Goal: Task Accomplishment & Management: Manage account settings

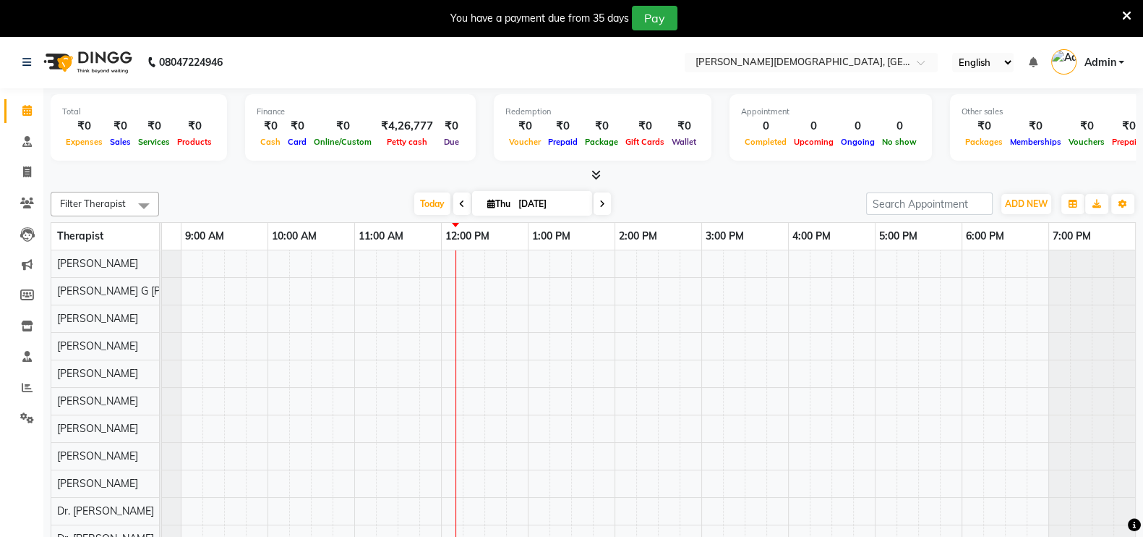
click at [1124, 6] on div at bounding box center [1126, 18] width 9 height 25
click at [1124, 10] on icon at bounding box center [1126, 15] width 9 height 13
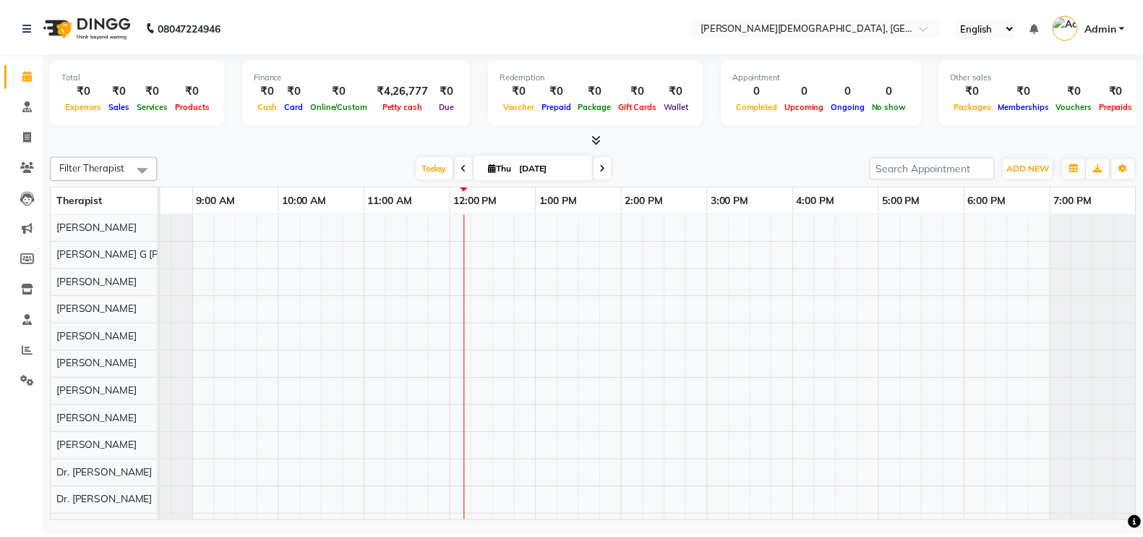
scroll to position [0, 54]
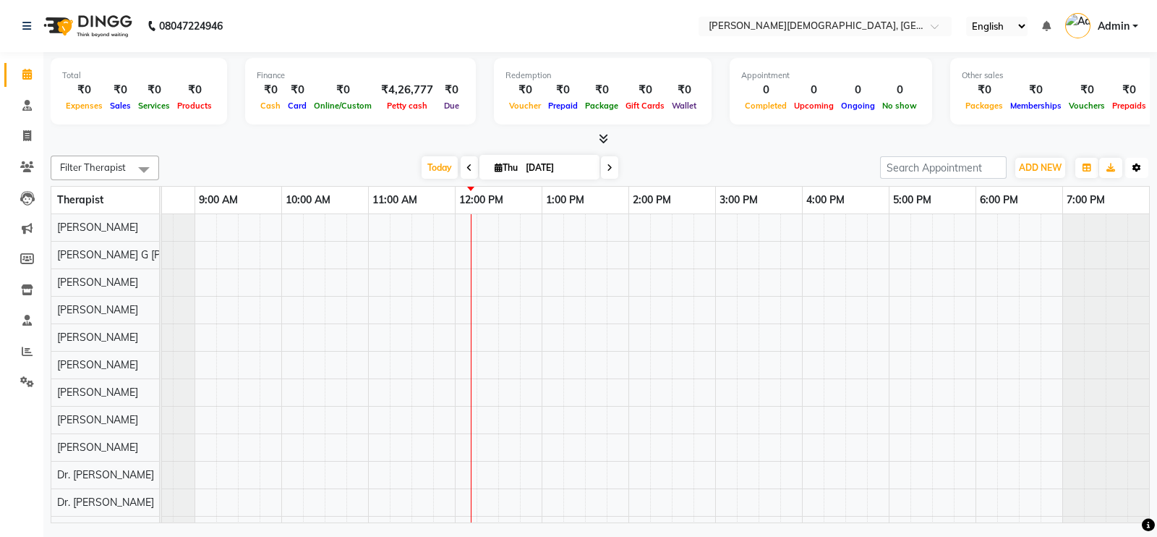
click at [1135, 166] on icon "button" at bounding box center [1136, 167] width 9 height 9
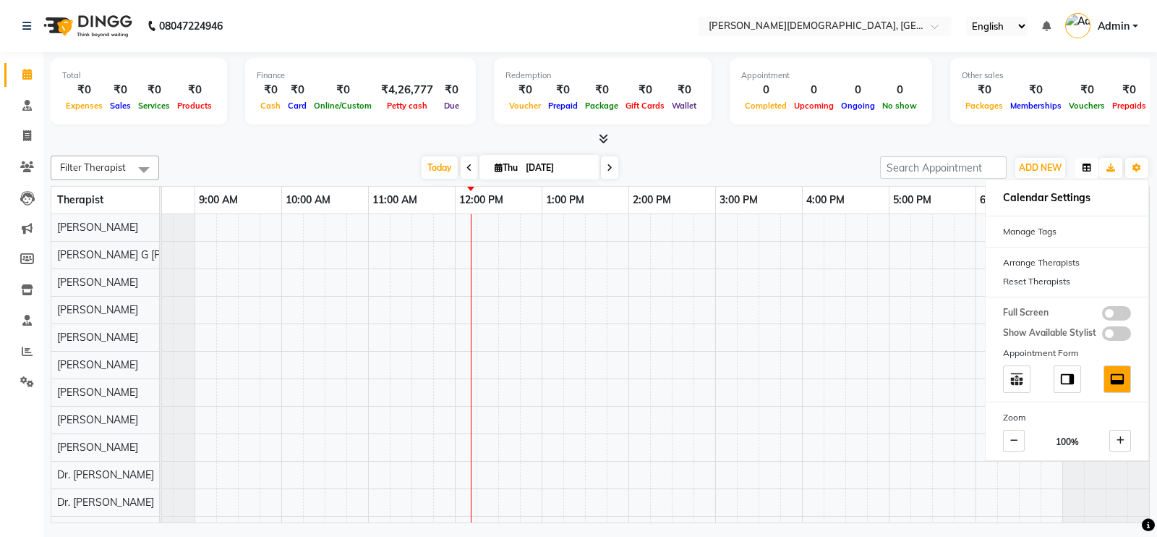
click at [1087, 169] on icon "button" at bounding box center [1086, 167] width 9 height 9
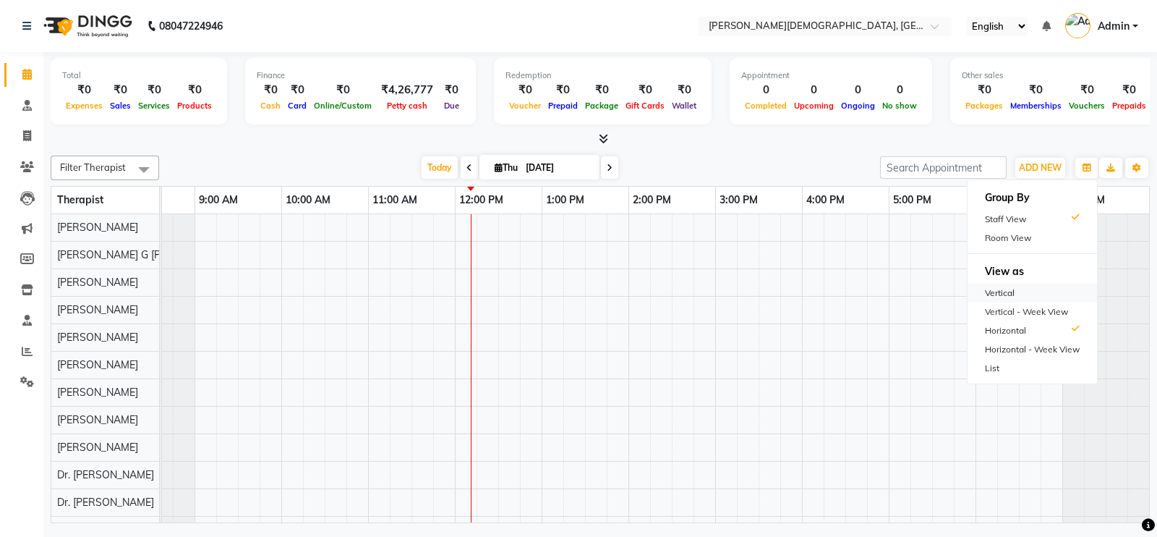
click at [1012, 290] on div "Vertical" at bounding box center [1031, 292] width 129 height 19
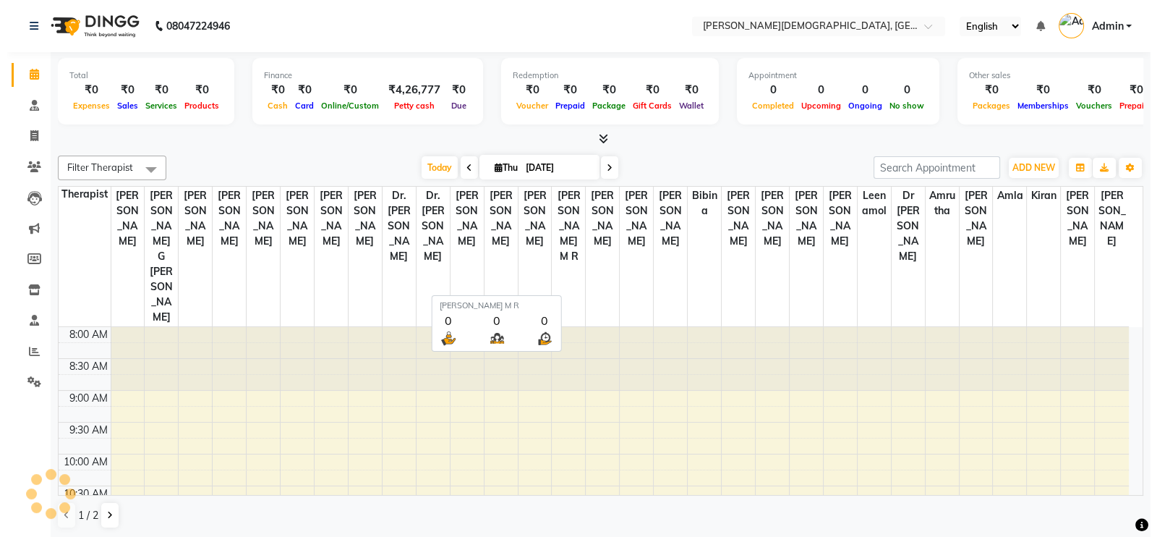
scroll to position [253, 0]
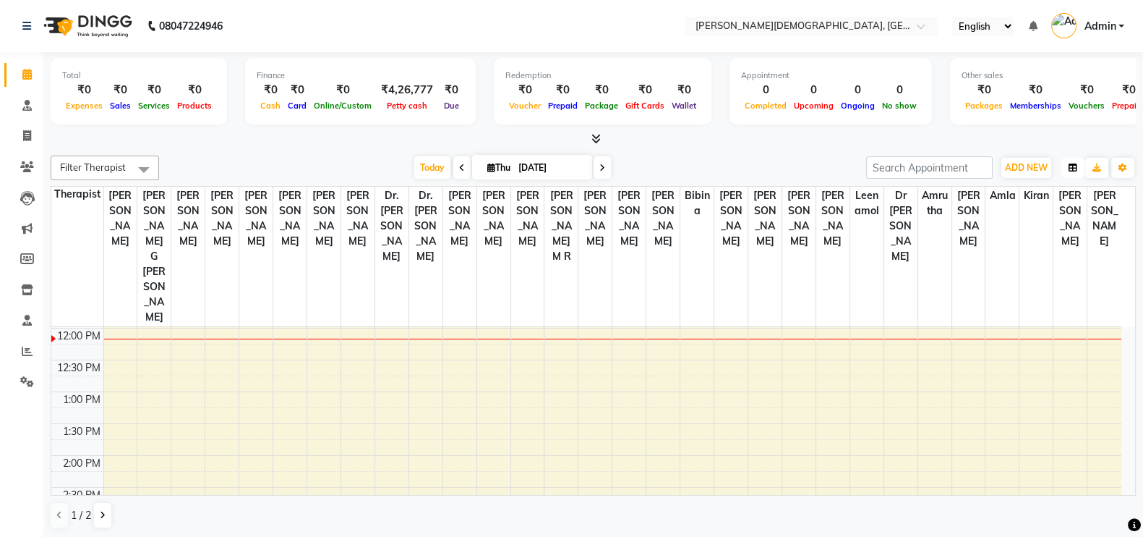
click at [1074, 163] on icon "button" at bounding box center [1073, 167] width 9 height 9
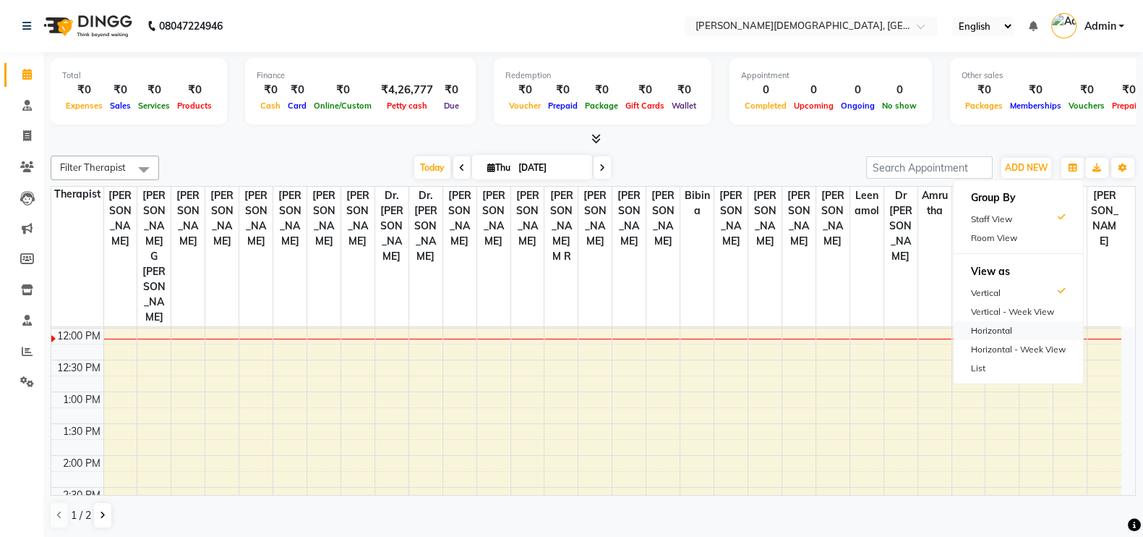
click at [1010, 327] on div "Horizontal" at bounding box center [1018, 330] width 129 height 19
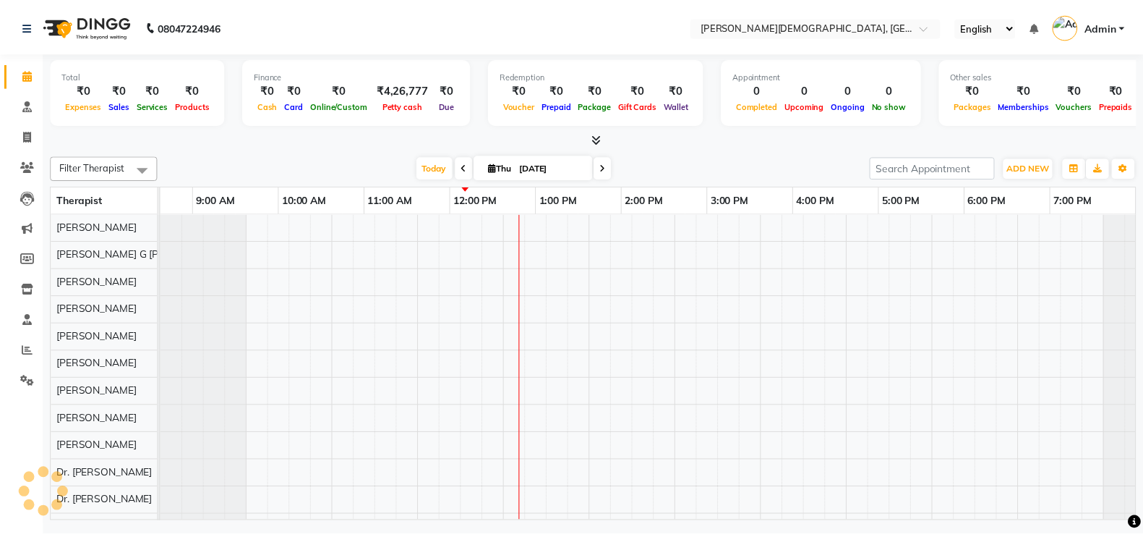
scroll to position [0, 54]
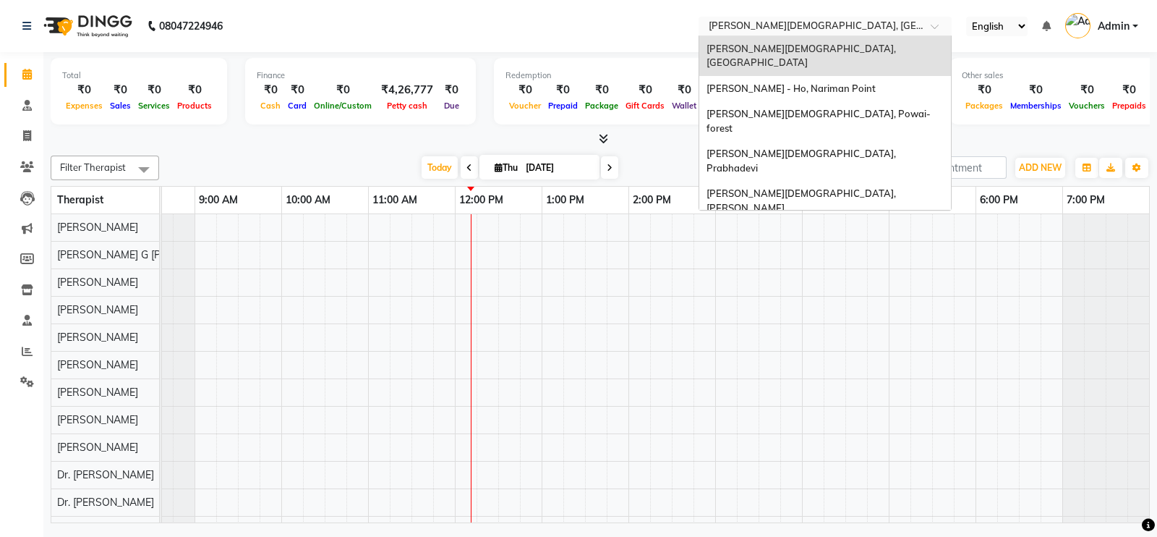
click at [833, 30] on input "text" at bounding box center [811, 27] width 210 height 14
click at [795, 48] on span "Birla Ayurveda, Thane West" at bounding box center [802, 56] width 192 height 26
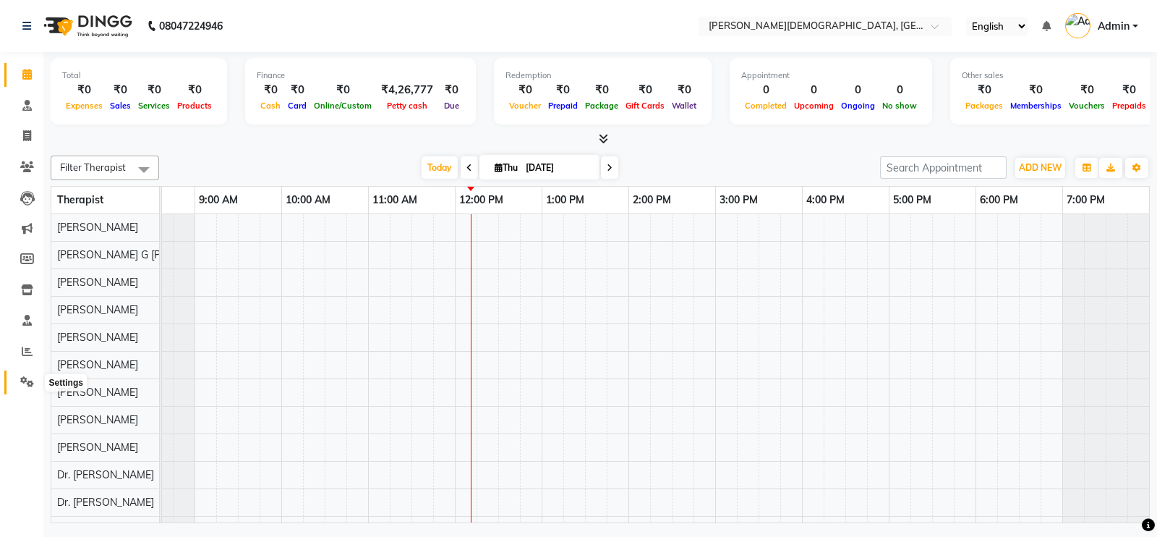
click at [27, 379] on icon at bounding box center [27, 381] width 14 height 11
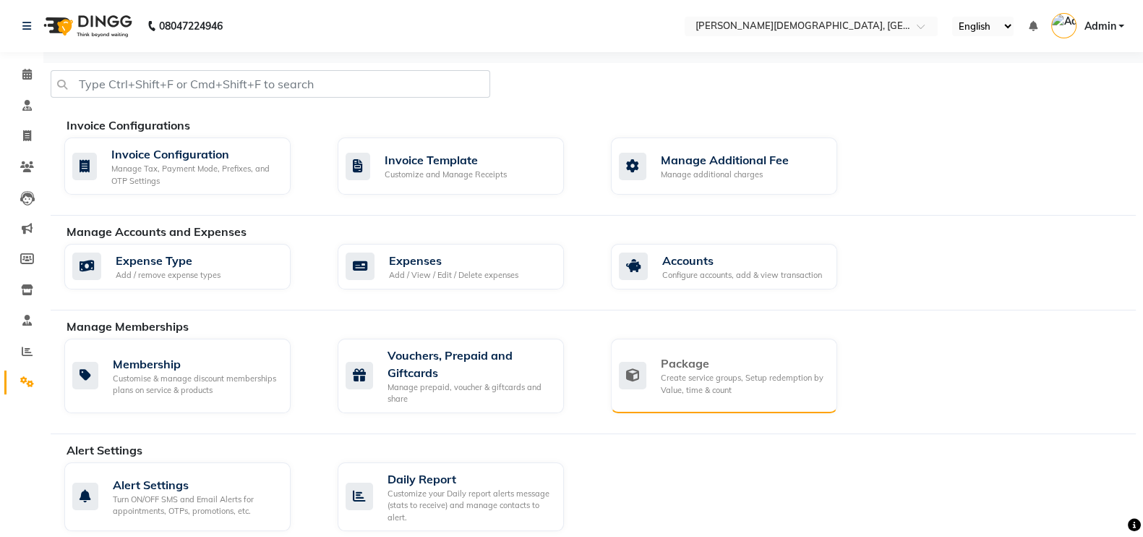
scroll to position [37, 0]
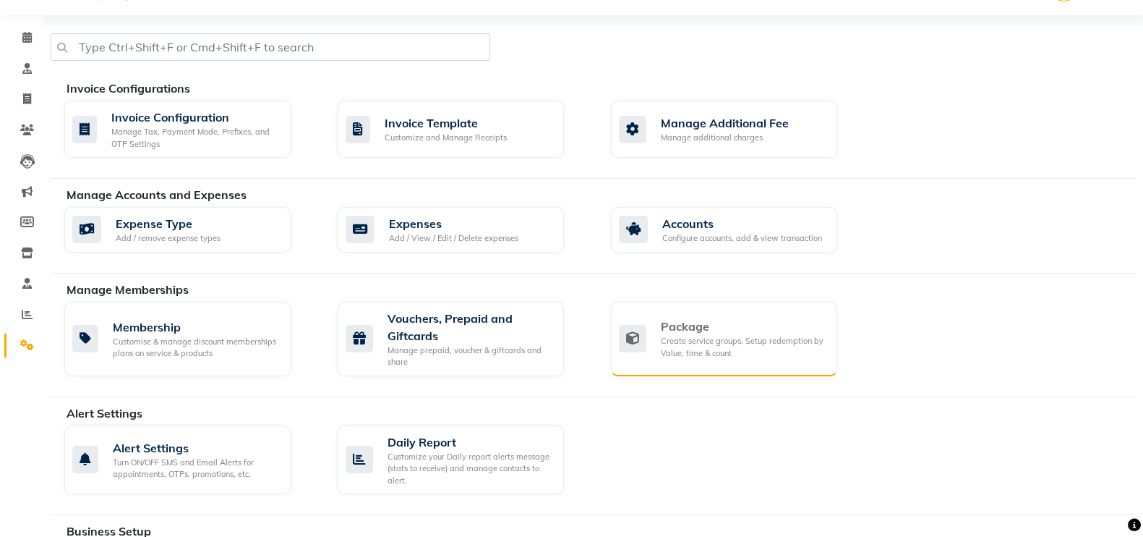
click at [709, 315] on div "Package Create service groups, Setup redemption by Value, time & count" at bounding box center [724, 339] width 226 height 74
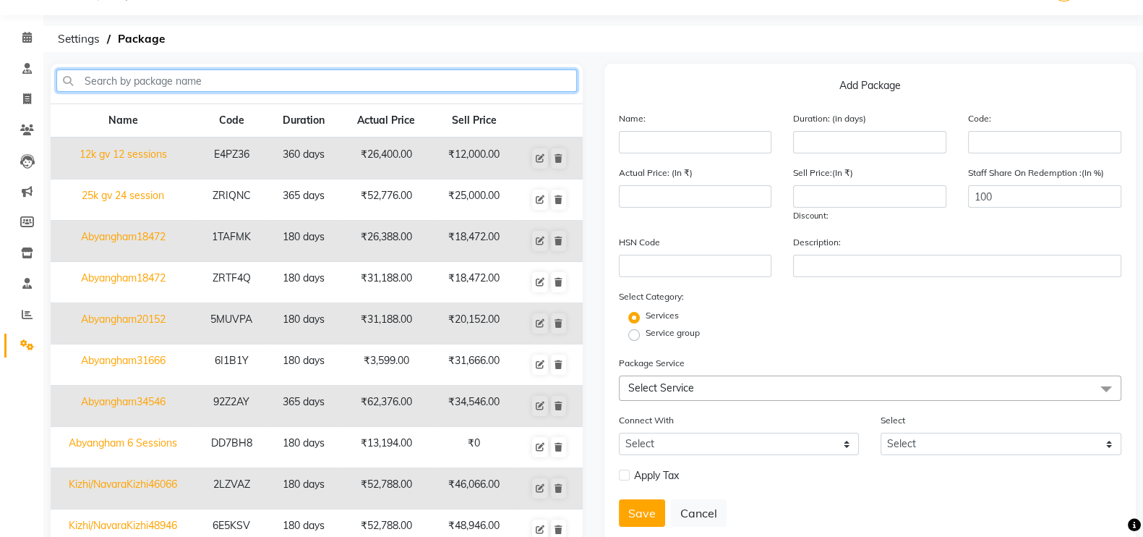
click at [204, 85] on input "text" at bounding box center [316, 80] width 521 height 22
type input "virechan"
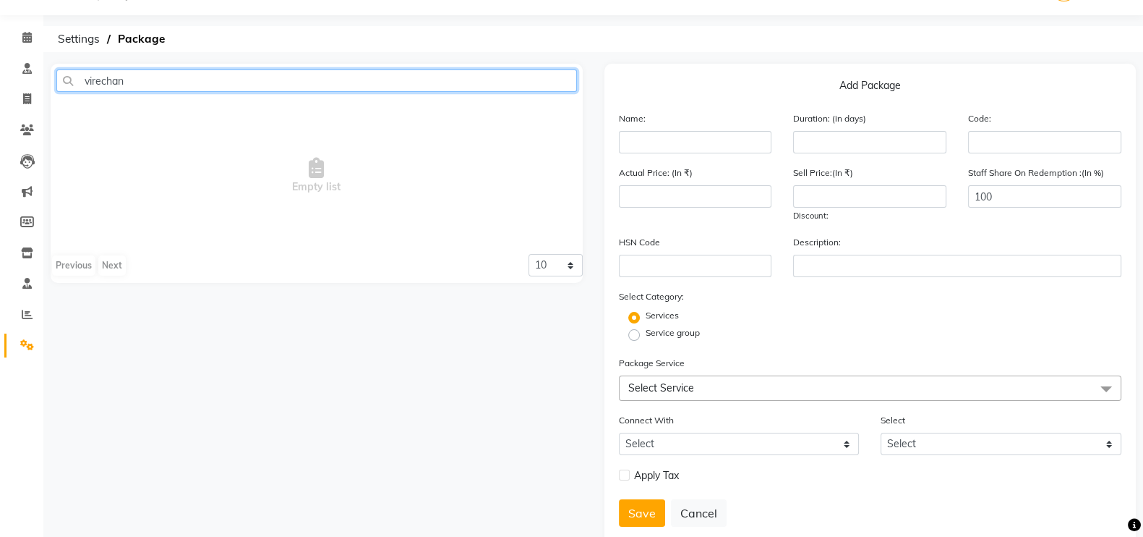
click at [440, 83] on input "virechan" at bounding box center [316, 80] width 521 height 22
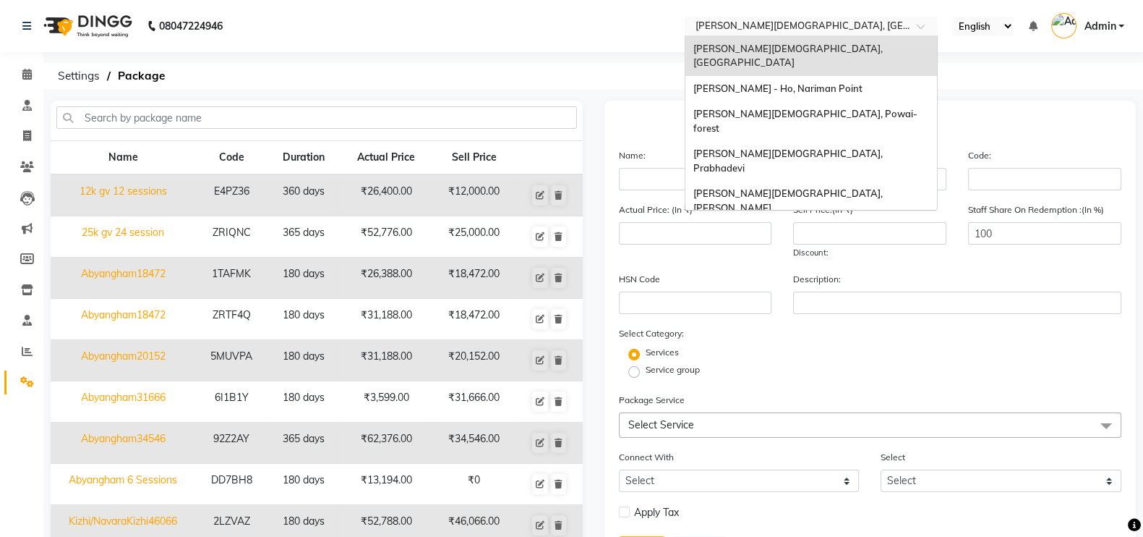
click at [834, 25] on input "text" at bounding box center [797, 27] width 210 height 14
click at [805, 76] on div "Birla Ayurveda - Ho, Nariman Point" at bounding box center [811, 89] width 252 height 26
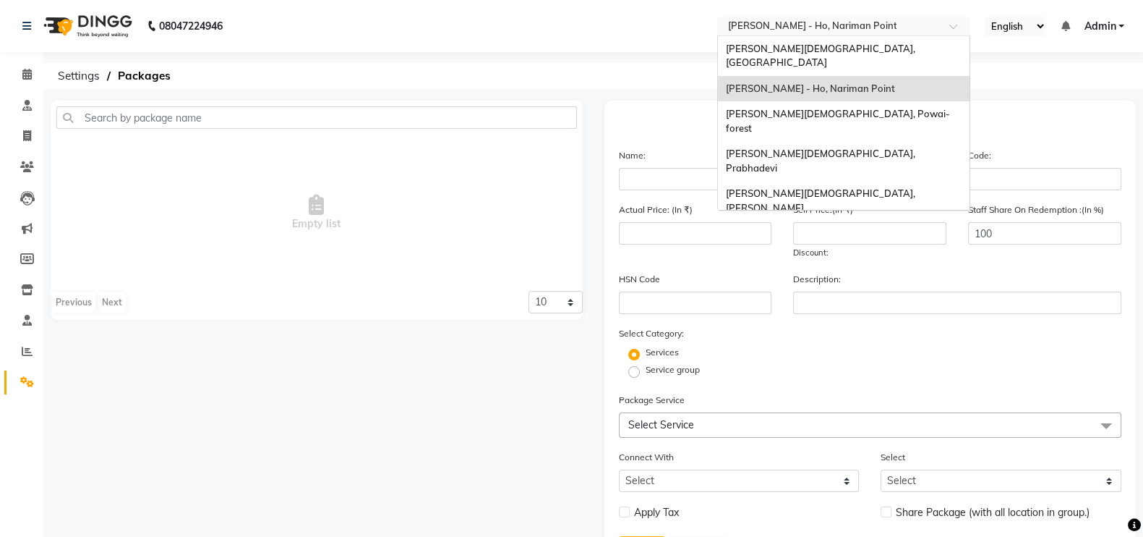
click at [777, 27] on input "text" at bounding box center [830, 27] width 210 height 14
click at [777, 43] on span "[PERSON_NAME][DEMOGRAPHIC_DATA], [GEOGRAPHIC_DATA]" at bounding box center [821, 56] width 192 height 26
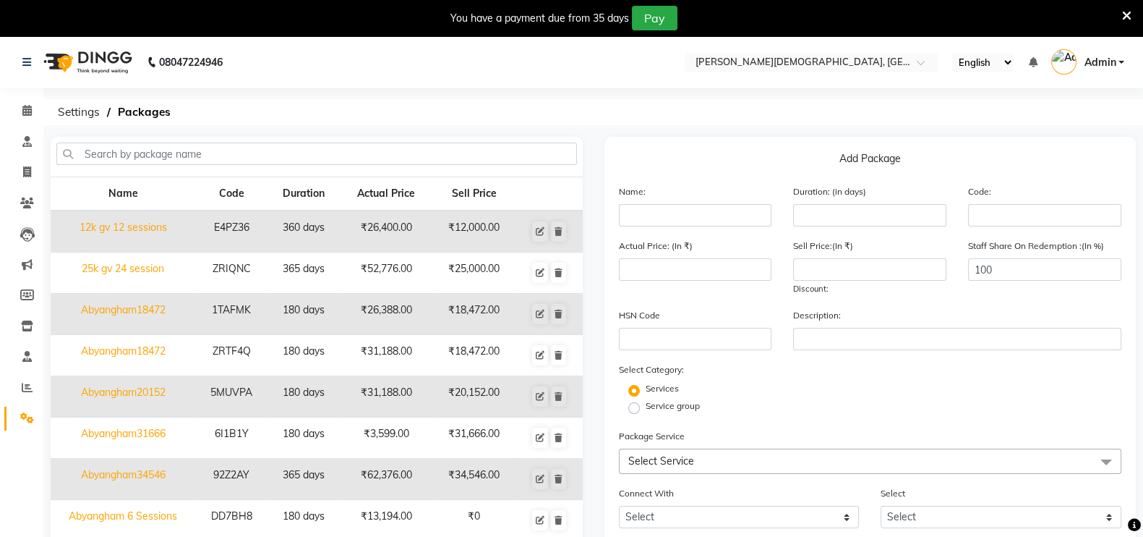
click at [1127, 13] on icon at bounding box center [1126, 15] width 9 height 13
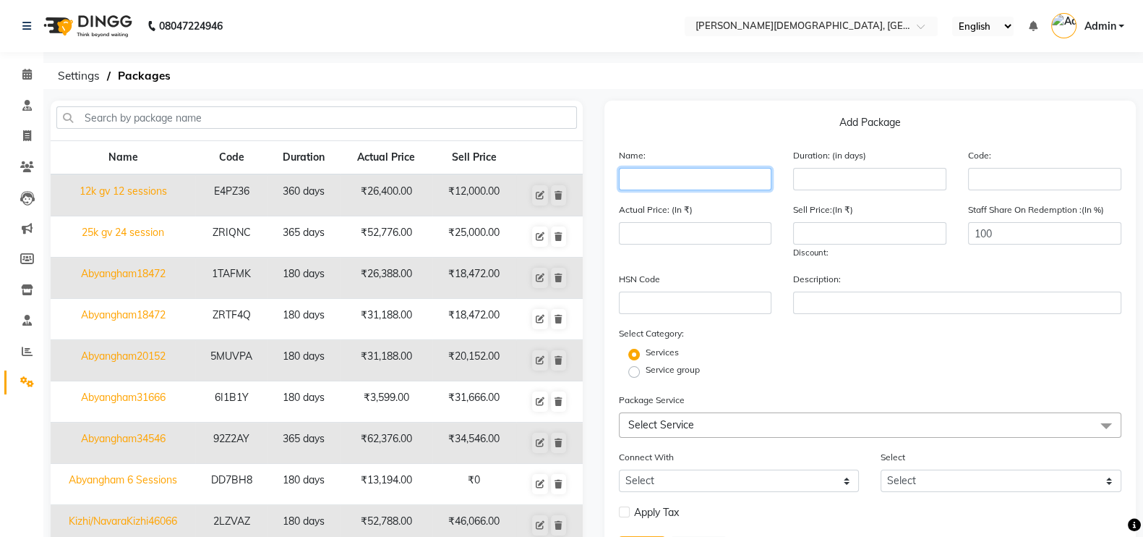
click at [732, 179] on input "text" at bounding box center [695, 179] width 153 height 22
type input "Virechan Package"
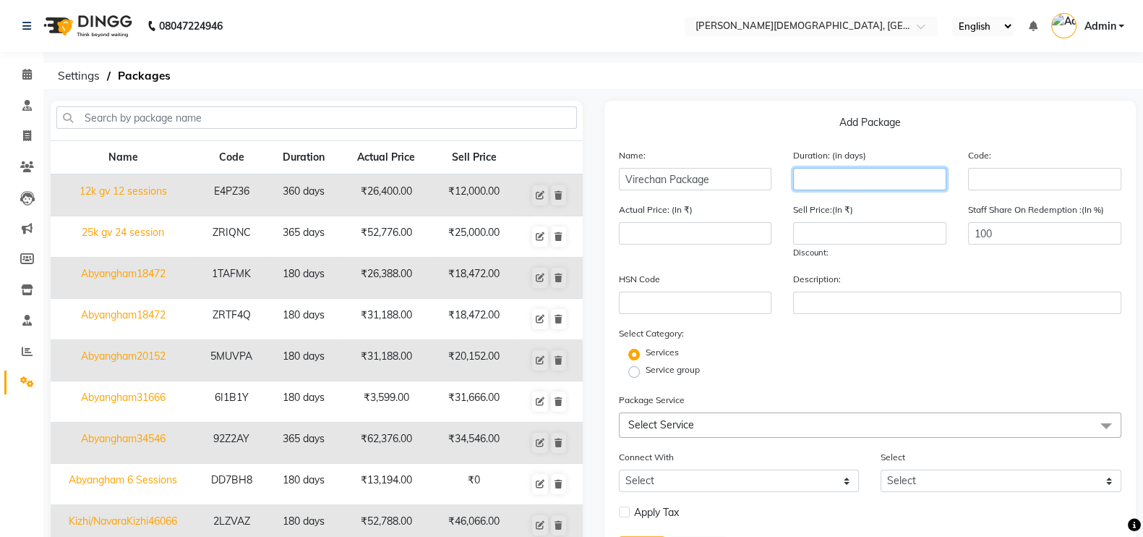
click at [890, 185] on input "number" at bounding box center [869, 179] width 153 height 22
type input "90"
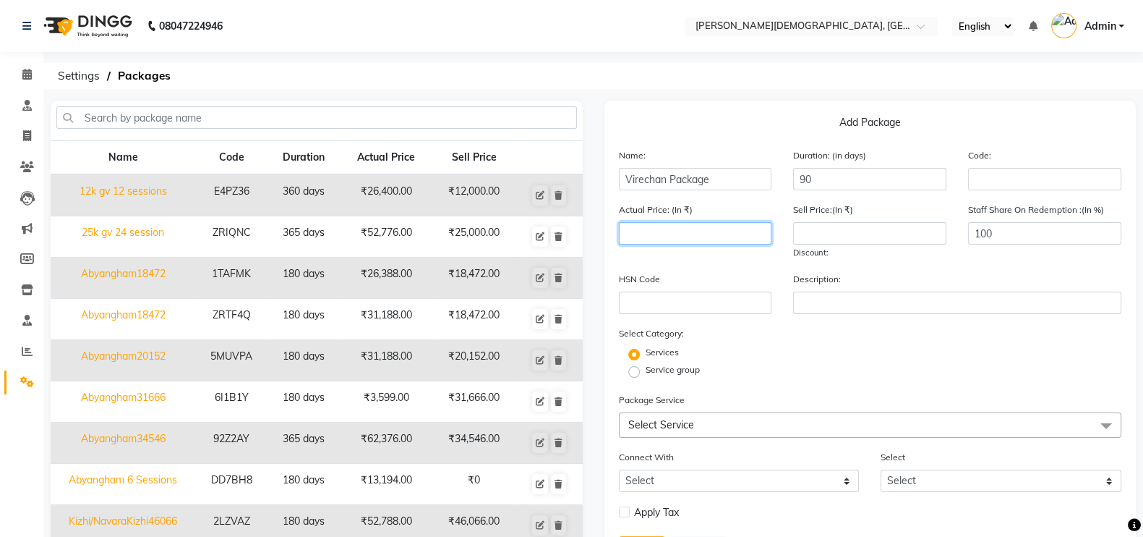
click at [657, 244] on input "number" at bounding box center [695, 233] width 153 height 22
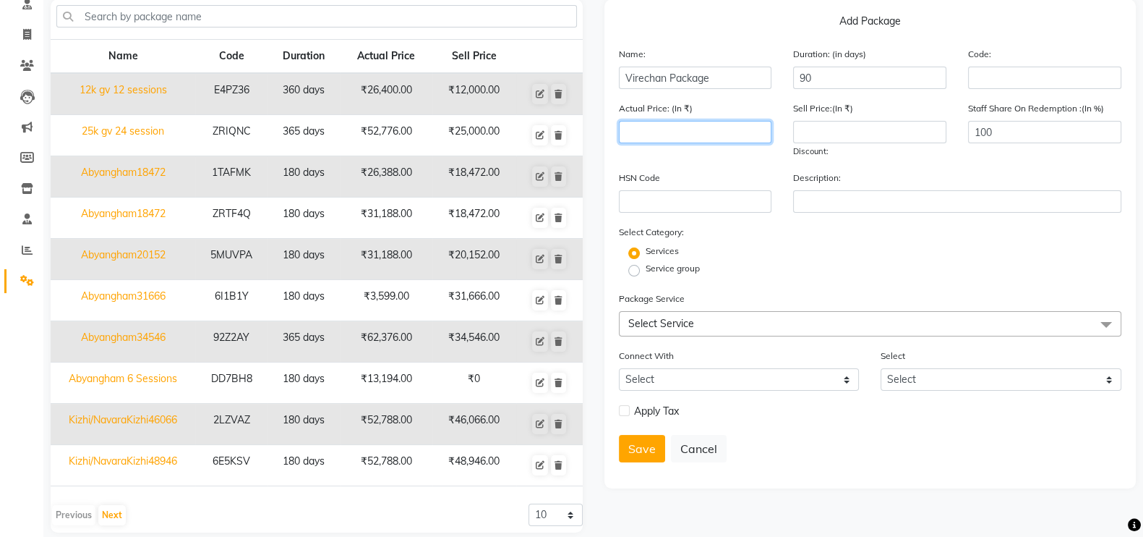
scroll to position [116, 0]
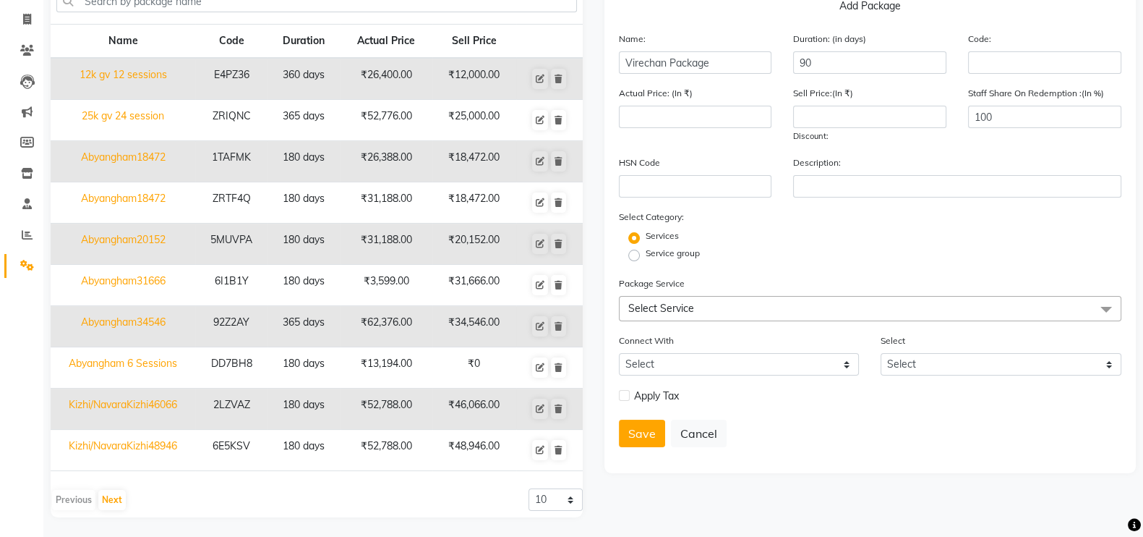
click at [665, 315] on span "Select Service" at bounding box center [661, 308] width 66 height 13
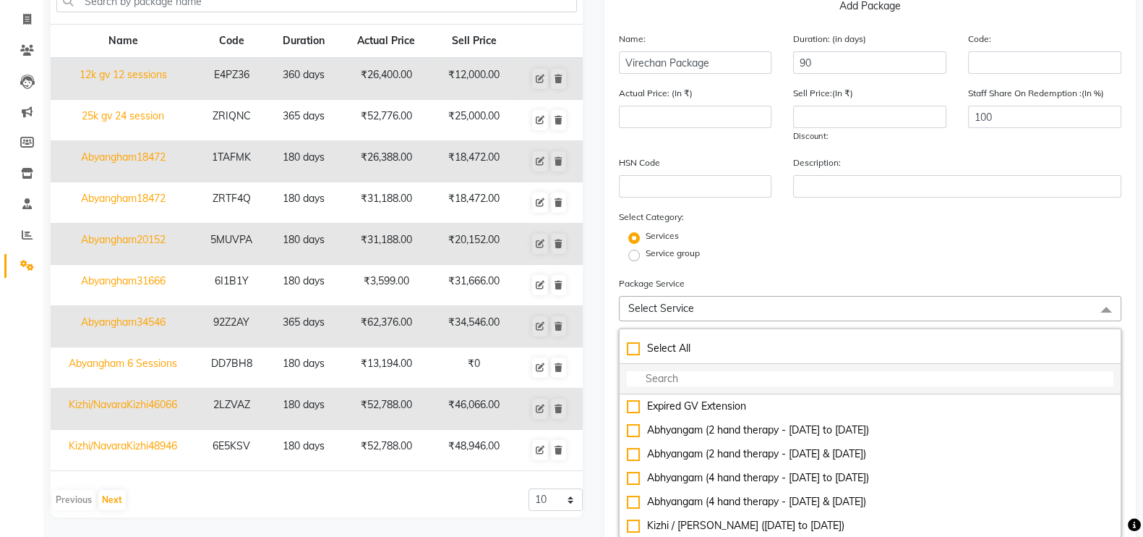
click at [691, 378] on input "multiselect-search" at bounding box center [870, 378] width 487 height 15
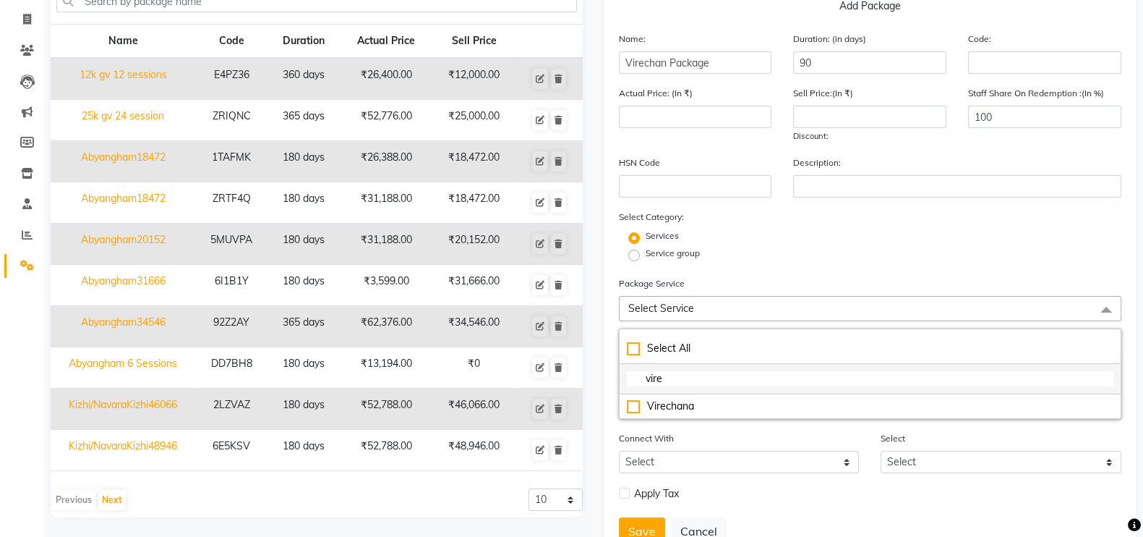
click at [699, 386] on input "vire" at bounding box center [870, 378] width 487 height 15
type input "v"
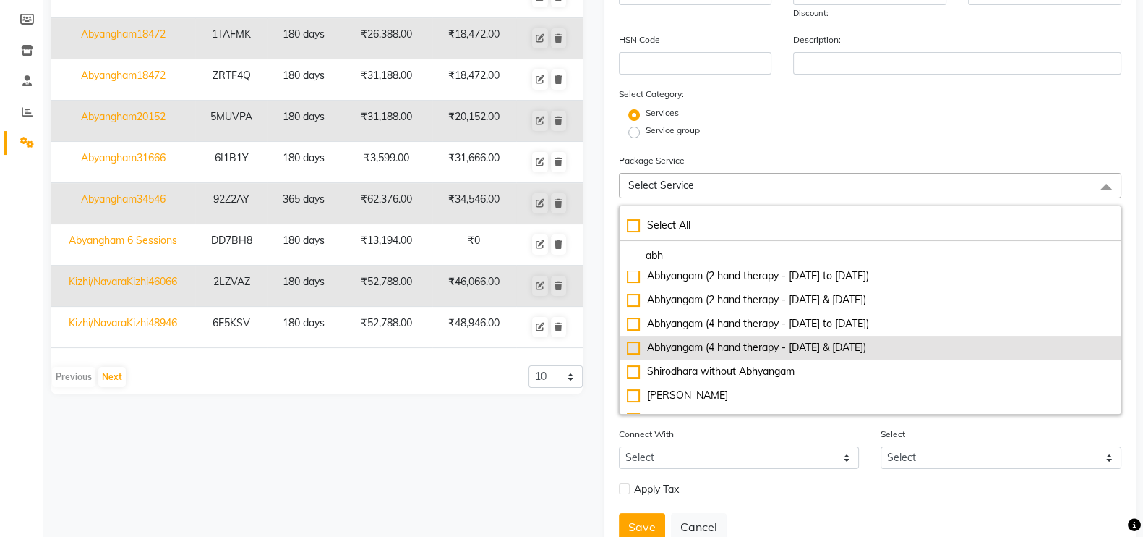
scroll to position [0, 0]
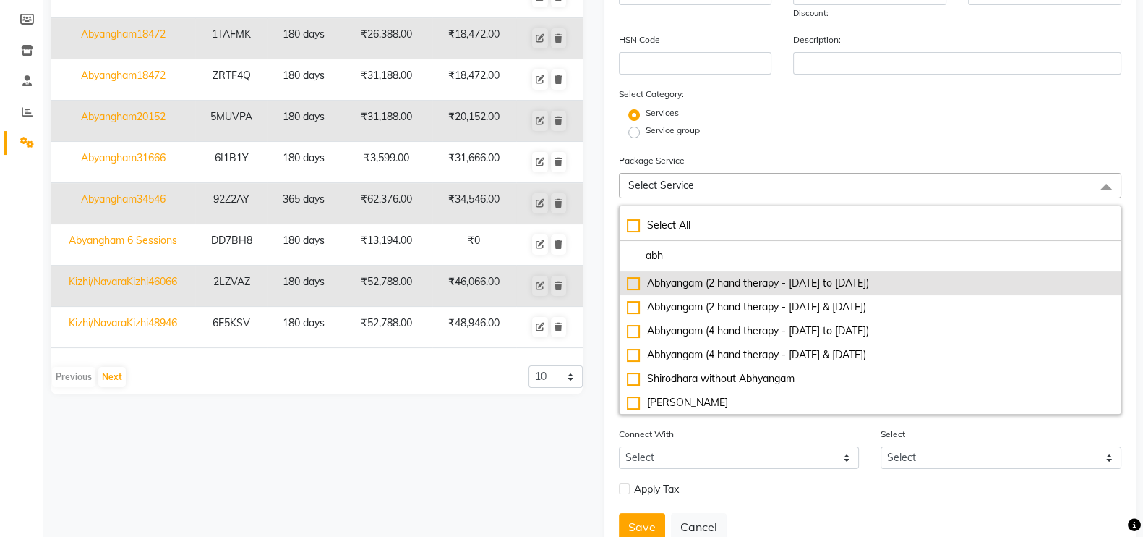
type input "abh"
click at [634, 288] on div "Abhyangam (2 hand therapy - Tuesday to Friday)" at bounding box center [870, 282] width 487 height 15
type input "2199"
checkbox input "true"
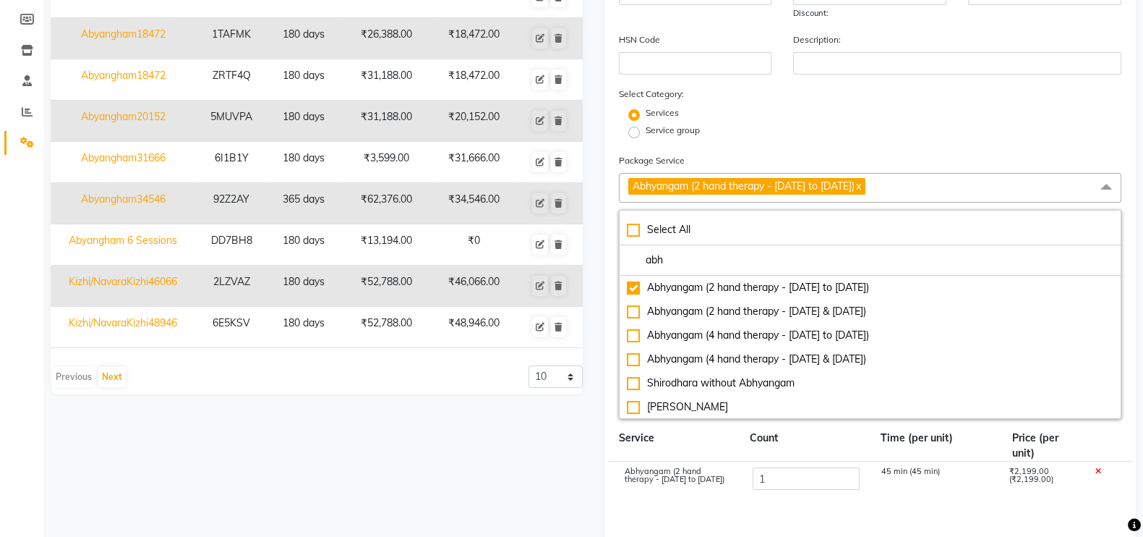
click at [892, 108] on div "Select Category: Services Service group" at bounding box center [870, 113] width 503 height 55
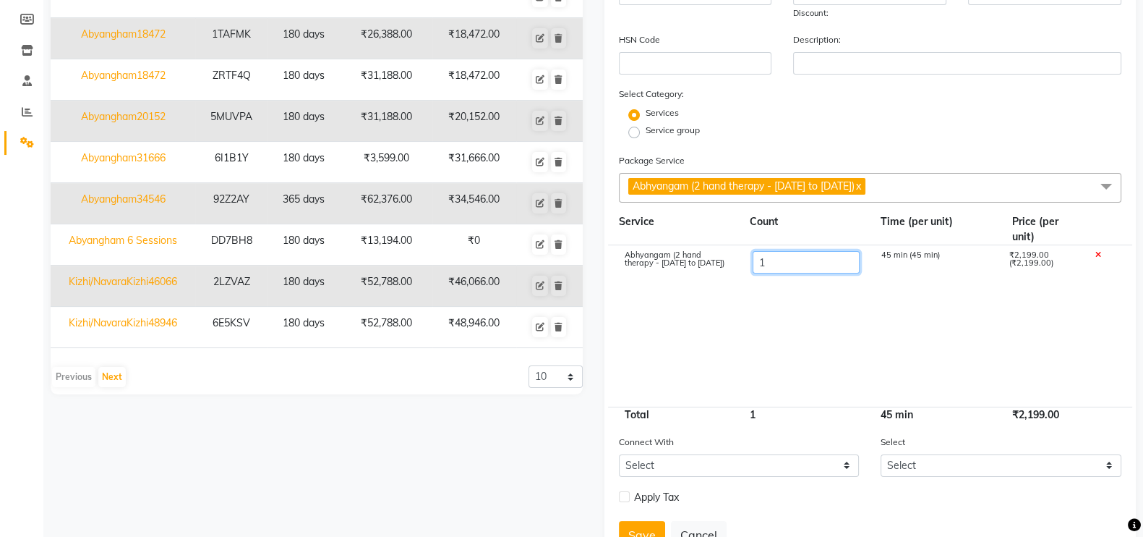
click at [786, 266] on input "1" at bounding box center [806, 262] width 106 height 22
type input "2"
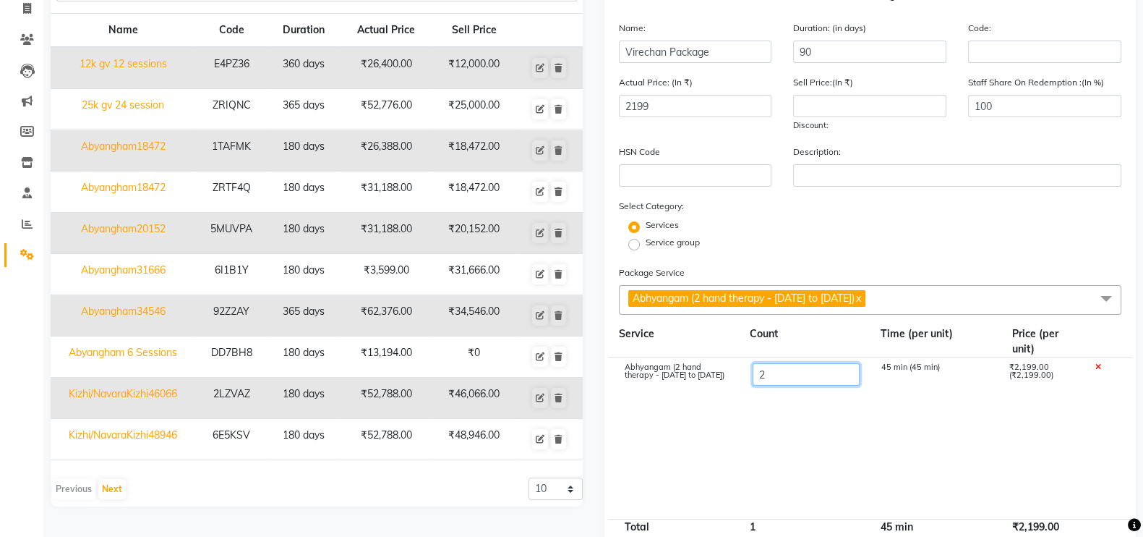
scroll to position [129, 0]
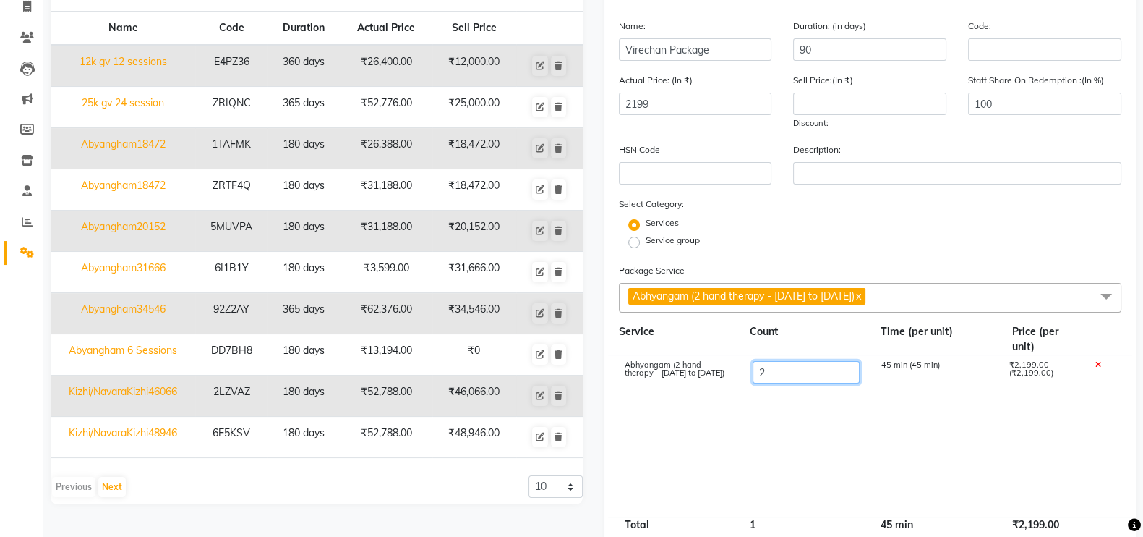
click at [777, 383] on input "2" at bounding box center [806, 372] width 106 height 22
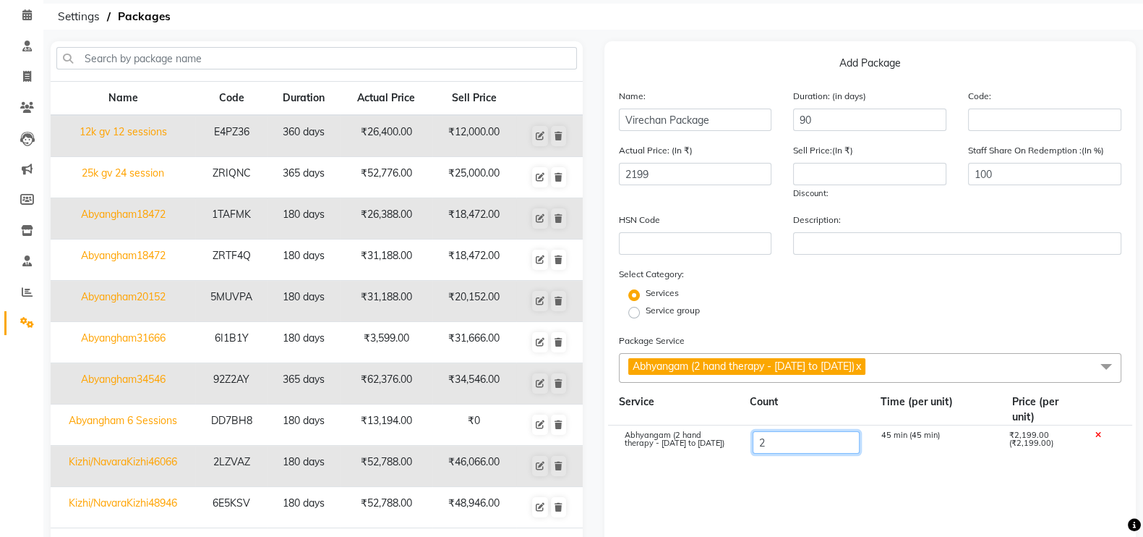
scroll to position [0, 0]
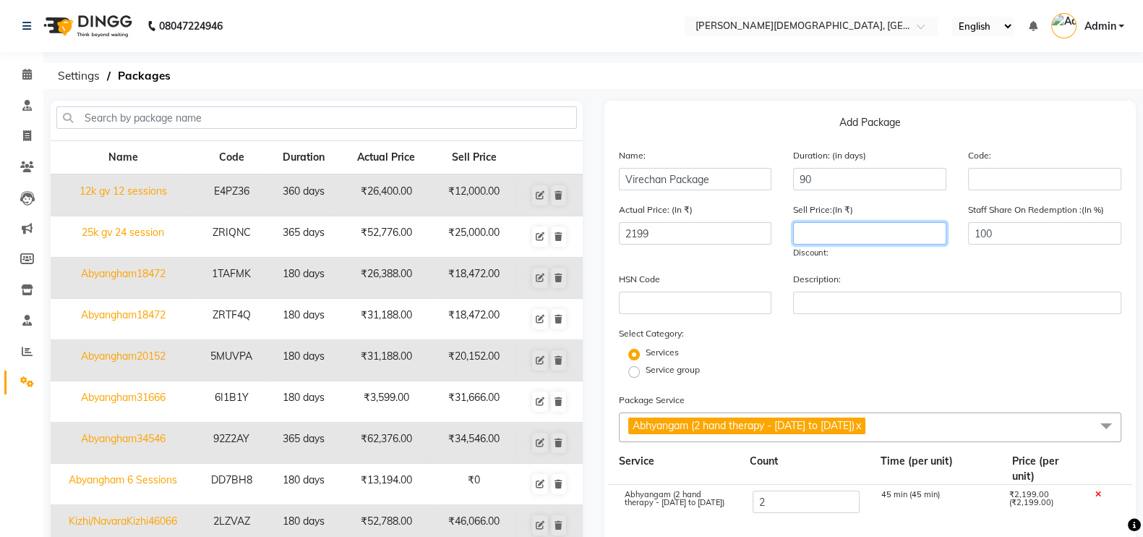
type input "4398"
click at [826, 225] on input "number" at bounding box center [869, 233] width 153 height 22
type input "17199"
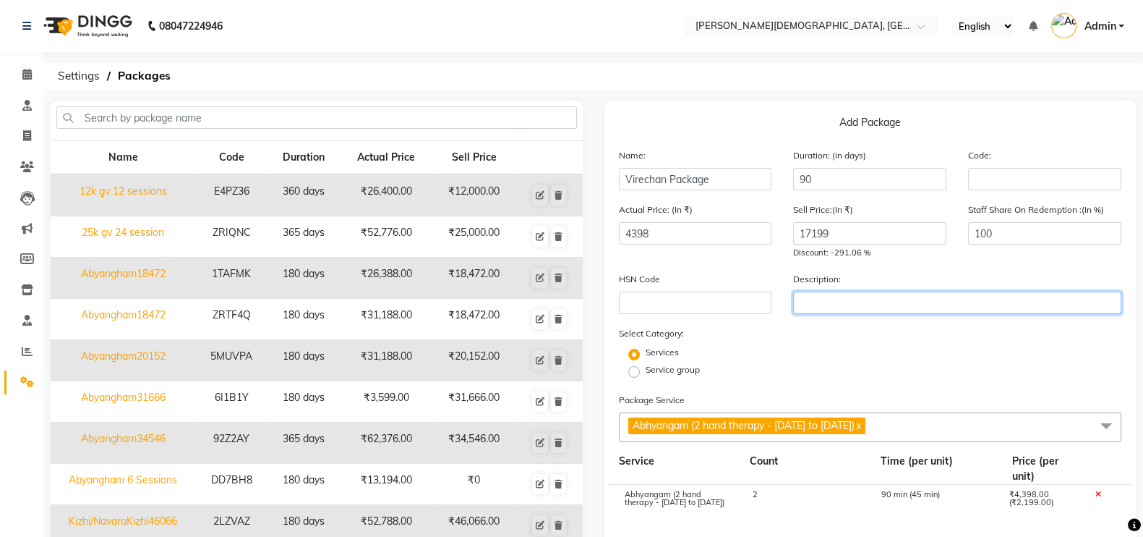
click at [929, 296] on input "text" at bounding box center [957, 302] width 328 height 22
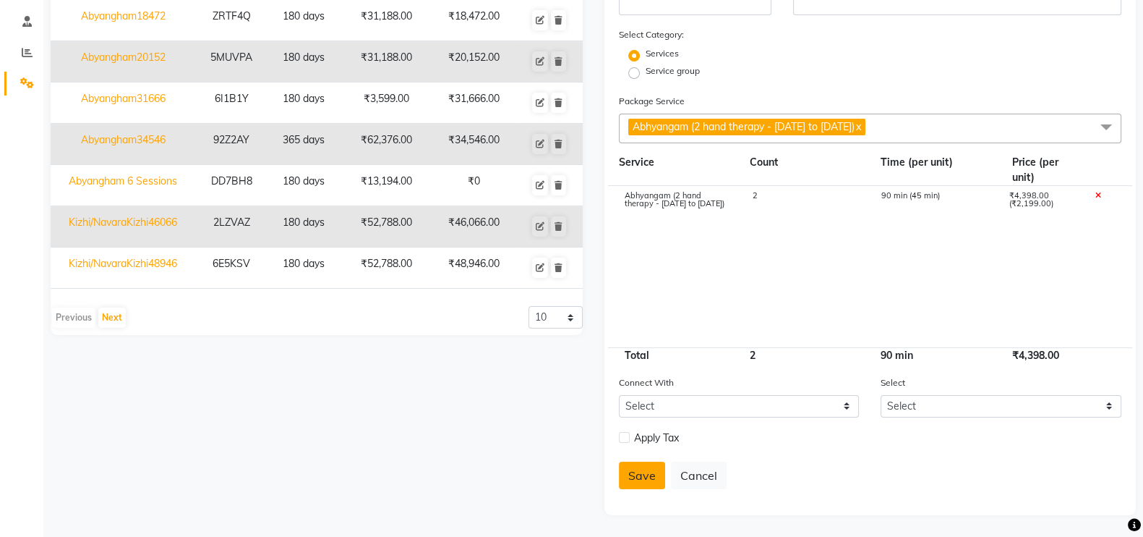
click at [648, 468] on button "Save" at bounding box center [642, 474] width 46 height 27
select select
checkbox input "false"
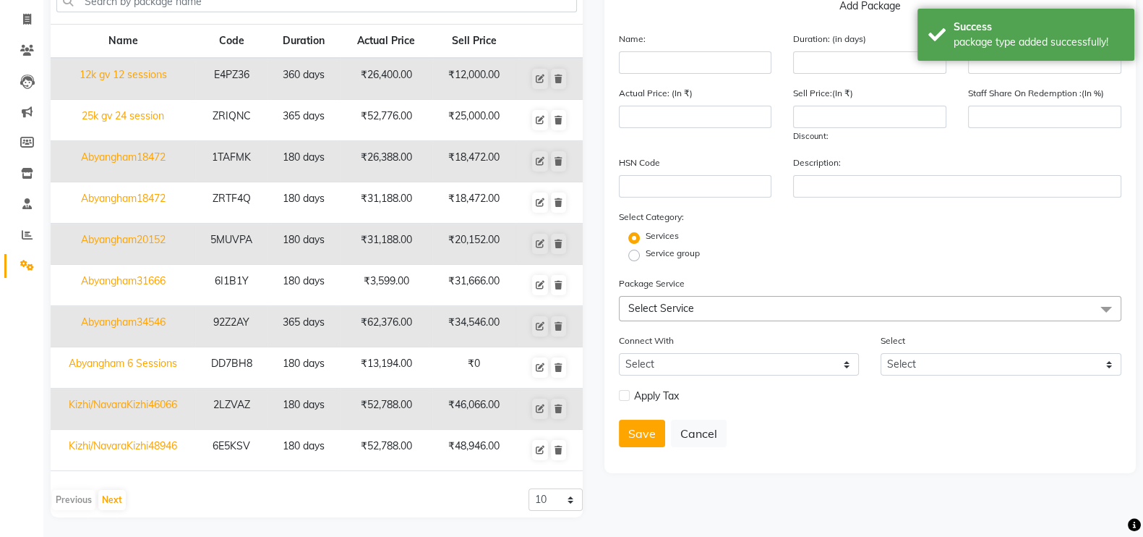
scroll to position [0, 0]
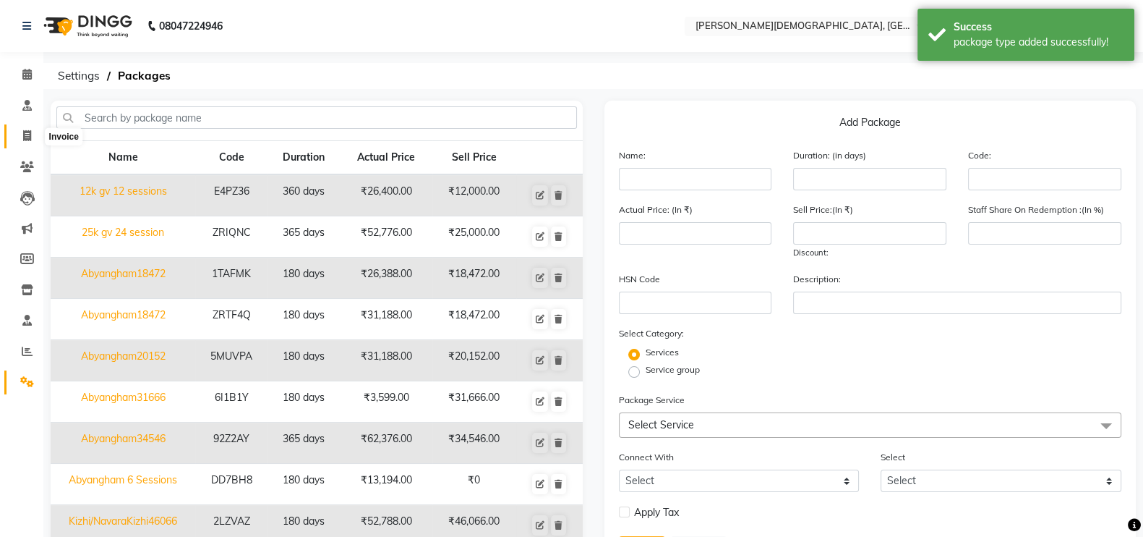
click at [23, 134] on icon at bounding box center [27, 135] width 8 height 11
select select "6810"
select select "service"
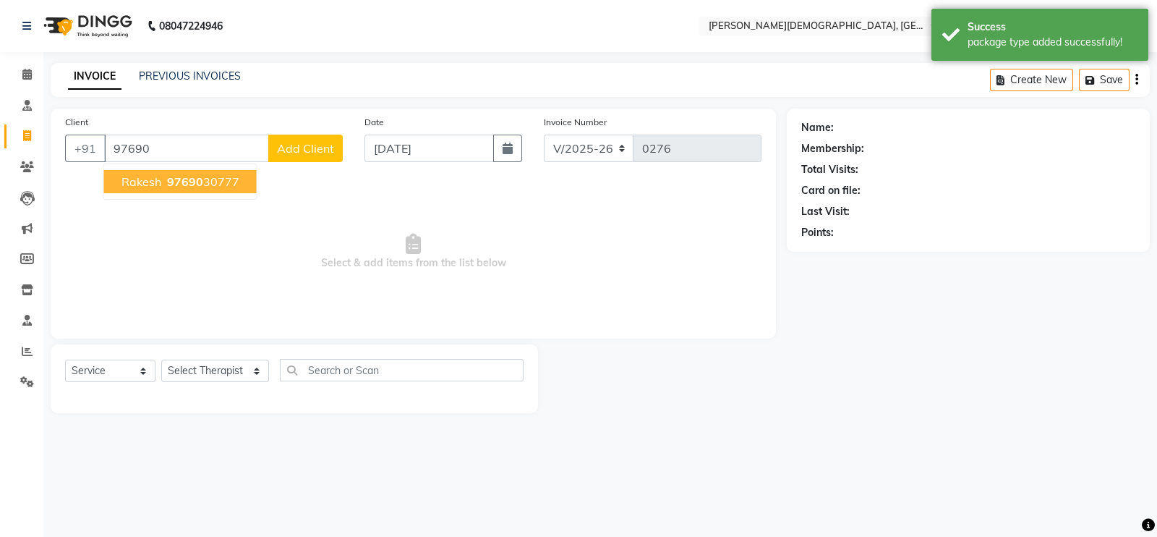
click at [200, 183] on span "97690" at bounding box center [185, 181] width 36 height 14
type input "9769030777"
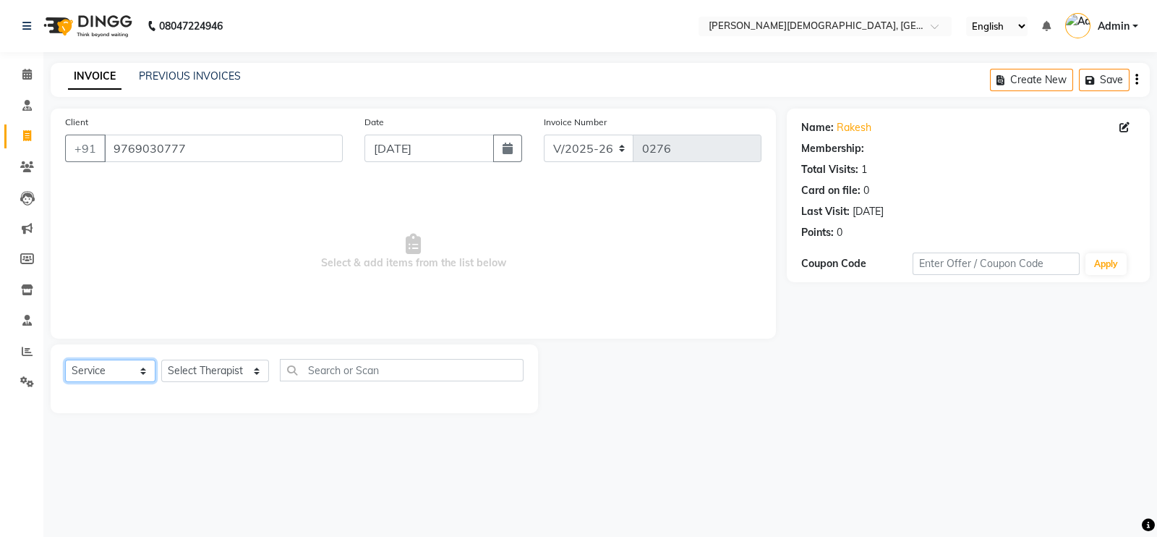
click at [140, 369] on select "Select Service Product Membership Package Voucher Prepaid Gift Card" at bounding box center [110, 370] width 90 height 22
select select "package"
click at [65, 360] on select "Select Service Product Membership Package Voucher Prepaid Gift Card" at bounding box center [110, 370] width 90 height 22
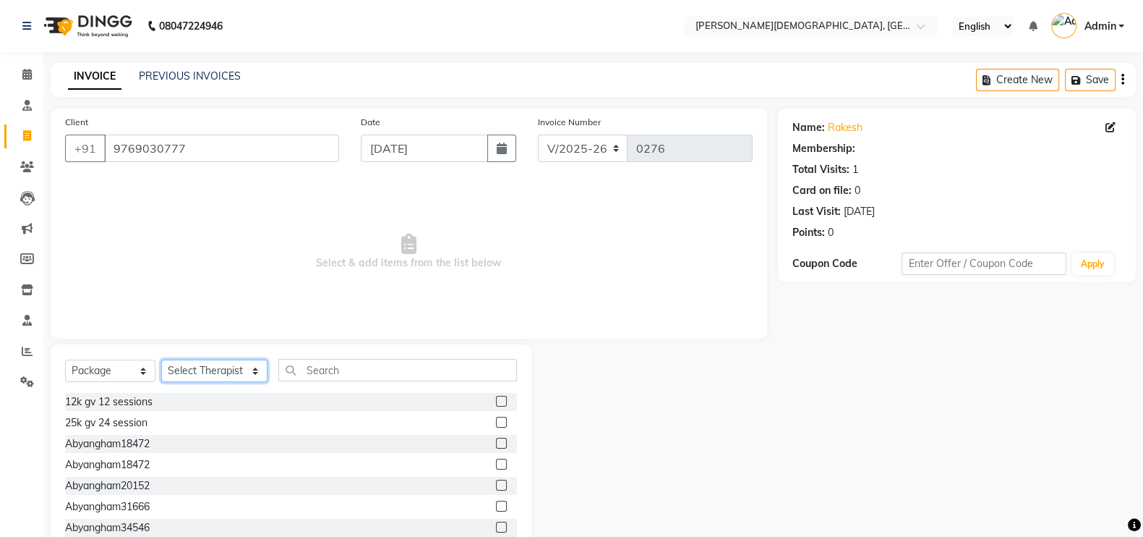
click at [231, 372] on select "Select Therapist Ajith Joseph Amla Amrutha Anita Khatke Anjana Surendra Kalyani…" at bounding box center [214, 370] width 106 height 22
select select "57159"
click at [161, 360] on select "Select Therapist Ajith Joseph Amla Amrutha Anita Khatke Anjana Surendra Kalyani…" at bounding box center [214, 370] width 106 height 22
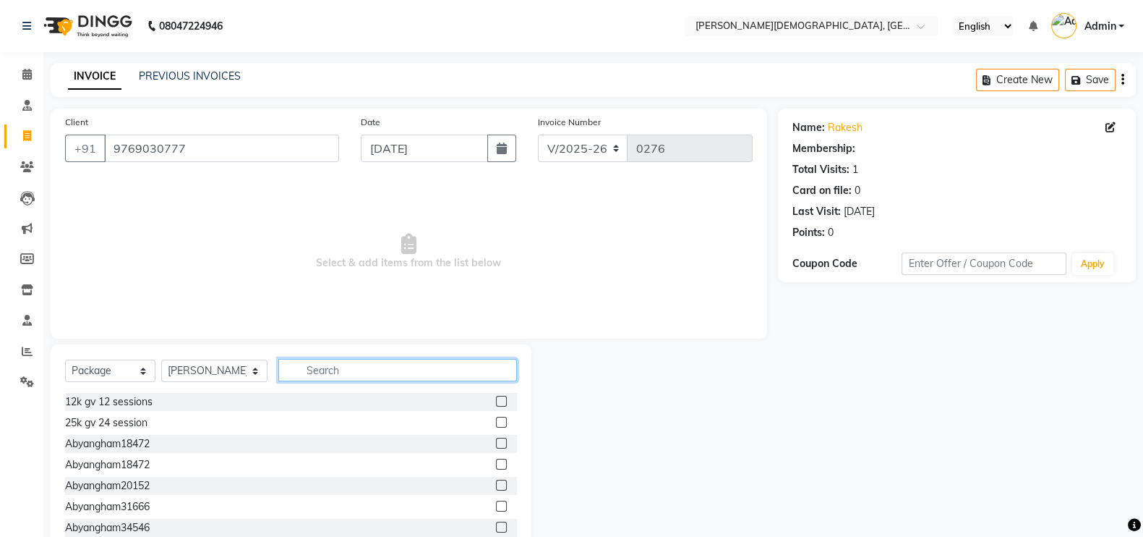
click at [345, 368] on input "text" at bounding box center [397, 370] width 239 height 22
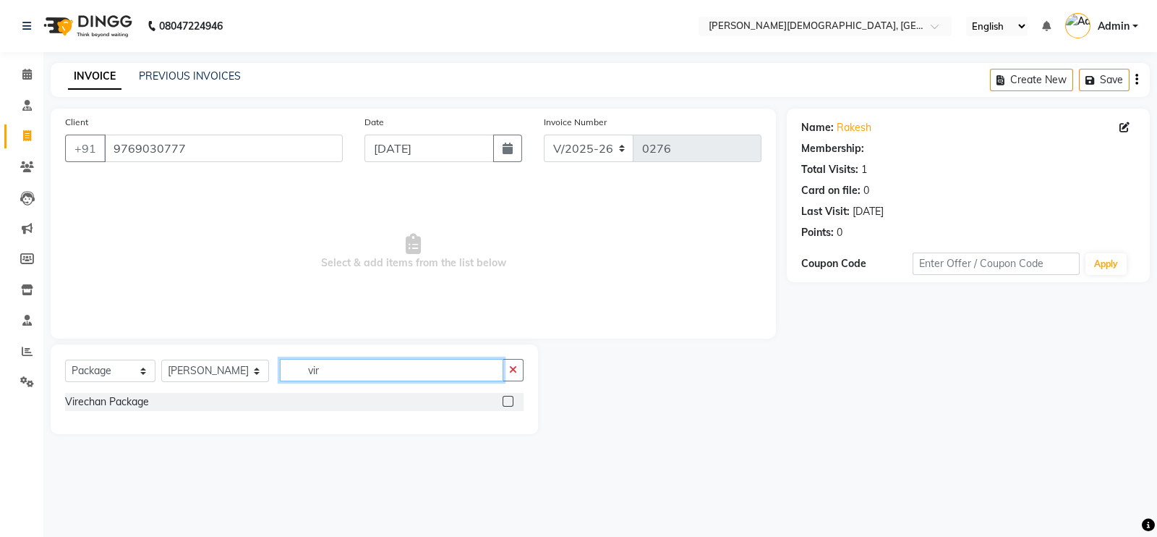
type input "vir"
click at [509, 400] on label at bounding box center [508, 401] width 11 height 11
click at [509, 400] on input "checkbox" at bounding box center [507, 401] width 9 height 9
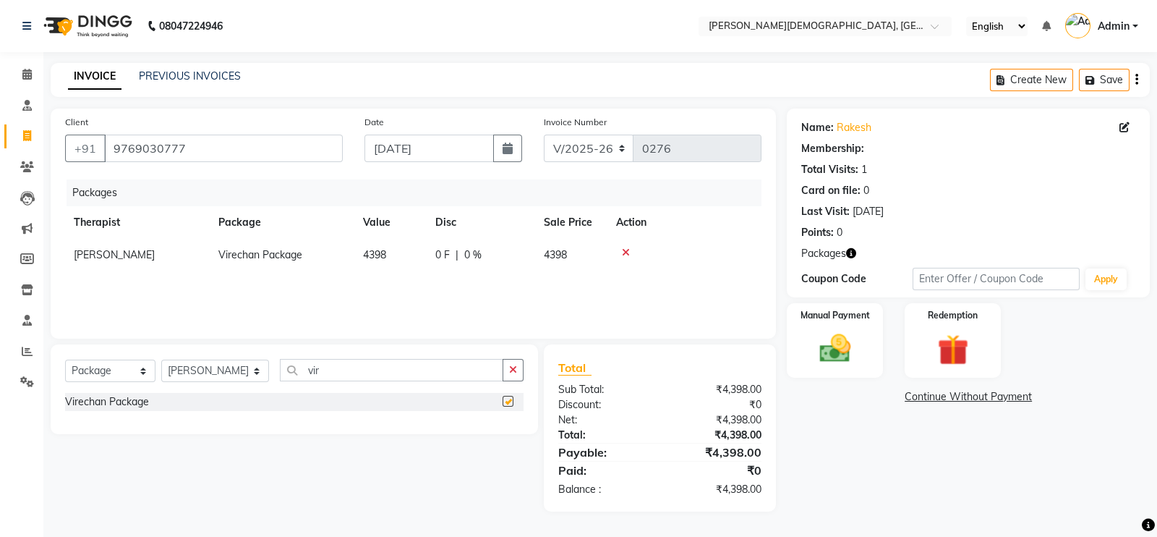
checkbox input "false"
click at [372, 256] on span "4398" at bounding box center [374, 254] width 23 height 13
select select "57159"
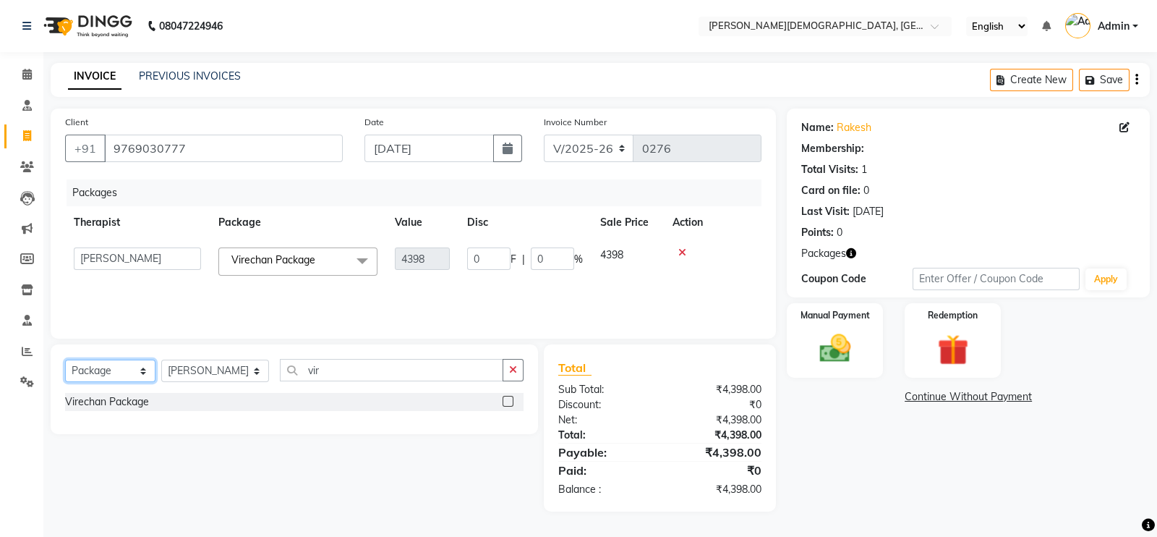
click at [123, 376] on select "Select Service Product Membership Package Voucher Prepaid Gift Card" at bounding box center [110, 370] width 90 height 22
select select "product"
click at [65, 360] on select "Select Service Product Membership Package Voucher Prepaid Gift Card" at bounding box center [110, 370] width 90 height 22
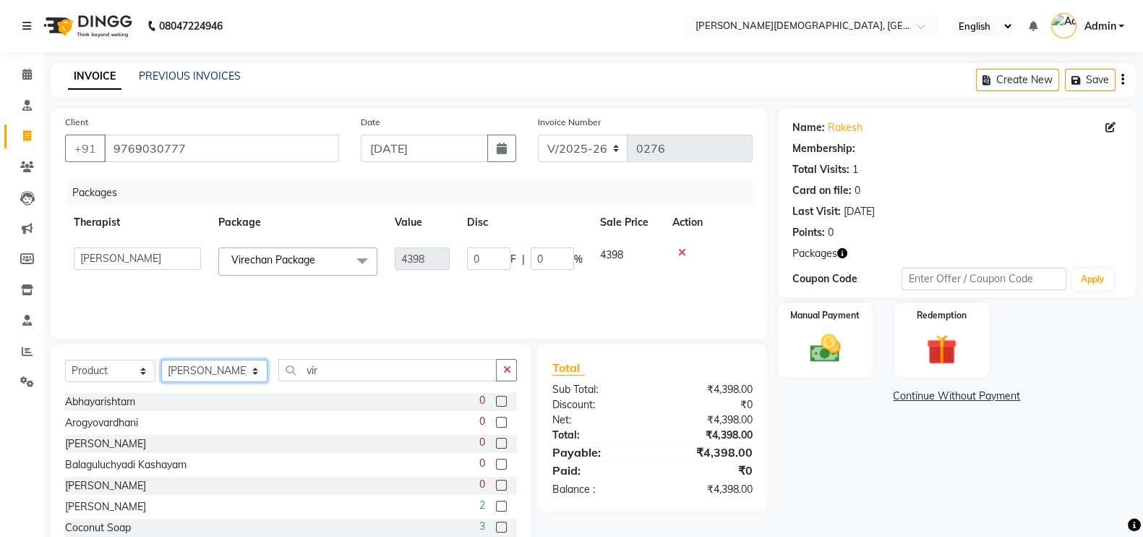
click at [215, 377] on select "Select Therapist Ajith Joseph Amla Amrutha Anita Khatke Anjana Surendra Kalyani…" at bounding box center [214, 370] width 106 height 22
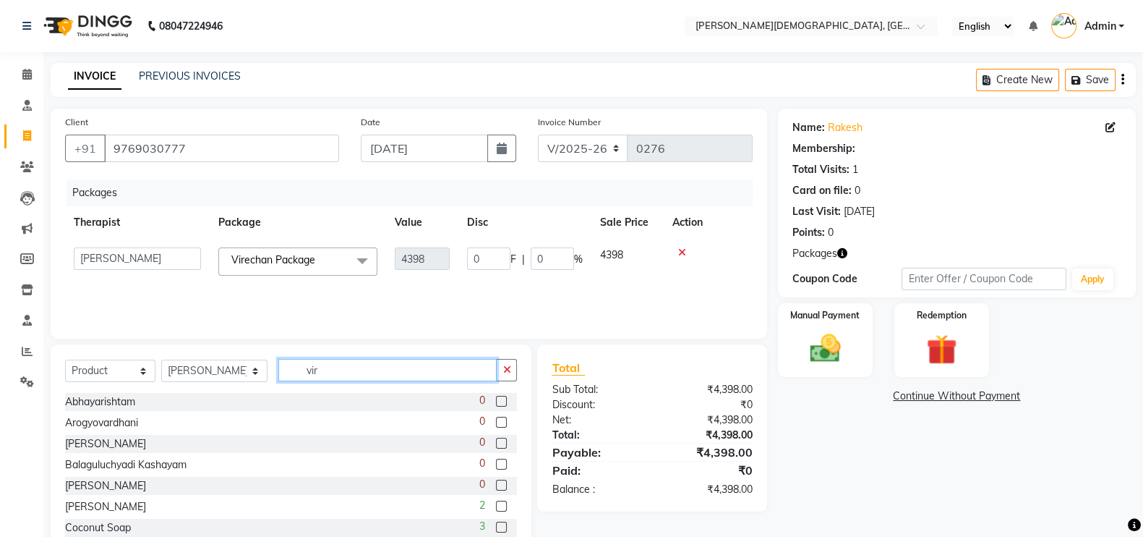
click at [369, 377] on input "vir" at bounding box center [387, 370] width 218 height 22
type input "ghrita"
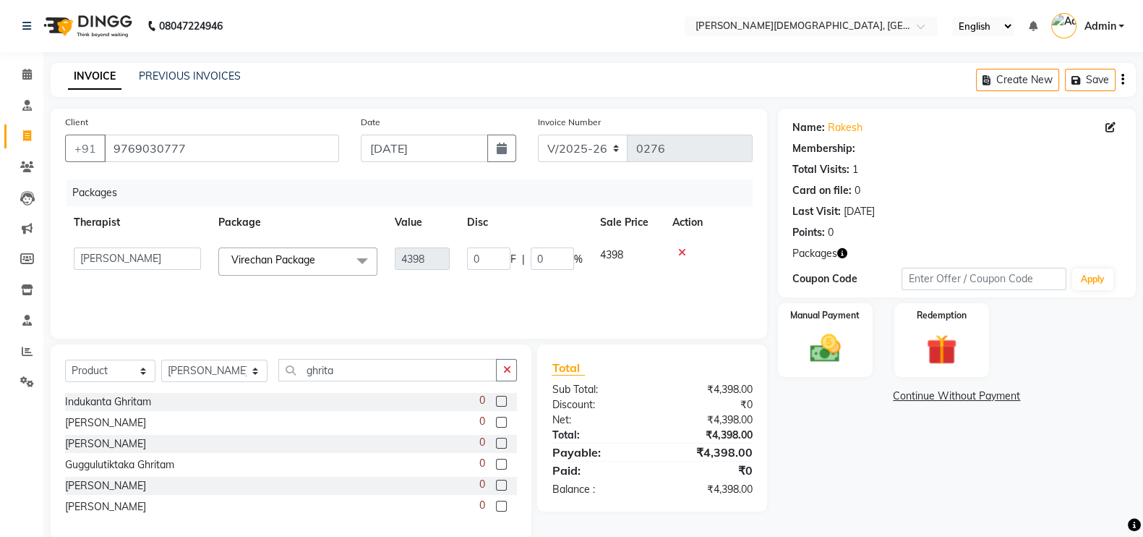
click at [498, 487] on label at bounding box center [501, 484] width 11 height 11
click at [498, 487] on input "checkbox" at bounding box center [500, 485] width 9 height 9
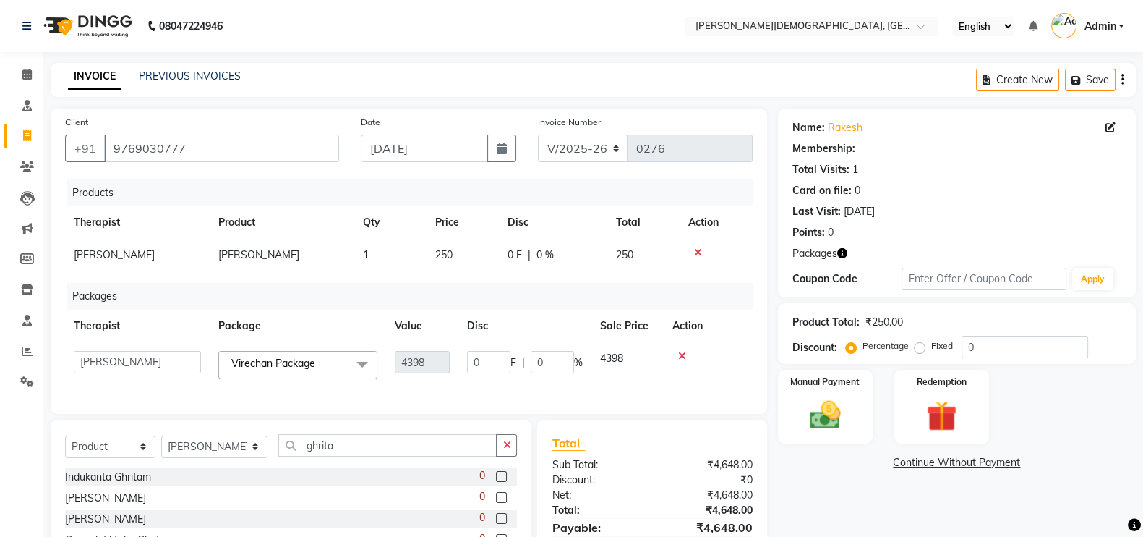
checkbox input "false"
click at [372, 255] on td "1" at bounding box center [390, 255] width 72 height 33
select select "57159"
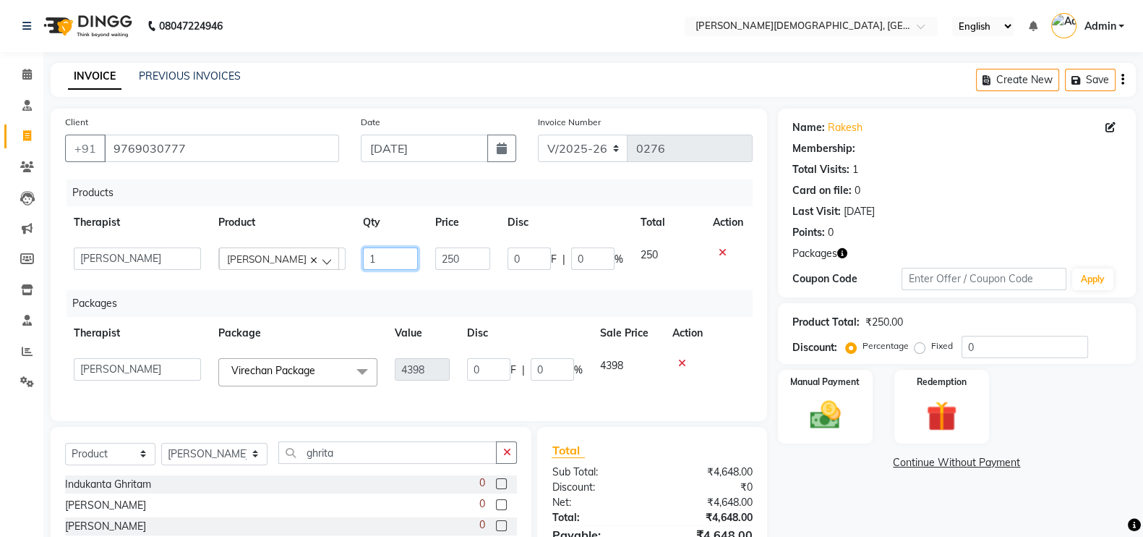
click at [399, 255] on input "1" at bounding box center [390, 258] width 55 height 22
type input "3"
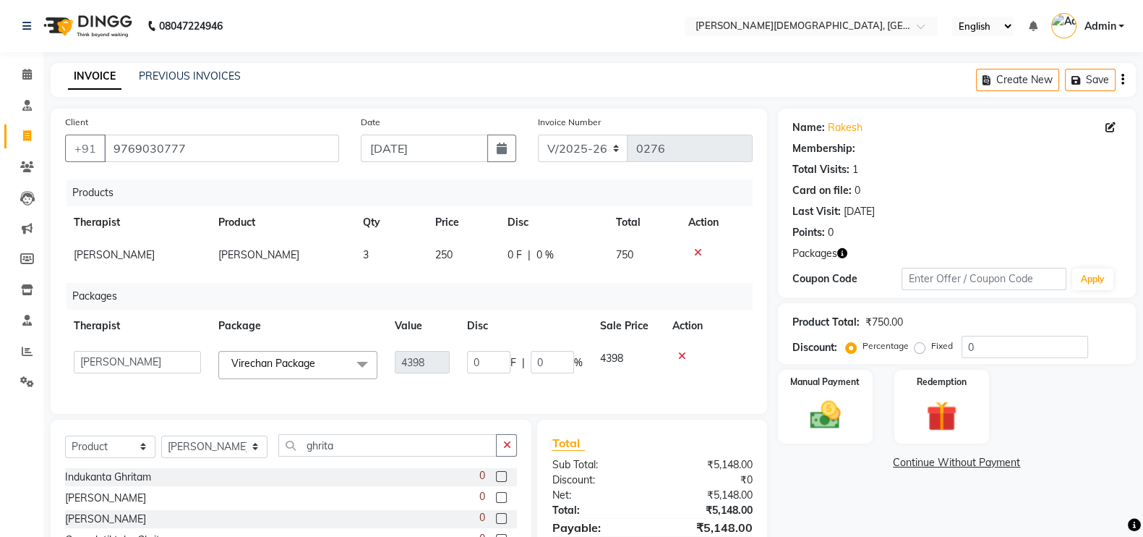
click at [667, 288] on div "Products Therapist Product Qty Price Disc Total Action Athul Mahathikthaka Ghri…" at bounding box center [409, 289] width 688 height 220
click at [539, 258] on span "0 %" at bounding box center [545, 254] width 17 height 15
select select "57159"
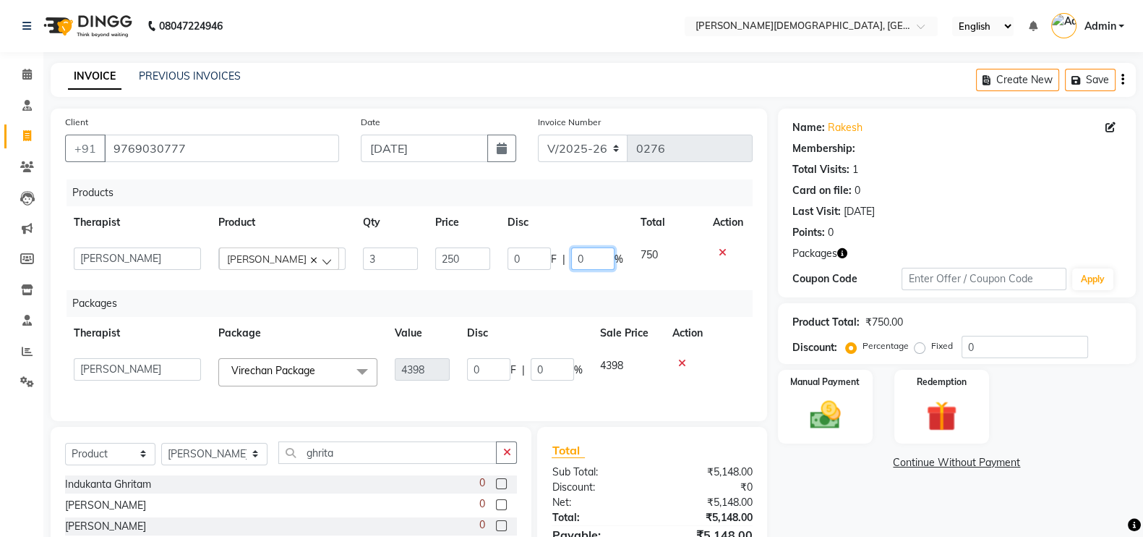
click at [578, 259] on input "0" at bounding box center [592, 258] width 43 height 22
type input "100"
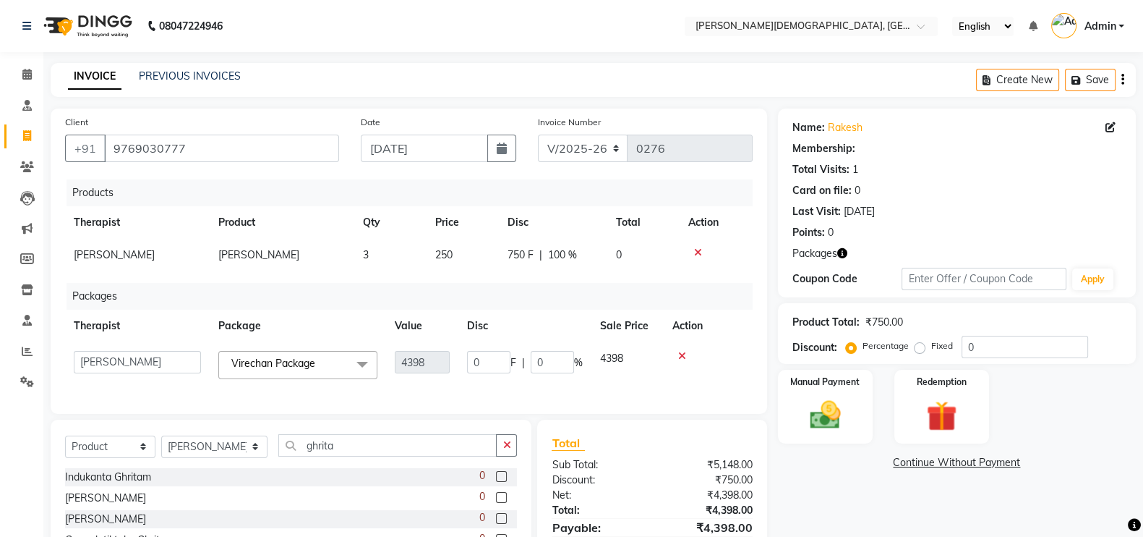
click at [701, 292] on div "Products Therapist Product Qty Price Disc Total Action Athul Mahathikthaka Ghri…" at bounding box center [409, 289] width 688 height 220
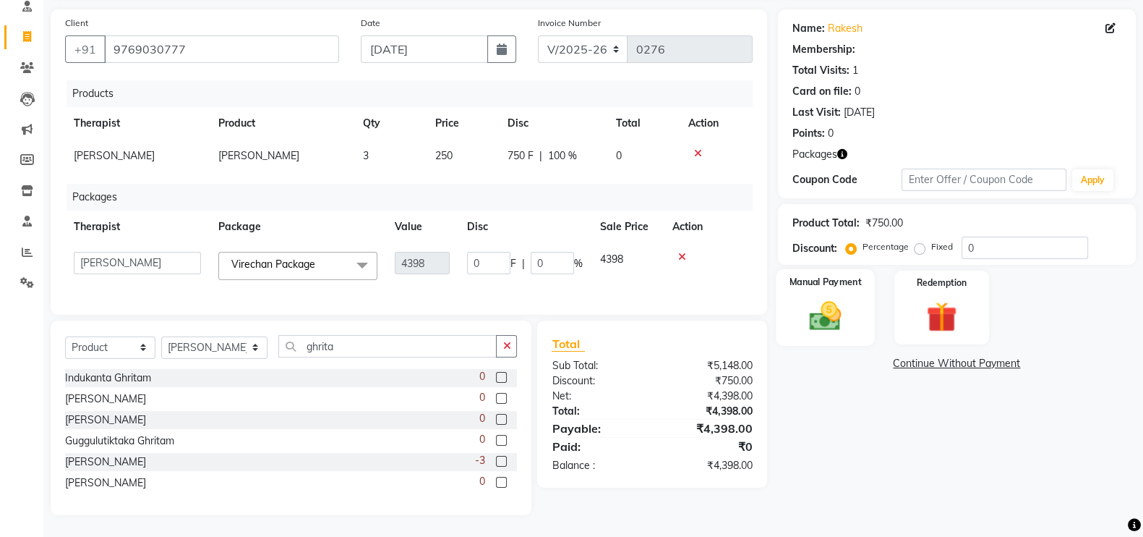
click at [840, 309] on img at bounding box center [825, 315] width 51 height 36
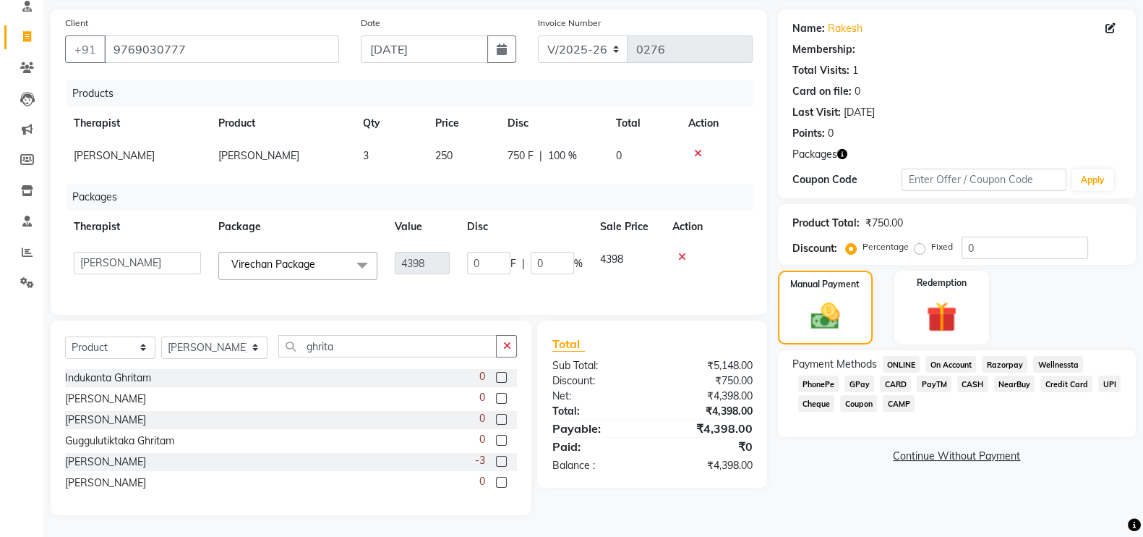
scroll to position [0, 0]
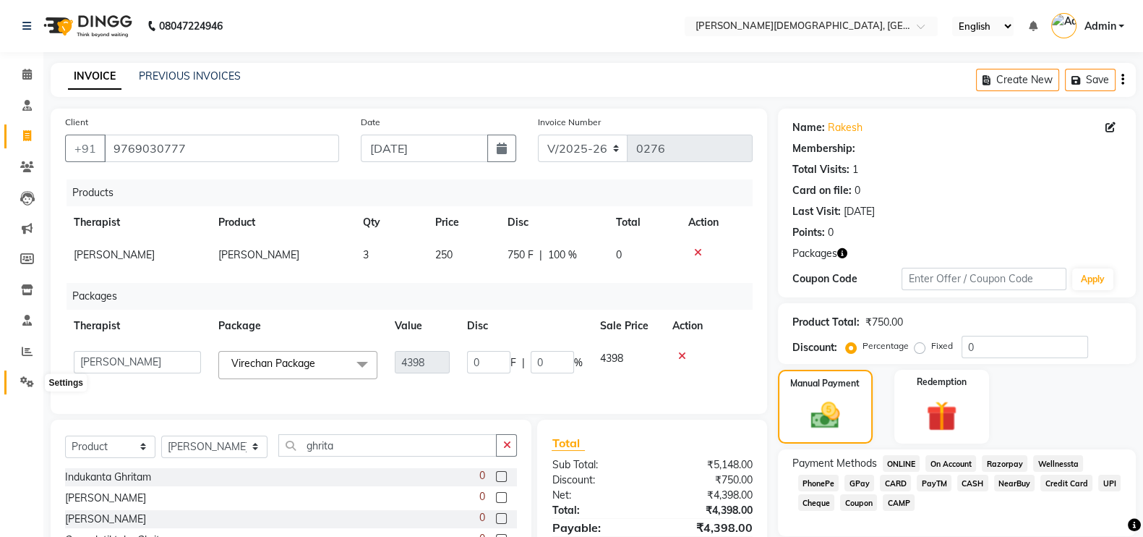
click at [19, 381] on span at bounding box center [26, 382] width 25 height 17
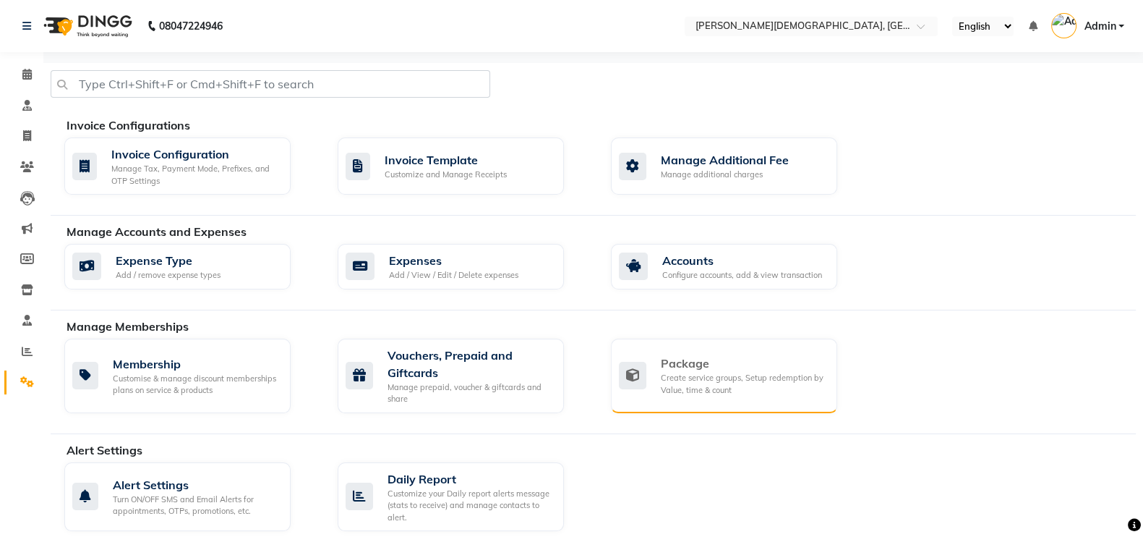
click at [725, 380] on div "Create service groups, Setup redemption by Value, time & count" at bounding box center [743, 384] width 165 height 24
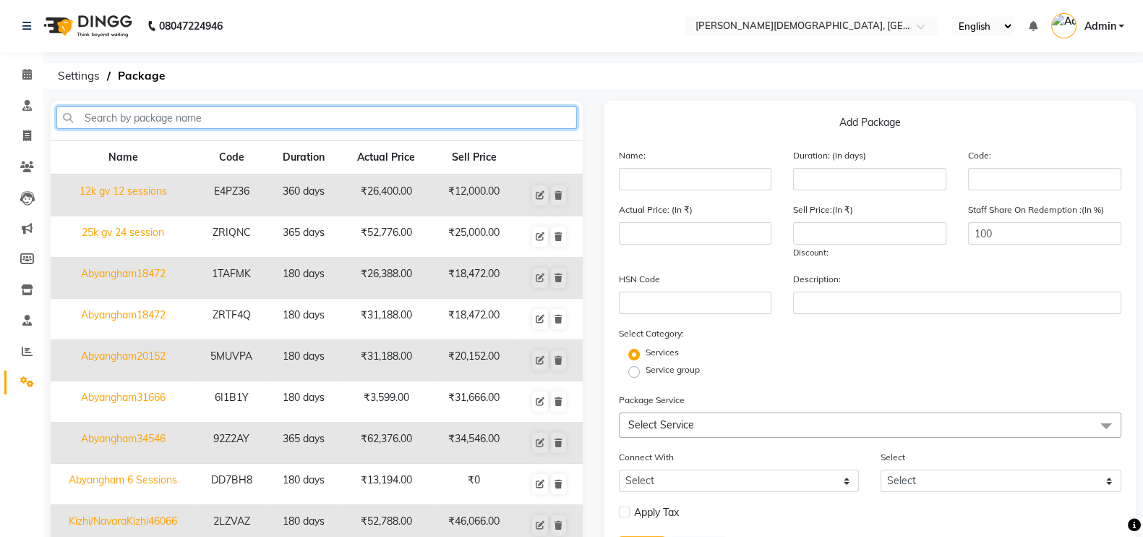
click at [321, 122] on input "text" at bounding box center [316, 117] width 521 height 22
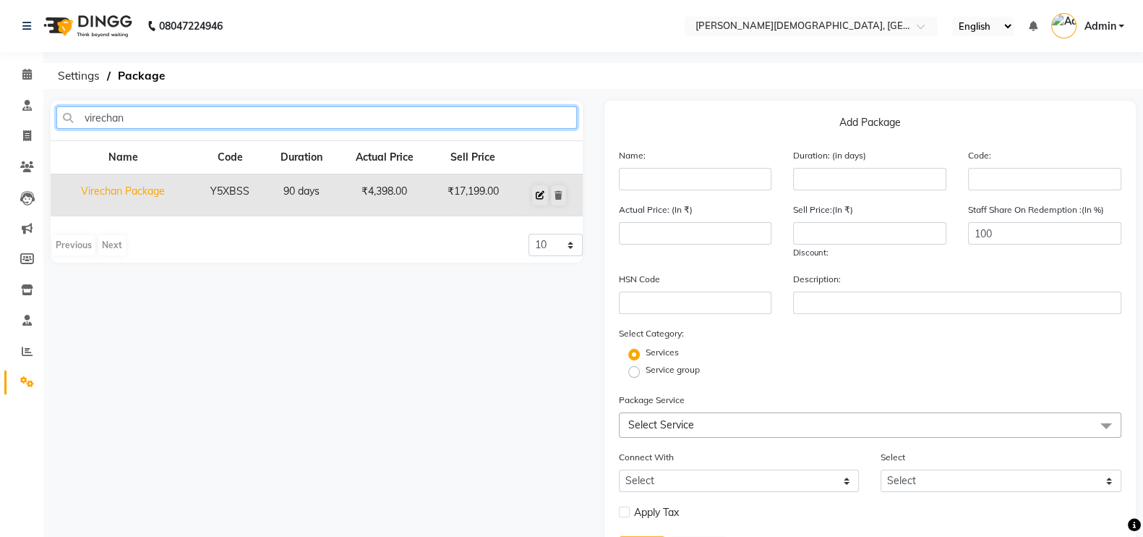
type input "virechan"
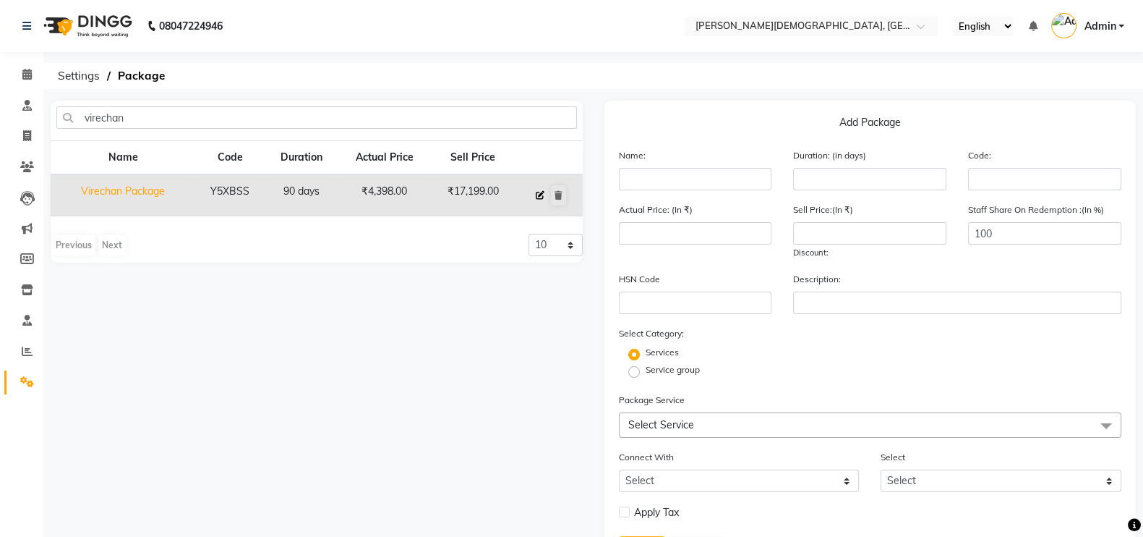
click at [542, 197] on icon at bounding box center [540, 195] width 9 height 9
type input "Virechan Package"
type input "90"
type input "Y5XBSS"
type input "4398"
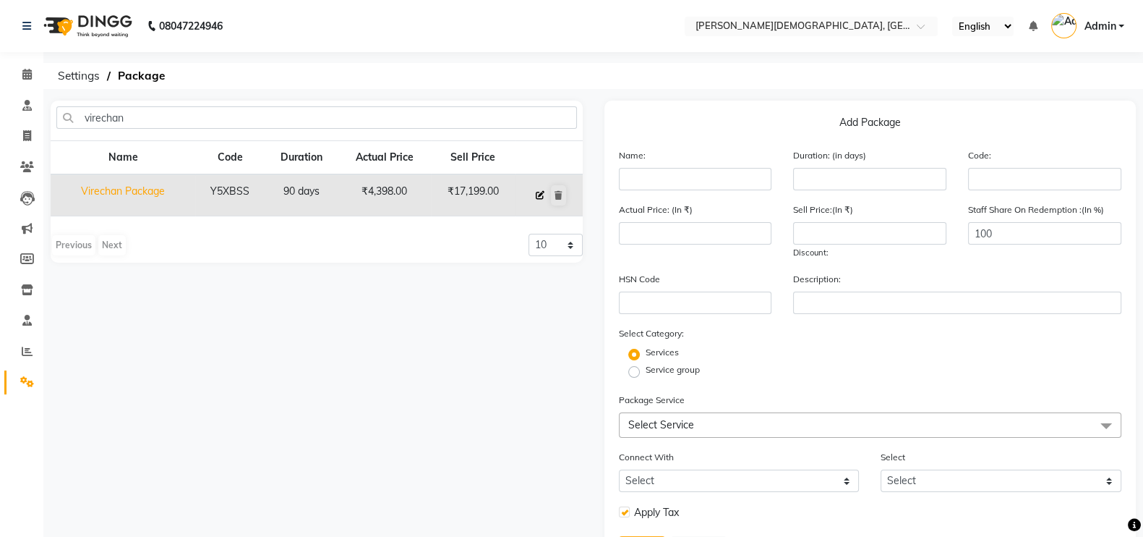
type input "17199"
checkbox input "true"
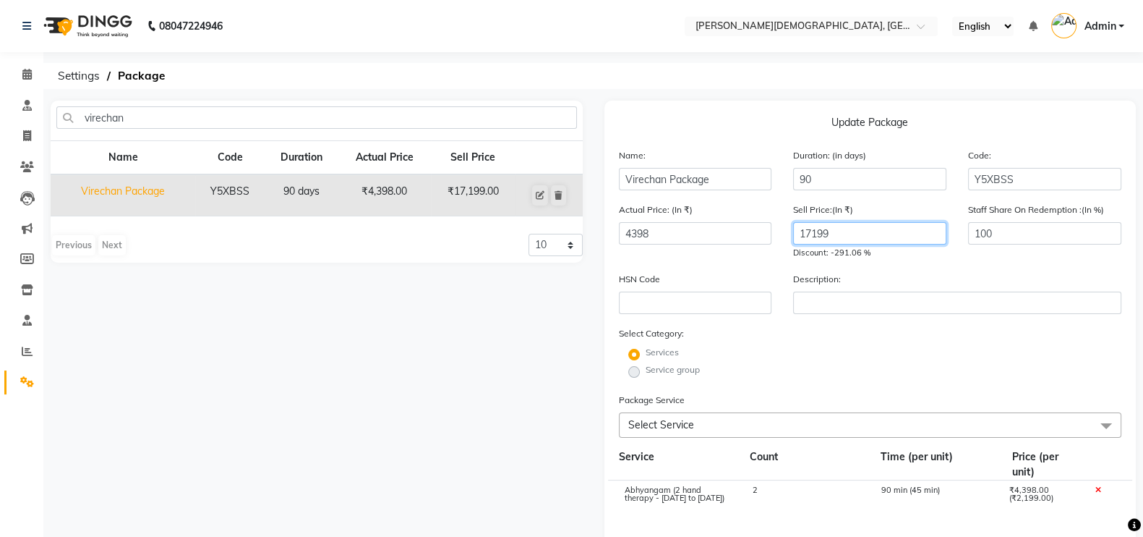
click at [813, 233] on input "17199" at bounding box center [869, 233] width 153 height 22
click at [702, 237] on input "4398" at bounding box center [695, 233] width 153 height 22
paste input "17199"
type input "17199"
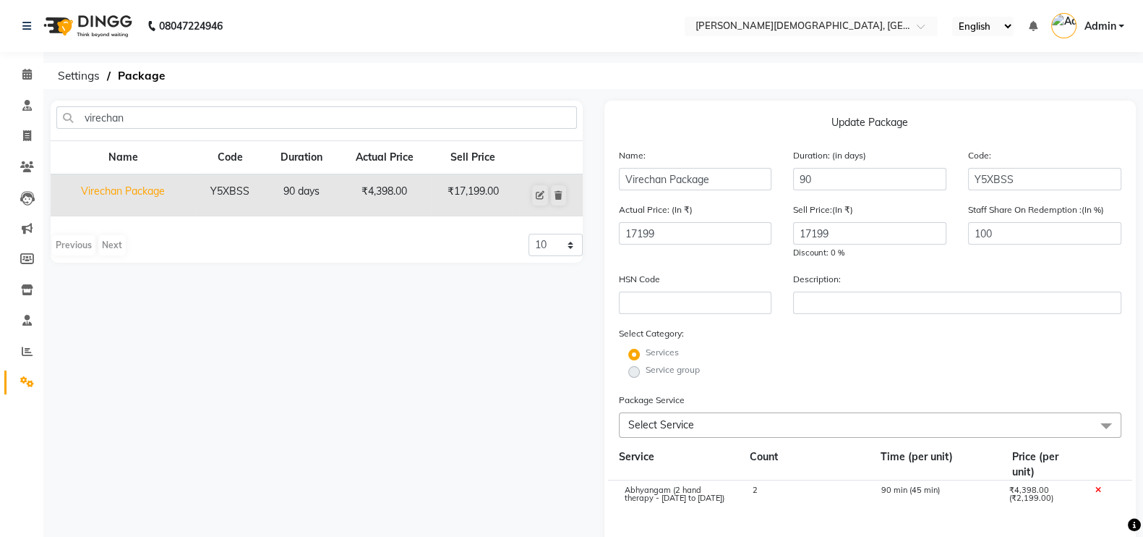
click at [952, 285] on div "Description:" at bounding box center [957, 292] width 350 height 43
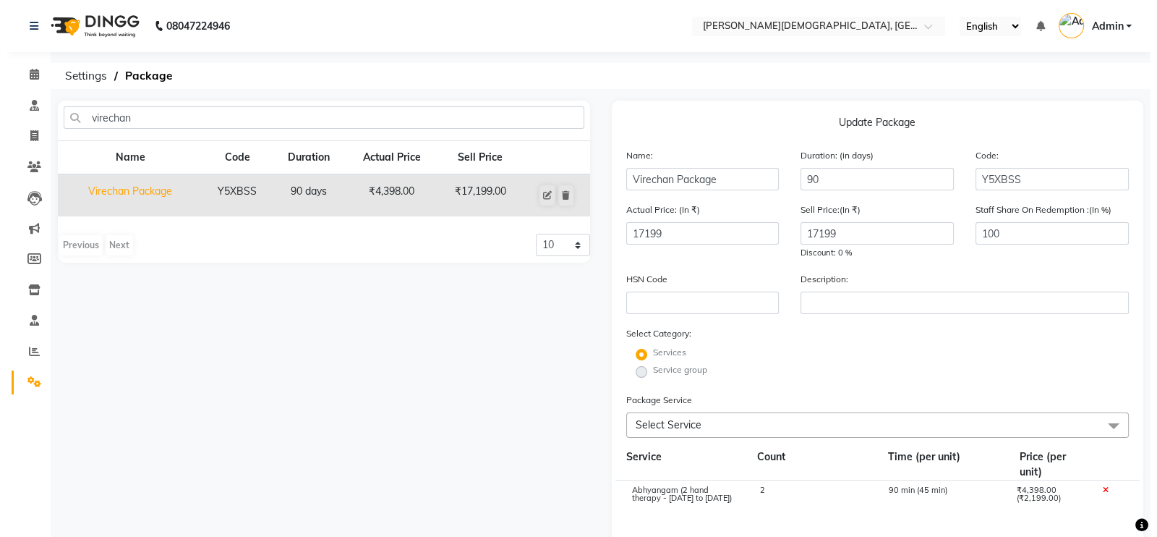
scroll to position [336, 0]
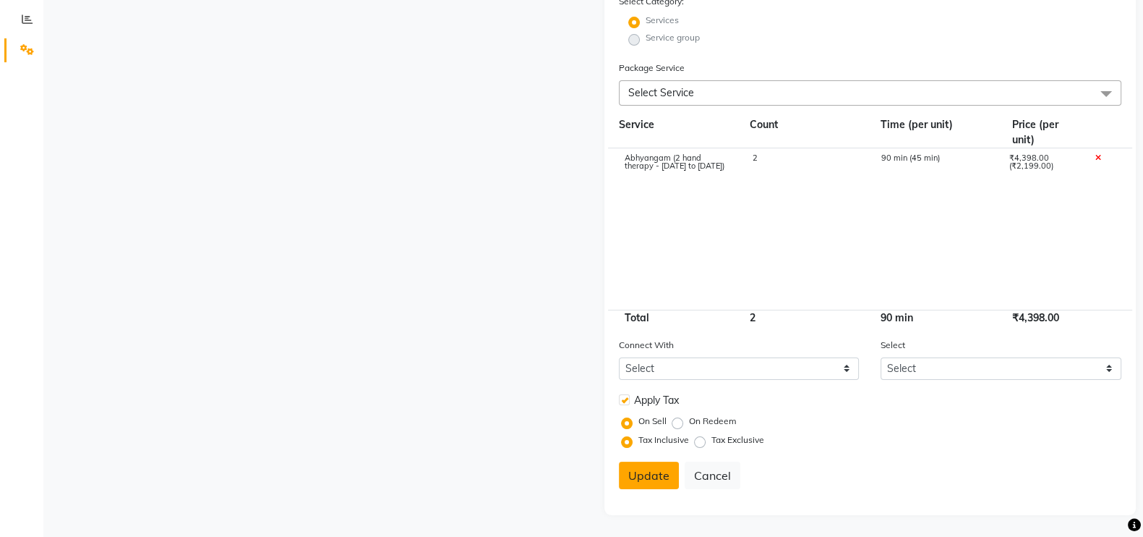
click at [642, 471] on button "Update" at bounding box center [649, 474] width 60 height 27
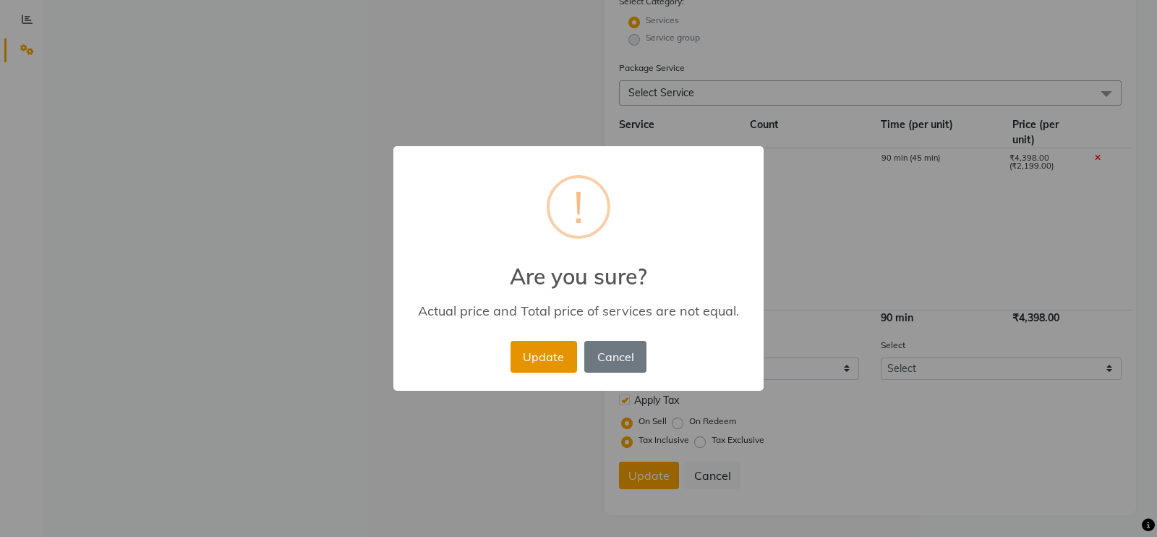
click at [550, 365] on button "Update" at bounding box center [543, 357] width 67 height 32
select select
checkbox input "false"
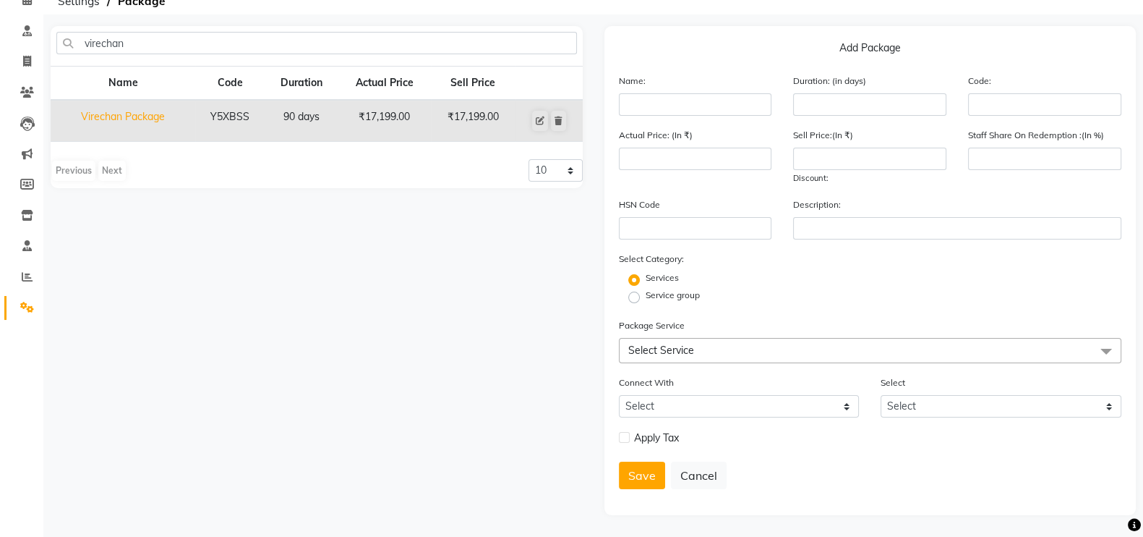
scroll to position [0, 0]
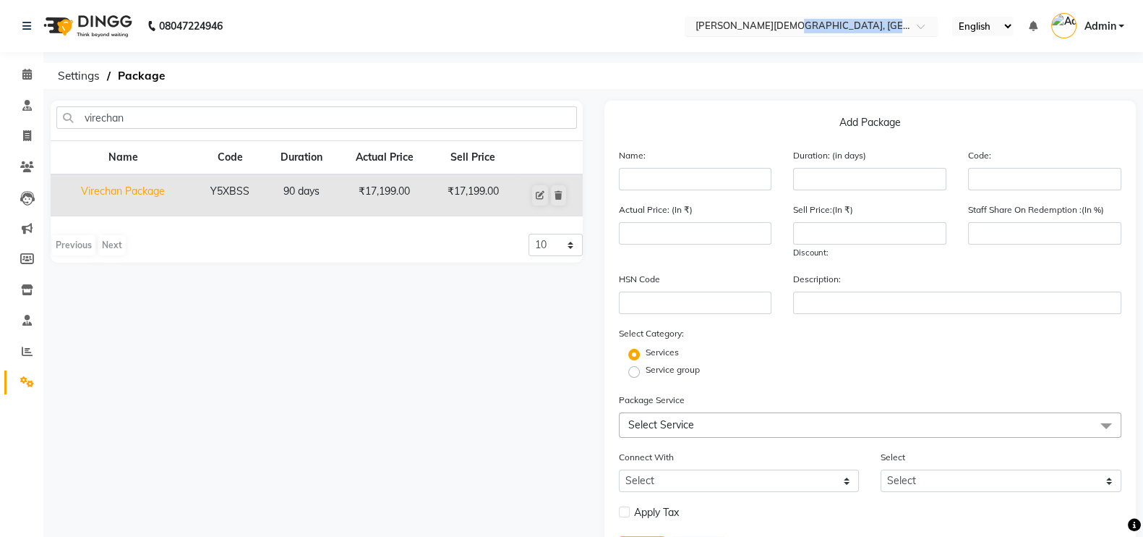
drag, startPoint x: 772, startPoint y: 38, endPoint x: 764, endPoint y: 33, distance: 10.0
click at [764, 33] on nav "08047224946 Select Location × Birla Ayurveda, Thane West English ENGLISH Españo…" at bounding box center [571, 26] width 1143 height 52
click at [764, 33] on input "text" at bounding box center [797, 27] width 210 height 14
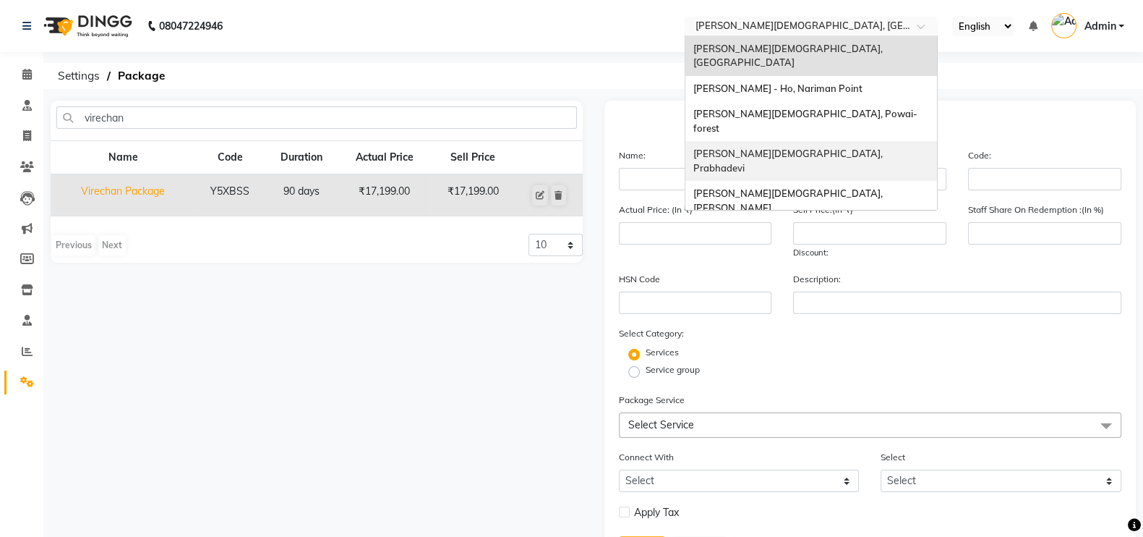
click at [783, 148] on span "[PERSON_NAME][DEMOGRAPHIC_DATA], Prabhadevi" at bounding box center [789, 161] width 192 height 26
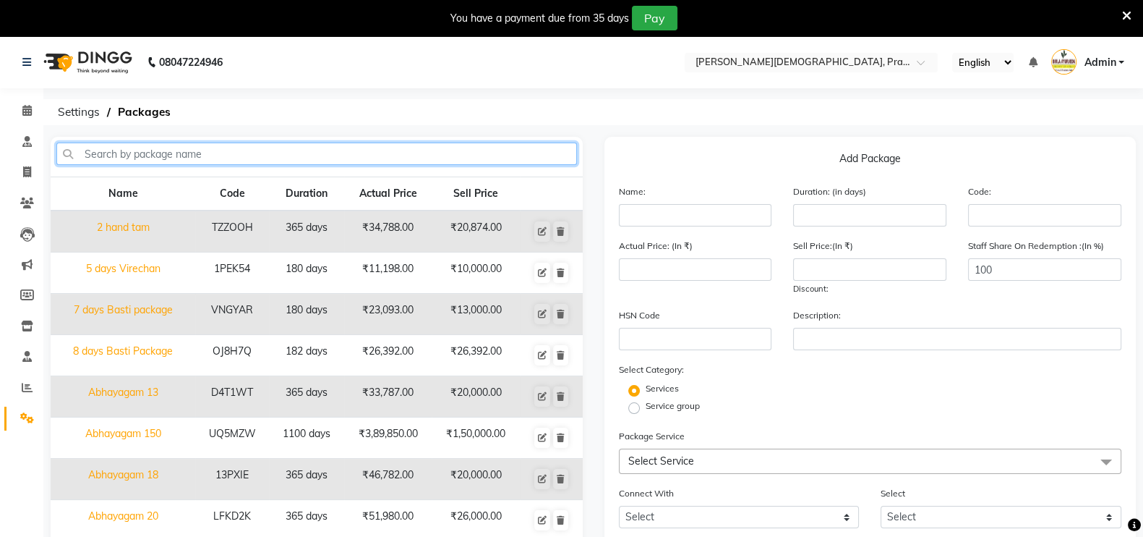
click at [249, 157] on input "text" at bounding box center [316, 153] width 521 height 22
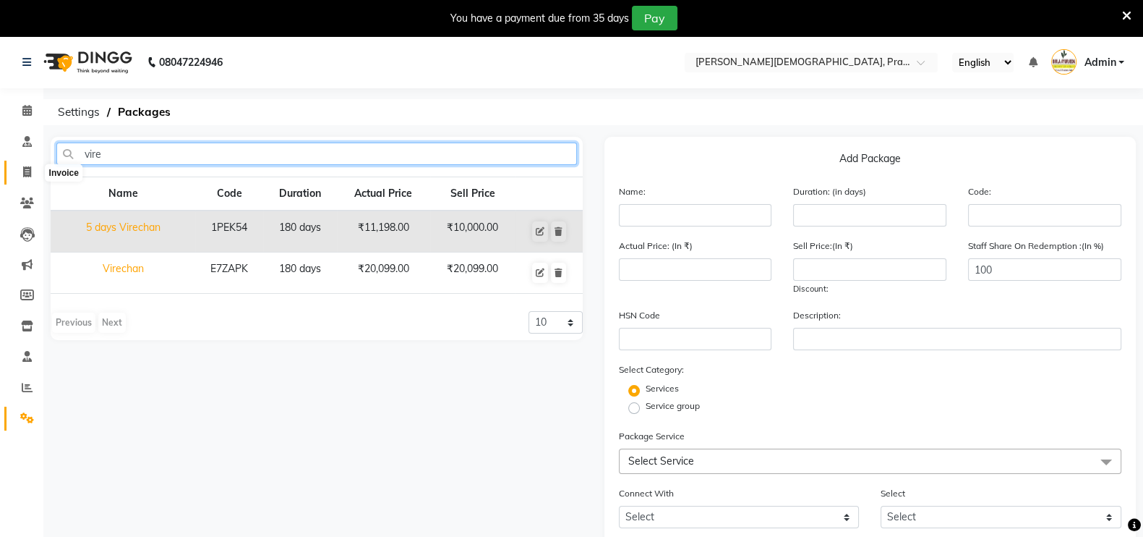
type input "vire"
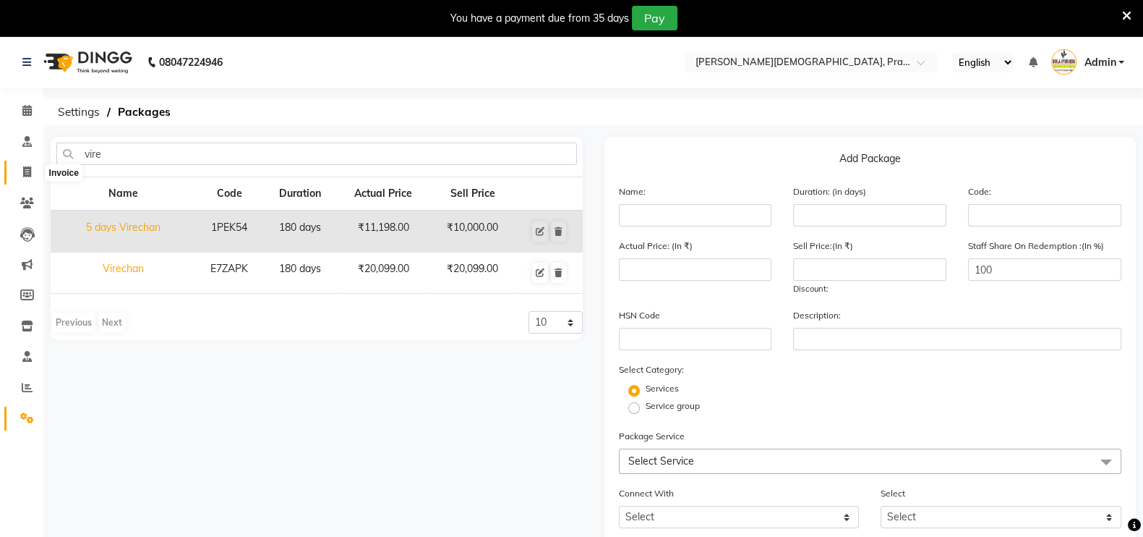
click at [23, 175] on icon at bounding box center [27, 171] width 8 height 11
select select "service"
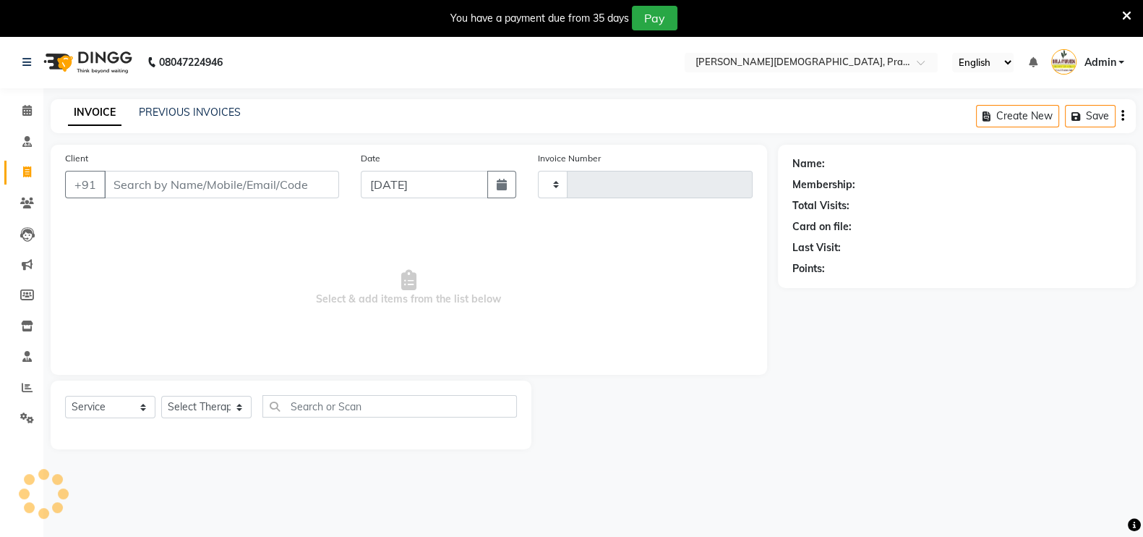
type input "0774"
select select "6818"
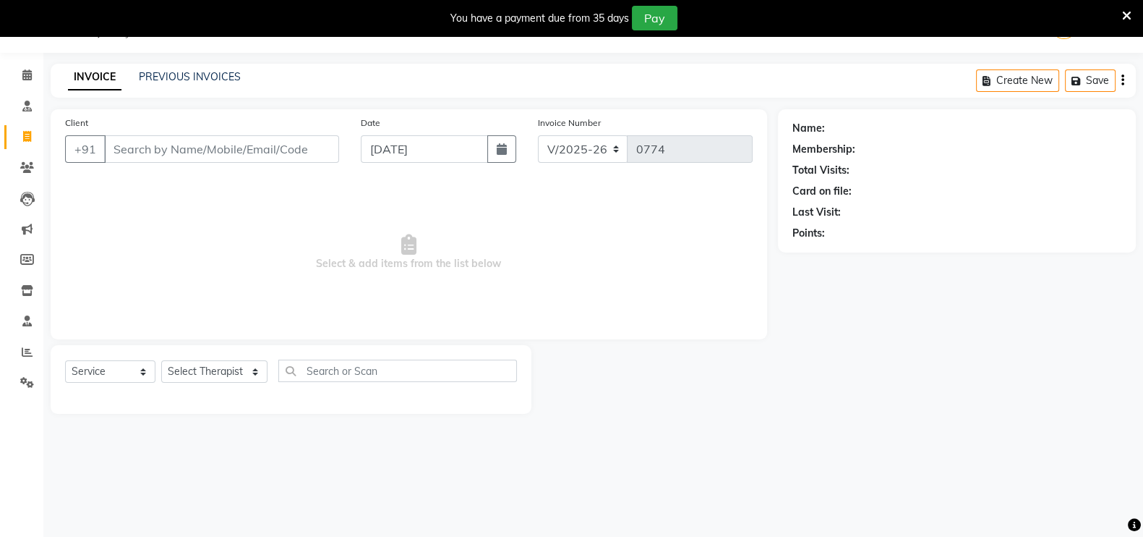
click at [262, 150] on input "Client" at bounding box center [221, 148] width 235 height 27
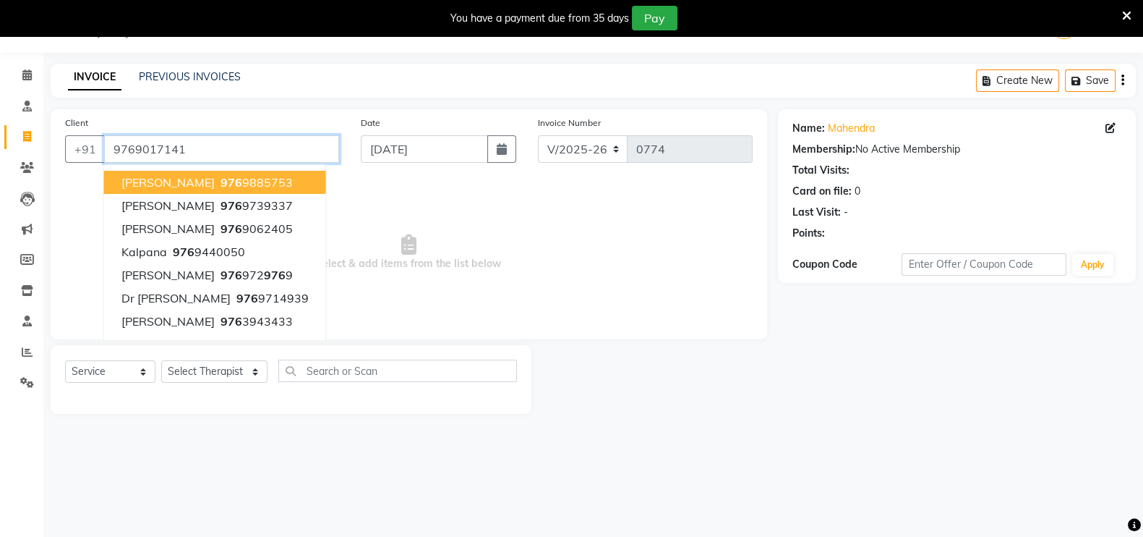
click at [262, 150] on input "9769017141" at bounding box center [221, 148] width 235 height 27
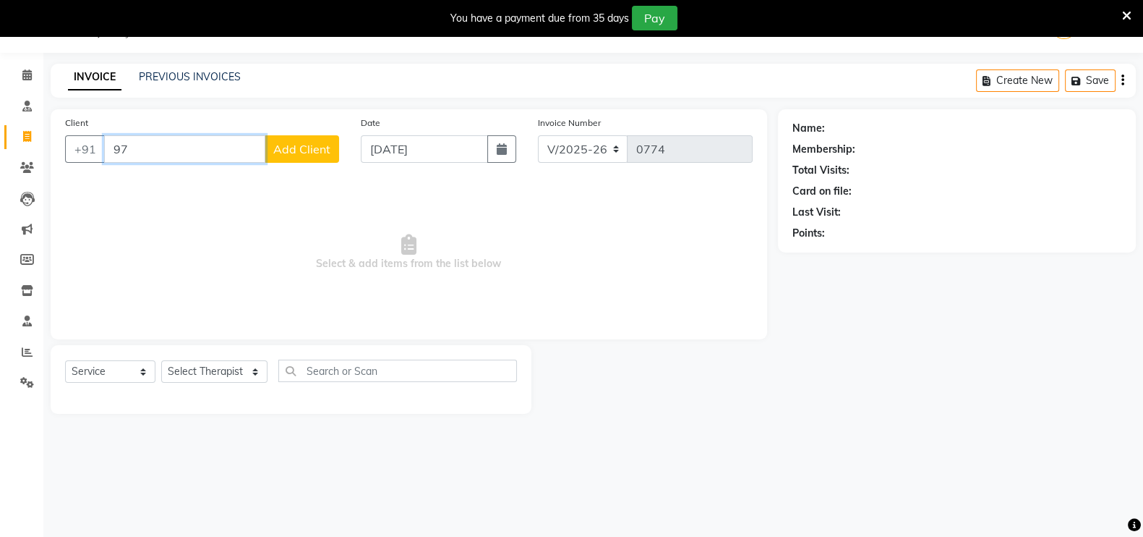
type input "9"
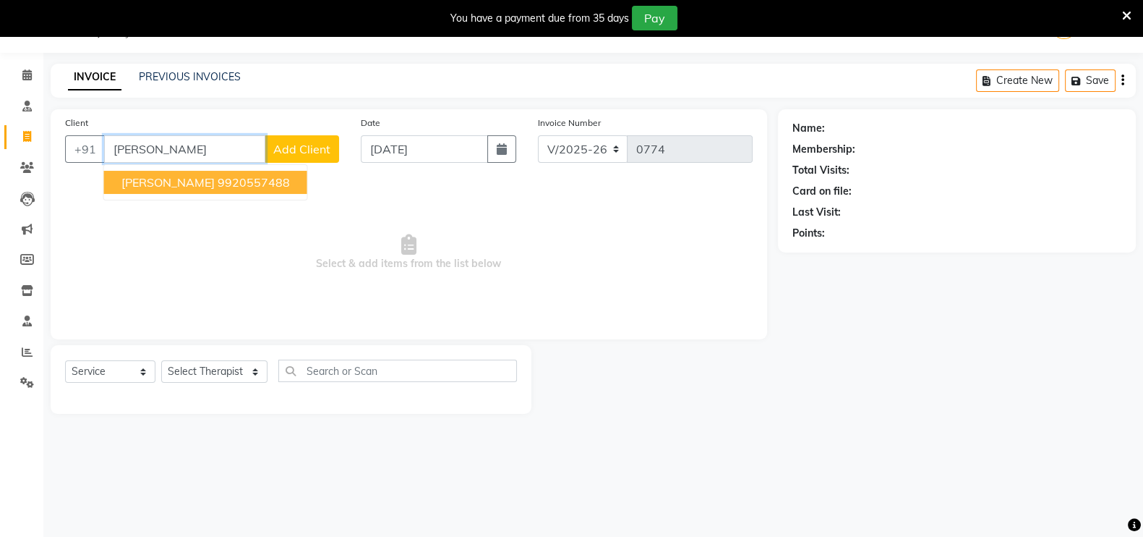
click at [228, 183] on ngb-highlight "9920557488" at bounding box center [254, 182] width 72 height 14
type input "9920557488"
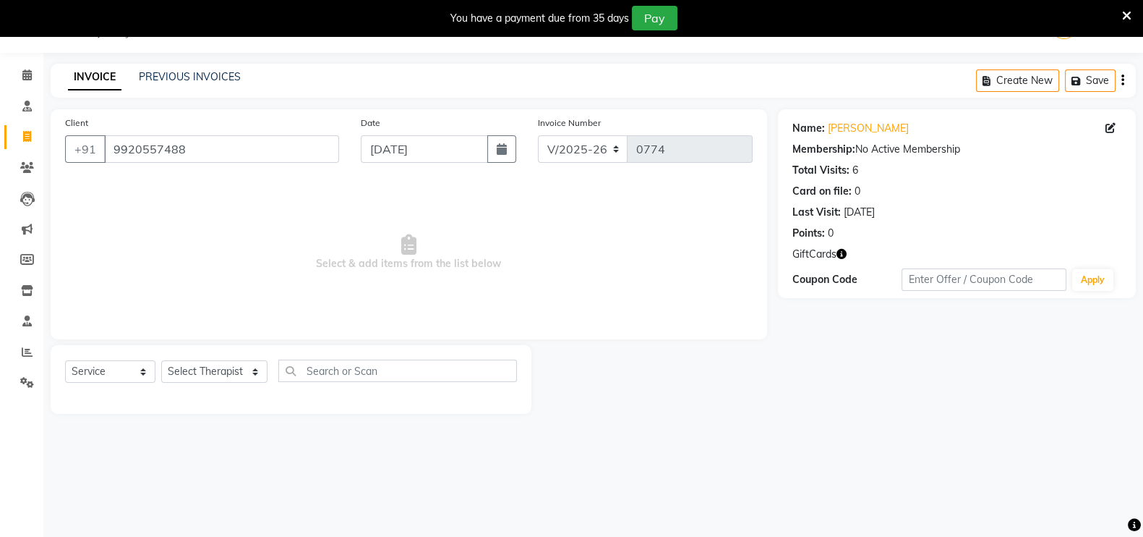
click at [840, 255] on icon "button" at bounding box center [842, 254] width 10 height 10
click at [607, 232] on span "Select & add items from the list below" at bounding box center [409, 252] width 688 height 145
click at [119, 373] on select "Select Service Product Membership Package Voucher Prepaid Gift Card" at bounding box center [110, 371] width 90 height 22
select select "package"
click at [65, 360] on select "Select Service Product Membership Package Voucher Prepaid Gift Card" at bounding box center [110, 371] width 90 height 22
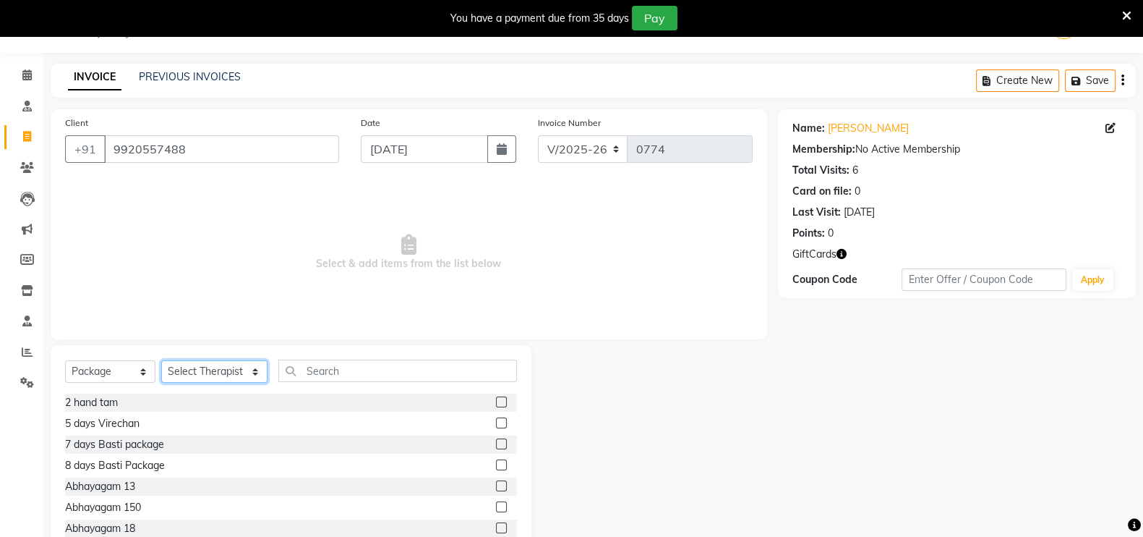
click at [192, 366] on select "Select Therapist [PERSON_NAME] [PERSON_NAME] [PERSON_NAME] [PERSON_NAME] Aparna…" at bounding box center [214, 371] width 106 height 22
select select "53444"
click at [161, 360] on select "Select Therapist [PERSON_NAME] [PERSON_NAME] [PERSON_NAME] [PERSON_NAME] Aparna…" at bounding box center [214, 371] width 106 height 22
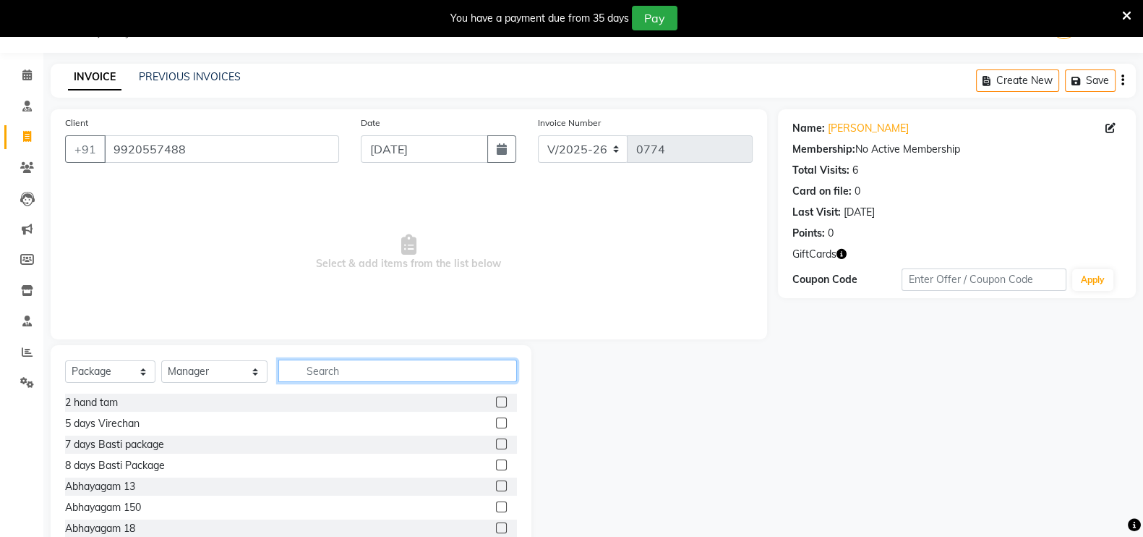
click at [343, 367] on input "text" at bounding box center [397, 370] width 239 height 22
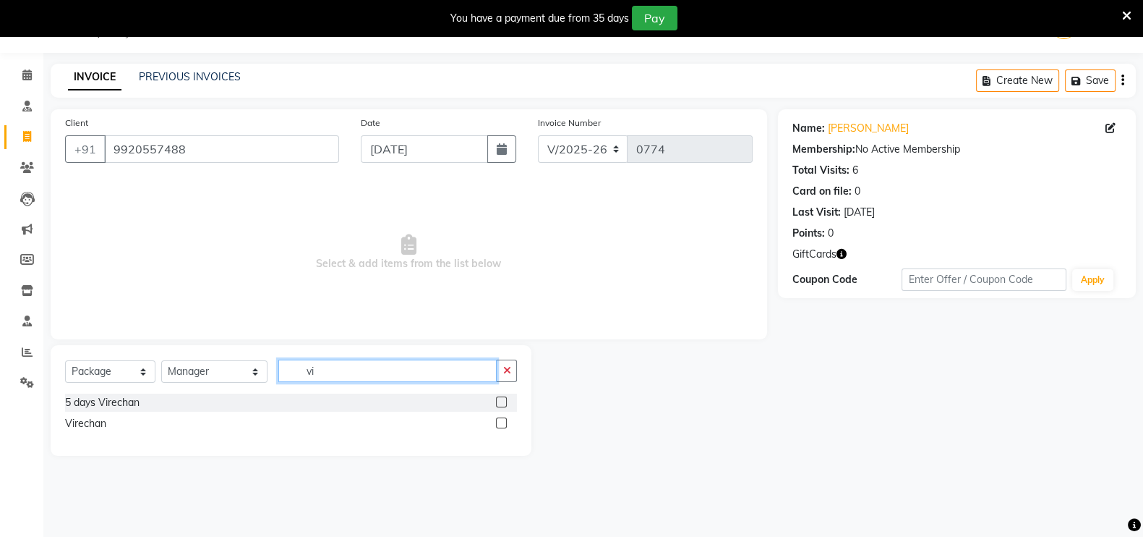
type input "vi"
click at [504, 421] on label at bounding box center [501, 422] width 11 height 11
click at [504, 421] on input "checkbox" at bounding box center [500, 423] width 9 height 9
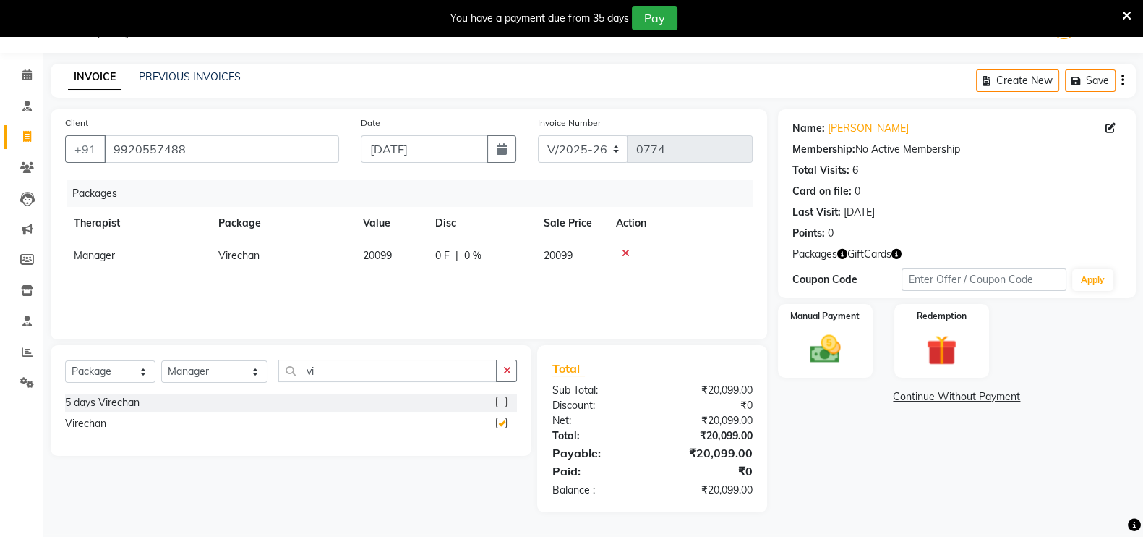
checkbox input "false"
click at [845, 335] on img at bounding box center [825, 348] width 51 height 36
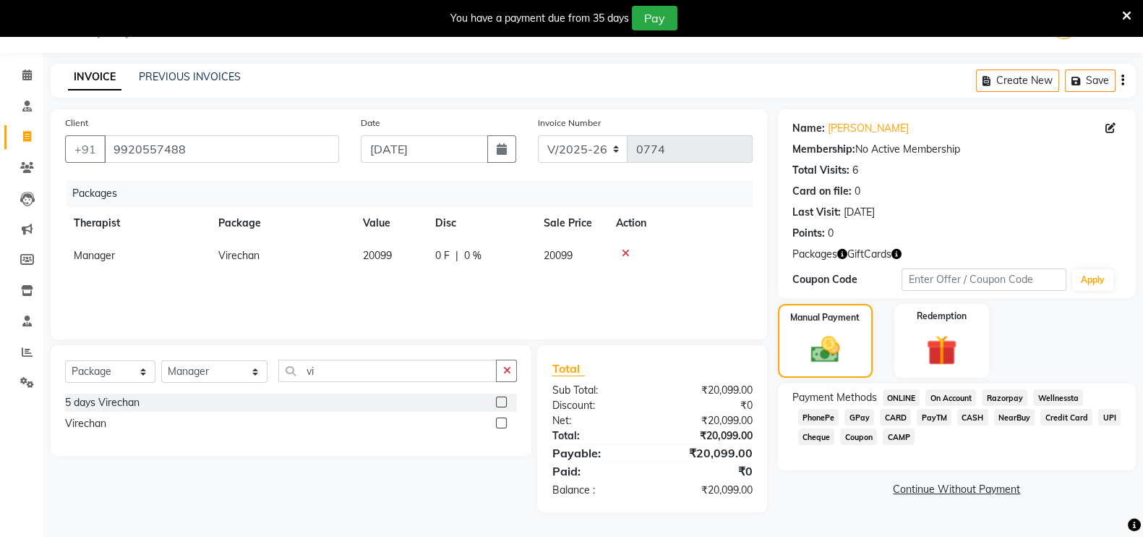
click at [887, 419] on span "CARD" at bounding box center [895, 417] width 31 height 17
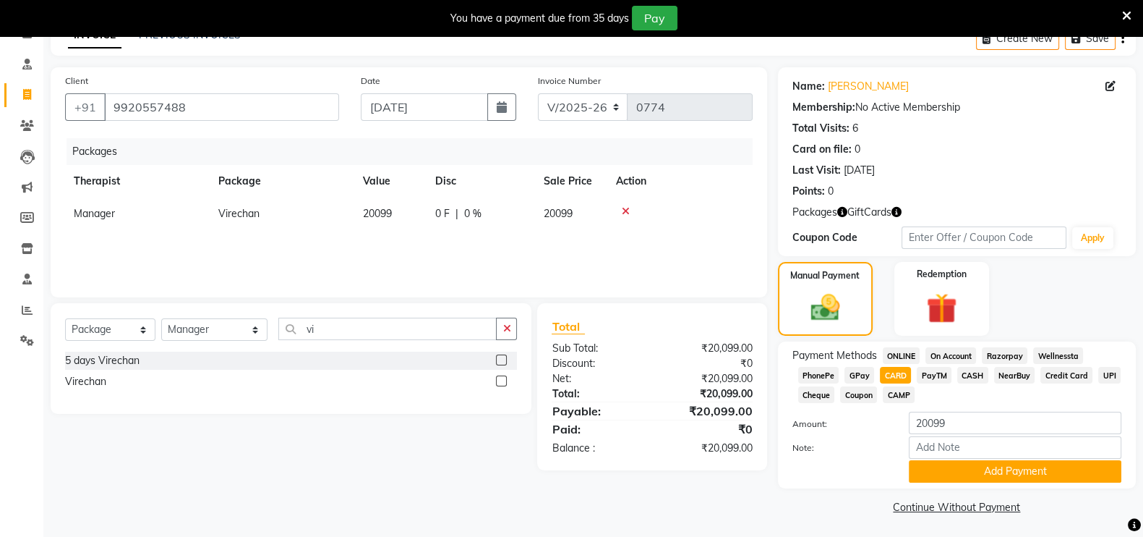
scroll to position [82, 0]
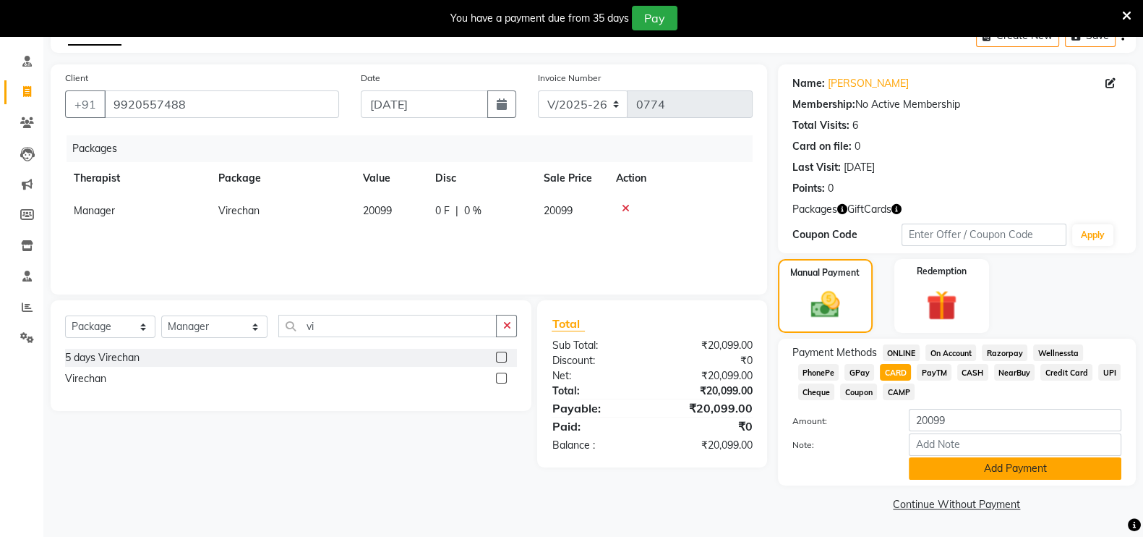
click at [992, 457] on button "Add Payment" at bounding box center [1015, 468] width 213 height 22
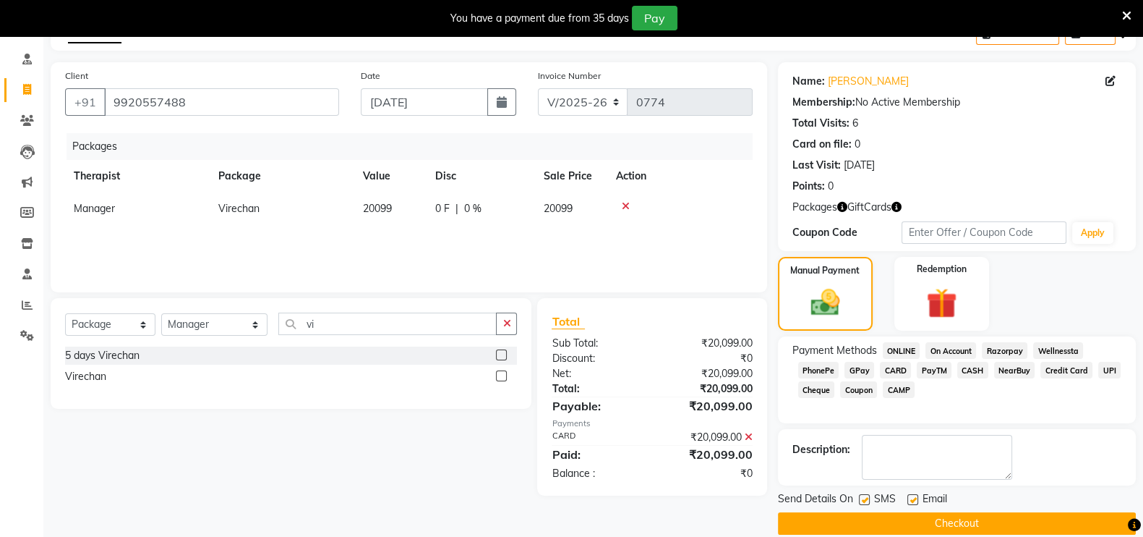
scroll to position [101, 0]
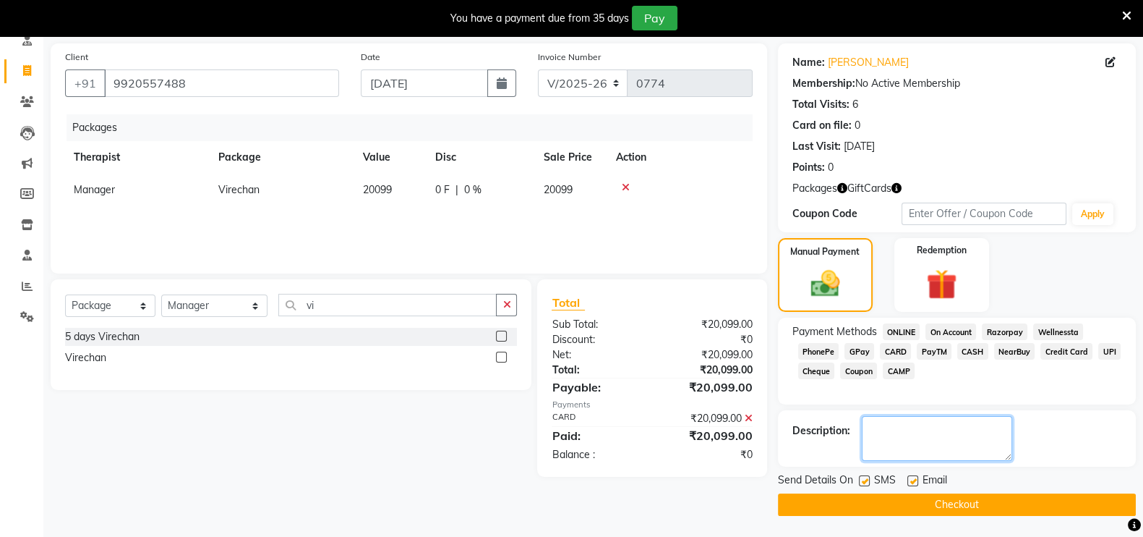
click at [949, 443] on textarea at bounding box center [937, 438] width 150 height 45
type textarea "To be Cancel"
click at [941, 502] on button "Checkout" at bounding box center [957, 504] width 358 height 22
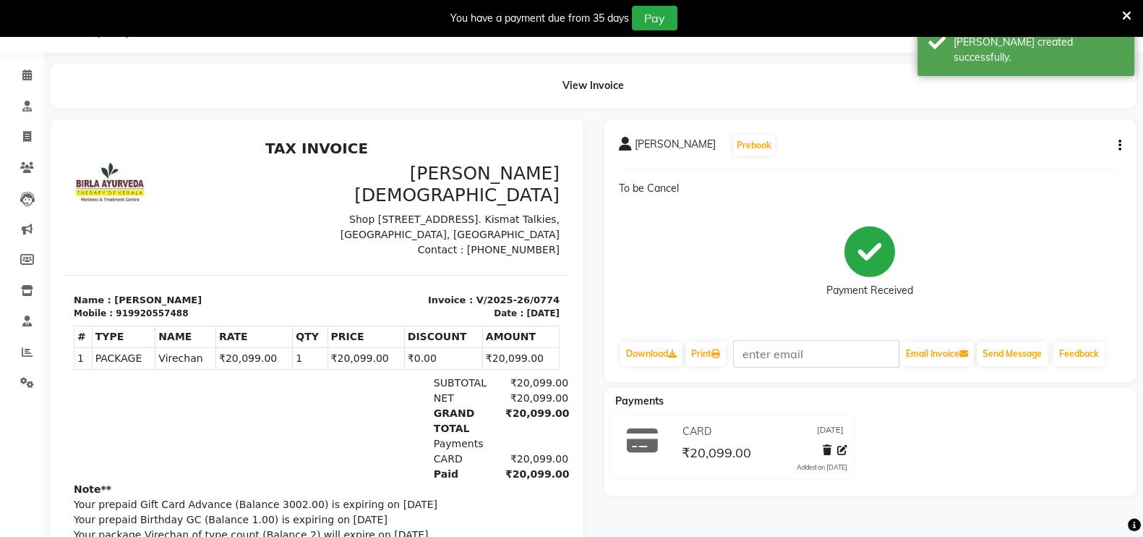
scroll to position [101, 0]
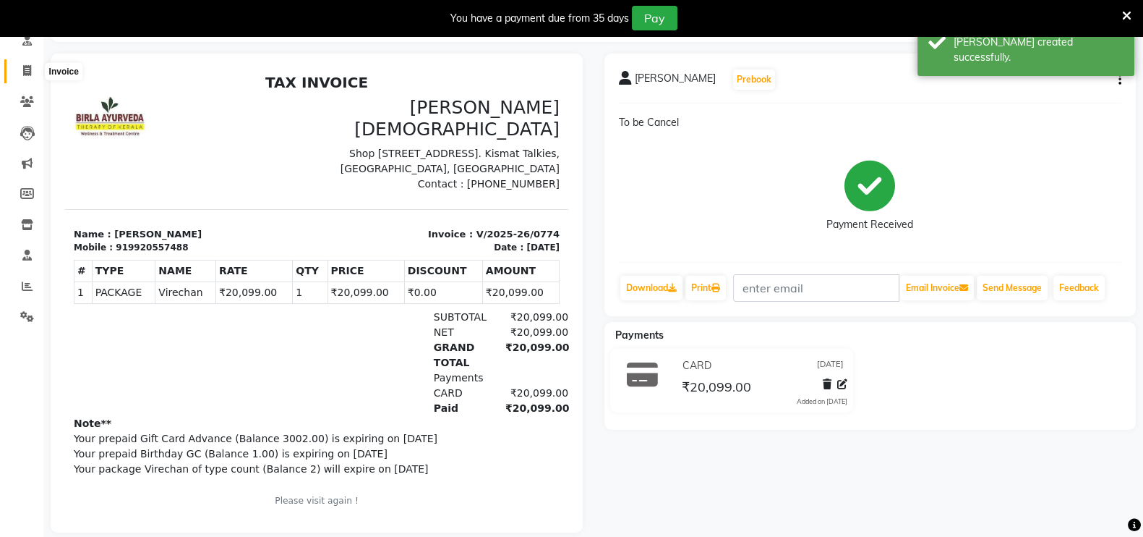
click at [24, 69] on icon at bounding box center [27, 70] width 8 height 11
select select "service"
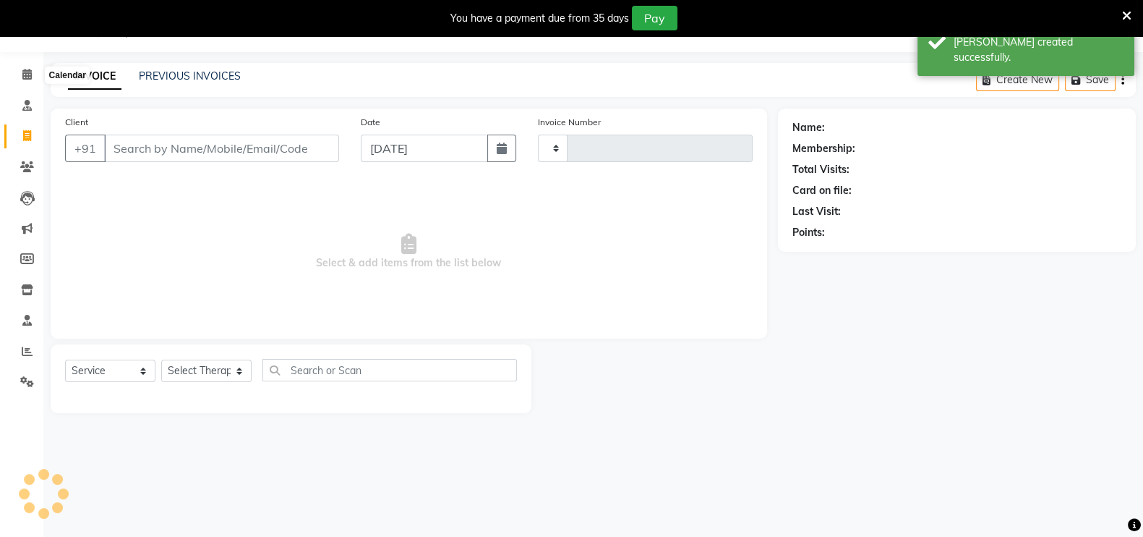
scroll to position [35, 0]
select select "6818"
type input "0775"
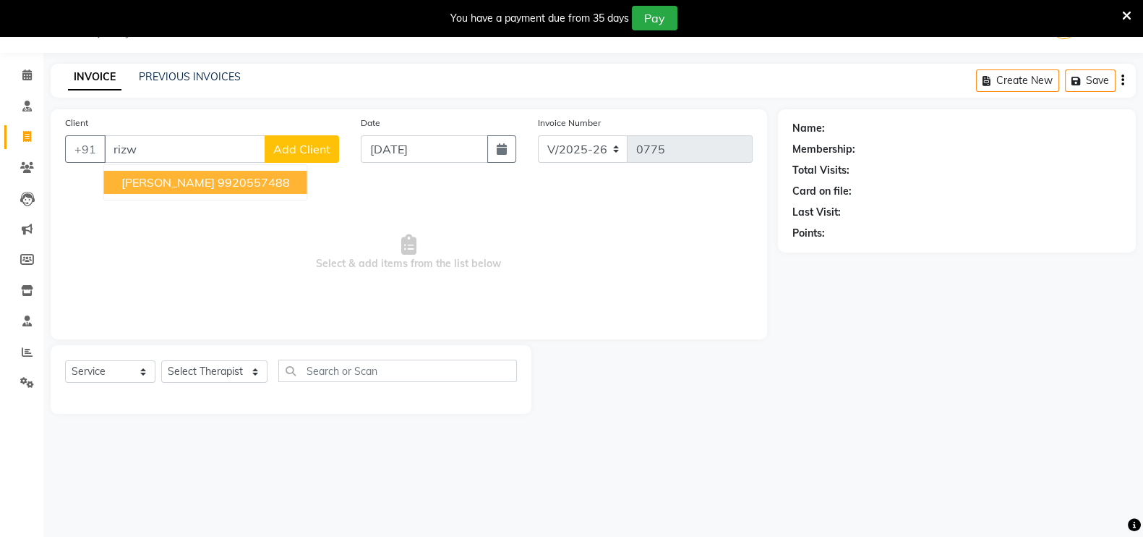
click at [168, 190] on button "Rizwana 9920557488" at bounding box center [205, 182] width 203 height 23
type input "9920557488"
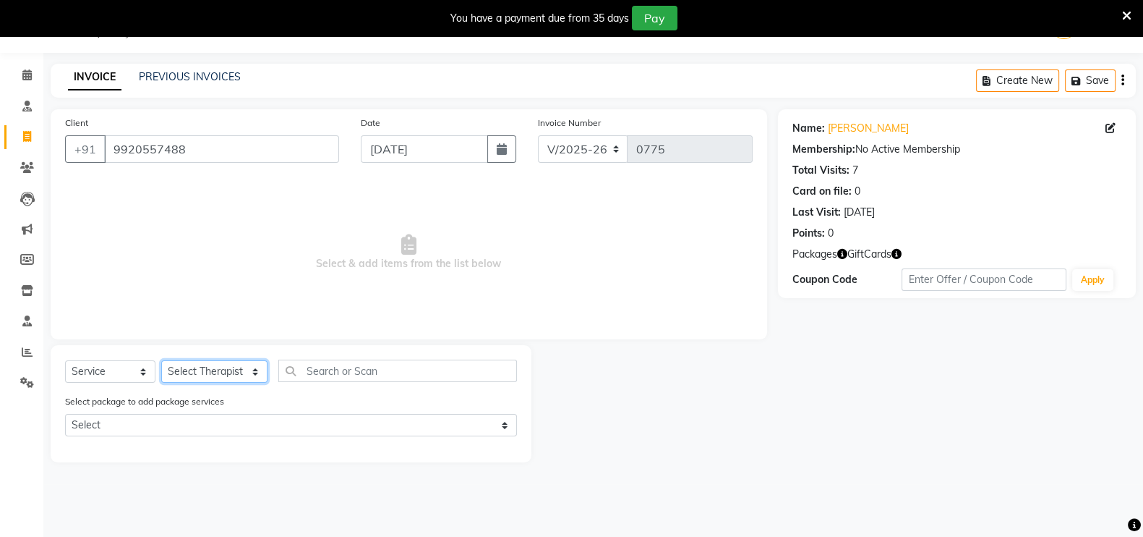
click at [193, 376] on select "Select Therapist Abhijeet Jadhav Amrutha Anita Khatke Anjana Surendra Kalyani A…" at bounding box center [214, 371] width 106 height 22
select select "53451"
click at [161, 360] on select "Select Therapist Abhijeet Jadhav Amrutha Anita Khatke Anjana Surendra Kalyani A…" at bounding box center [214, 371] width 106 height 22
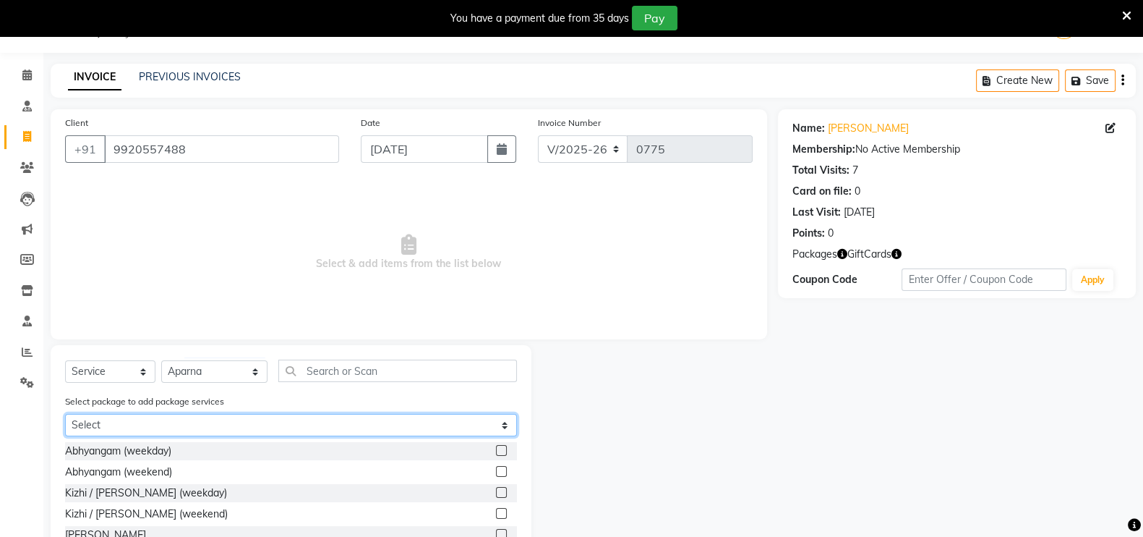
click at [195, 430] on select "Select Virechan" at bounding box center [291, 425] width 452 height 22
select select "1: Object"
click at [65, 414] on select "Select Virechan" at bounding box center [291, 425] width 452 height 22
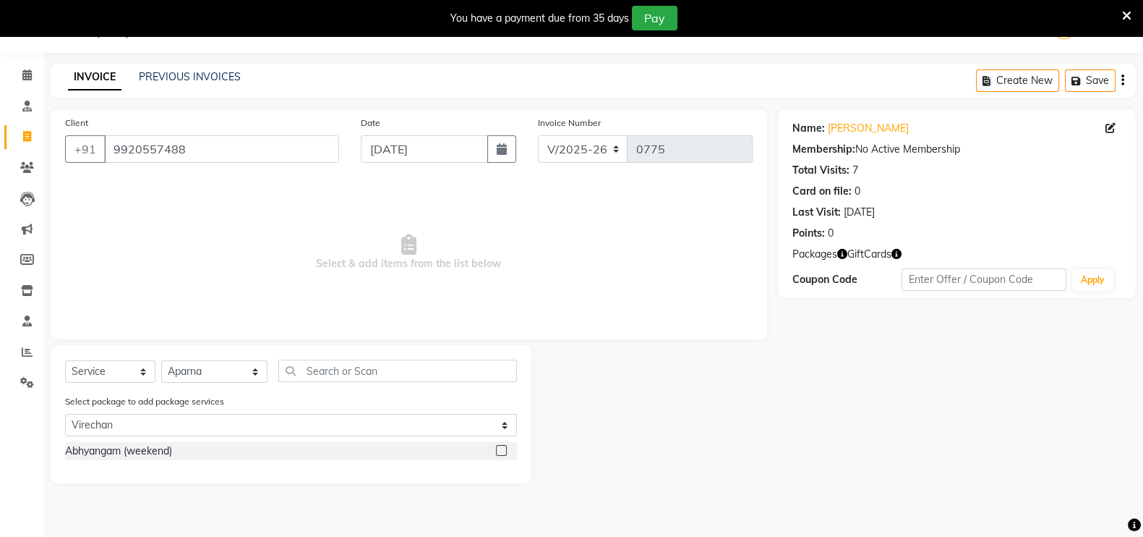
click at [505, 449] on label at bounding box center [501, 450] width 11 height 11
click at [505, 449] on input "checkbox" at bounding box center [500, 450] width 9 height 9
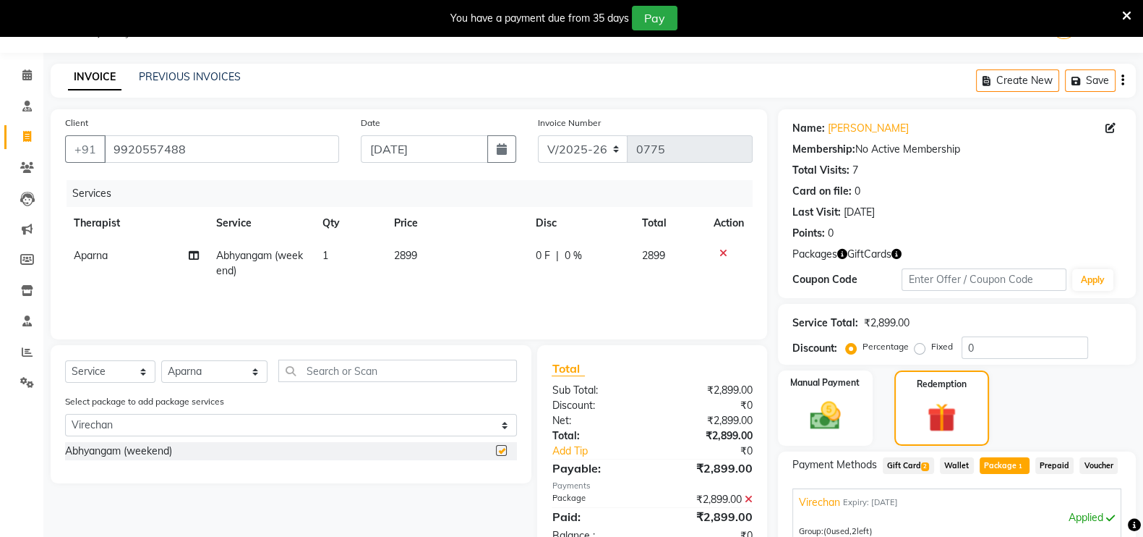
checkbox input "false"
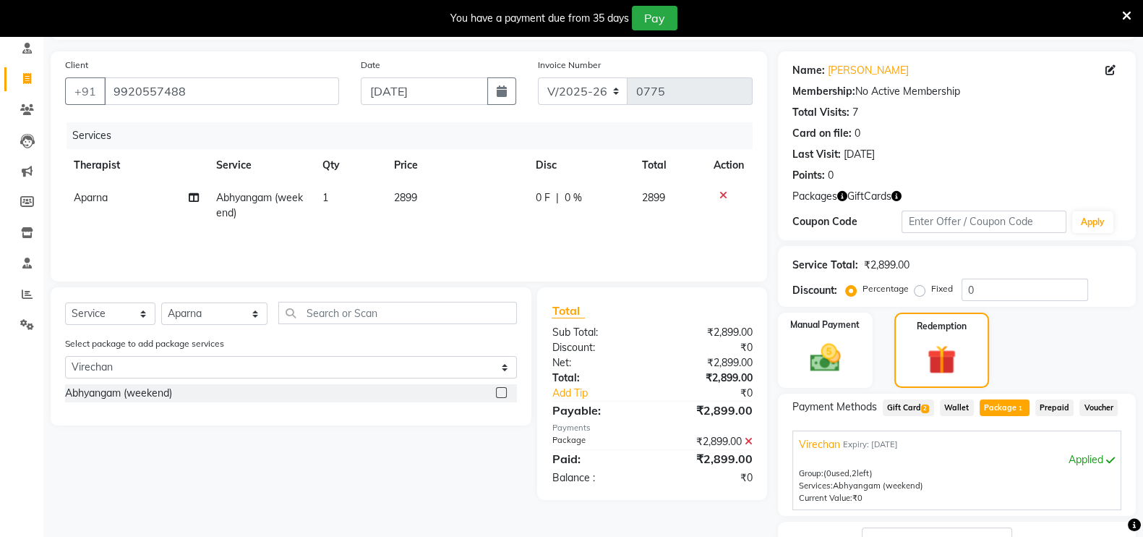
scroll to position [98, 0]
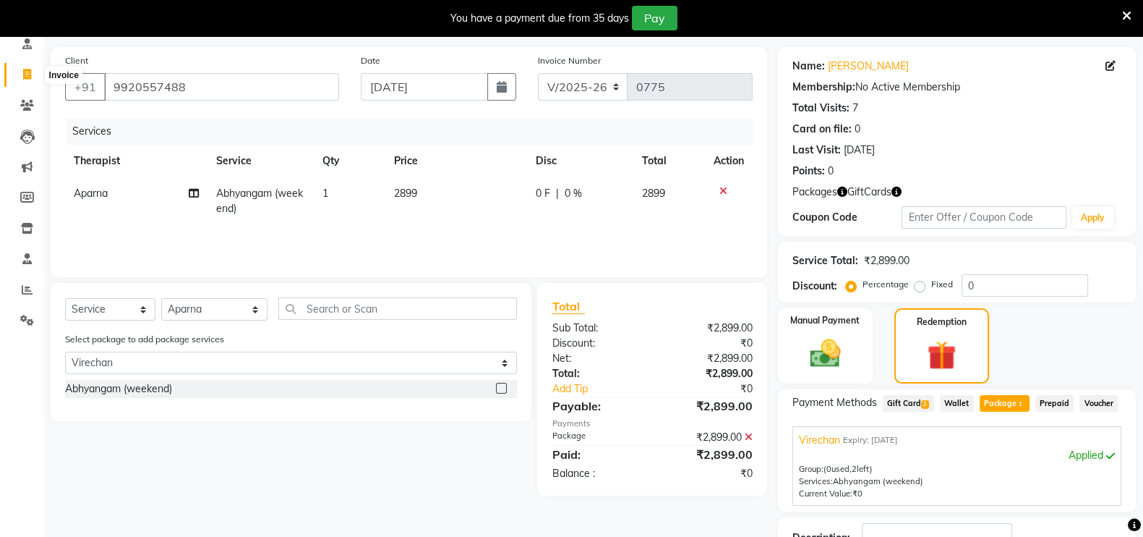
click at [29, 74] on icon at bounding box center [27, 74] width 8 height 11
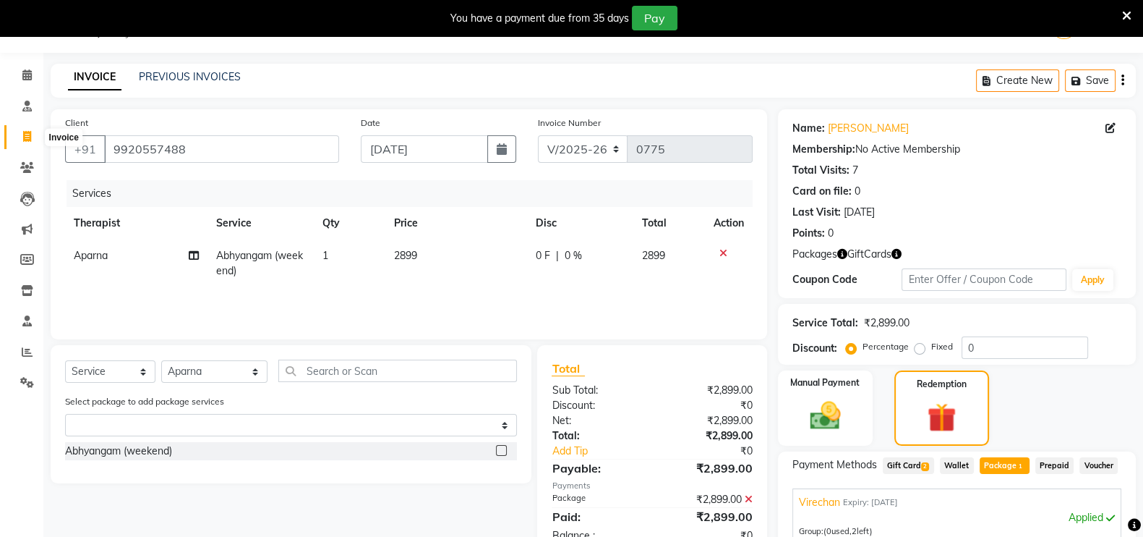
select select "service"
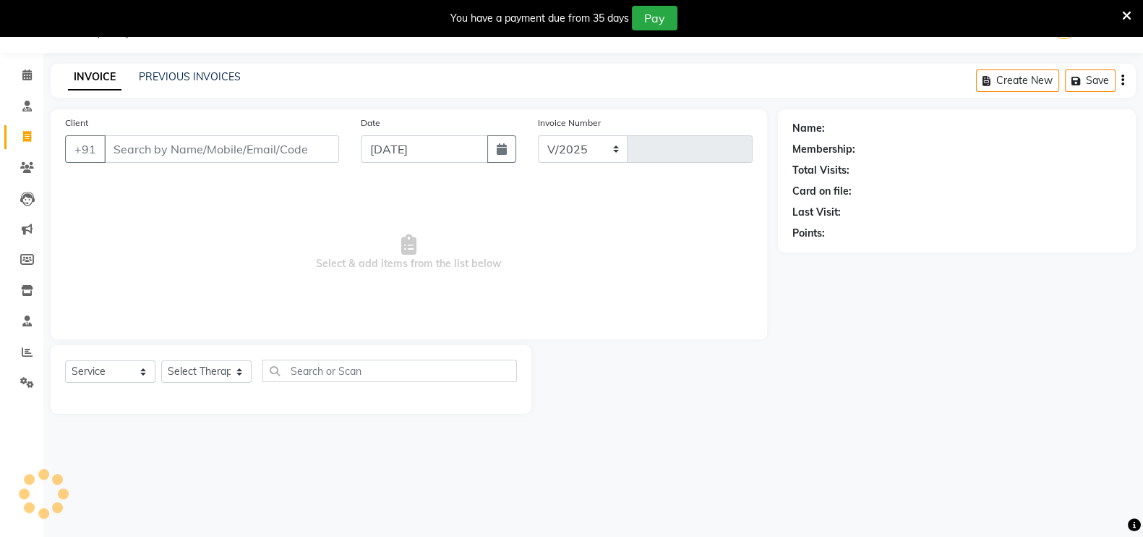
select select "6818"
type input "0775"
click at [218, 77] on link "PREVIOUS INVOICES" at bounding box center [190, 76] width 102 height 13
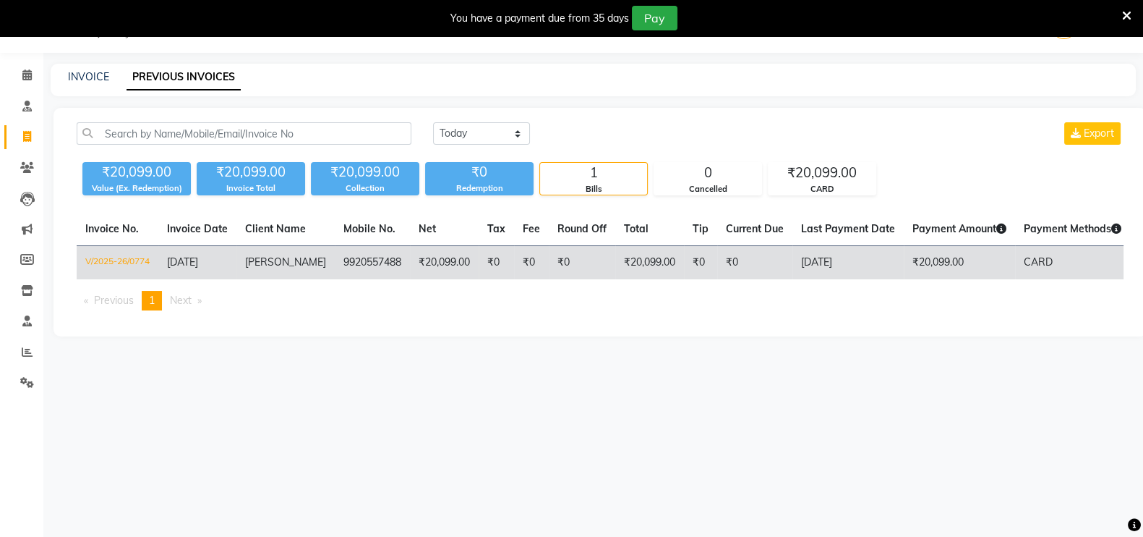
click at [440, 255] on td "₹20,099.00" at bounding box center [444, 263] width 69 height 34
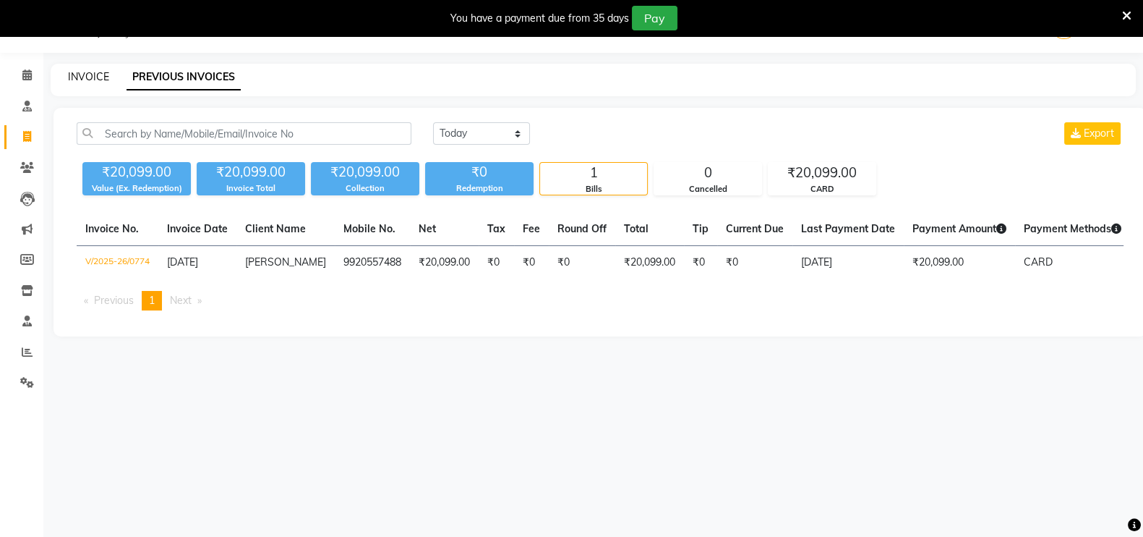
click at [85, 79] on link "INVOICE" at bounding box center [88, 76] width 41 height 13
select select "service"
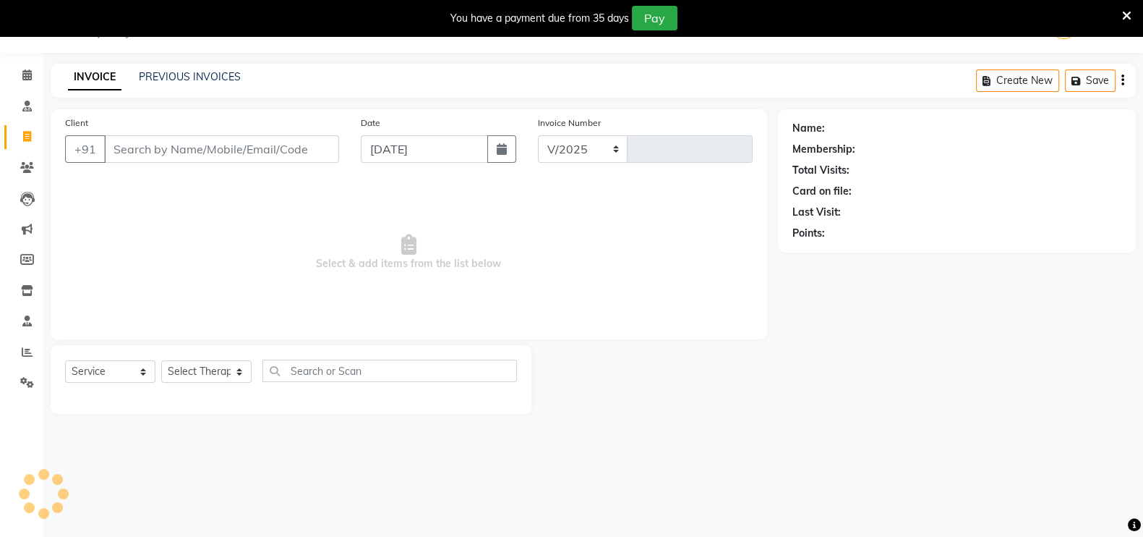
select select "6818"
type input "0775"
click at [260, 145] on input "Client" at bounding box center [221, 148] width 235 height 27
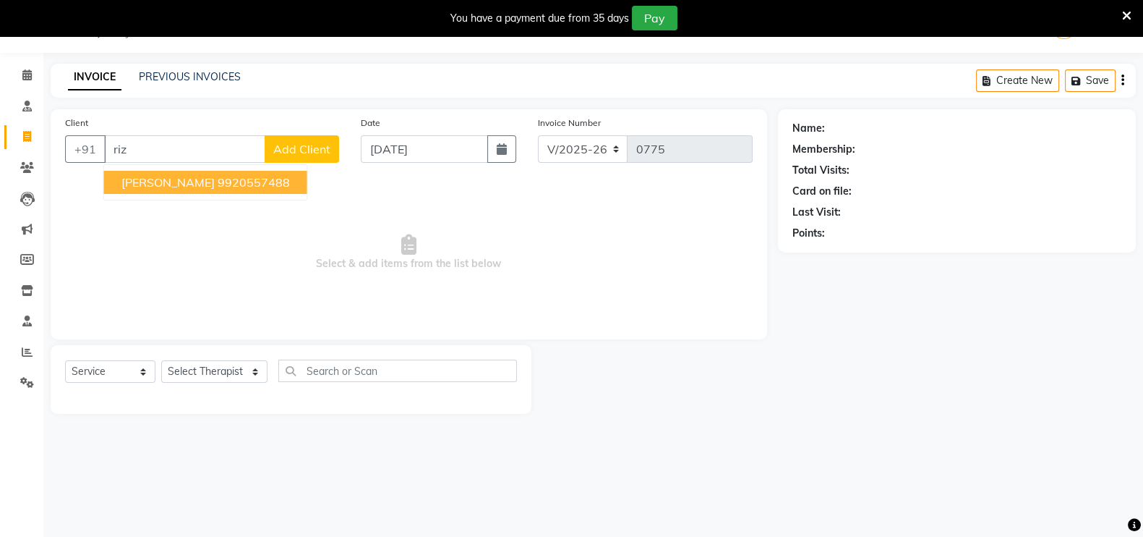
click at [218, 184] on ngb-highlight "9920557488" at bounding box center [254, 182] width 72 height 14
type input "9920557488"
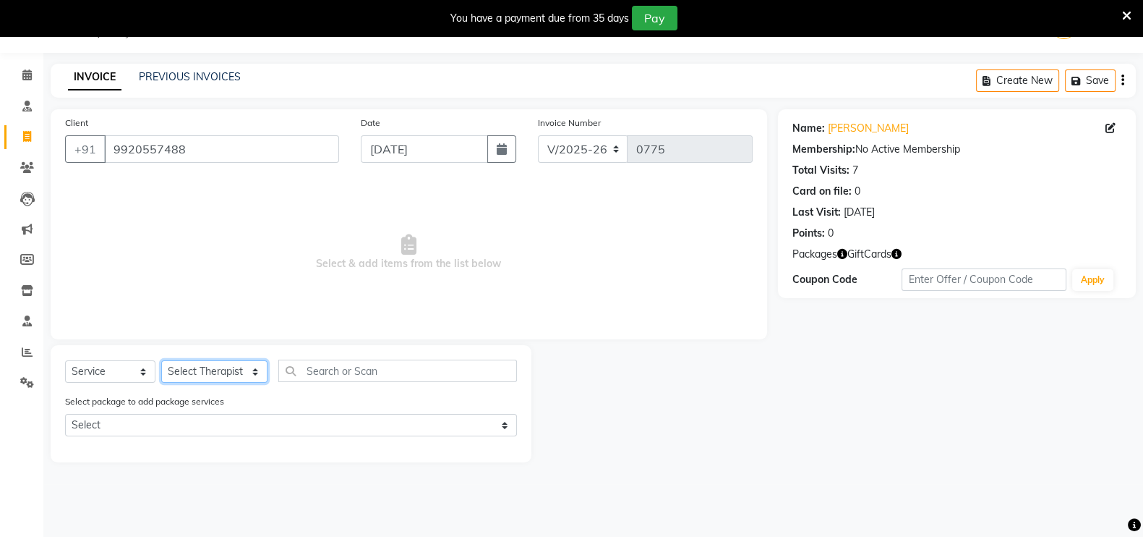
click at [195, 374] on select "Select Therapist Abhijeet Jadhav Amrutha Anita Khatke Anjana Surendra Kalyani A…" at bounding box center [214, 371] width 106 height 22
select select "53451"
click at [161, 360] on select "Select Therapist Abhijeet Jadhav Amrutha Anita Khatke Anjana Surendra Kalyani A…" at bounding box center [214, 371] width 106 height 22
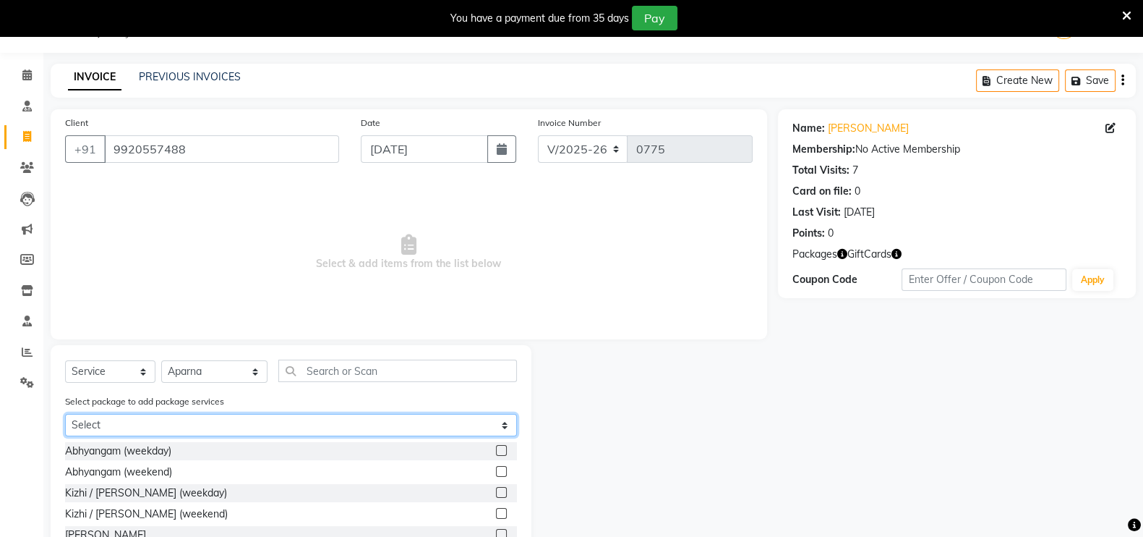
click at [129, 425] on select "Select 5 days Virechan" at bounding box center [291, 425] width 452 height 22
select select "1: Object"
click at [65, 414] on select "Select 5 days Virechan" at bounding box center [291, 425] width 452 height 22
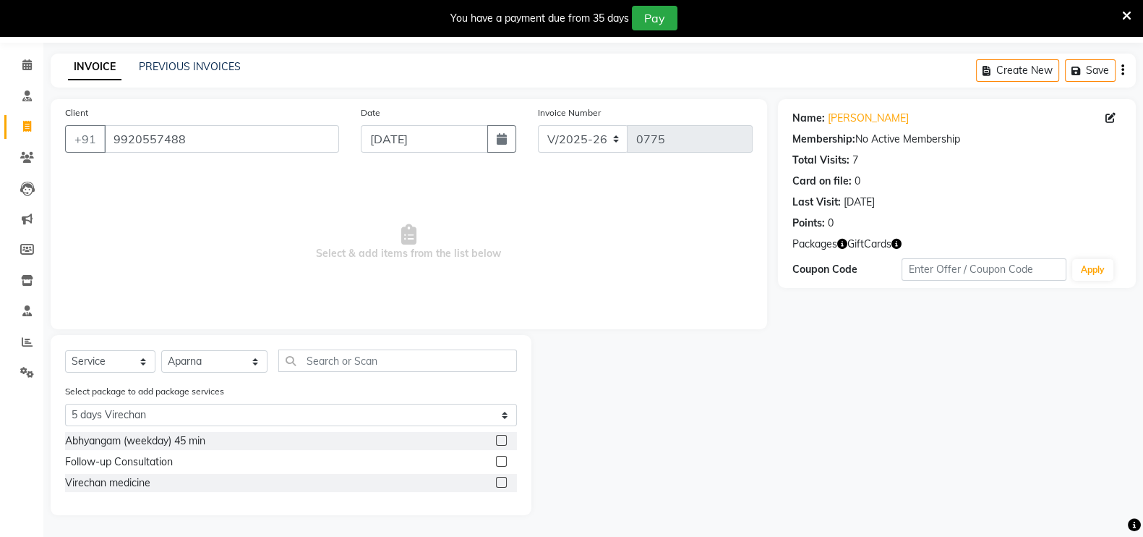
click at [846, 244] on icon "button" at bounding box center [842, 244] width 10 height 10
click at [501, 440] on label at bounding box center [501, 440] width 11 height 11
click at [501, 440] on input "checkbox" at bounding box center [500, 440] width 9 height 9
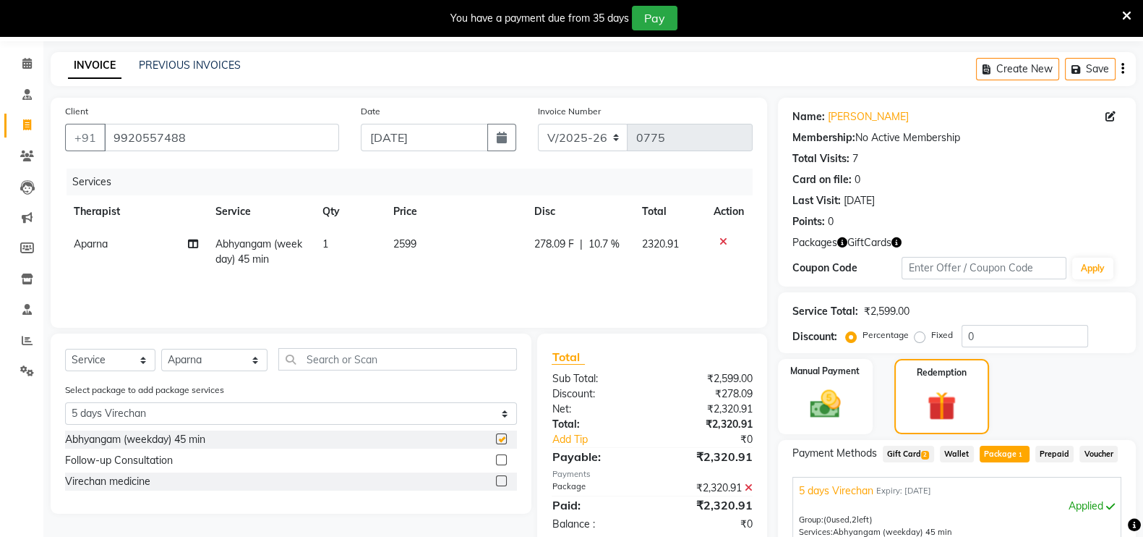
checkbox input "false"
click at [500, 462] on label at bounding box center [501, 459] width 11 height 11
click at [500, 462] on input "checkbox" at bounding box center [500, 460] width 9 height 9
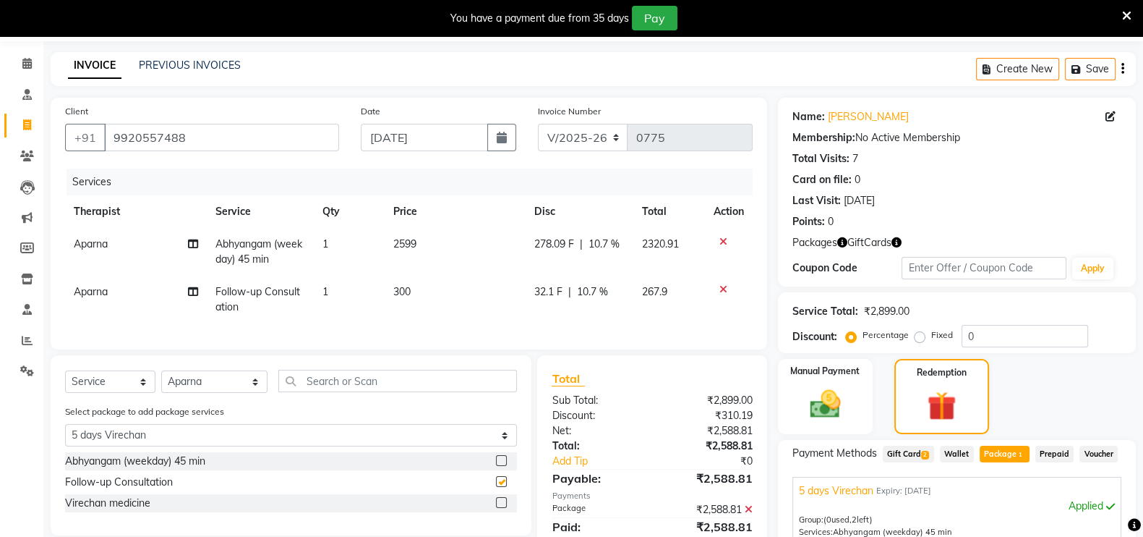
checkbox input "false"
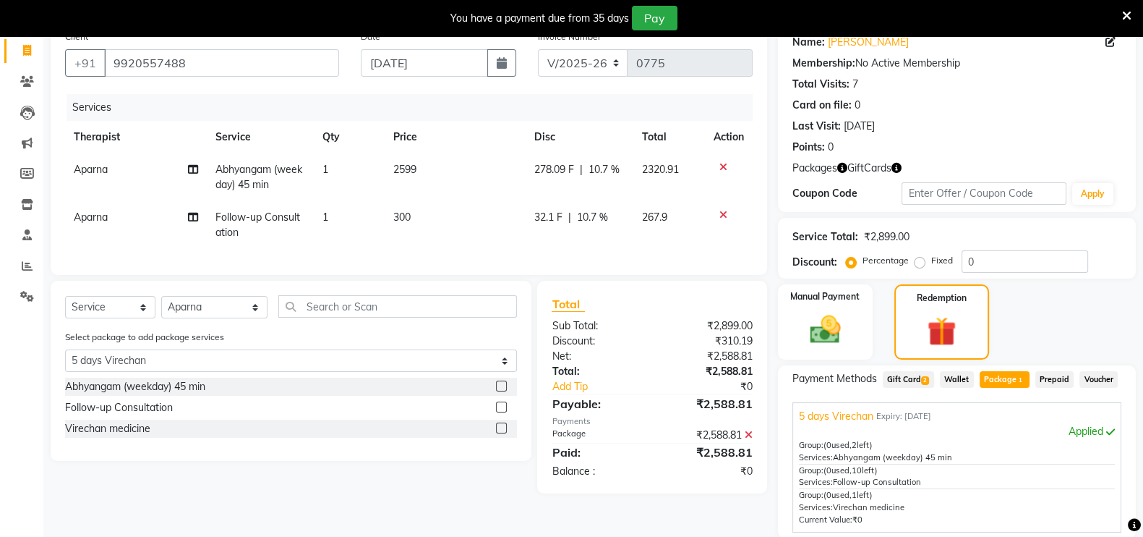
scroll to position [123, 0]
click at [503, 432] on label at bounding box center [501, 426] width 11 height 11
click at [503, 432] on input "checkbox" at bounding box center [500, 426] width 9 height 9
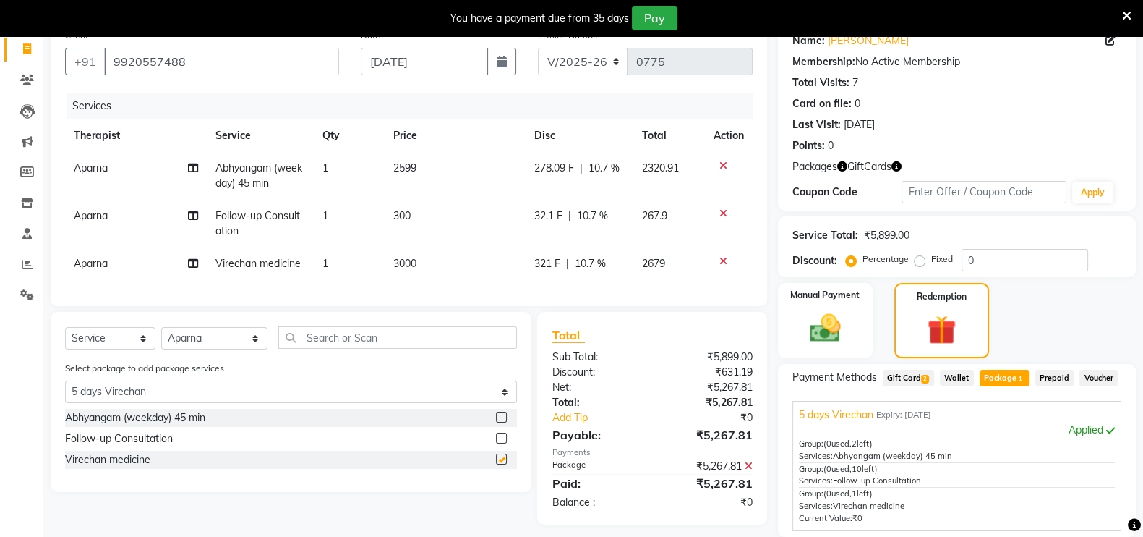
checkbox input "false"
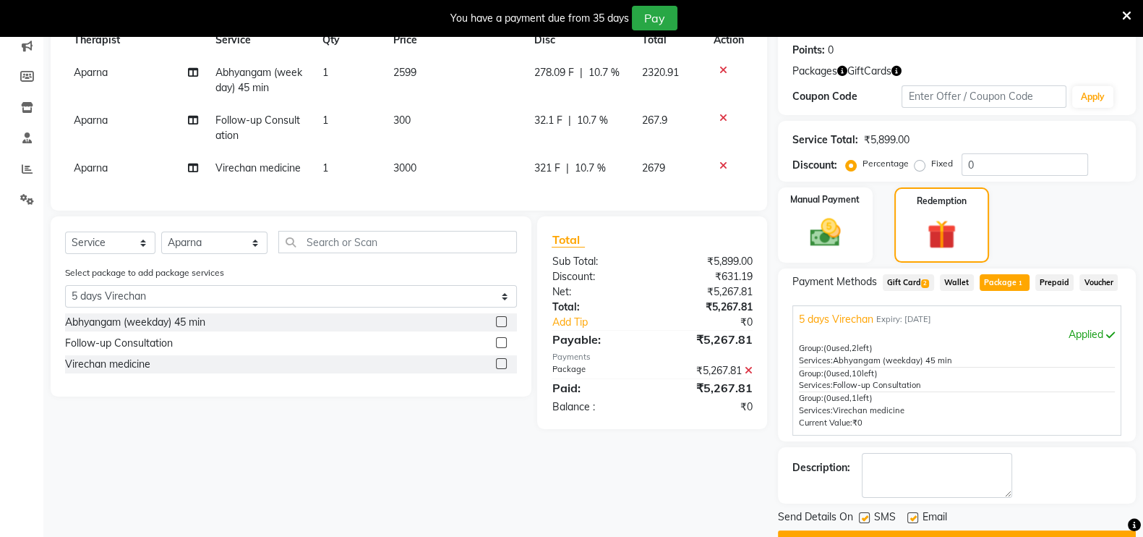
scroll to position [255, 0]
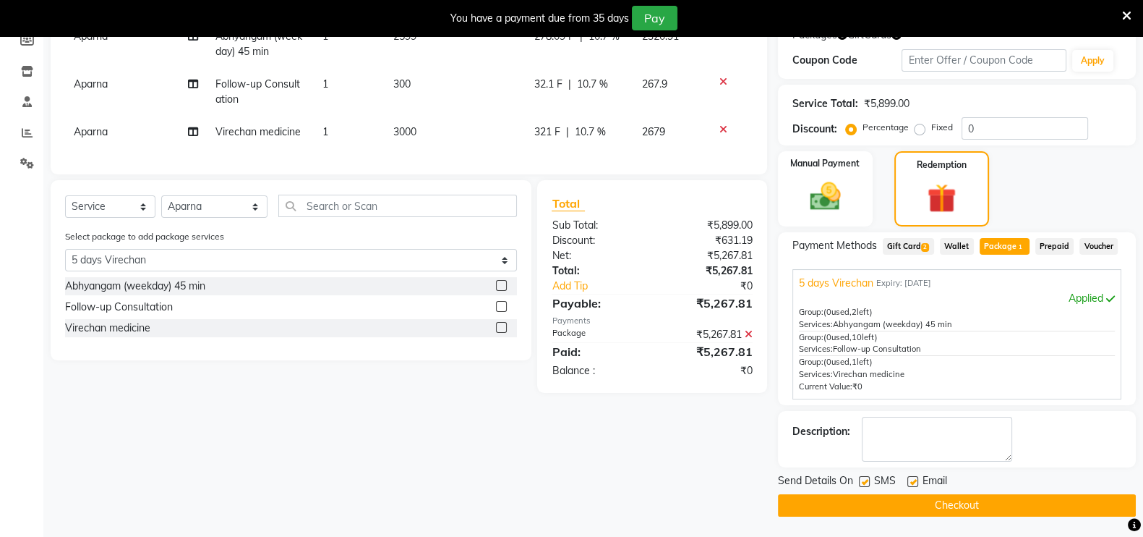
click at [961, 503] on button "Checkout" at bounding box center [957, 505] width 358 height 22
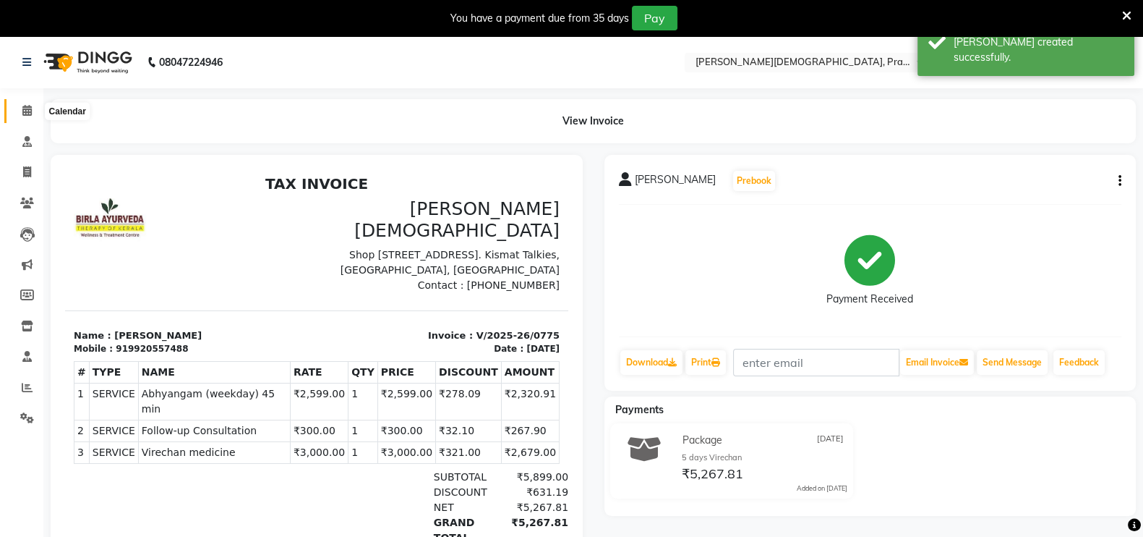
click at [22, 116] on icon at bounding box center [26, 110] width 9 height 11
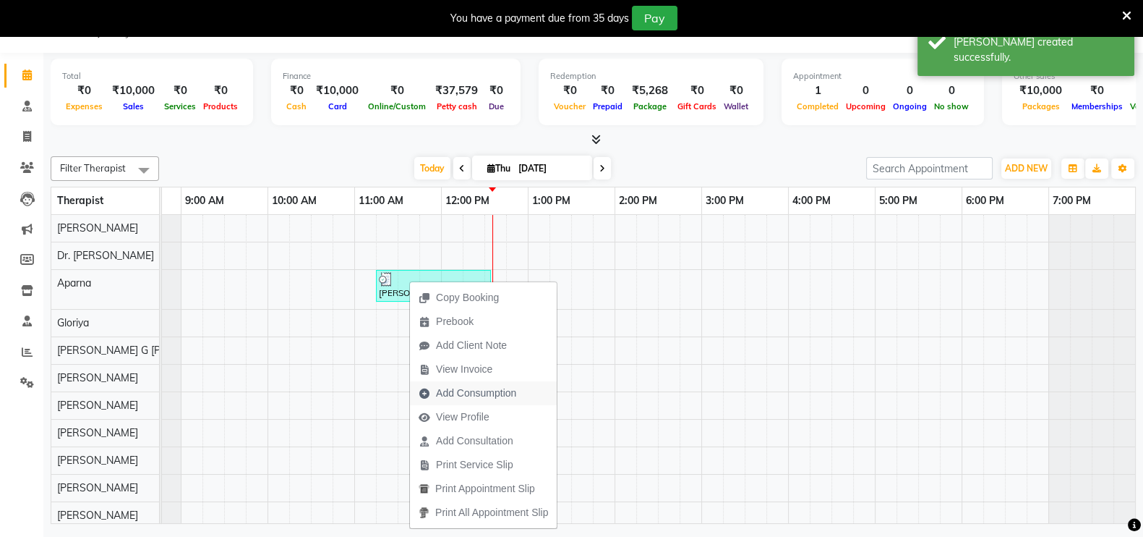
click at [465, 389] on span "Add Consumption" at bounding box center [476, 392] width 80 height 15
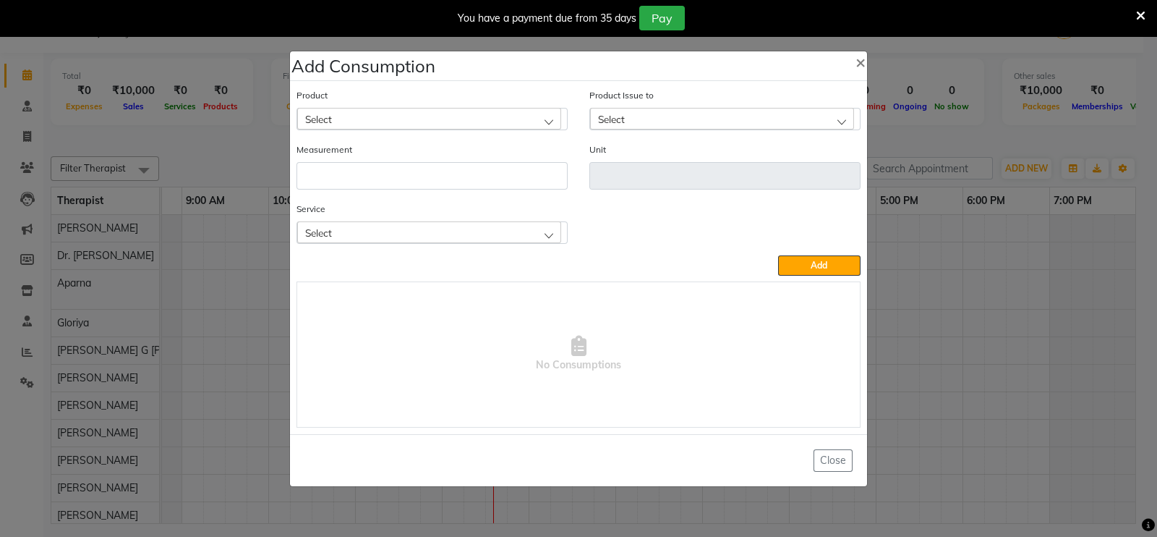
click at [423, 113] on div "Select" at bounding box center [429, 119] width 264 height 22
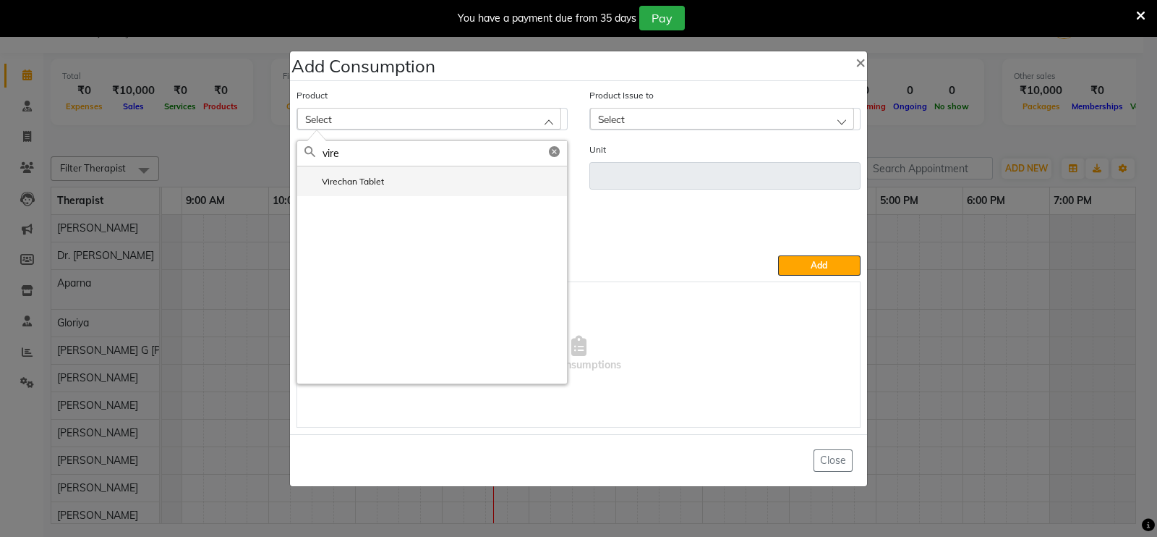
type input "vire"
click at [372, 179] on label "Virechan Tablet" at bounding box center [344, 181] width 80 height 13
type input "pc"
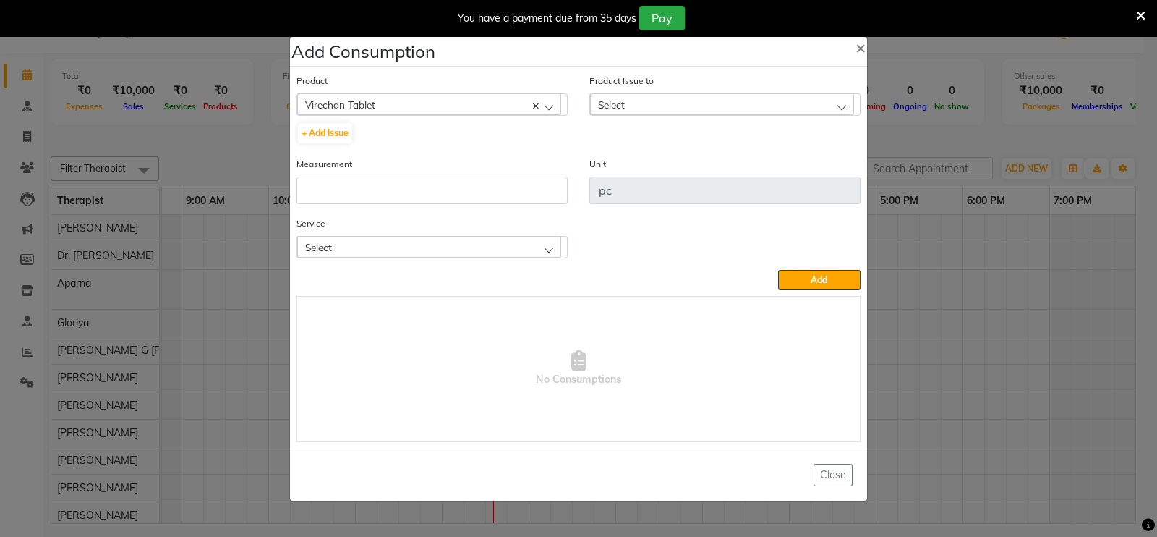
click at [656, 106] on div "Select" at bounding box center [722, 104] width 264 height 22
click at [859, 45] on span "×" at bounding box center [860, 47] width 10 height 22
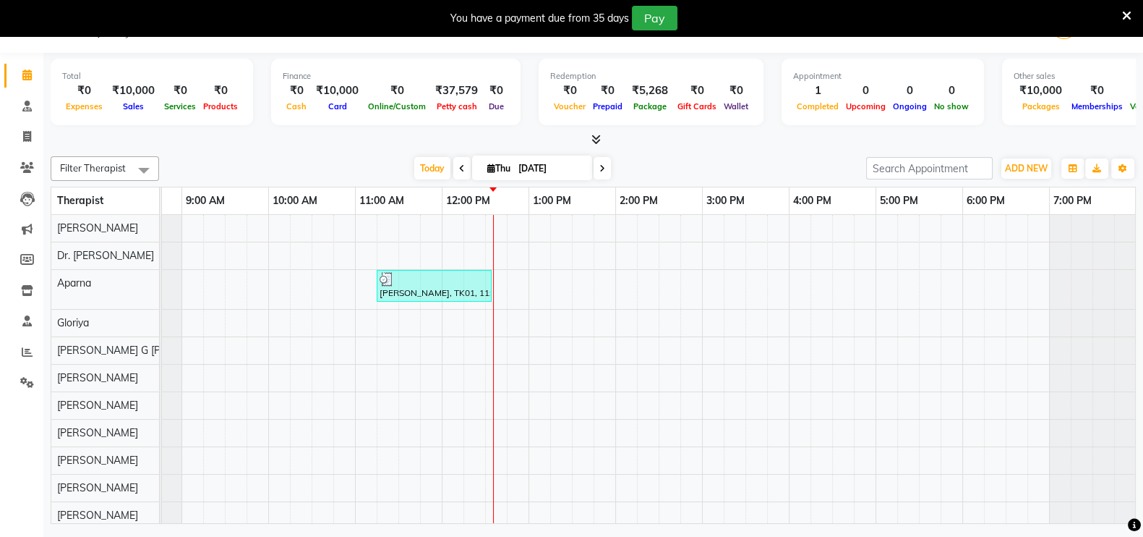
scroll to position [0, 54]
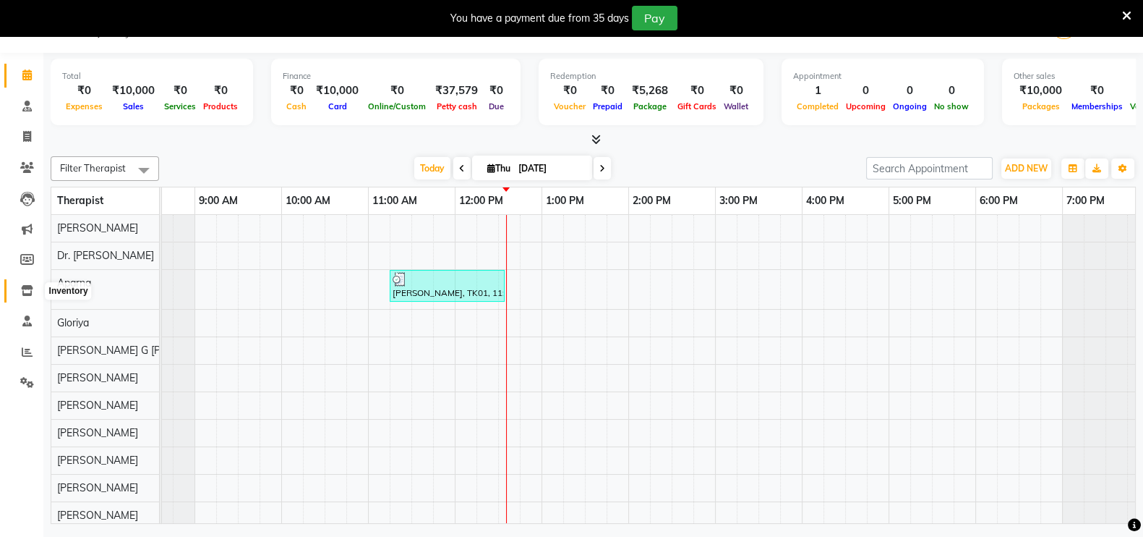
click at [23, 296] on span at bounding box center [26, 291] width 25 height 17
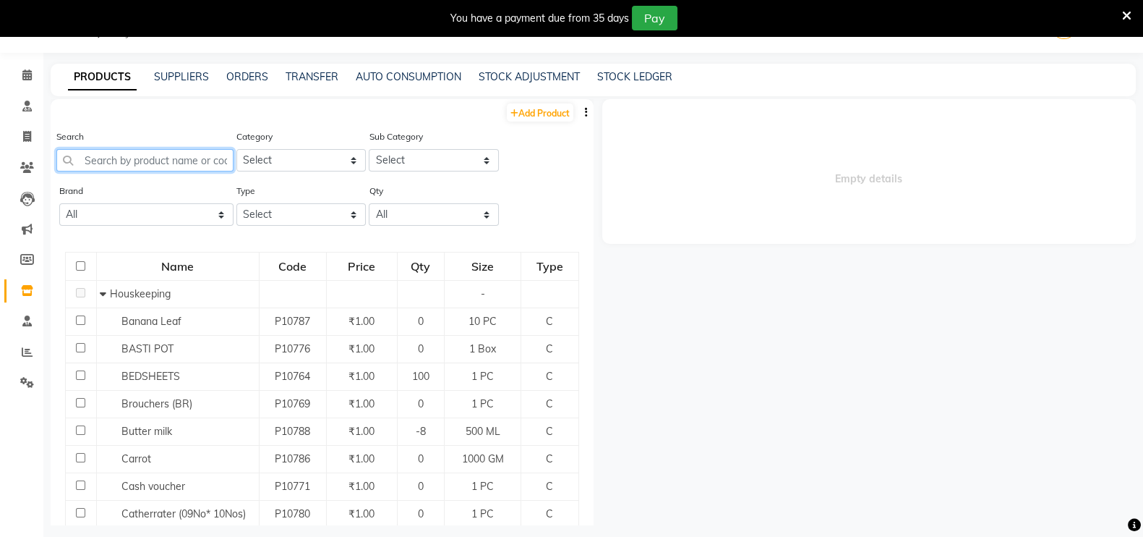
click at [153, 161] on input "text" at bounding box center [144, 160] width 177 height 22
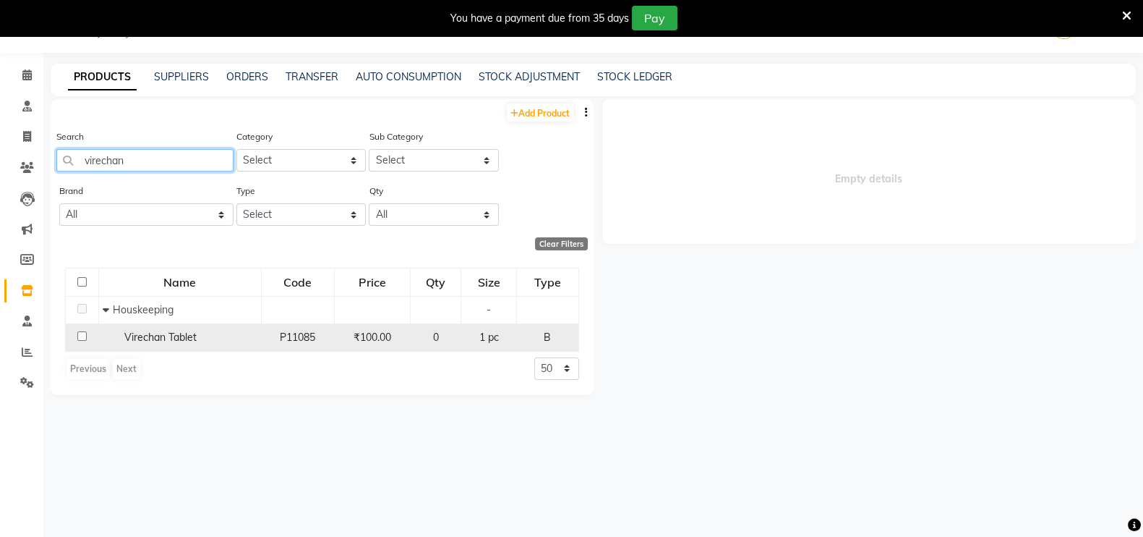
type input "virechan"
click at [137, 337] on span "Virechan Tablet" at bounding box center [160, 336] width 72 height 13
select select
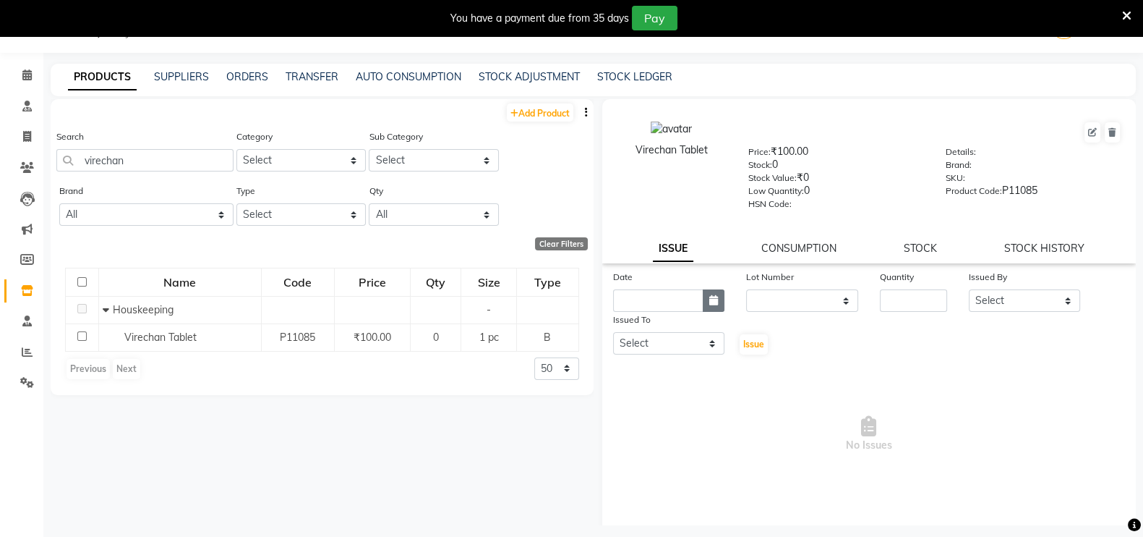
click at [709, 305] on icon "button" at bounding box center [713, 300] width 9 height 10
select select "9"
select select "2025"
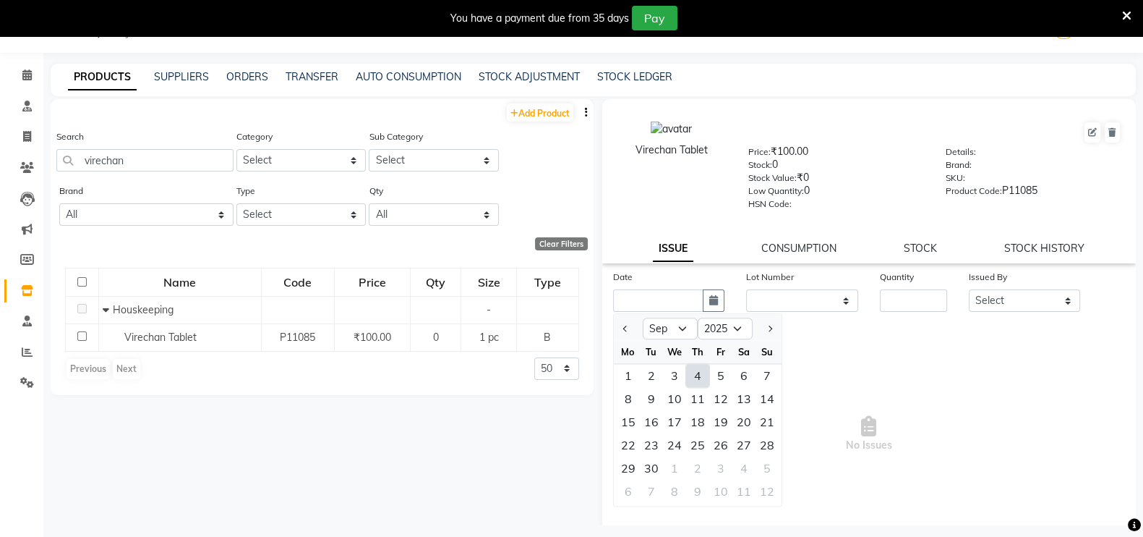
click at [691, 383] on div "4" at bounding box center [697, 375] width 23 height 23
type input "[DATE]"
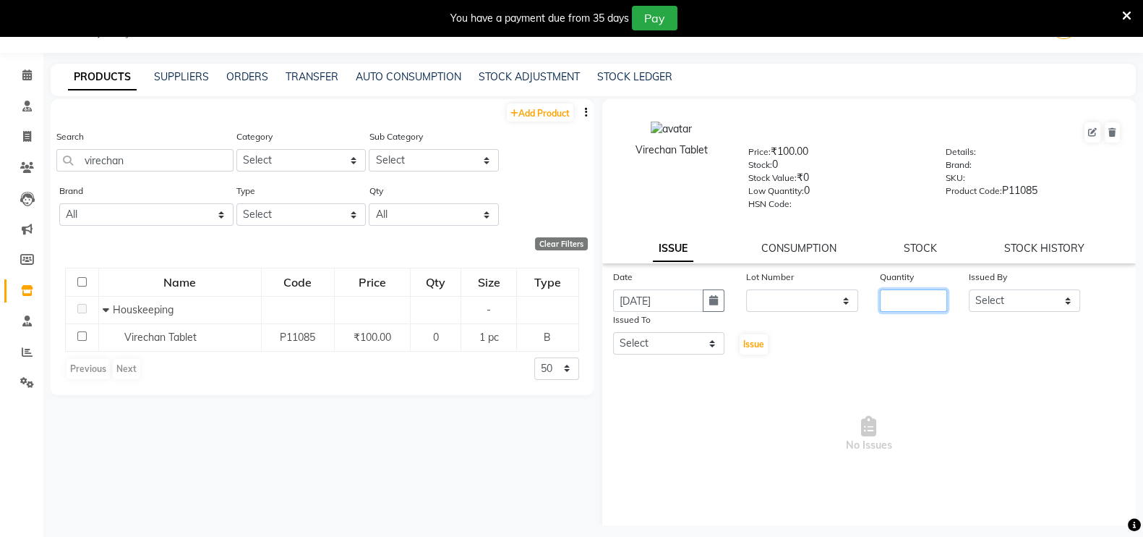
click at [900, 312] on input "number" at bounding box center [913, 300] width 67 height 22
click at [991, 309] on select "Select Abhijeet Jadhav Amrutha Anita Khatke Anjana Surendra Kalyani Aparna Avta…" at bounding box center [1025, 300] width 112 height 22
click at [665, 354] on select "Select Abhijeet Jadhav Amrutha Anita Khatke Anjana Surendra Kalyani Aparna Avta…" at bounding box center [669, 343] width 112 height 22
click at [761, 385] on span "No Issues" at bounding box center [869, 434] width 513 height 145
click at [885, 305] on input "number" at bounding box center [913, 300] width 67 height 22
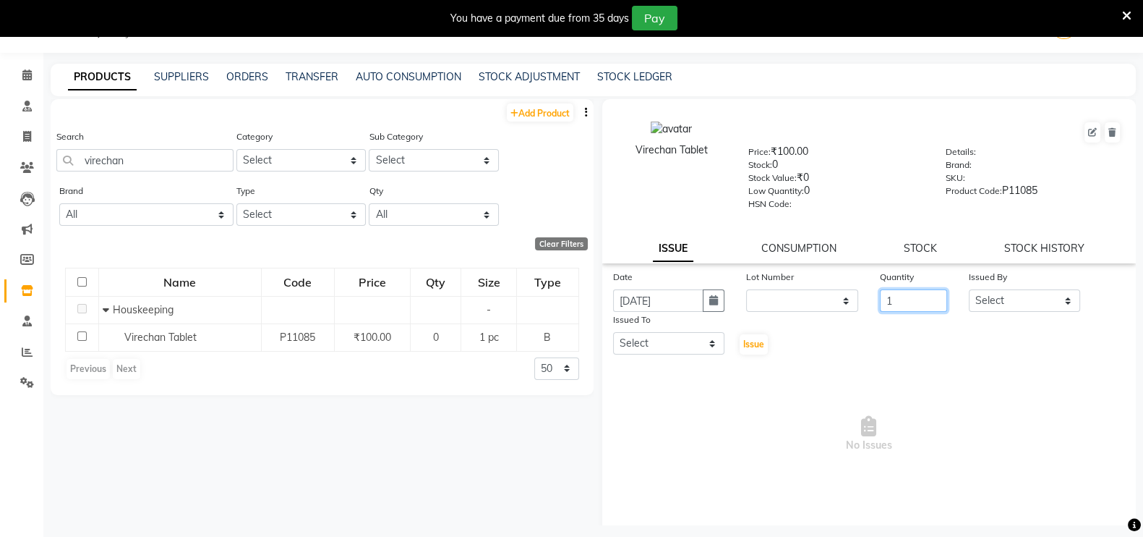
type input "1"
click at [1033, 309] on select "Select Abhijeet Jadhav Amrutha Anita Khatke Anjana Surendra Kalyani Aparna Avta…" at bounding box center [1025, 300] width 112 height 22
select select "53444"
click at [969, 294] on select "Select Abhijeet Jadhav Amrutha Anita Khatke Anjana Surendra Kalyani Aparna Avta…" at bounding box center [1025, 300] width 112 height 22
click at [691, 351] on select "Select Abhijeet Jadhav Amrutha Anita Khatke Anjana Surendra Kalyani Aparna Avta…" at bounding box center [669, 343] width 112 height 22
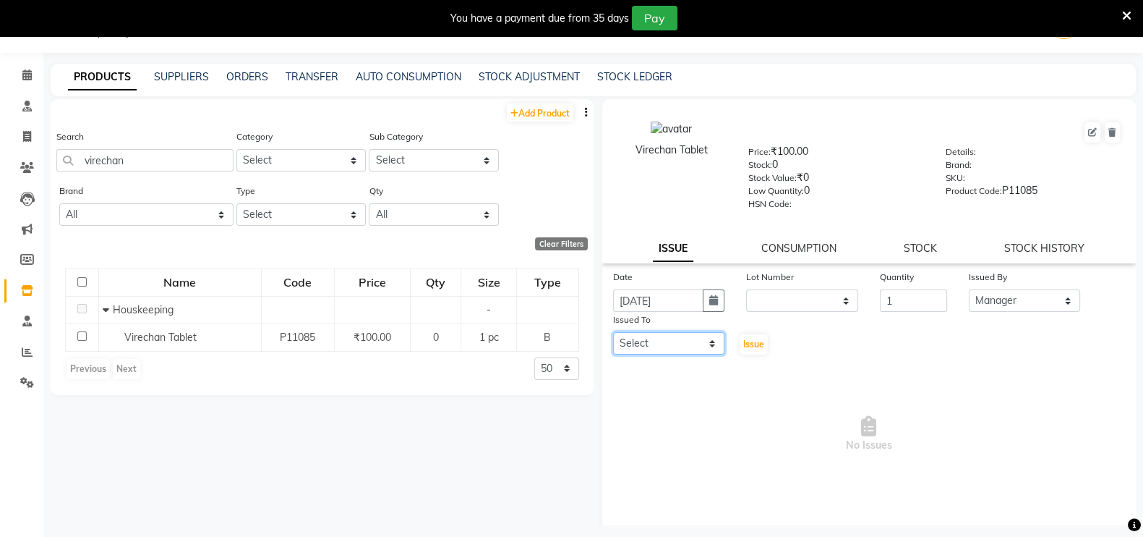
select select "88287"
click at [613, 338] on select "Select Abhijeet Jadhav Amrutha Anita Khatke Anjana Surendra Kalyani Aparna Avta…" at bounding box center [669, 343] width 112 height 22
click at [746, 349] on span "Issue" at bounding box center [753, 343] width 21 height 11
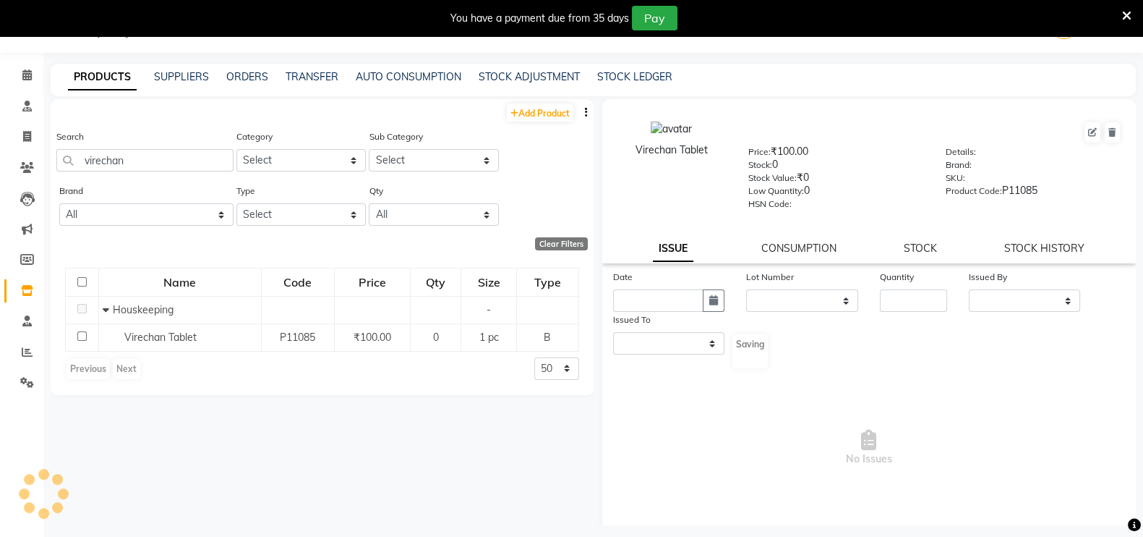
select select
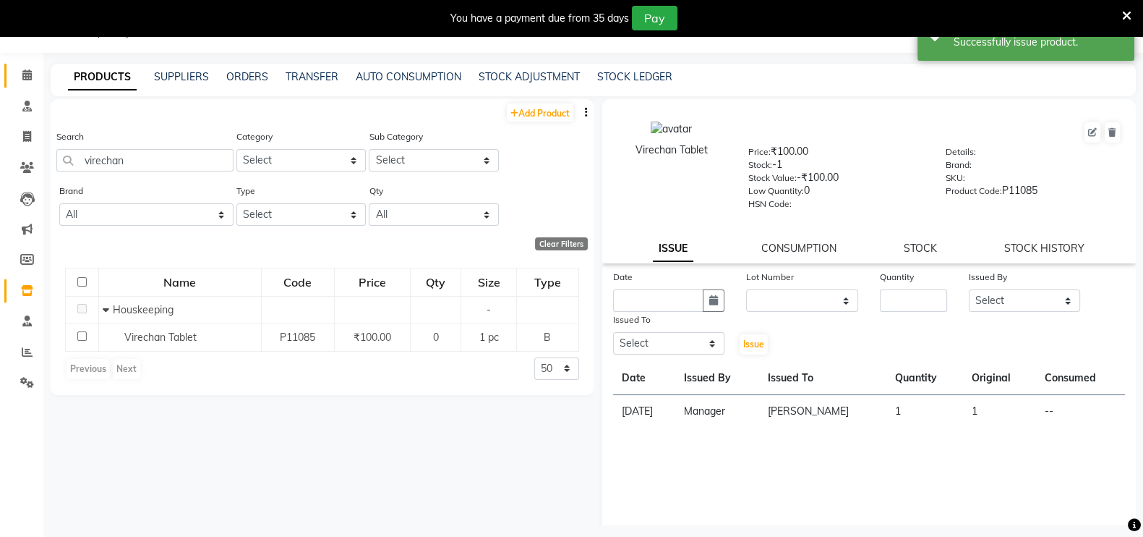
click at [25, 83] on link "Calendar" at bounding box center [21, 76] width 35 height 24
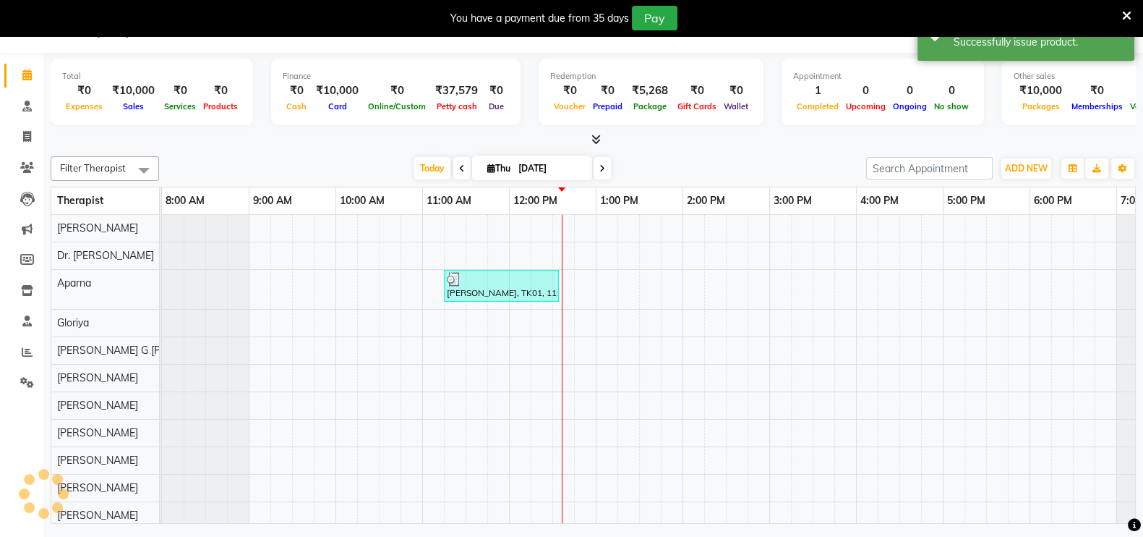
scroll to position [19, 0]
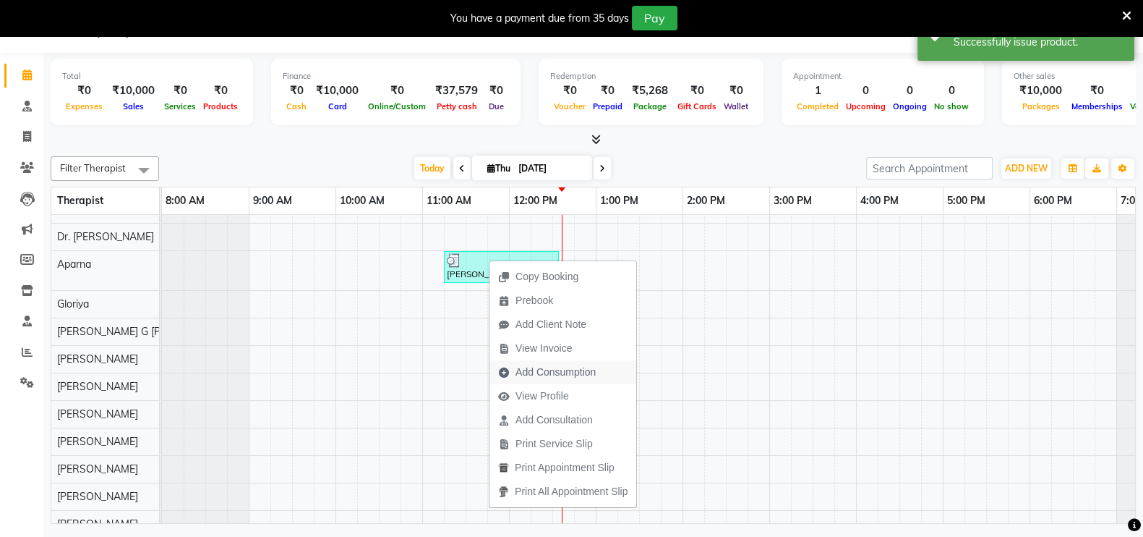
click at [553, 367] on span "Add Consumption" at bounding box center [556, 371] width 80 height 15
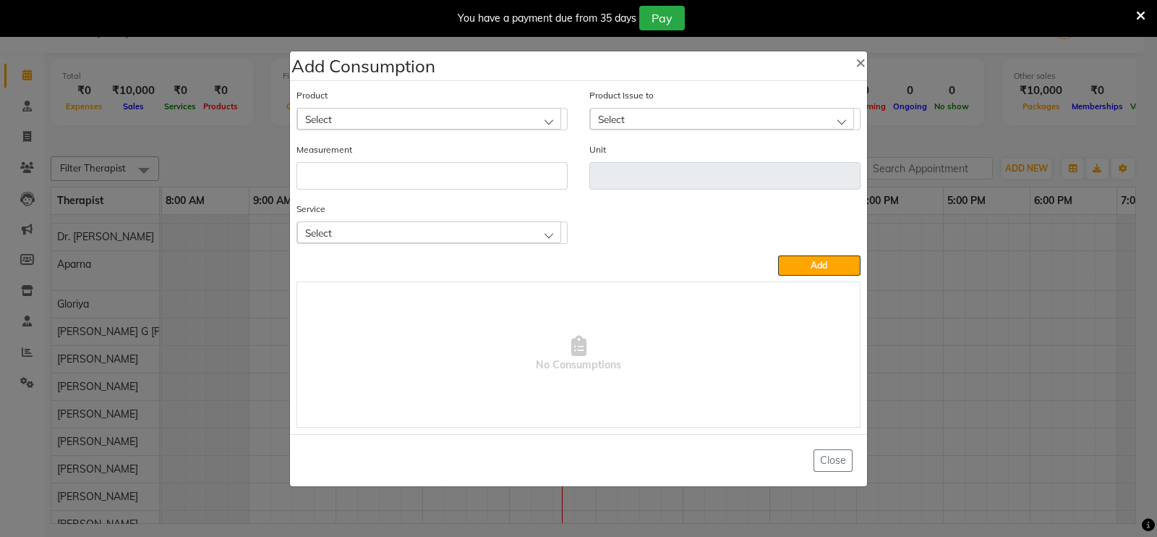
click at [450, 124] on div "Select" at bounding box center [429, 119] width 264 height 22
type input "vire"
click at [353, 184] on label "Virechan Tablet" at bounding box center [344, 181] width 80 height 13
type input "pc"
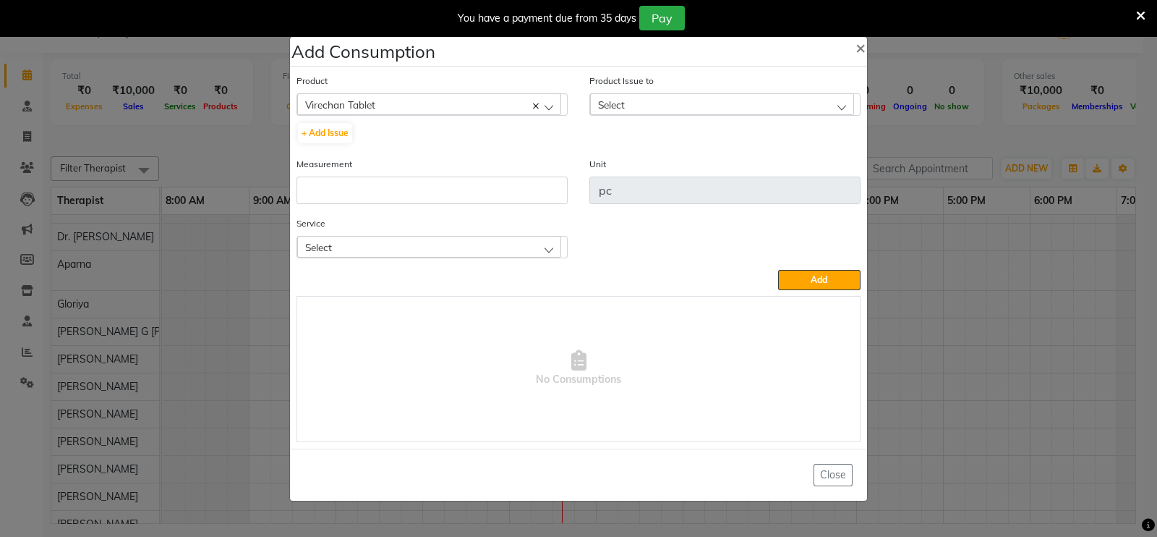
click at [683, 106] on div "Select" at bounding box center [722, 104] width 264 height 22
click at [638, 160] on li "2025-09-04, Issued to: Dr. Nitin Yadav, Balance: 1" at bounding box center [725, 167] width 270 height 30
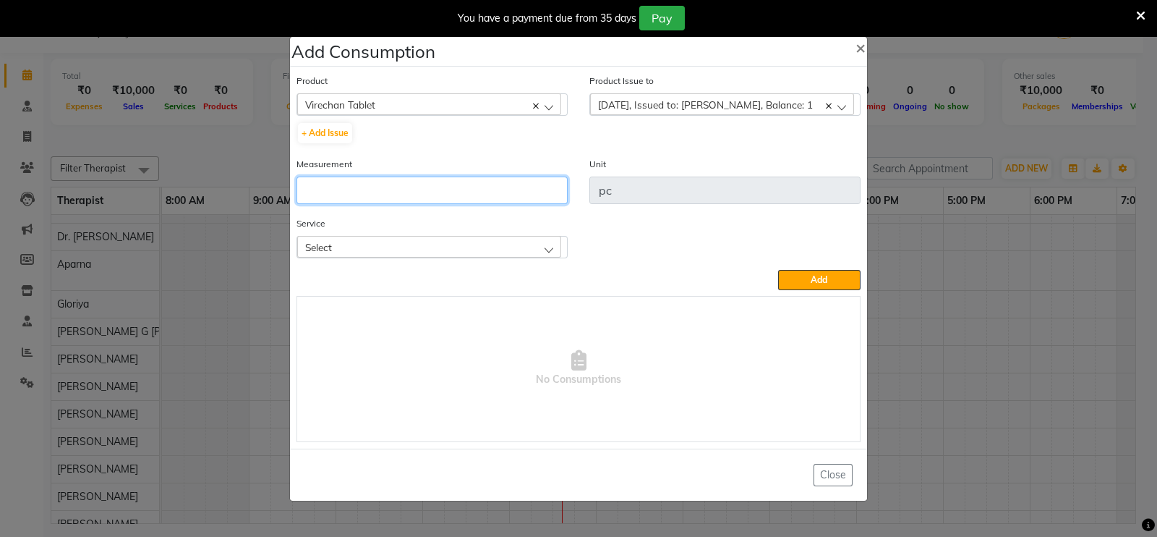
click at [495, 195] on input "number" at bounding box center [431, 189] width 271 height 27
type input "1"
click at [422, 243] on div "Select" at bounding box center [429, 247] width 264 height 22
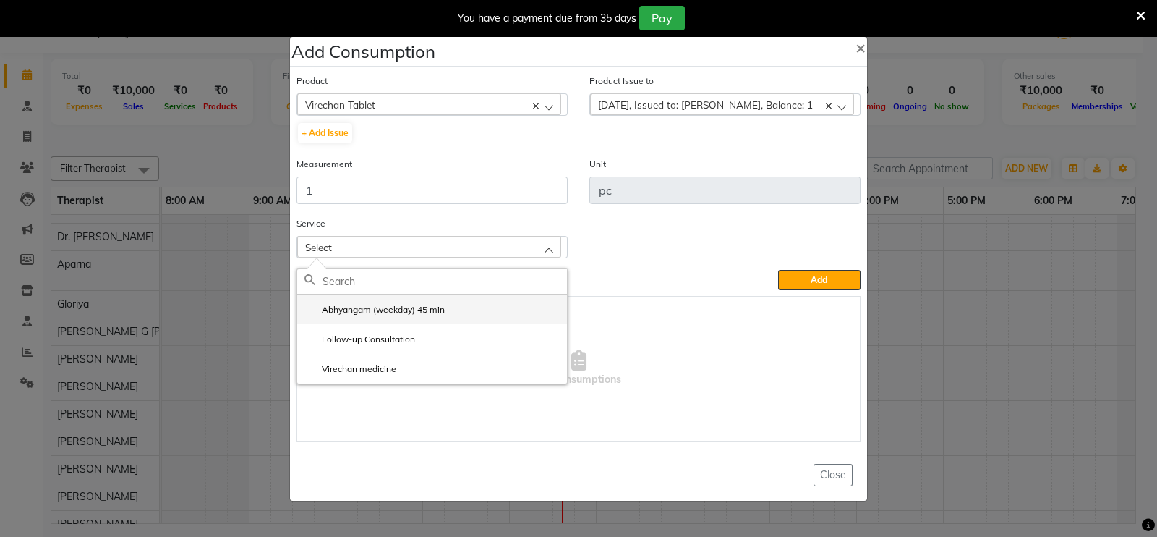
click at [383, 311] on label "Abhyangam (weekday) 45 min" at bounding box center [374, 309] width 140 height 13
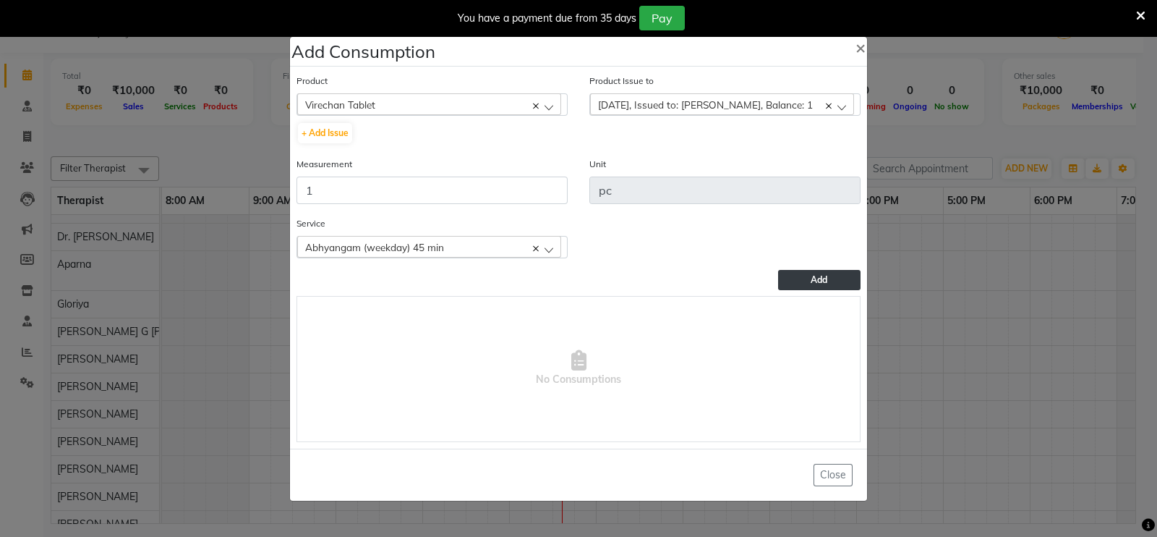
click at [827, 279] on span "Add" at bounding box center [819, 279] width 17 height 11
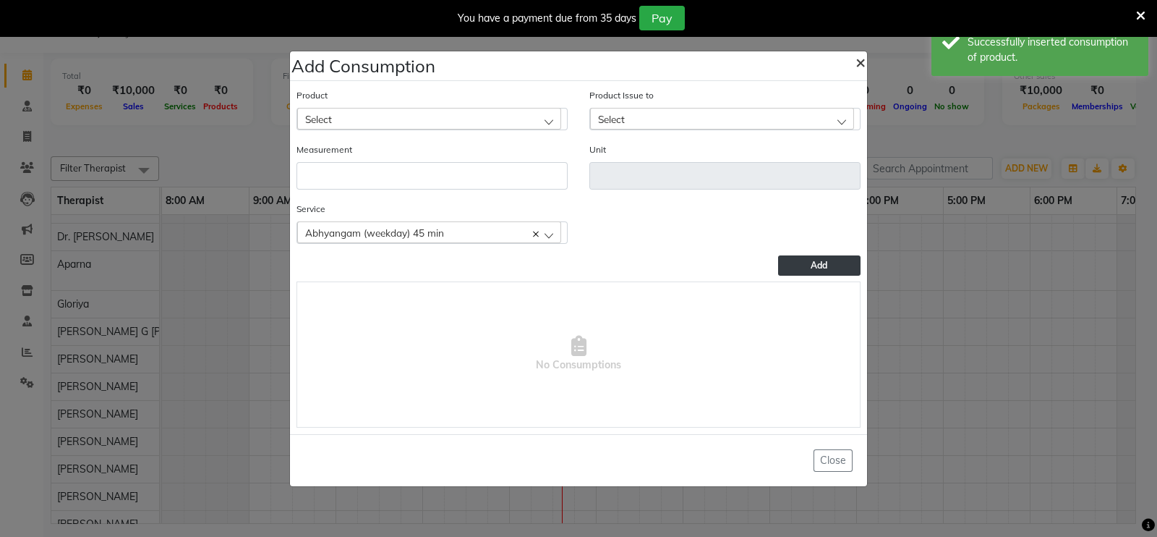
click at [865, 60] on span "×" at bounding box center [860, 62] width 10 height 22
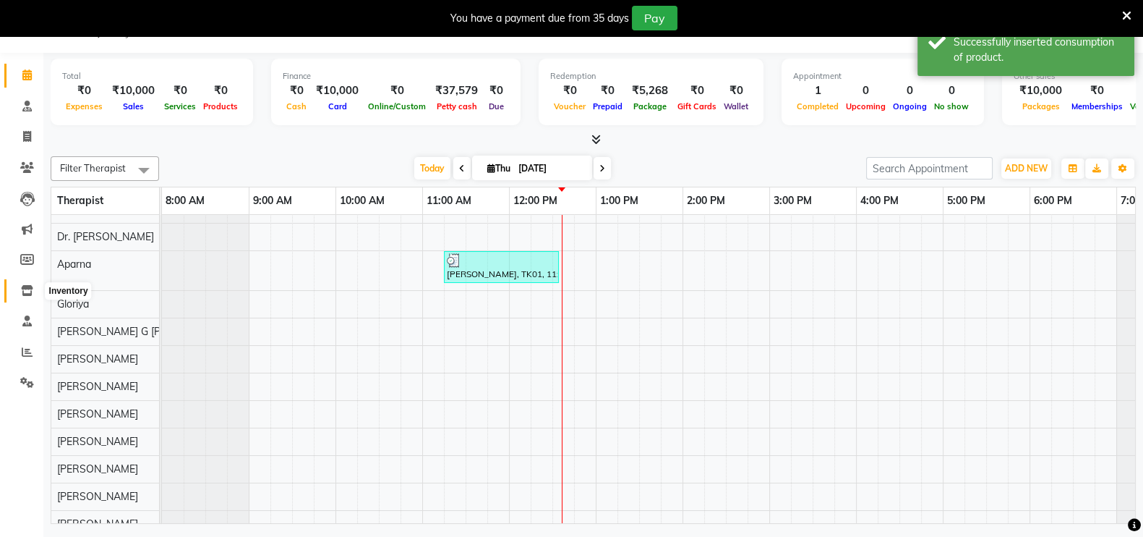
click at [25, 291] on icon at bounding box center [27, 290] width 12 height 11
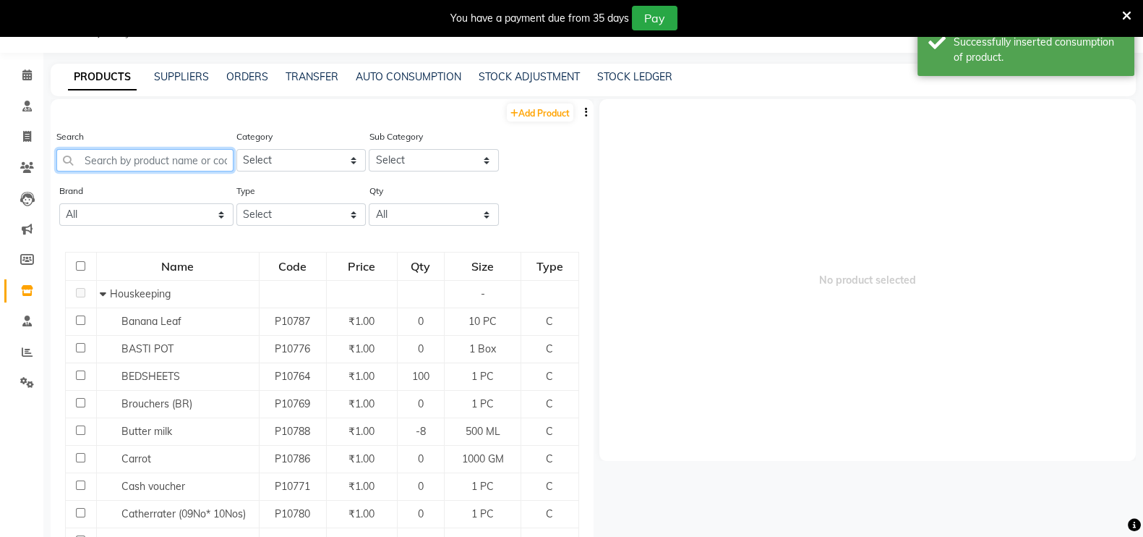
click at [184, 157] on input "text" at bounding box center [144, 160] width 177 height 22
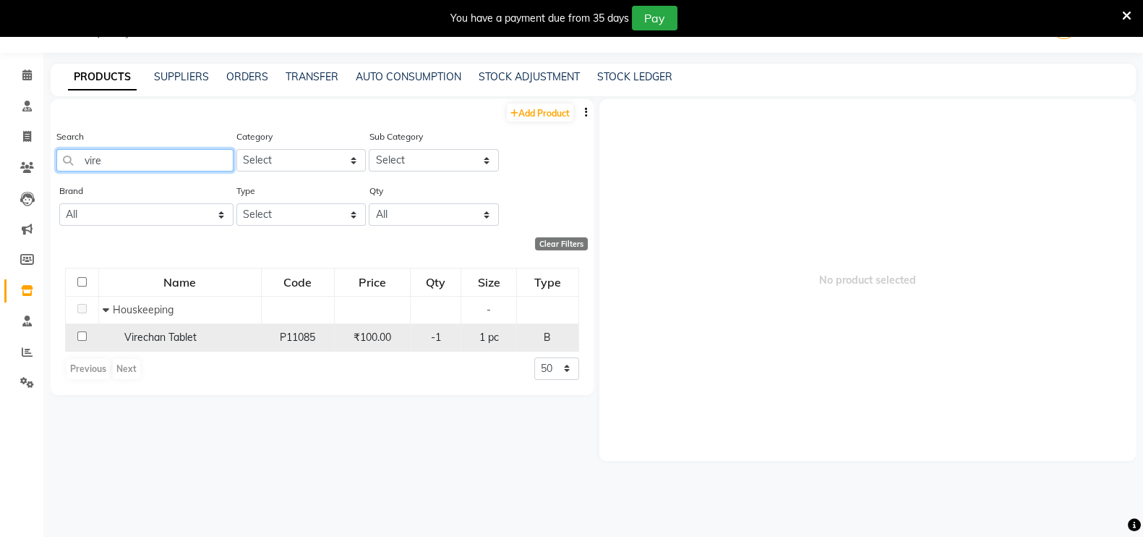
type input "vire"
click at [343, 344] on div "₹100.00" at bounding box center [373, 337] width 64 height 15
select select
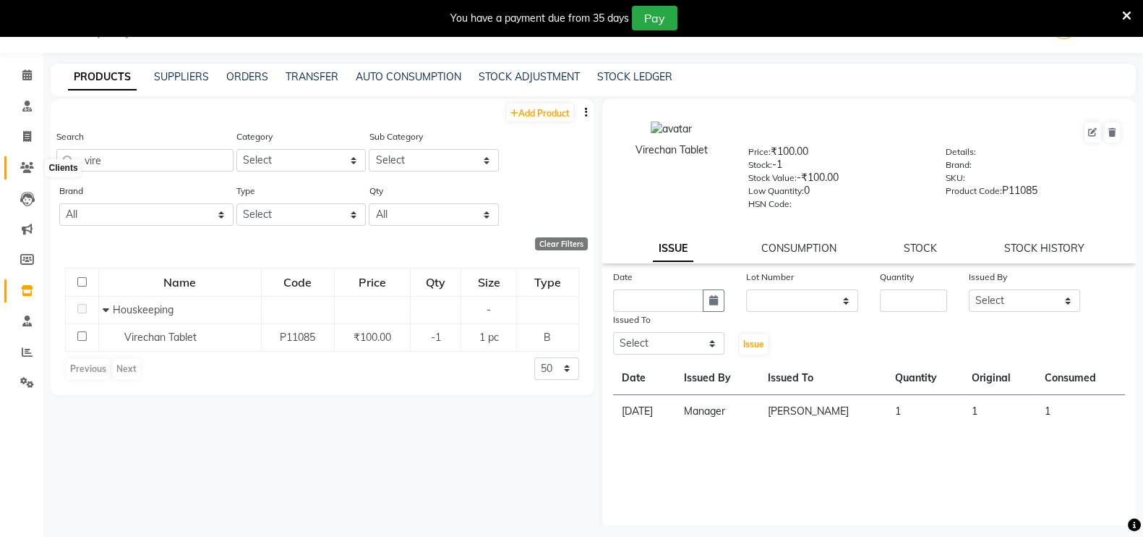
click at [36, 163] on span at bounding box center [26, 168] width 25 height 17
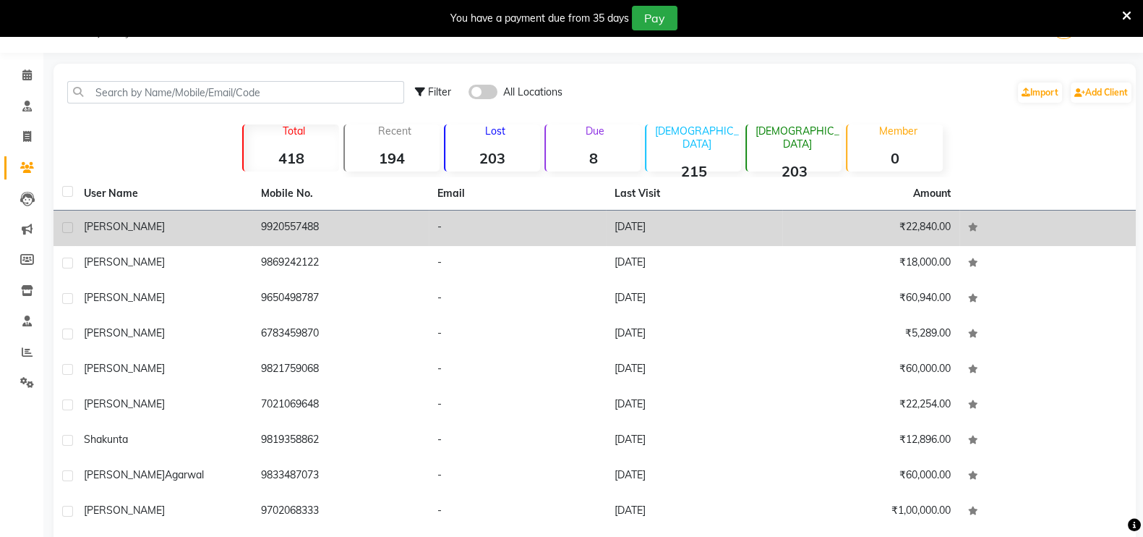
click at [289, 229] on td "9920557488" at bounding box center [340, 227] width 177 height 35
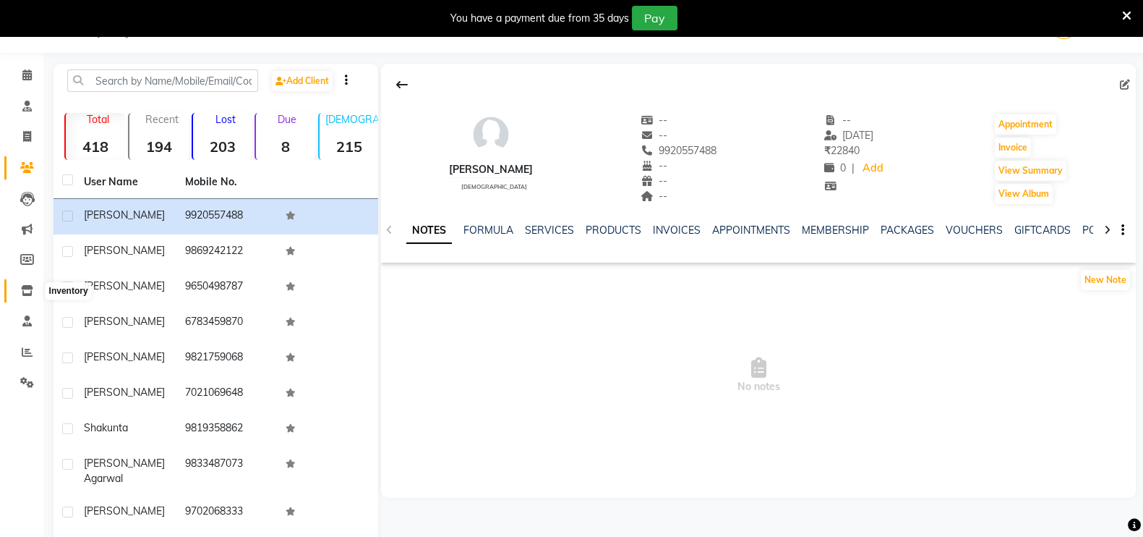
click at [29, 286] on icon at bounding box center [27, 290] width 12 height 11
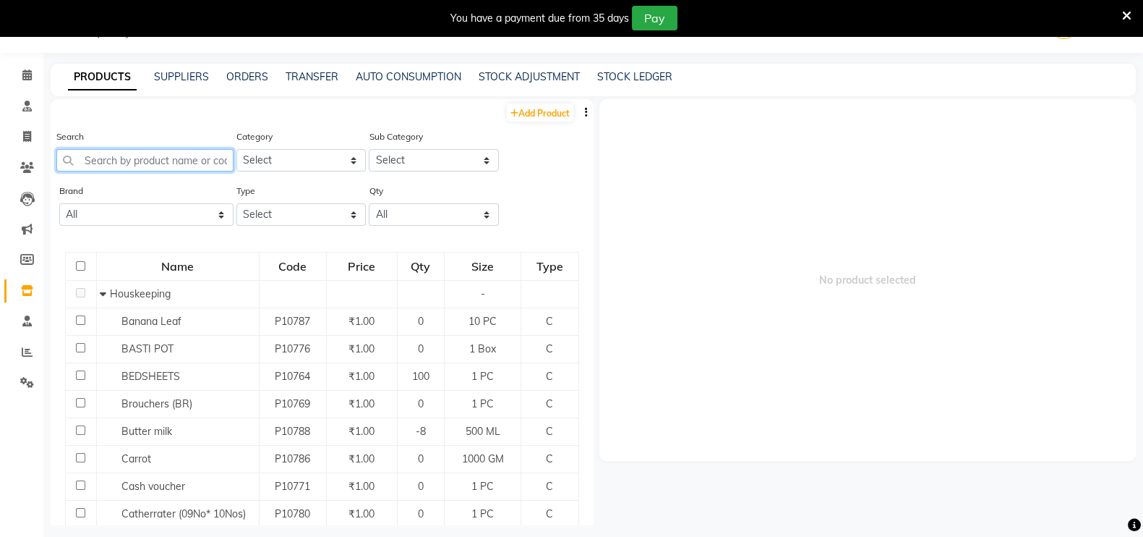
click at [215, 157] on input "text" at bounding box center [144, 160] width 177 height 22
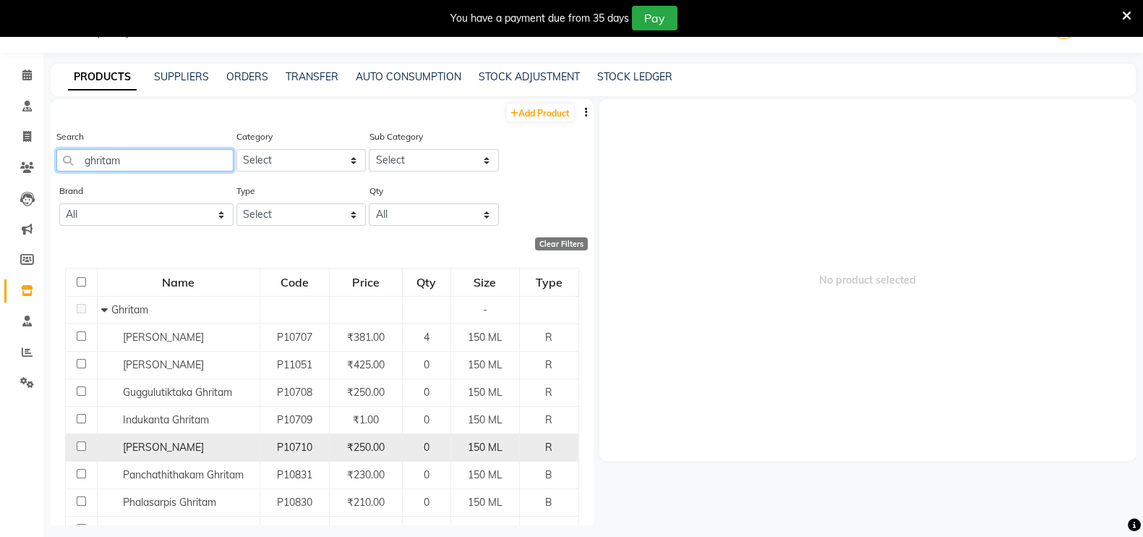
type input "ghritam"
click at [204, 450] on span "Mahathikthaka Ghritam" at bounding box center [163, 446] width 81 height 13
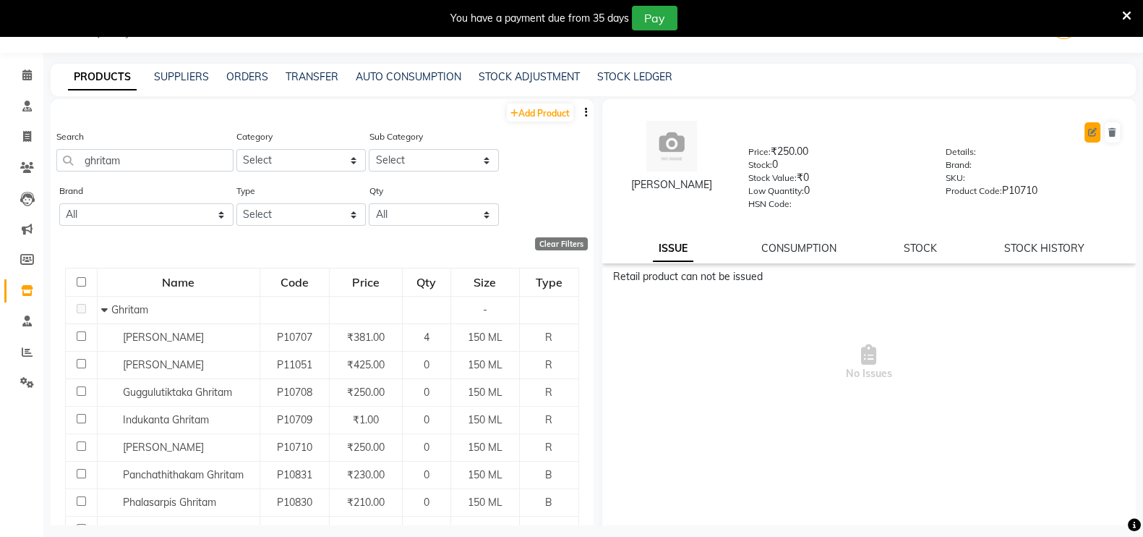
click at [1085, 134] on button at bounding box center [1093, 132] width 16 height 20
select select "R"
select select "1112815700"
select select "true"
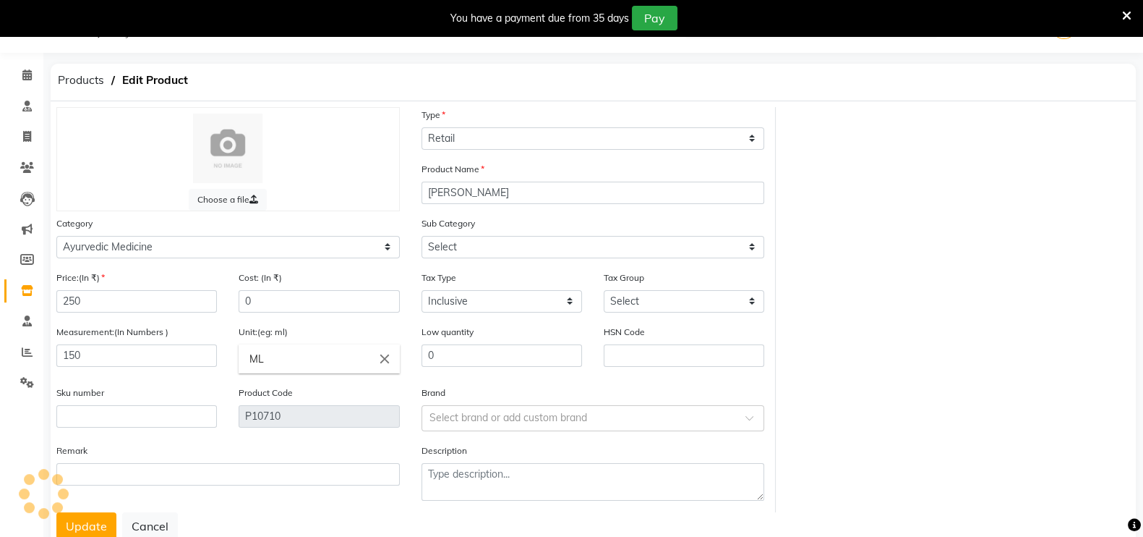
select select "11128157004"
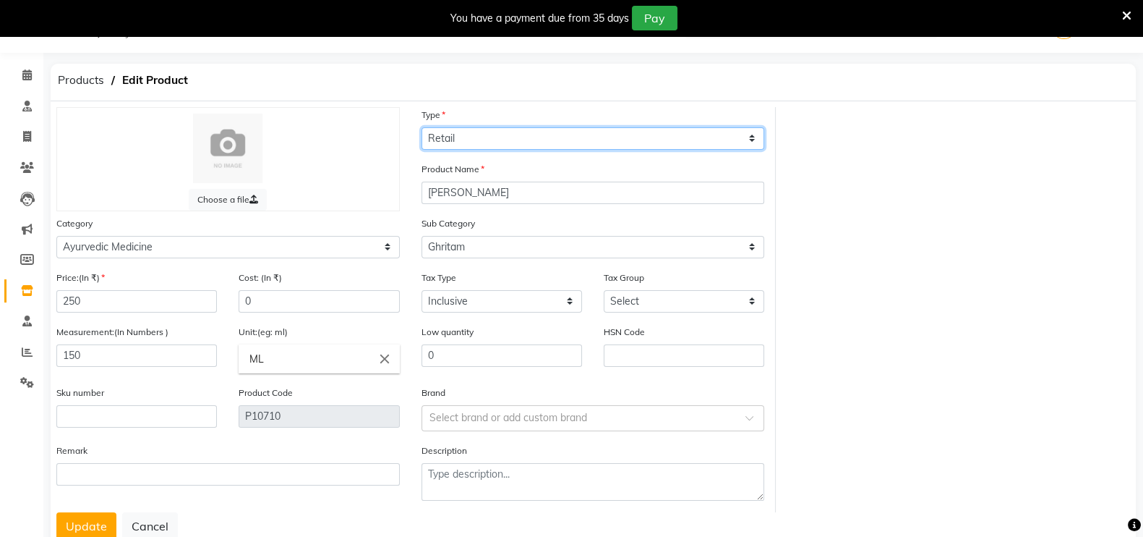
click at [576, 135] on select "Select Type Both Retail Consumable" at bounding box center [593, 138] width 343 height 22
click at [422, 127] on select "Select Type Both Retail Consumable" at bounding box center [593, 138] width 343 height 22
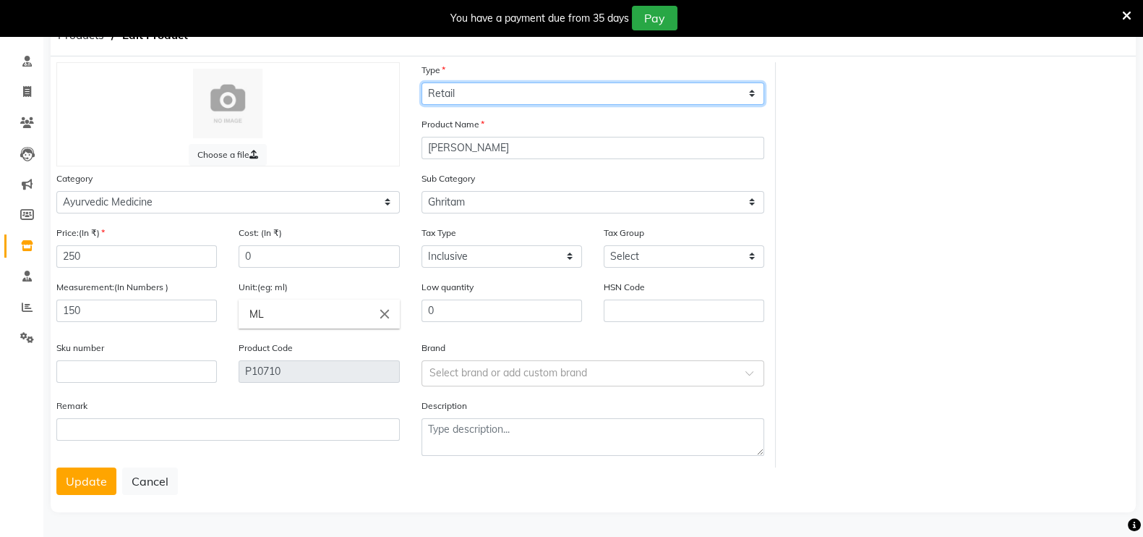
select select "B"
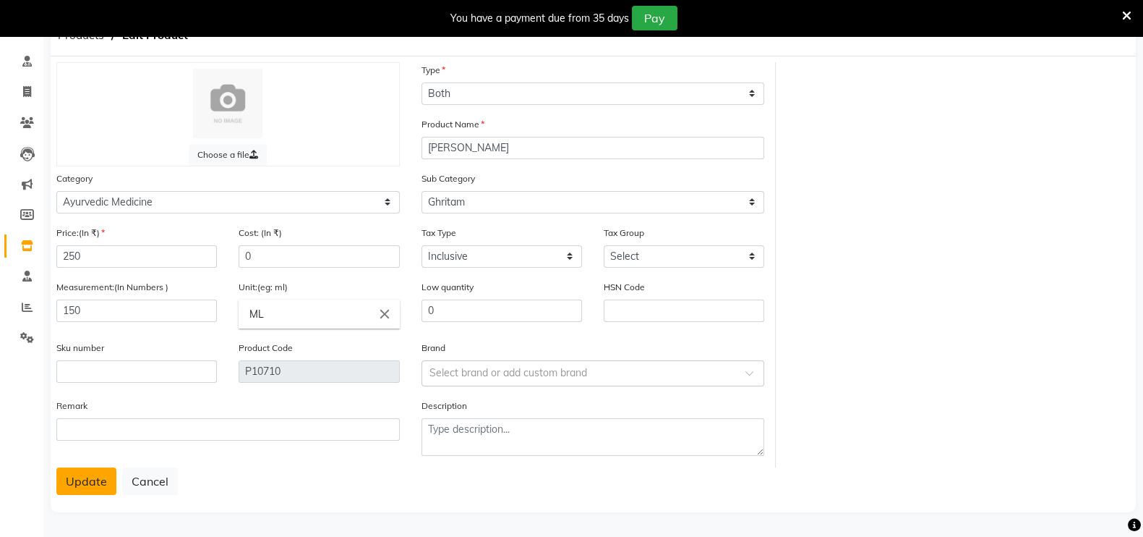
click at [94, 483] on button "Update" at bounding box center [86, 480] width 60 height 27
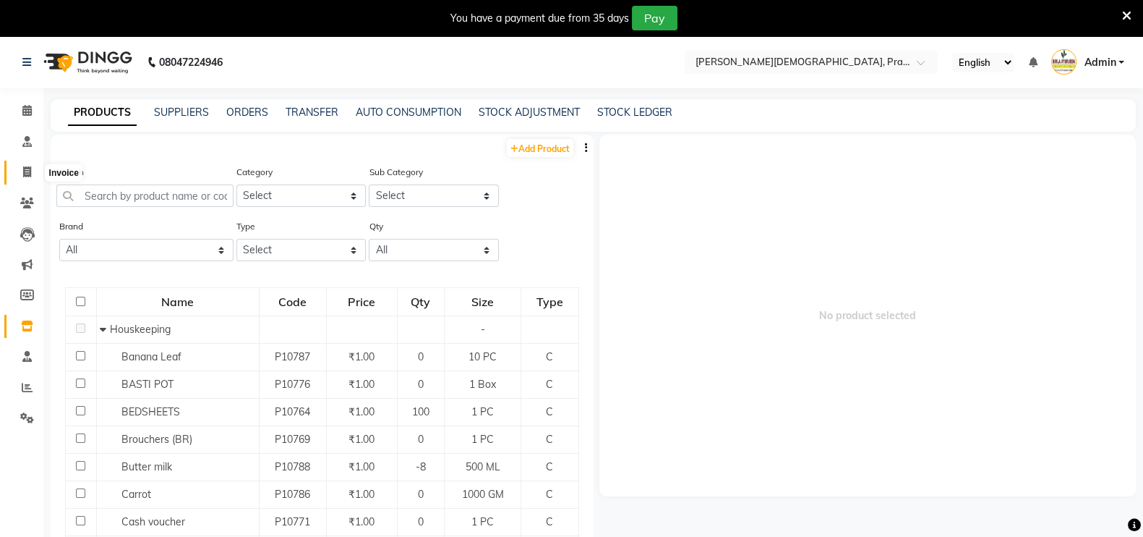
click at [24, 174] on icon at bounding box center [27, 171] width 8 height 11
select select "service"
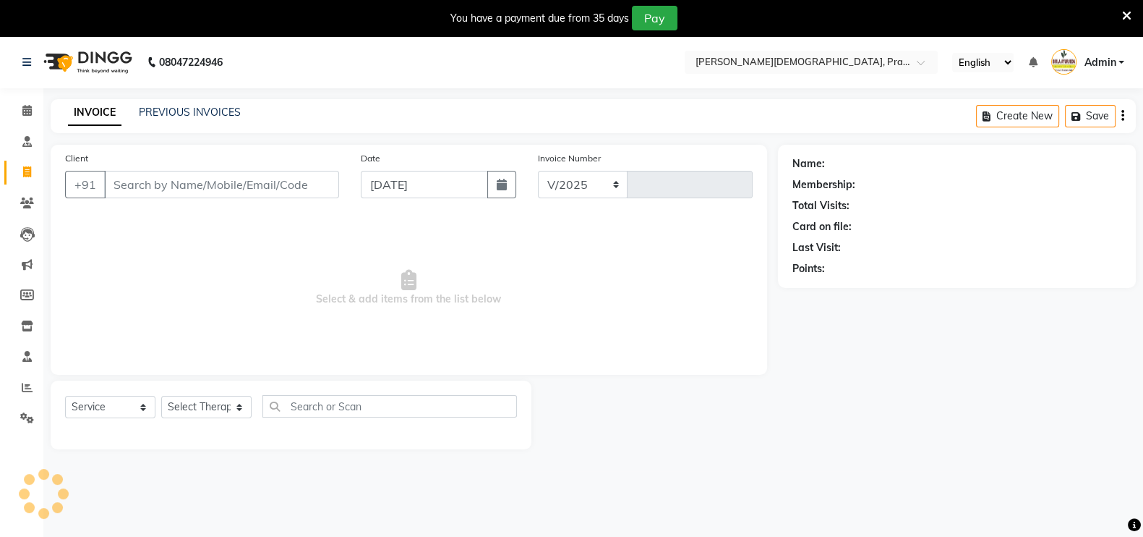
select select "6818"
type input "0776"
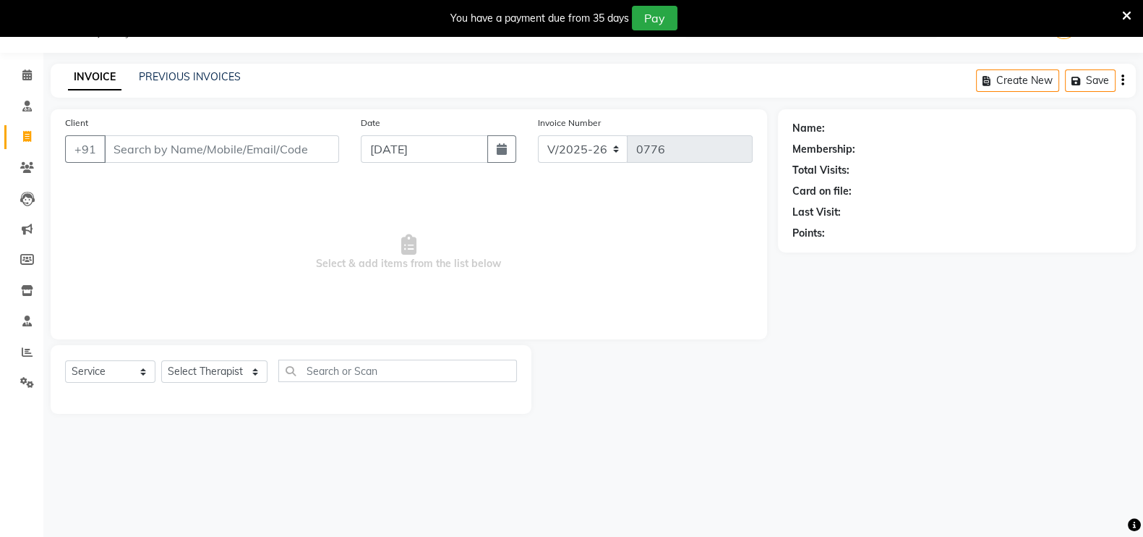
click at [227, 148] on input "Client" at bounding box center [221, 148] width 235 height 27
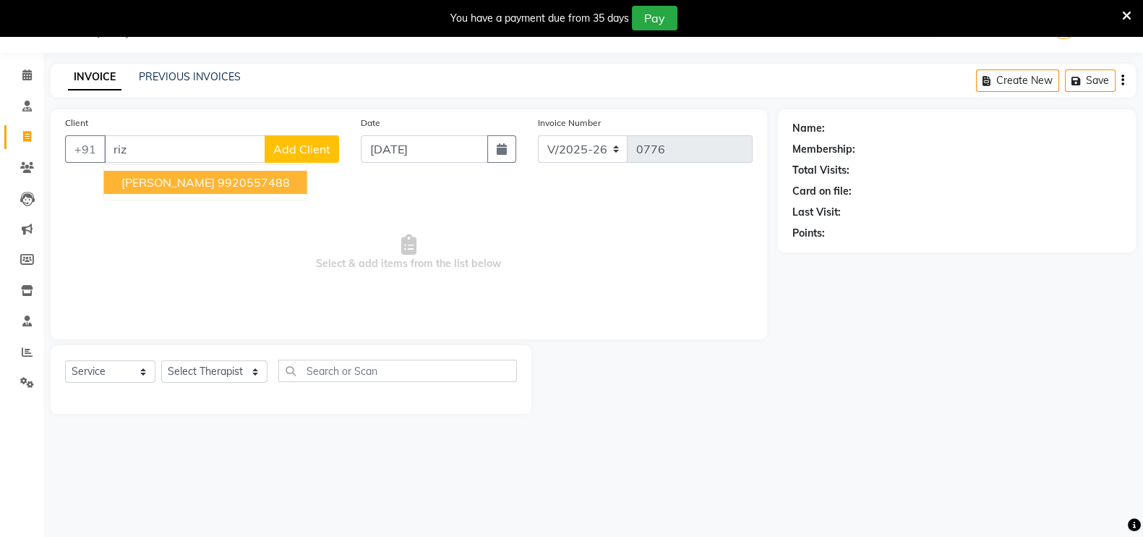
click at [218, 178] on ngb-highlight "9920557488" at bounding box center [254, 182] width 72 height 14
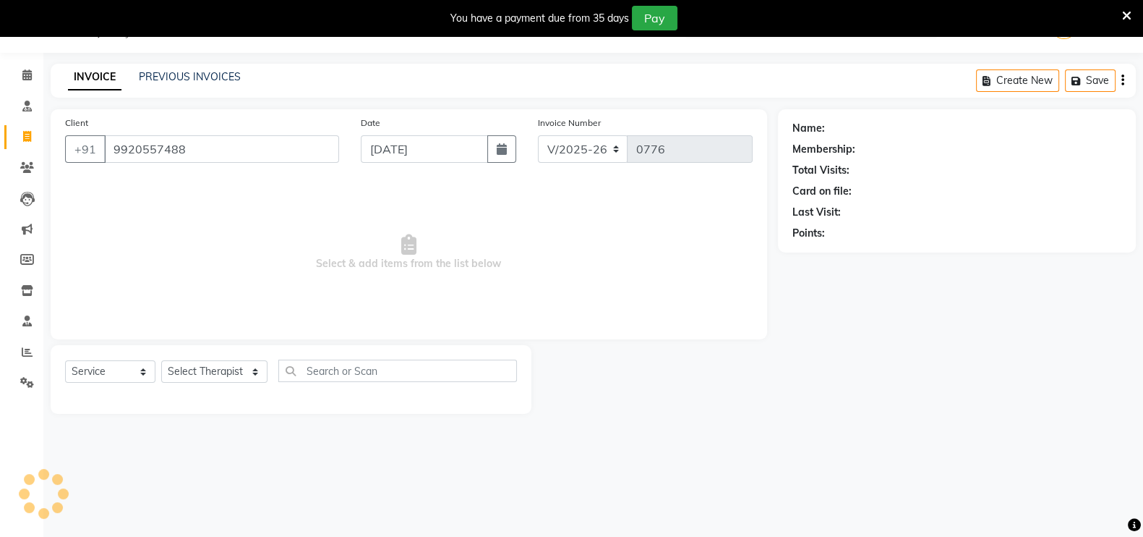
type input "9920557488"
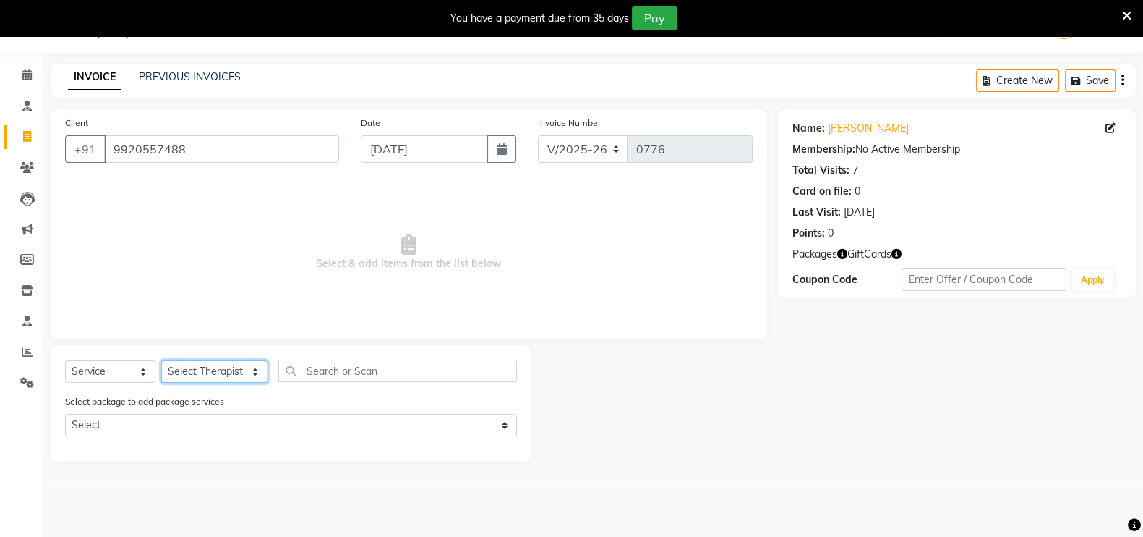
click at [212, 377] on select "Select Therapist Abhijeet Jadhav Amrutha Anita Khatke Anjana Surendra Kalyani A…" at bounding box center [214, 371] width 106 height 22
select select "57007"
click at [161, 360] on select "Select Therapist Abhijeet Jadhav Amrutha Anita Khatke Anjana Surendra Kalyani A…" at bounding box center [214, 371] width 106 height 22
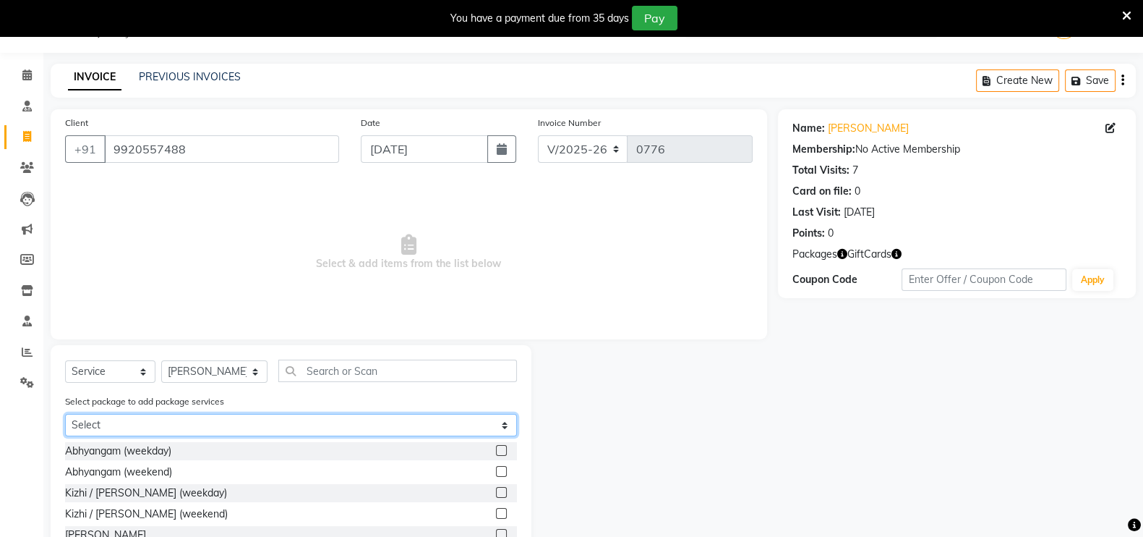
click at [184, 419] on select "Select 5 days Virechan" at bounding box center [291, 425] width 452 height 22
select select "1: Object"
click at [65, 414] on select "Select 5 days Virechan" at bounding box center [291, 425] width 452 height 22
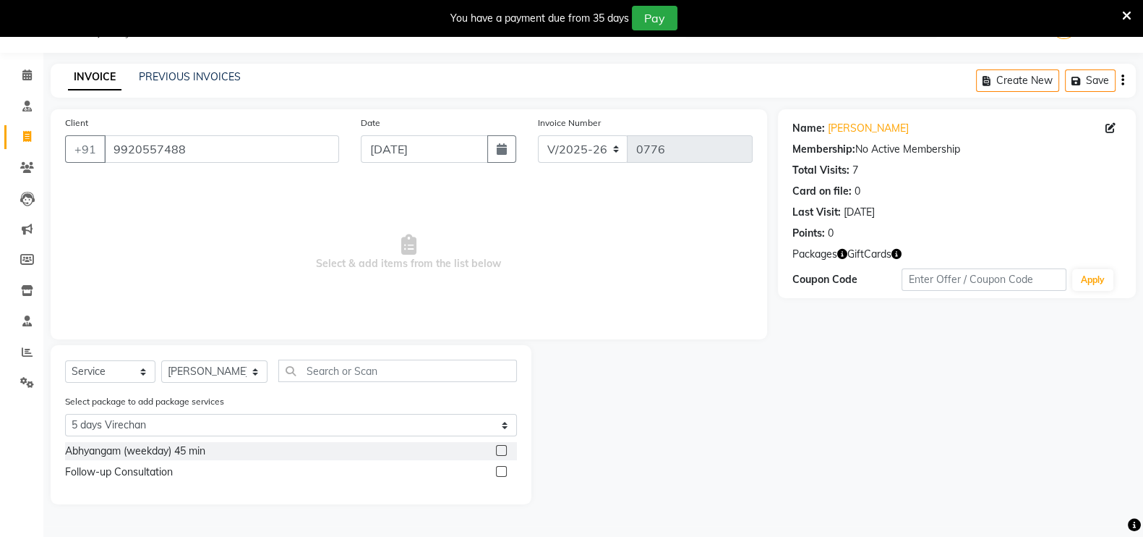
click at [504, 453] on label at bounding box center [501, 450] width 11 height 11
click at [504, 453] on input "checkbox" at bounding box center [500, 450] width 9 height 9
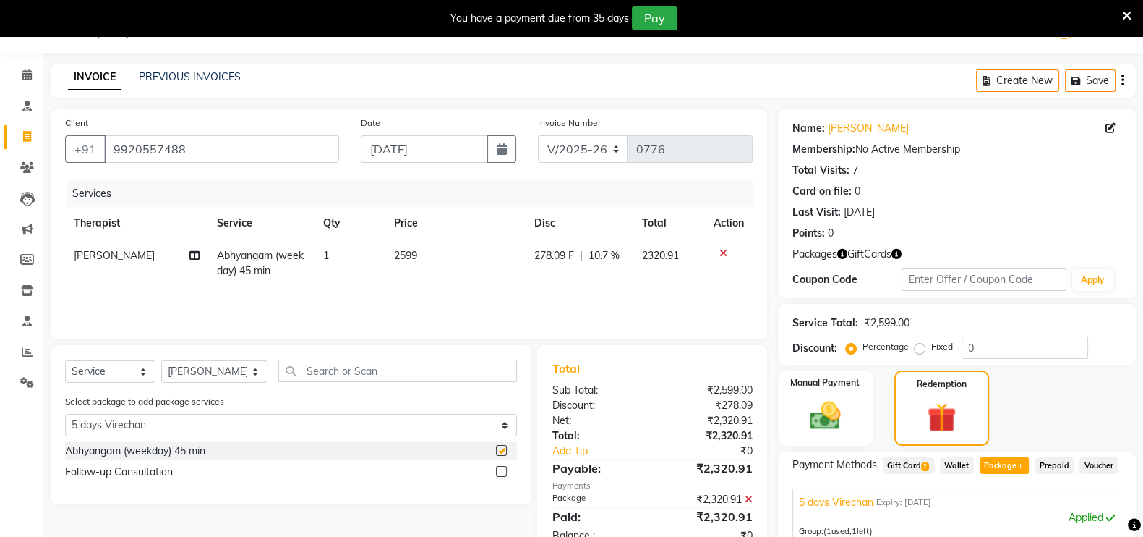
checkbox input "false"
click at [503, 469] on label at bounding box center [501, 471] width 11 height 11
click at [503, 469] on input "checkbox" at bounding box center [500, 471] width 9 height 9
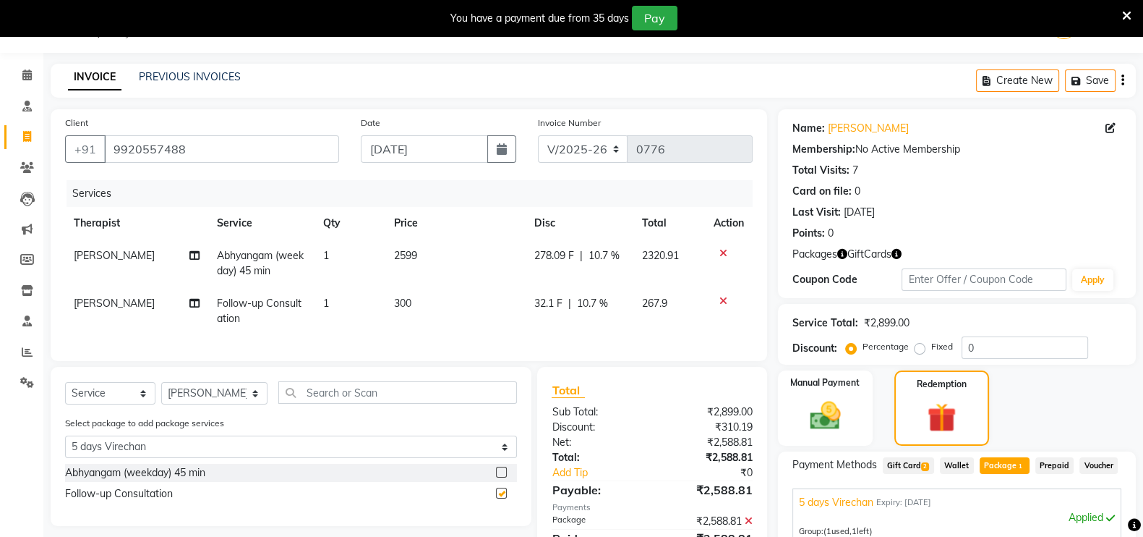
checkbox input "false"
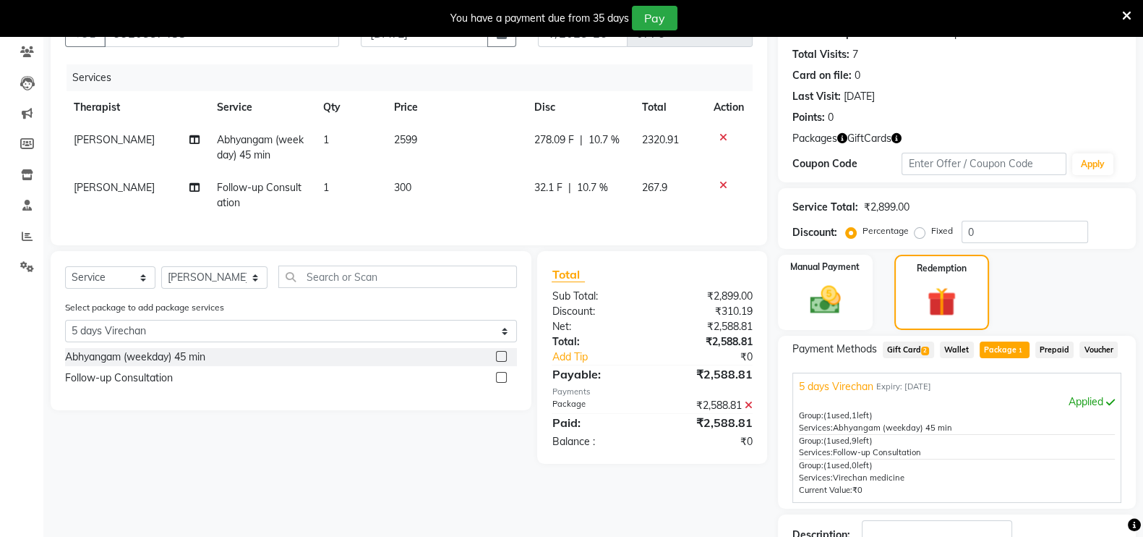
scroll to position [255, 0]
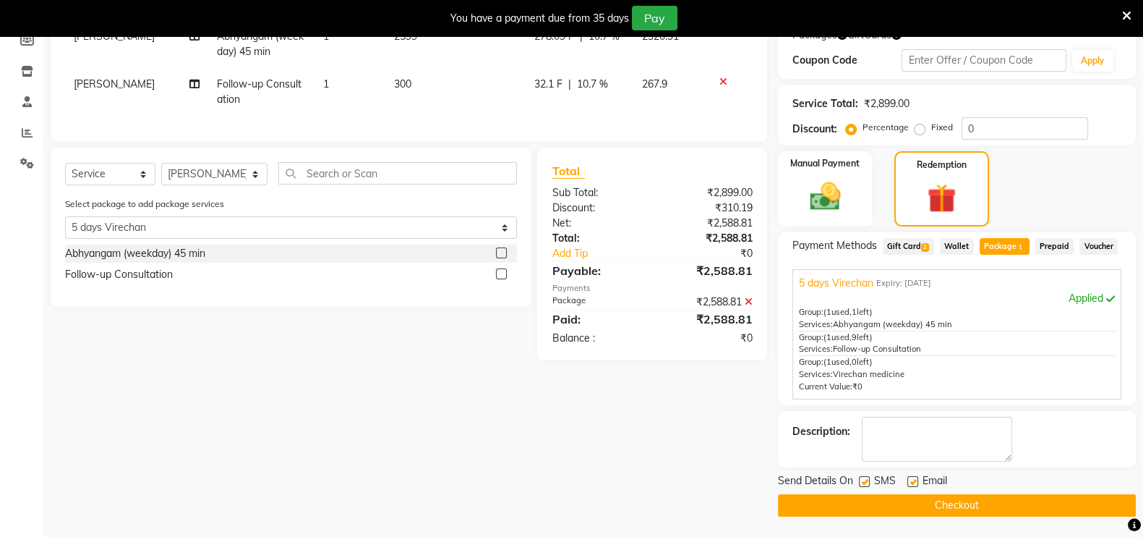
click at [960, 498] on button "Checkout" at bounding box center [957, 505] width 358 height 22
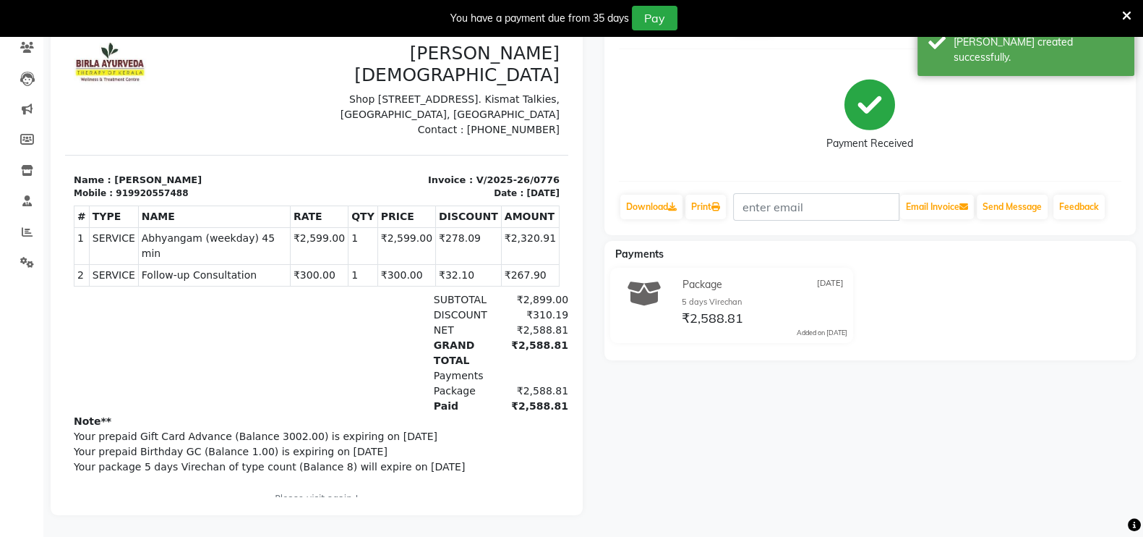
scroll to position [98, 0]
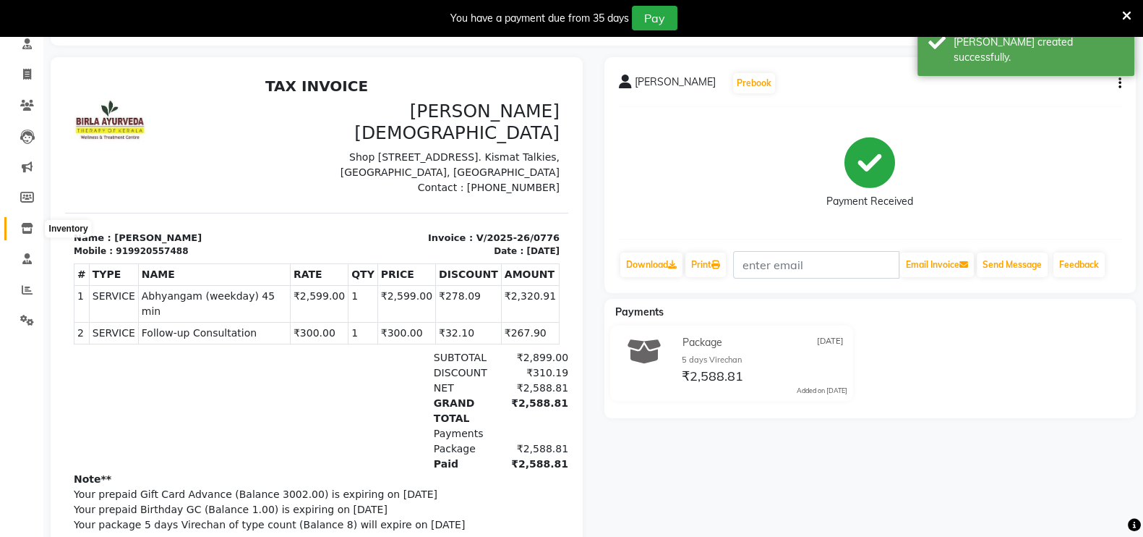
click at [24, 225] on icon at bounding box center [27, 228] width 12 height 11
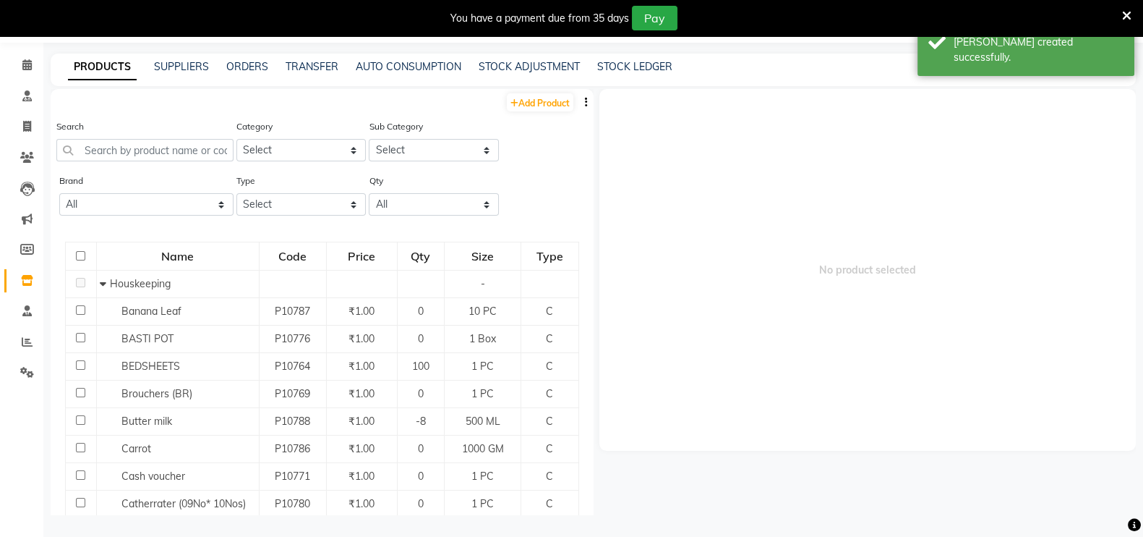
scroll to position [46, 0]
click at [136, 149] on input "text" at bounding box center [144, 150] width 177 height 22
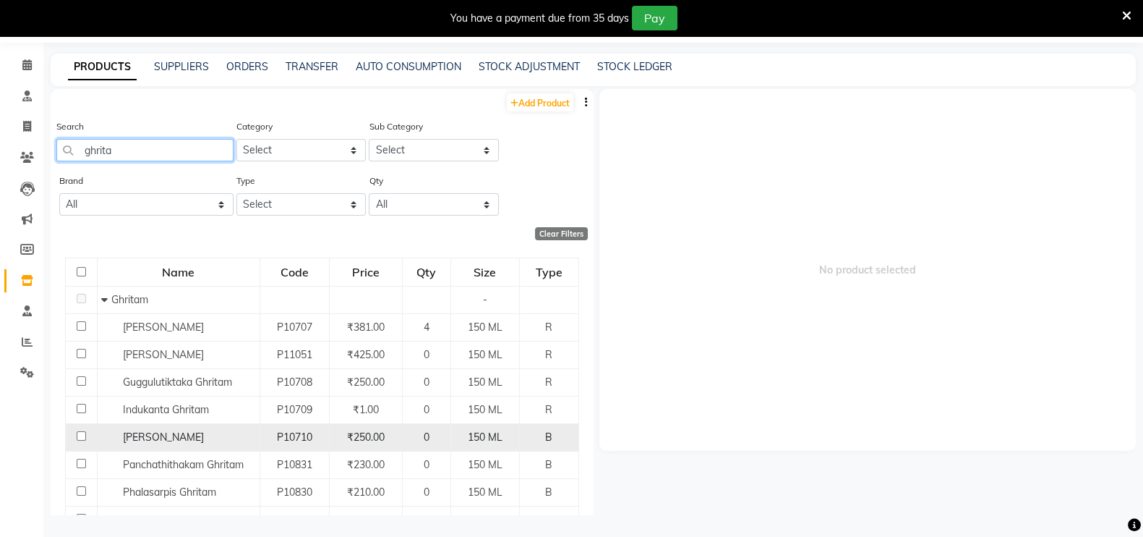
type input "ghrita"
click at [286, 448] on td "P10710" at bounding box center [294, 436] width 69 height 27
click at [300, 439] on span "P10710" at bounding box center [294, 436] width 35 height 13
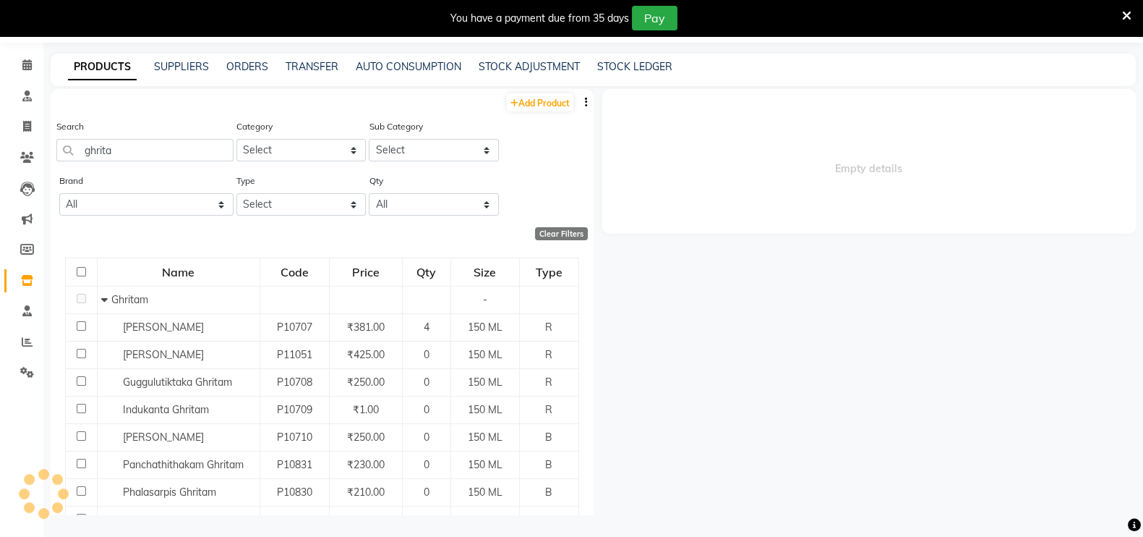
select select
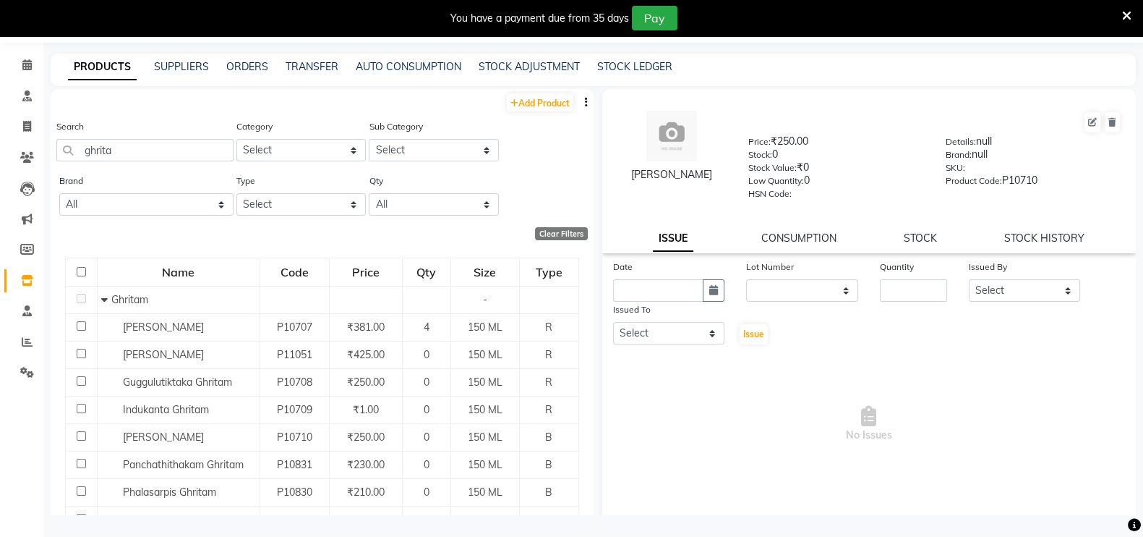
scroll to position [0, 0]
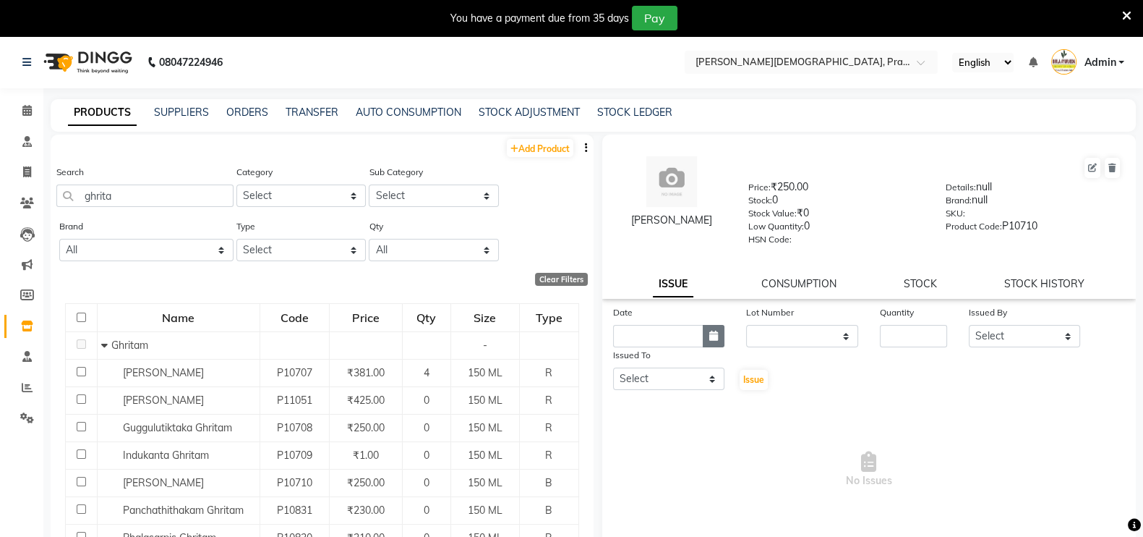
click at [718, 341] on button "button" at bounding box center [714, 336] width 22 height 22
select select "9"
select select "2025"
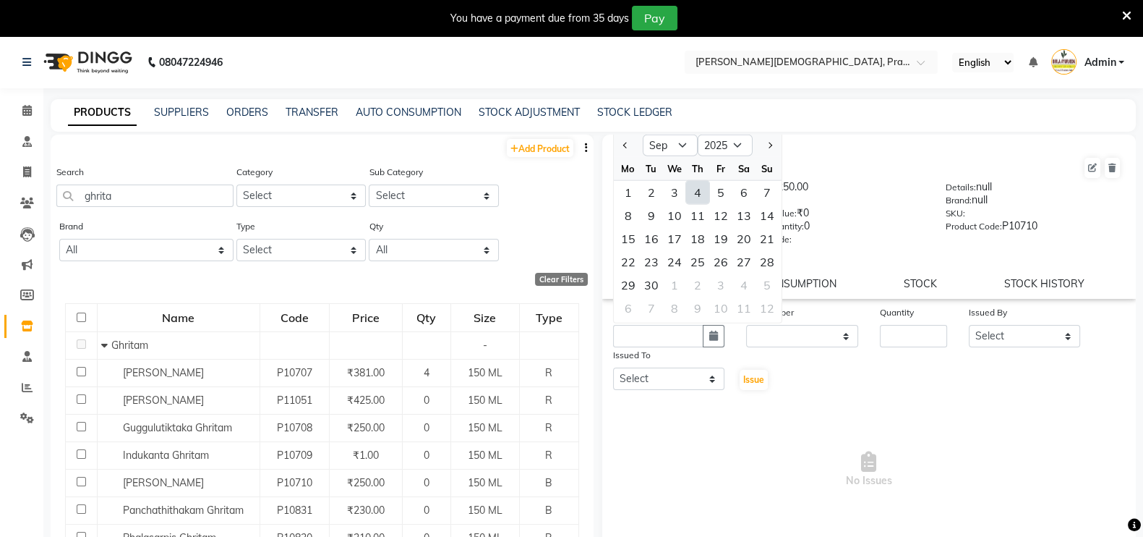
click at [699, 200] on div "4" at bounding box center [697, 192] width 23 height 23
type input "[DATE]"
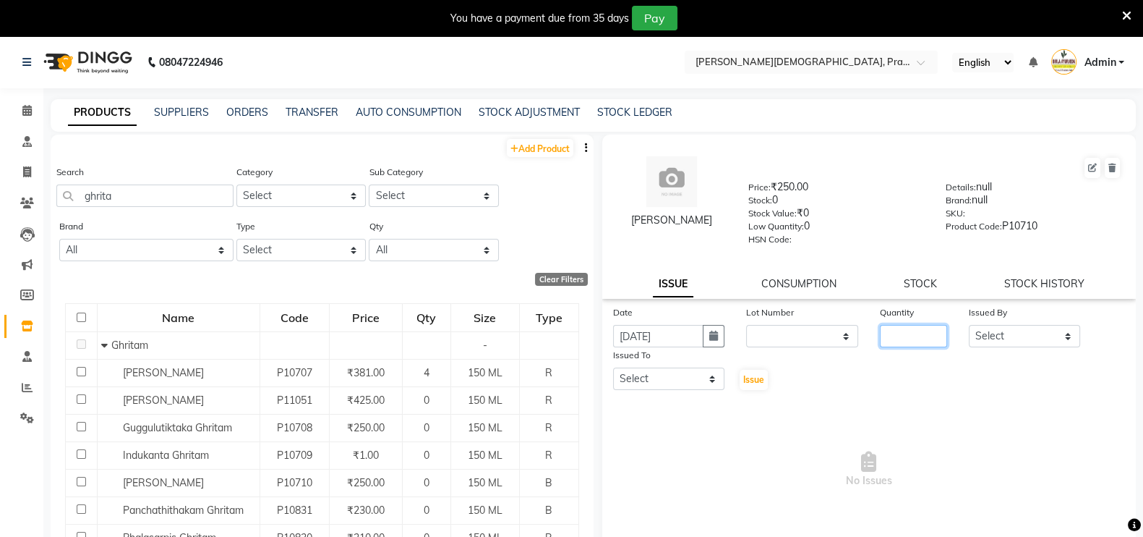
click at [899, 338] on input "number" at bounding box center [913, 336] width 67 height 22
type input "1"
click at [1012, 346] on select "Select Abhijeet Jadhav Amrutha Anita Khatke Anjana Surendra Kalyani Aparna Avta…" at bounding box center [1025, 336] width 112 height 22
select select "53444"
click at [969, 330] on select "Select Abhijeet Jadhav Amrutha Anita Khatke Anjana Surendra Kalyani Aparna Avta…" at bounding box center [1025, 336] width 112 height 22
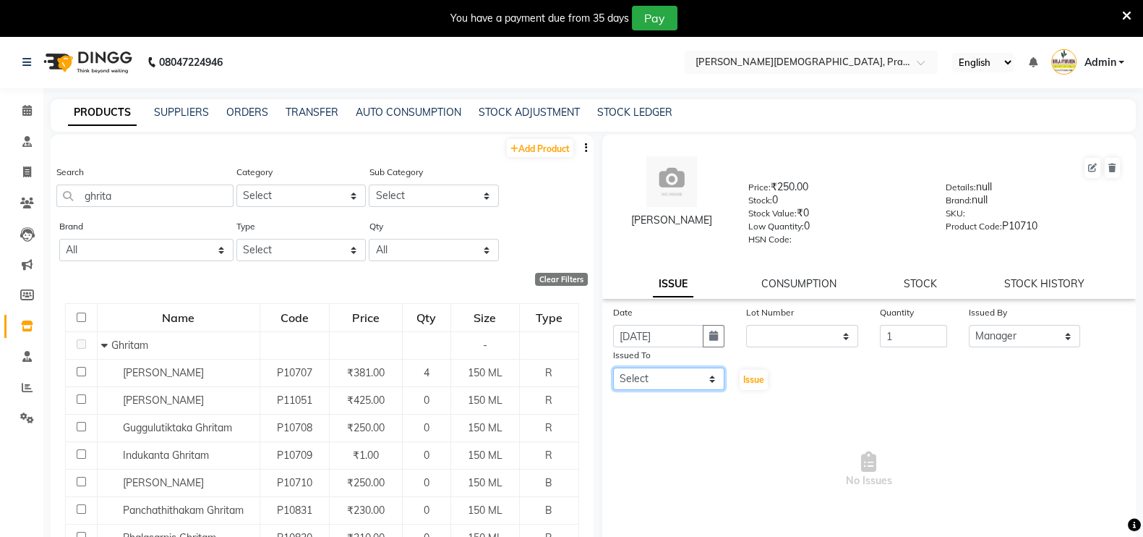
click at [698, 388] on select "Select Abhijeet Jadhav Amrutha Anita Khatke Anjana Surendra Kalyani Aparna Avta…" at bounding box center [669, 378] width 112 height 22
select select "56969"
click at [613, 374] on select "Select Abhijeet Jadhav Amrutha Anita Khatke Anjana Surendra Kalyani Aparna Avta…" at bounding box center [669, 378] width 112 height 22
click at [745, 383] on span "Issue" at bounding box center [753, 379] width 21 height 11
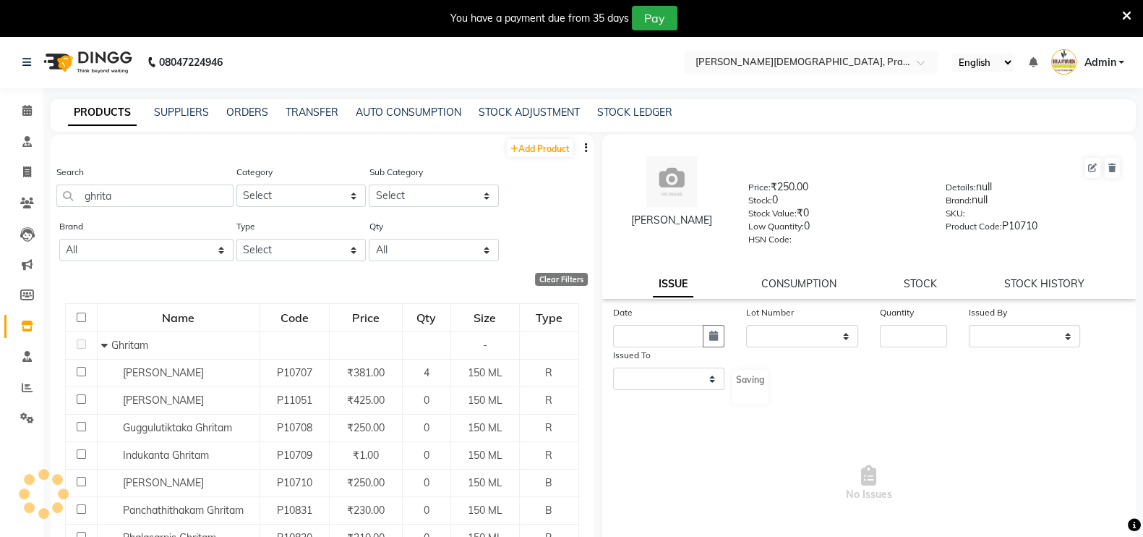
select select
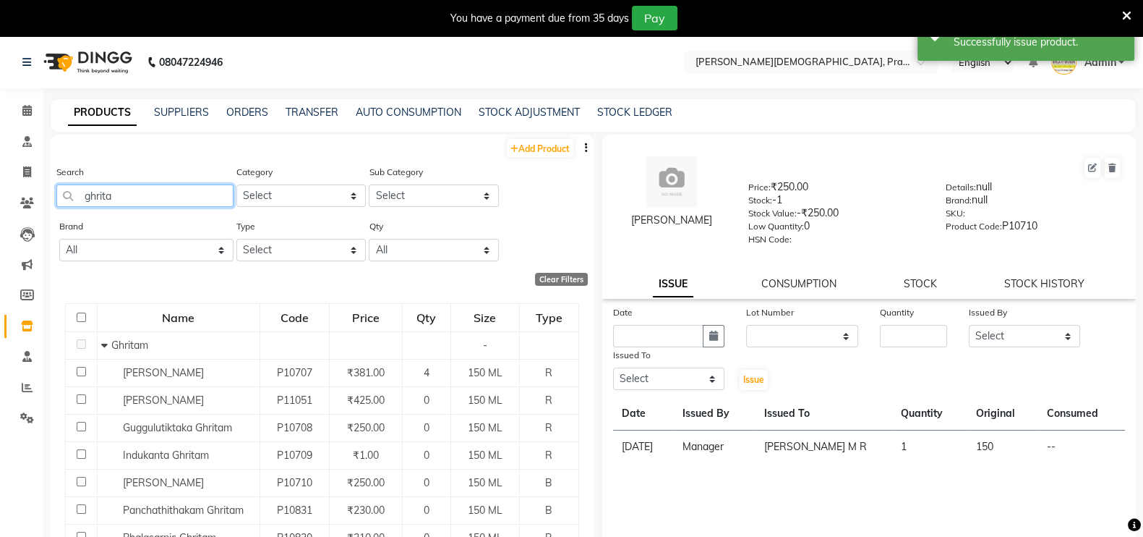
click at [174, 197] on input "ghrita" at bounding box center [144, 195] width 177 height 22
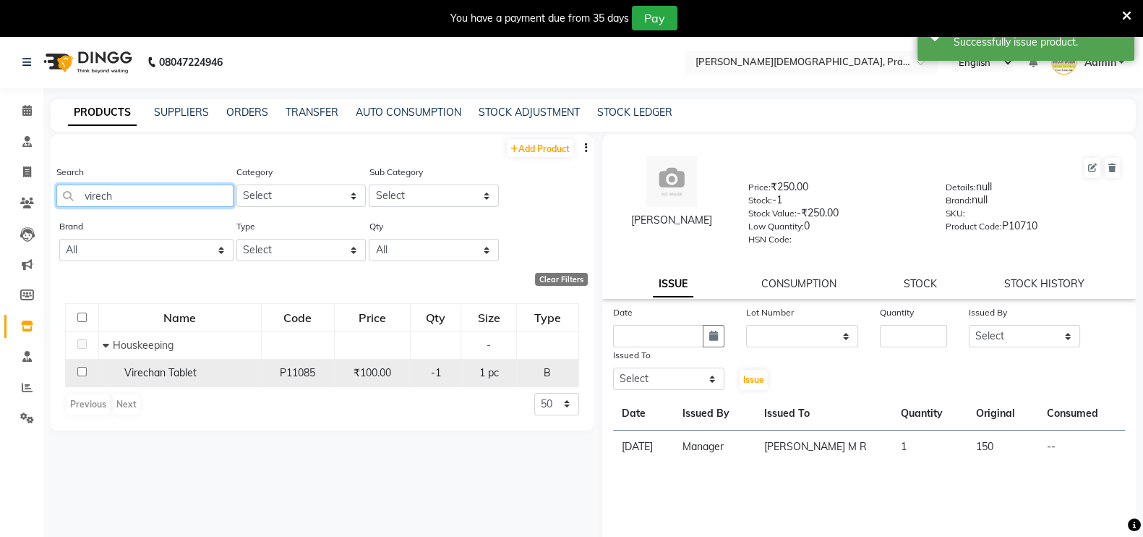
type input "virech"
click at [174, 375] on span "Virechan Tablet" at bounding box center [160, 372] width 72 height 13
select select
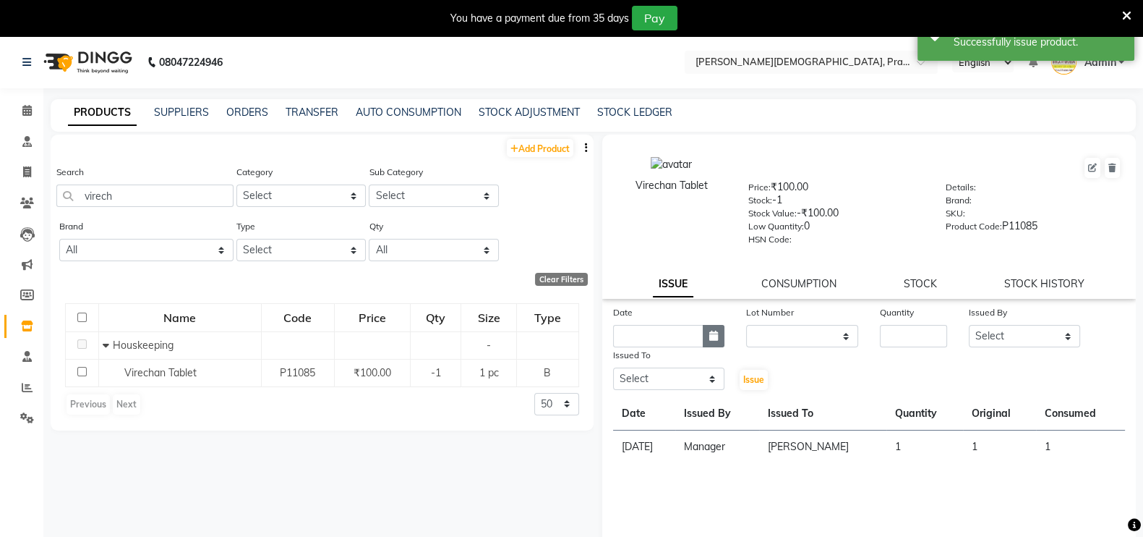
click at [714, 347] on button "button" at bounding box center [714, 336] width 22 height 22
select select "9"
select select "2025"
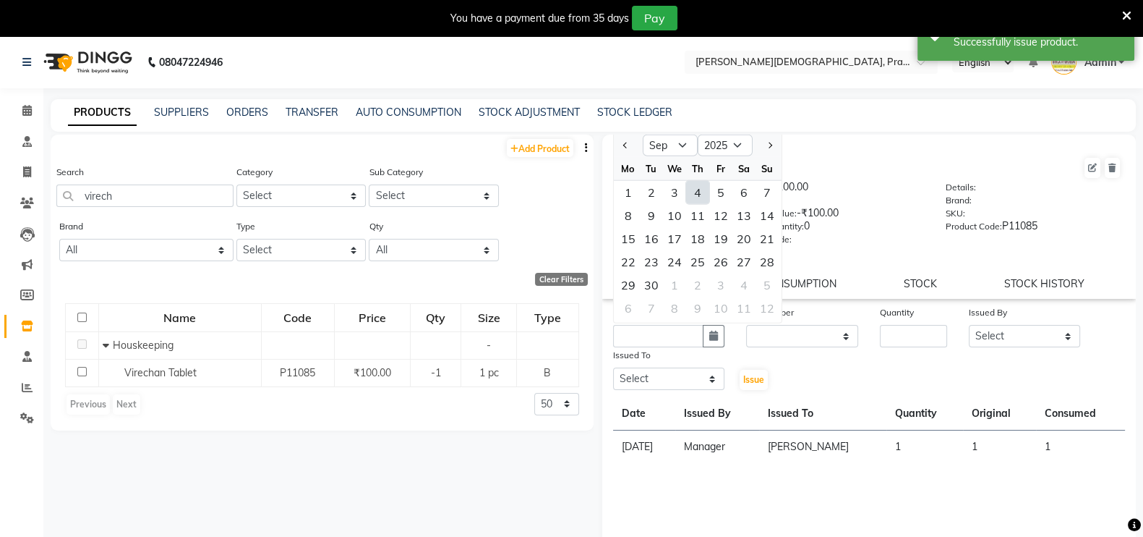
click at [700, 195] on div "4" at bounding box center [697, 192] width 23 height 23
type input "[DATE]"
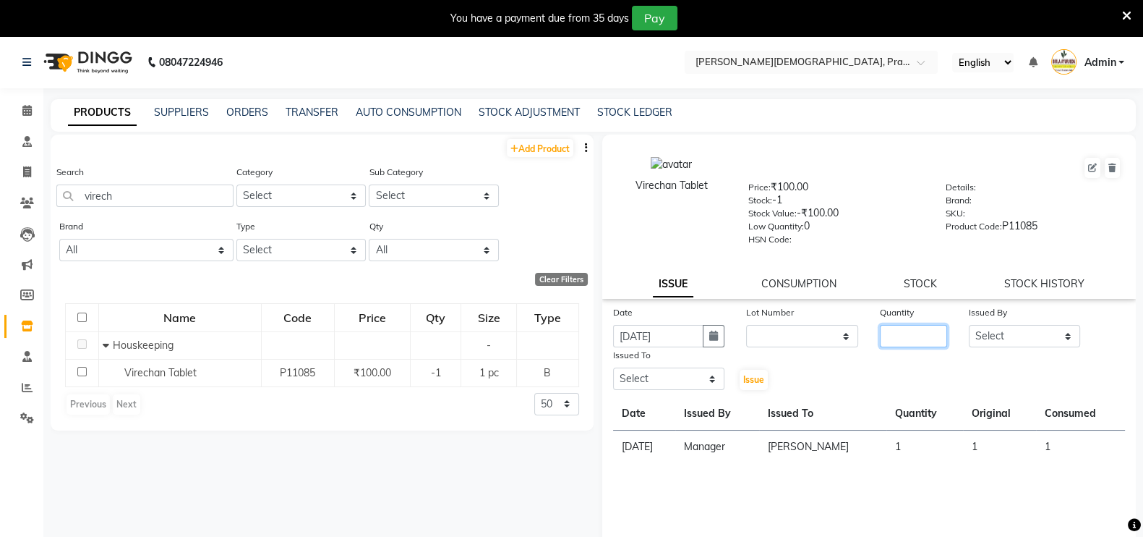
click at [897, 338] on input "number" at bounding box center [913, 336] width 67 height 22
type input "1"
click at [1038, 337] on select "Select Abhijeet Jadhav Amrutha Anita Khatke Anjana Surendra Kalyani Aparna Avta…" at bounding box center [1025, 336] width 112 height 22
select select "53444"
click at [969, 330] on select "Select Abhijeet Jadhav Amrutha Anita Khatke Anjana Surendra Kalyani Aparna Avta…" at bounding box center [1025, 336] width 112 height 22
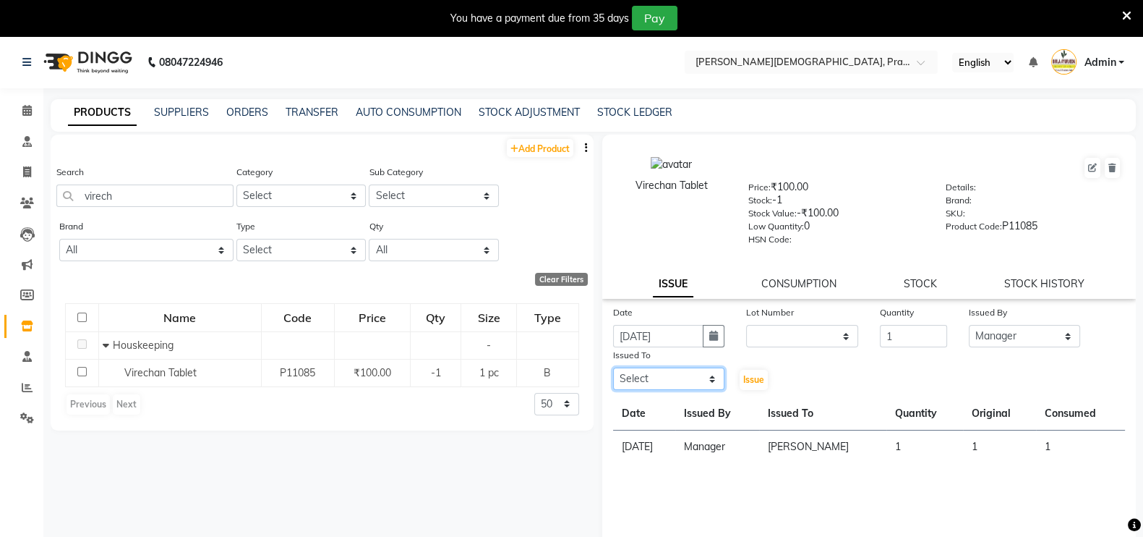
click at [685, 387] on select "Select Abhijeet Jadhav Amrutha Anita Khatke Anjana Surendra Kalyani Aparna Avta…" at bounding box center [669, 378] width 112 height 22
select select "56969"
click at [613, 374] on select "Select Abhijeet Jadhav Amrutha Anita Khatke Anjana Surendra Kalyani Aparna Avta…" at bounding box center [669, 378] width 112 height 22
click at [756, 385] on span "Issue" at bounding box center [753, 379] width 21 height 11
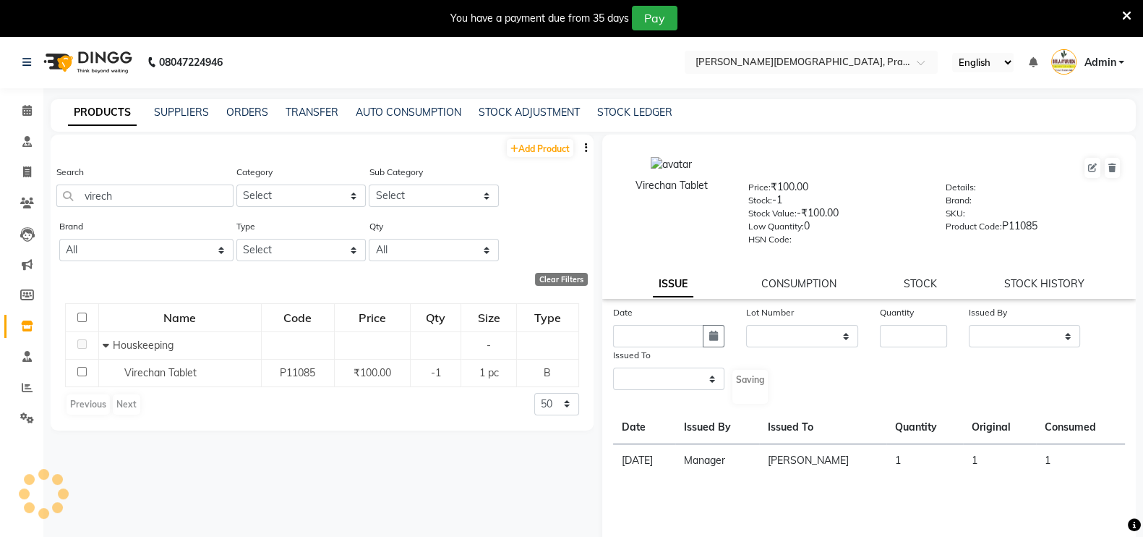
select select
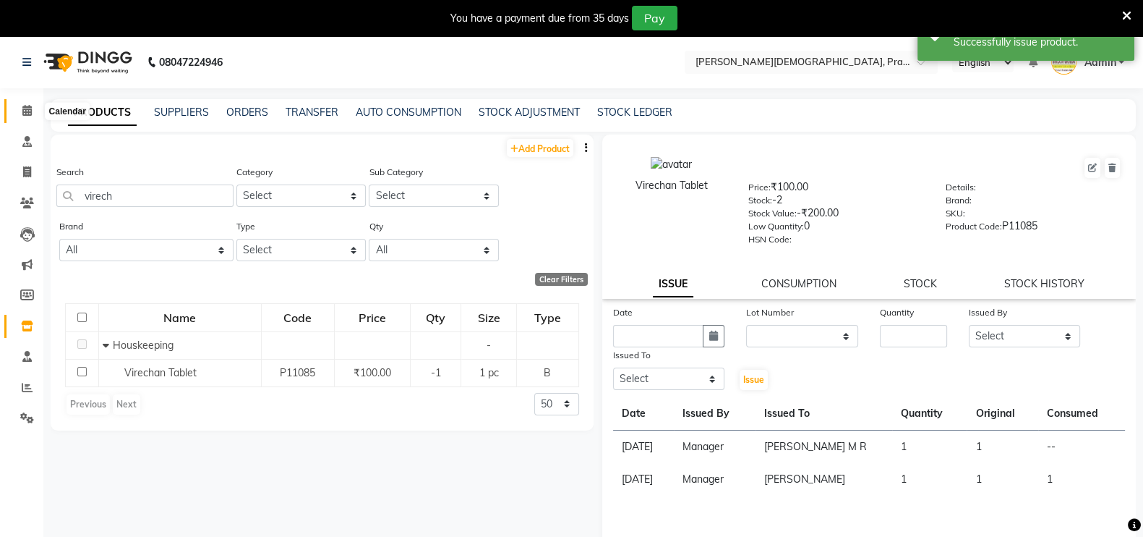
click at [30, 110] on icon at bounding box center [26, 110] width 9 height 11
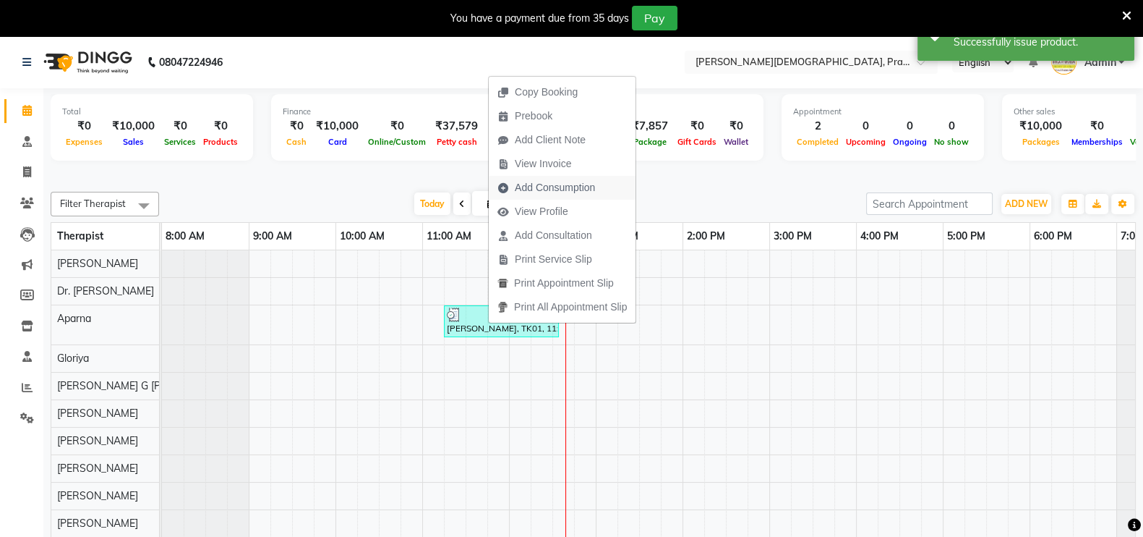
click at [570, 183] on span "Add Consumption" at bounding box center [555, 187] width 80 height 15
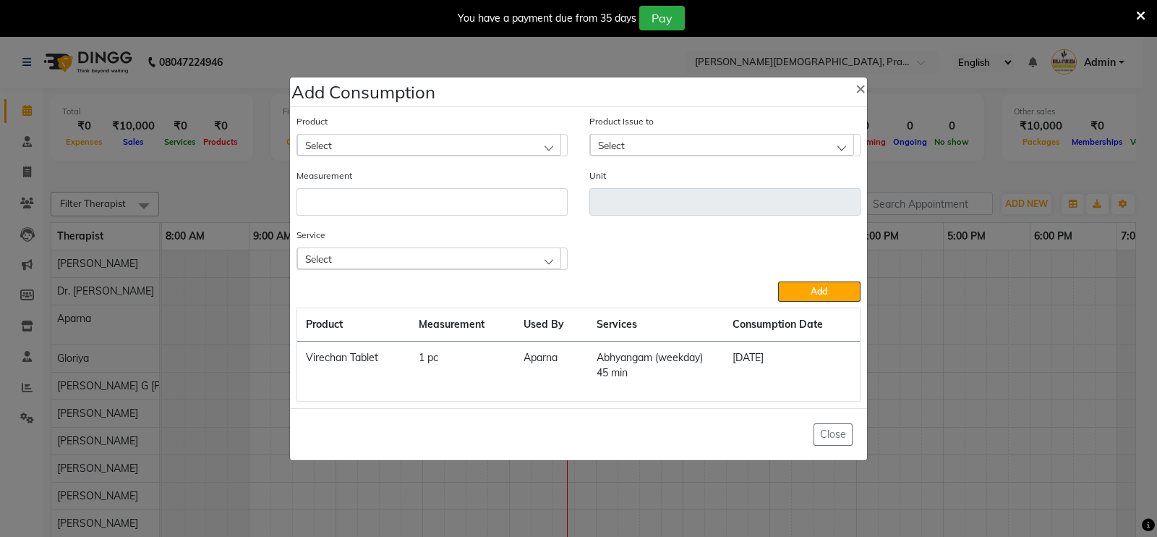
click at [503, 138] on div "Select" at bounding box center [429, 145] width 264 height 22
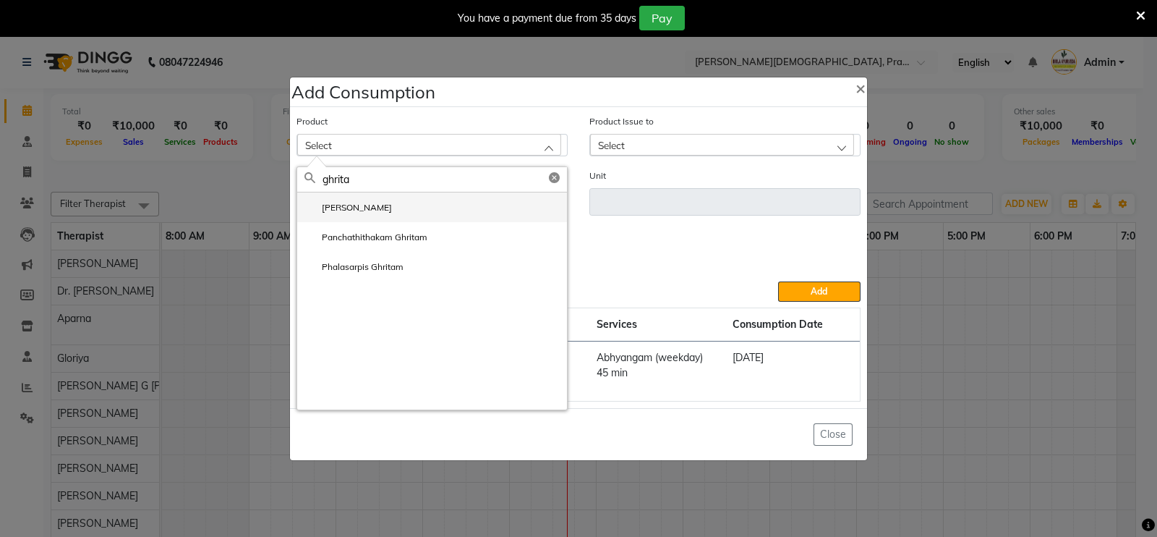
type input "ghrita"
click at [357, 208] on label "Mahathikthaka Ghritam" at bounding box center [347, 207] width 87 height 13
type input "ML"
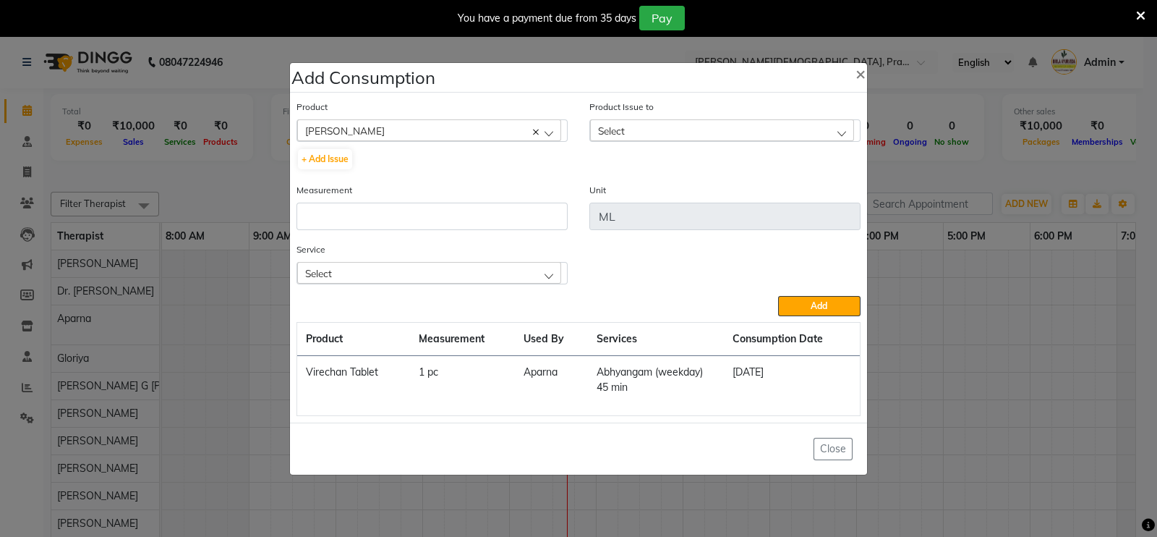
click at [698, 132] on div "Select" at bounding box center [722, 130] width 264 height 22
click at [665, 192] on label "2025-09-04, Issued to: Jainy M R, Balance: 150" at bounding box center [714, 193] width 234 height 13
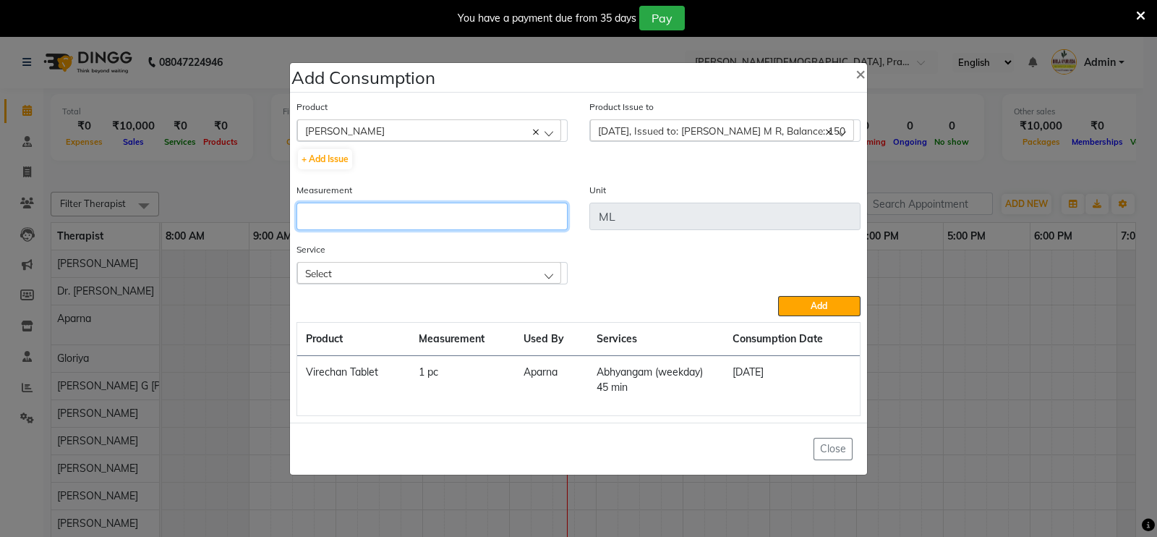
click at [361, 215] on input "number" at bounding box center [431, 215] width 271 height 27
type input "1"
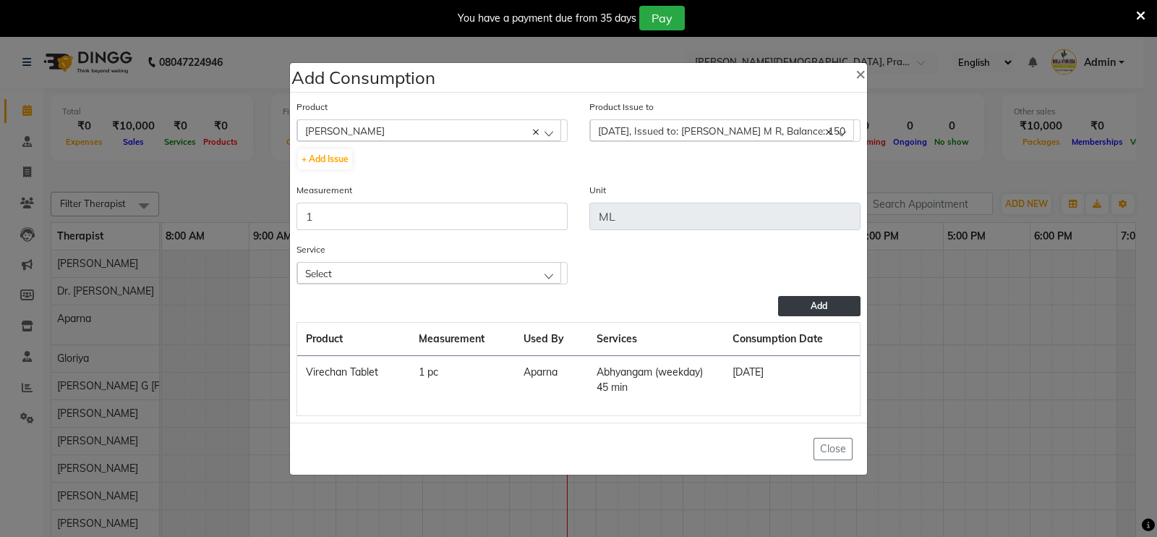
click at [829, 312] on button "Add" at bounding box center [819, 306] width 82 height 20
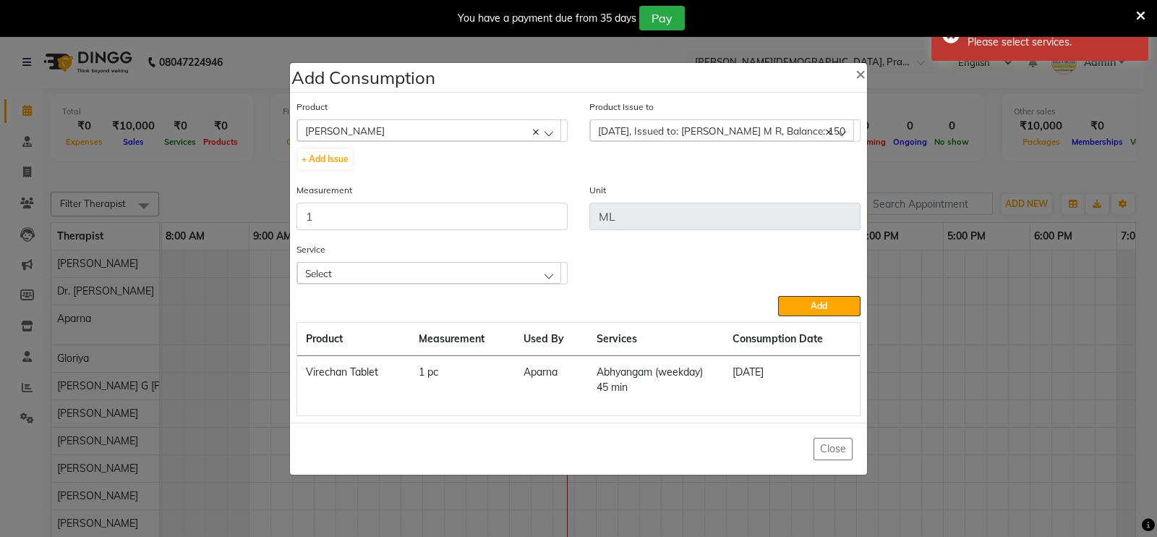
click at [1142, 16] on icon at bounding box center [1140, 15] width 9 height 13
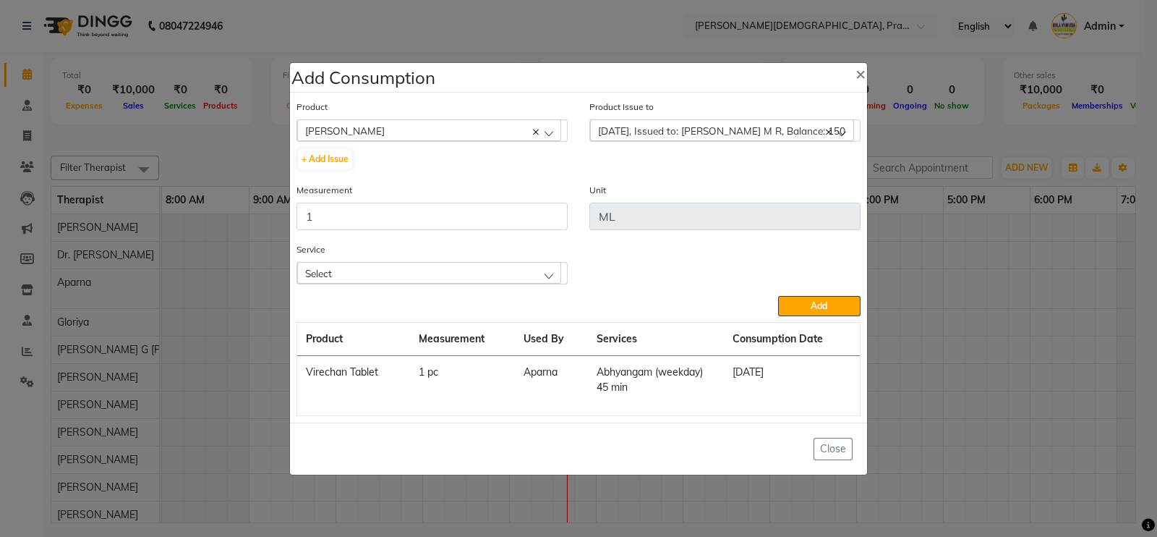
click at [390, 272] on div "Select" at bounding box center [429, 273] width 264 height 22
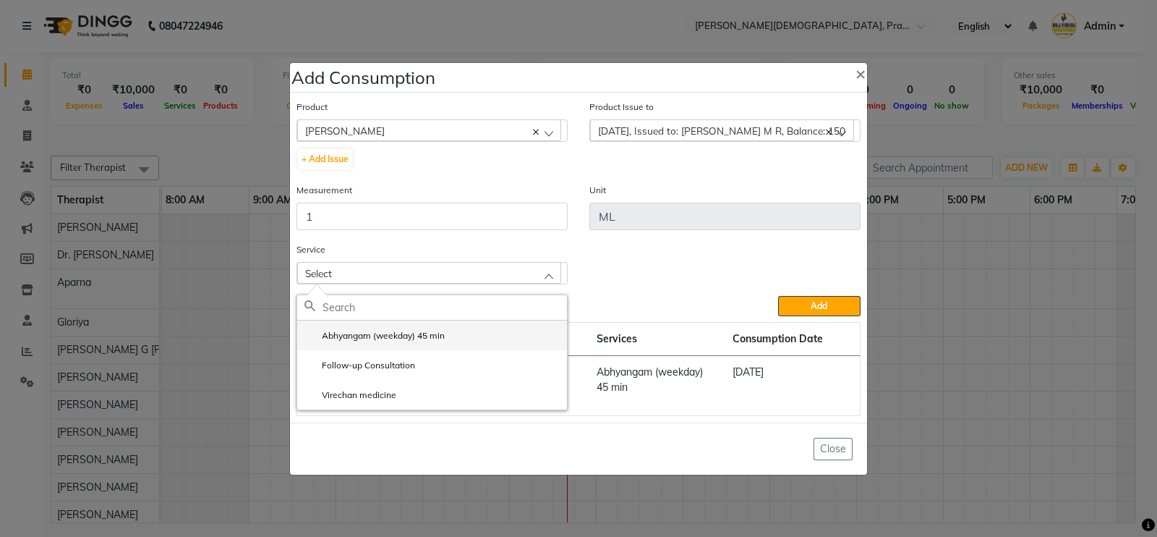
click at [358, 341] on label "Abhyangam (weekday) 45 min" at bounding box center [374, 335] width 140 height 13
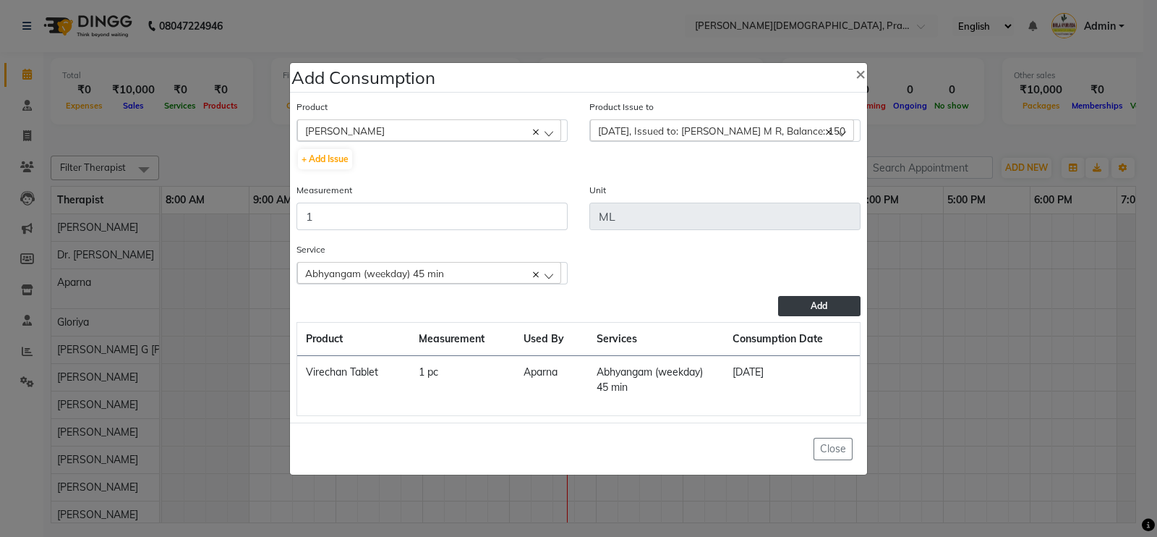
click at [824, 316] on button "Add" at bounding box center [819, 306] width 82 height 20
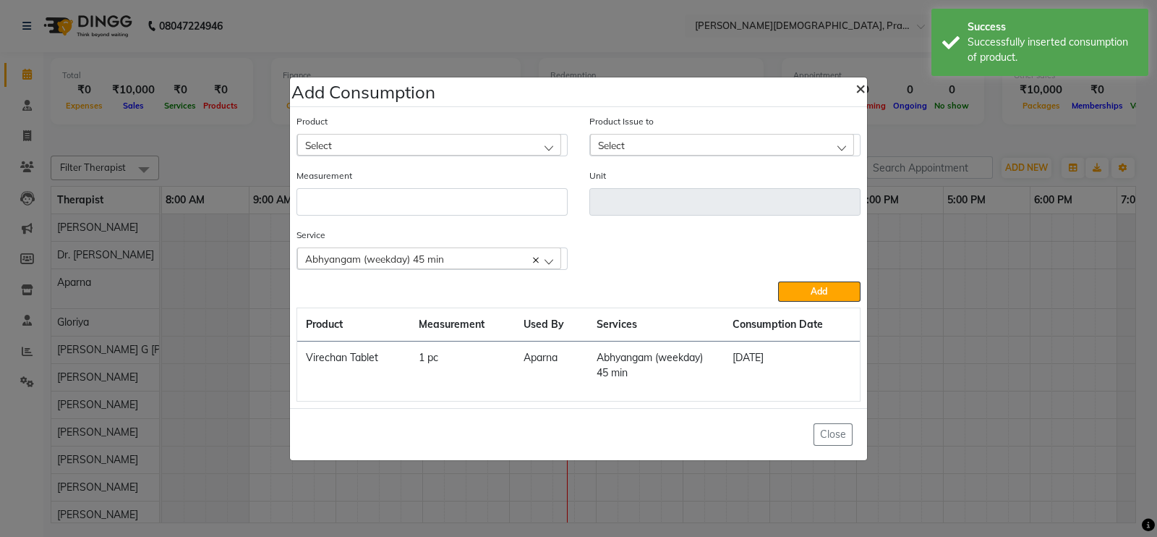
click at [860, 87] on span "×" at bounding box center [860, 88] width 10 height 22
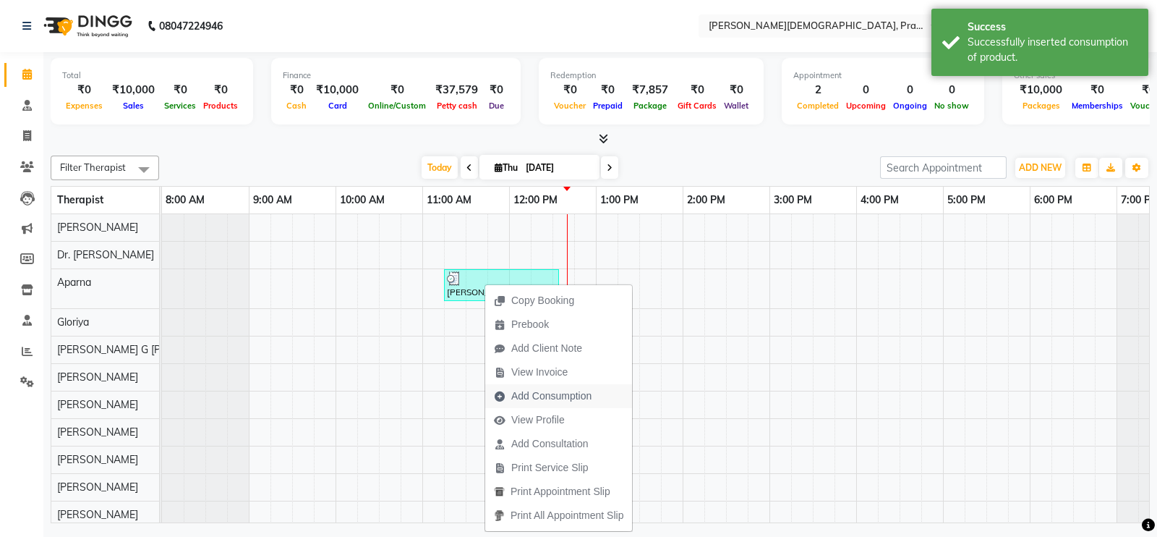
click at [527, 401] on span "Add Consumption" at bounding box center [551, 395] width 80 height 15
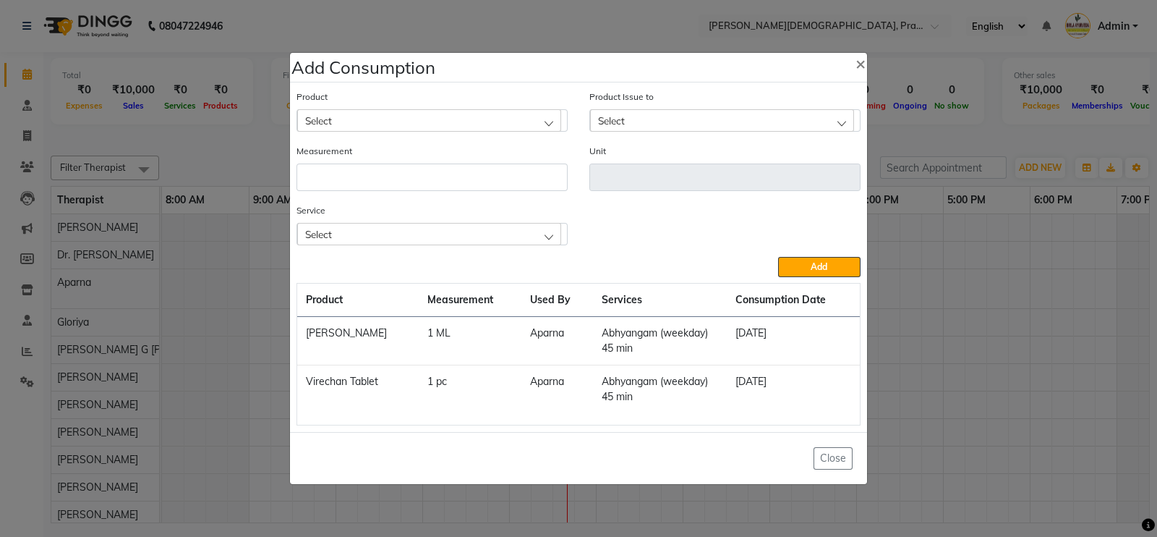
click at [514, 126] on div "Select" at bounding box center [429, 120] width 264 height 22
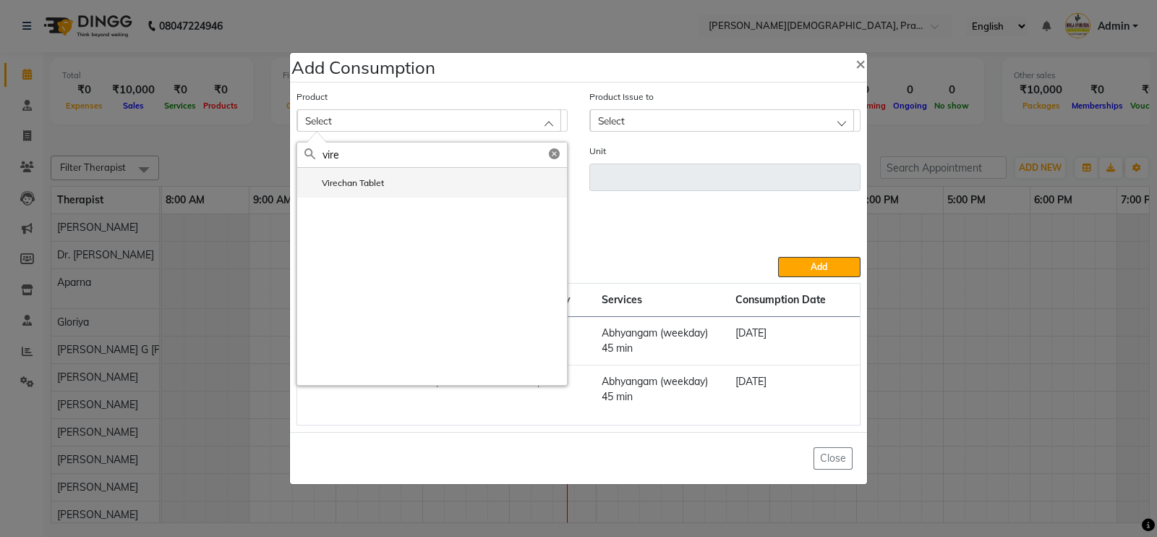
type input "vire"
click at [369, 189] on label "Virechan Tablet" at bounding box center [344, 182] width 80 height 13
type input "pc"
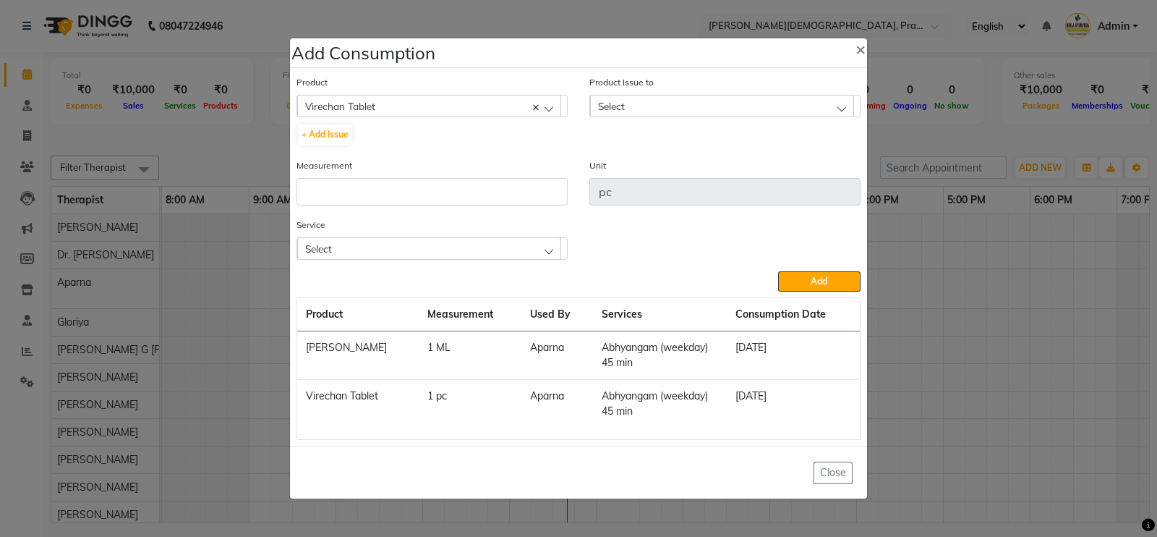
click at [691, 110] on div "Select" at bounding box center [722, 106] width 264 height 22
click at [667, 167] on label "2025-09-04, Issued to: Jainy M R, Balance: 1" at bounding box center [709, 168] width 224 height 13
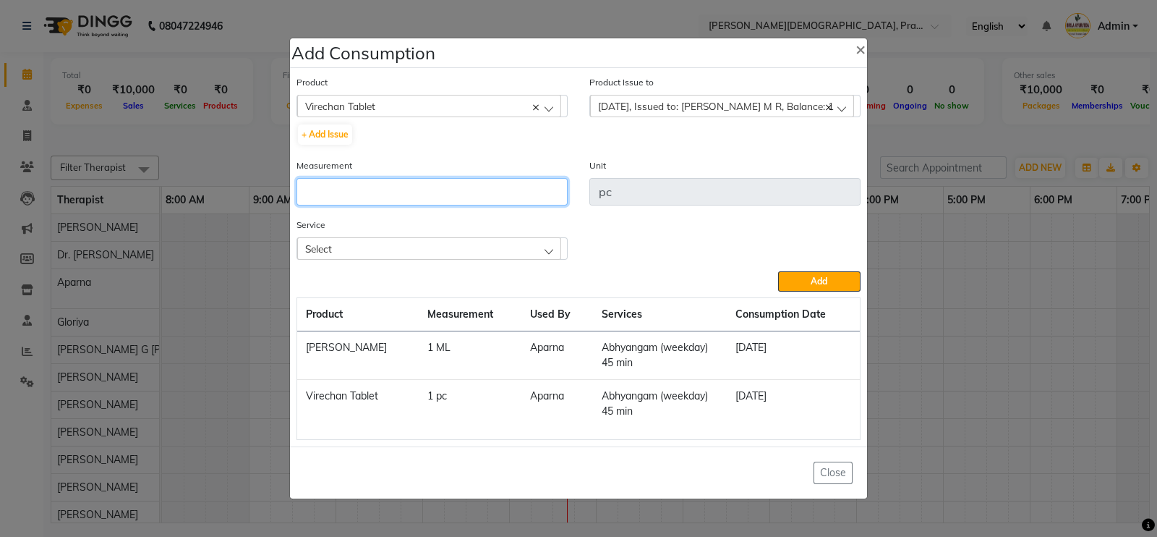
click at [376, 194] on input "number" at bounding box center [431, 191] width 271 height 27
type input "1"
click at [349, 249] on div "Select" at bounding box center [429, 248] width 264 height 22
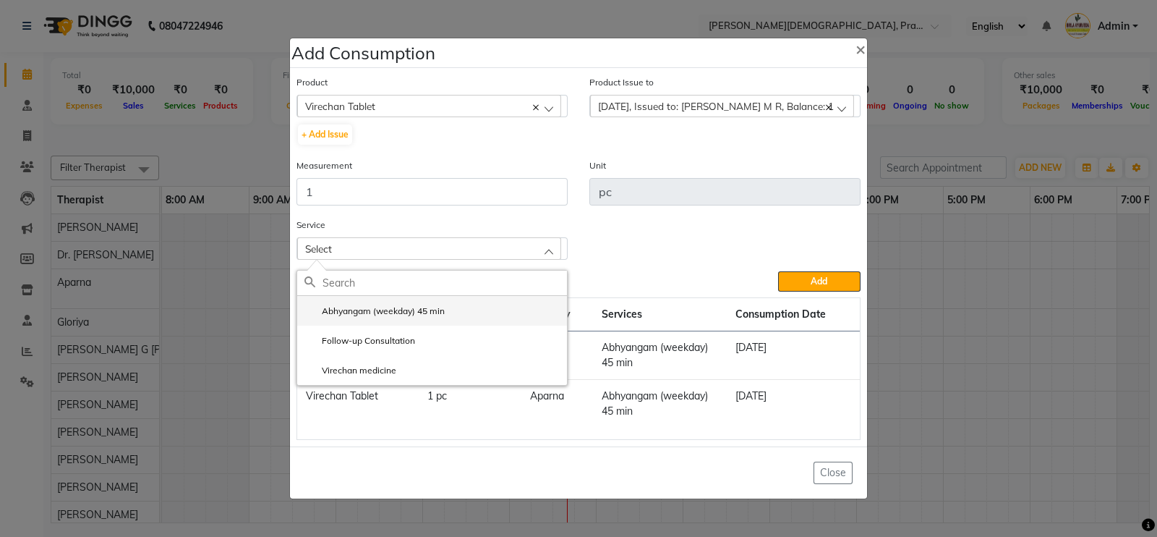
click at [341, 307] on label "Abhyangam (weekday) 45 min" at bounding box center [374, 310] width 140 height 13
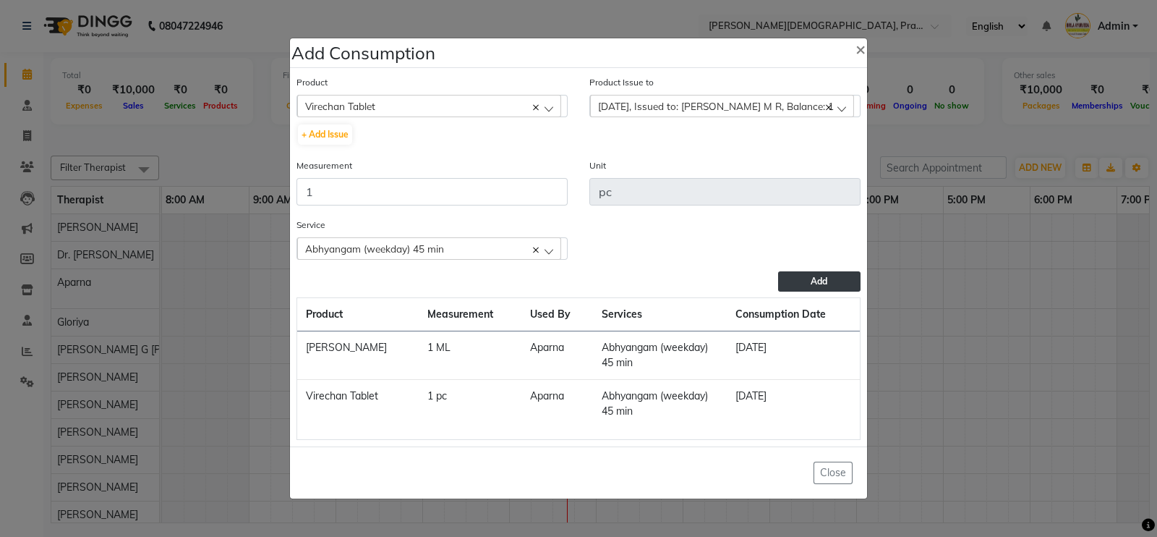
click at [796, 279] on button "Add" at bounding box center [819, 281] width 82 height 20
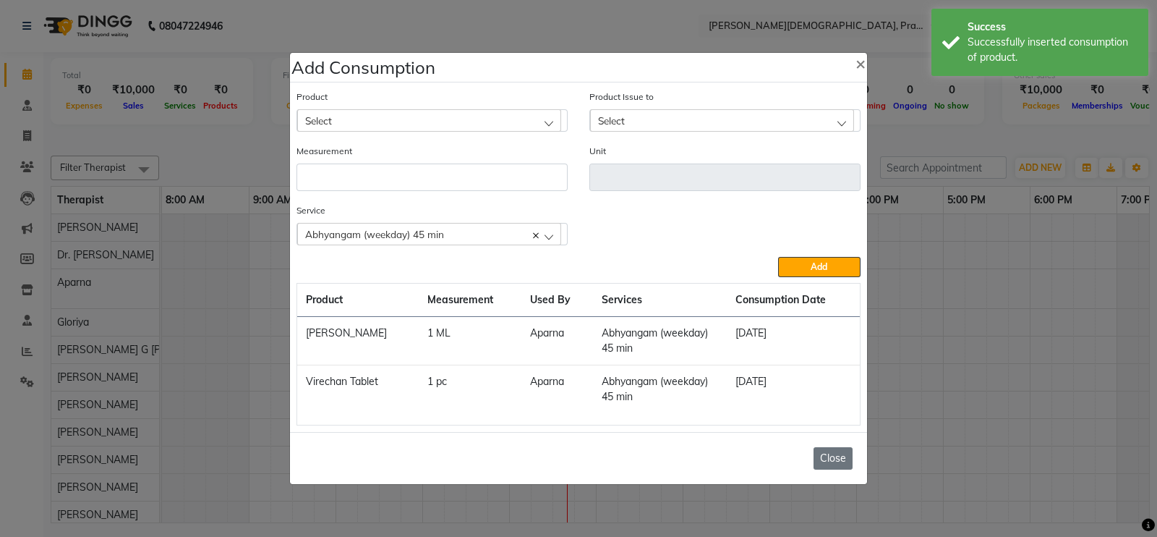
click at [834, 461] on button "Close" at bounding box center [832, 458] width 39 height 22
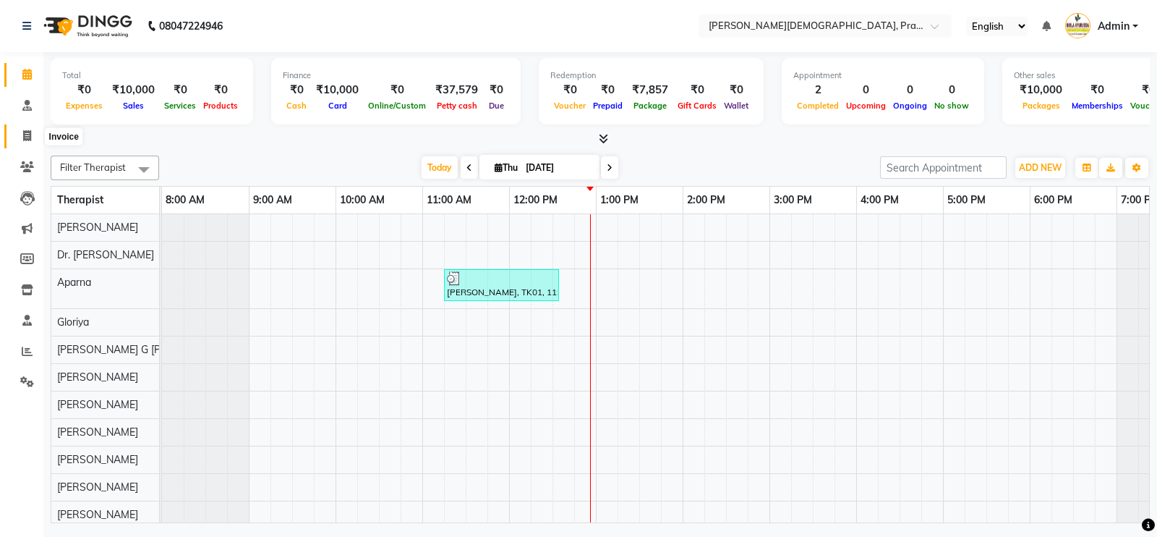
click at [30, 136] on icon at bounding box center [27, 135] width 8 height 11
select select "service"
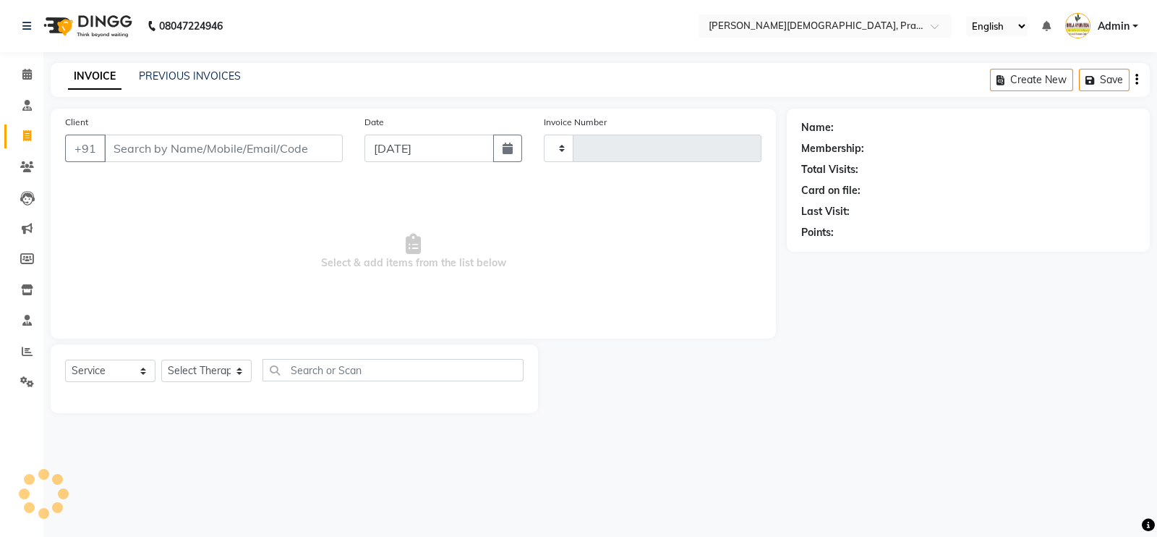
type input "0777"
select select "6818"
click at [130, 148] on input "Client" at bounding box center [223, 147] width 239 height 27
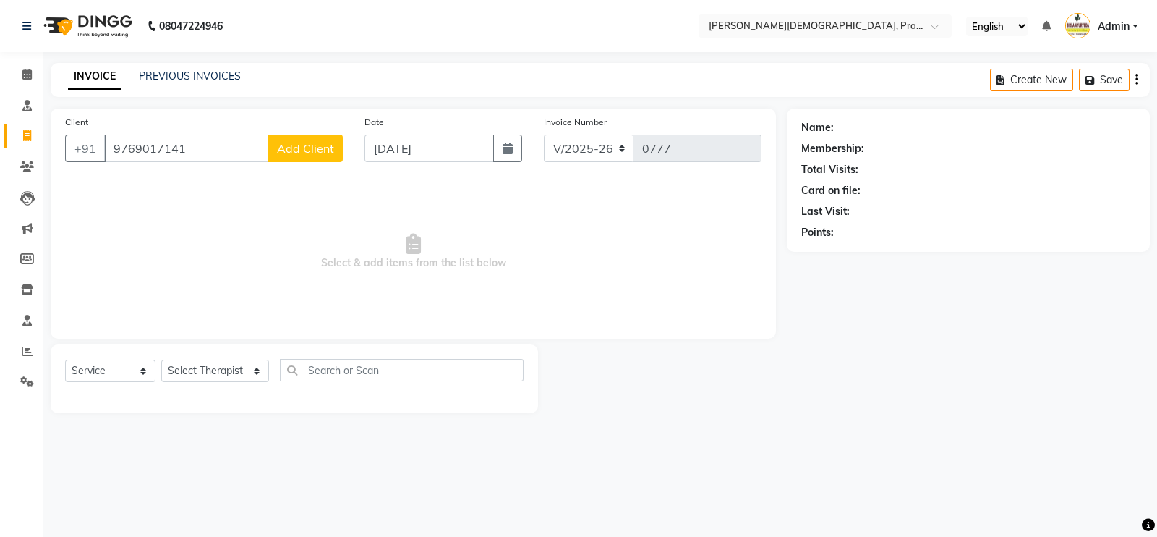
type input "9769017141"
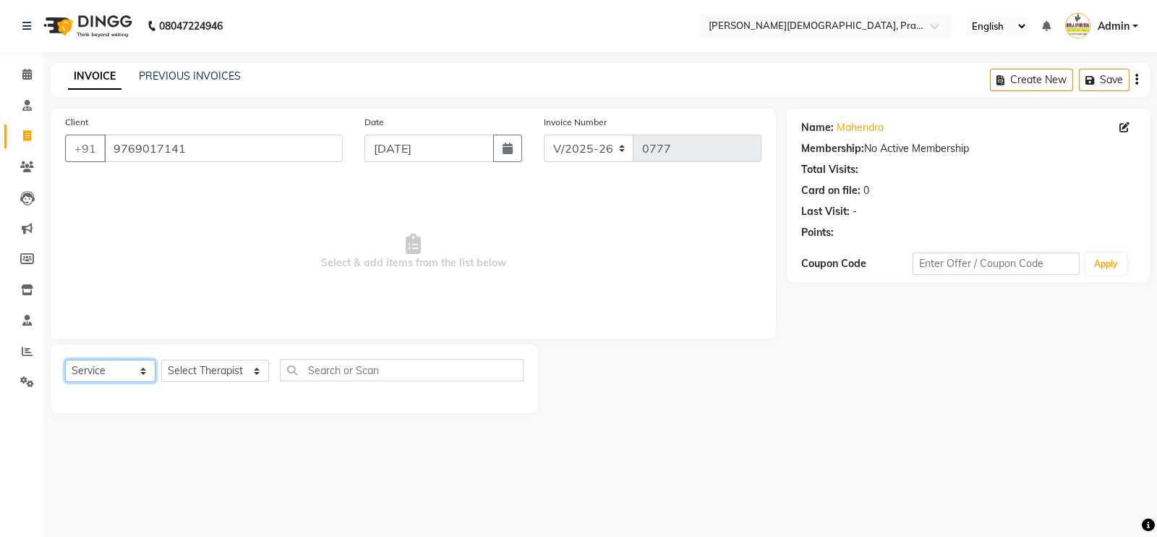
click at [121, 372] on select "Select Service Product Membership Package Voucher Prepaid Gift Card" at bounding box center [110, 370] width 90 height 22
select select "package"
click at [65, 360] on select "Select Service Product Membership Package Voucher Prepaid Gift Card" at bounding box center [110, 370] width 90 height 22
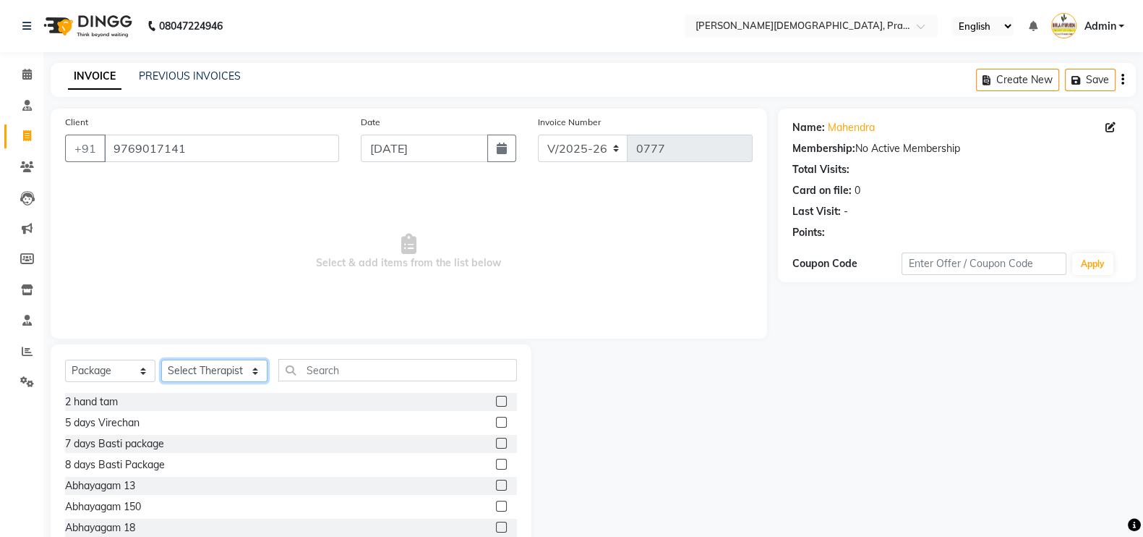
click at [226, 377] on select "Select Therapist Abhijeet Jadhav Amrutha Anita Khatke Anjana Surendra Kalyani A…" at bounding box center [214, 370] width 106 height 22
select select "53444"
click at [161, 360] on select "Select Therapist Abhijeet Jadhav Amrutha Anita Khatke Anjana Surendra Kalyani A…" at bounding box center [214, 370] width 106 height 22
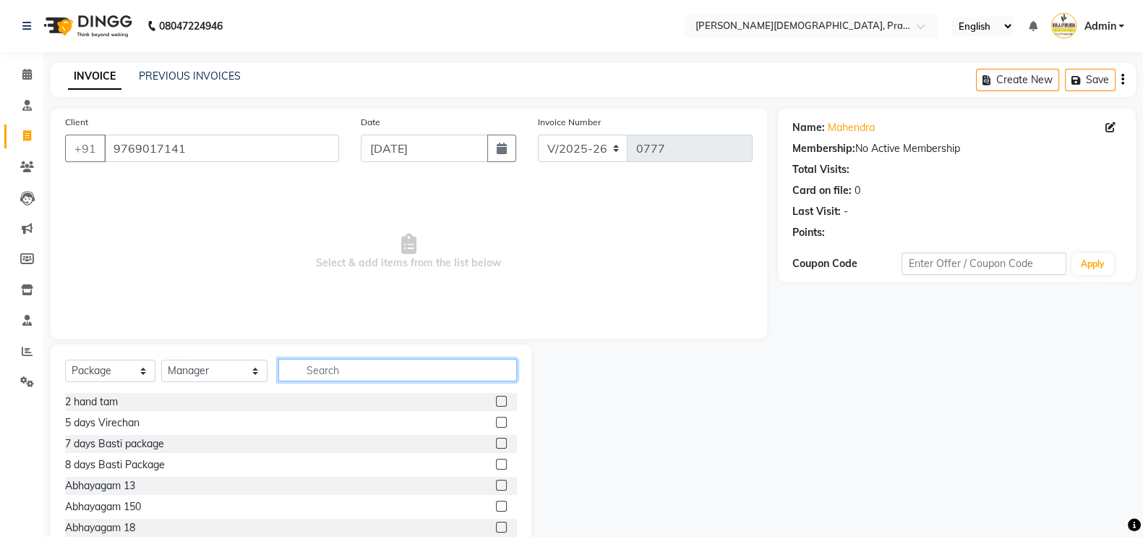
click at [336, 377] on input "text" at bounding box center [397, 370] width 239 height 22
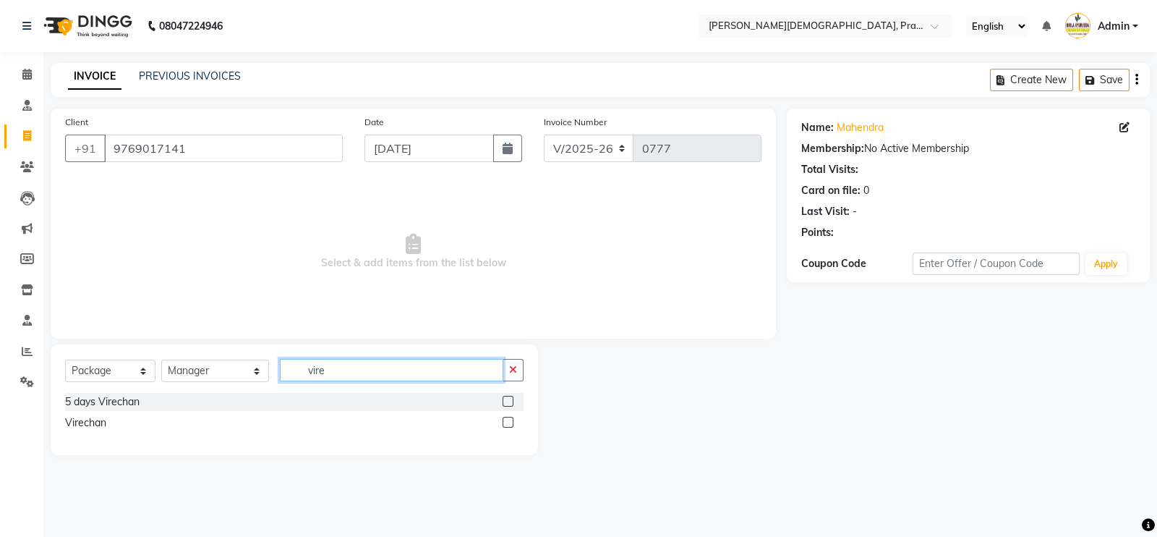
type input "vire"
click at [508, 399] on label at bounding box center [508, 401] width 11 height 11
click at [508, 399] on input "checkbox" at bounding box center [507, 401] width 9 height 9
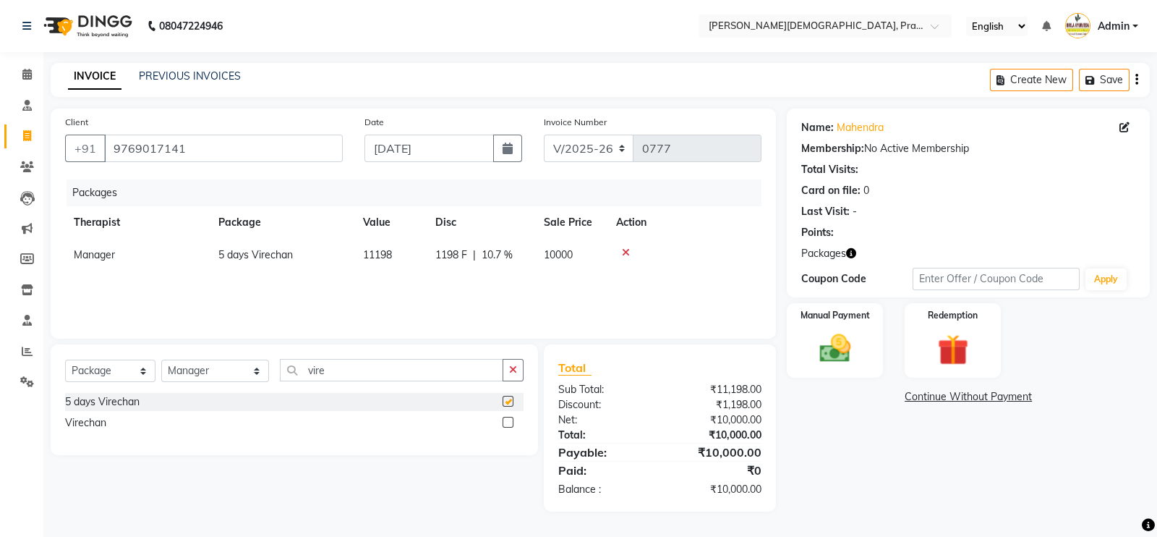
checkbox input "false"
click at [849, 348] on img at bounding box center [835, 348] width 52 height 37
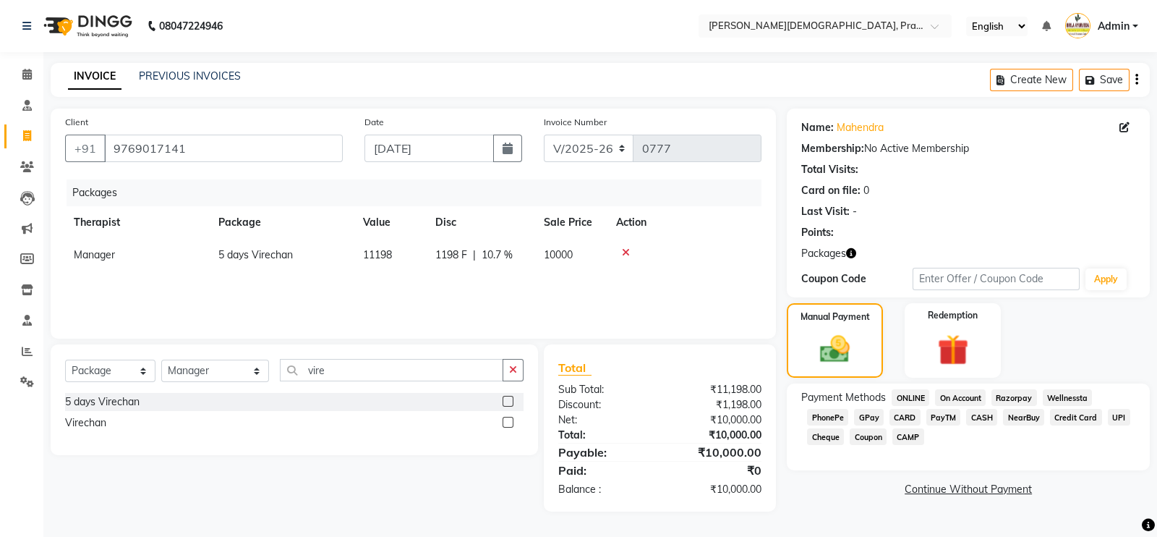
click at [905, 416] on span "CARD" at bounding box center [904, 417] width 31 height 17
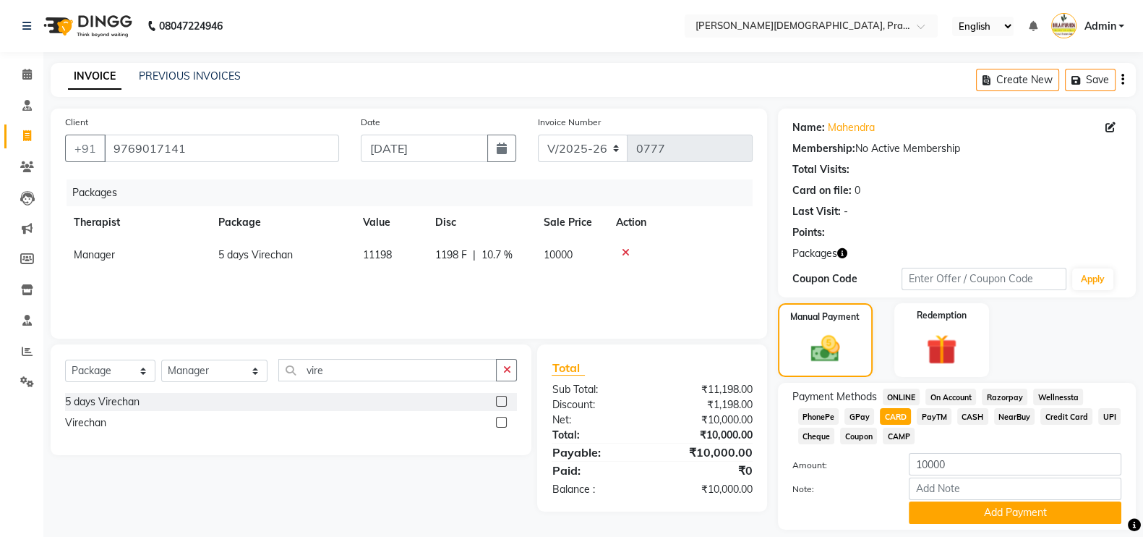
scroll to position [46, 0]
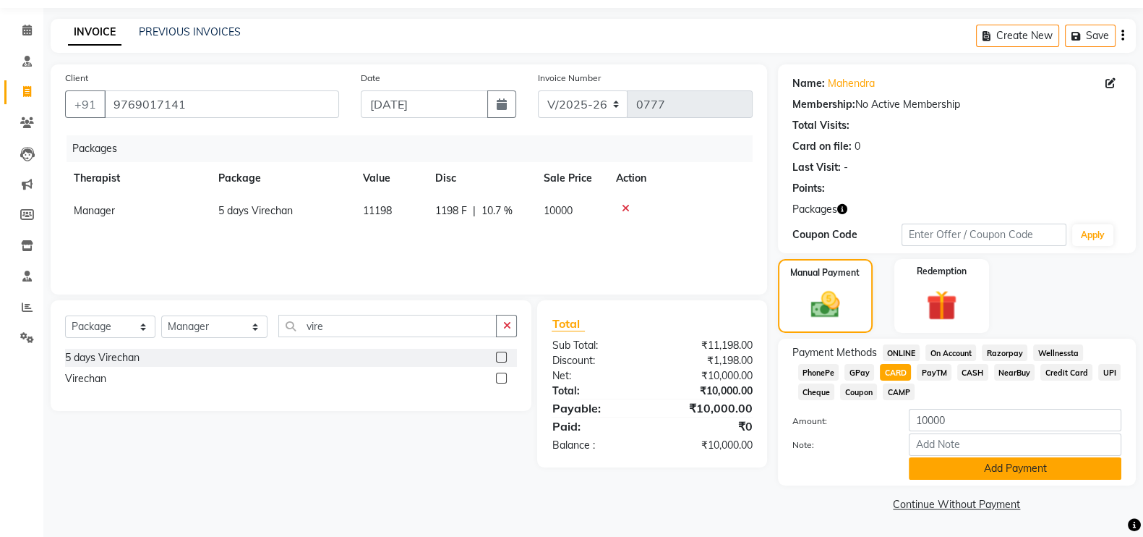
click at [982, 466] on button "Add Payment" at bounding box center [1015, 468] width 213 height 22
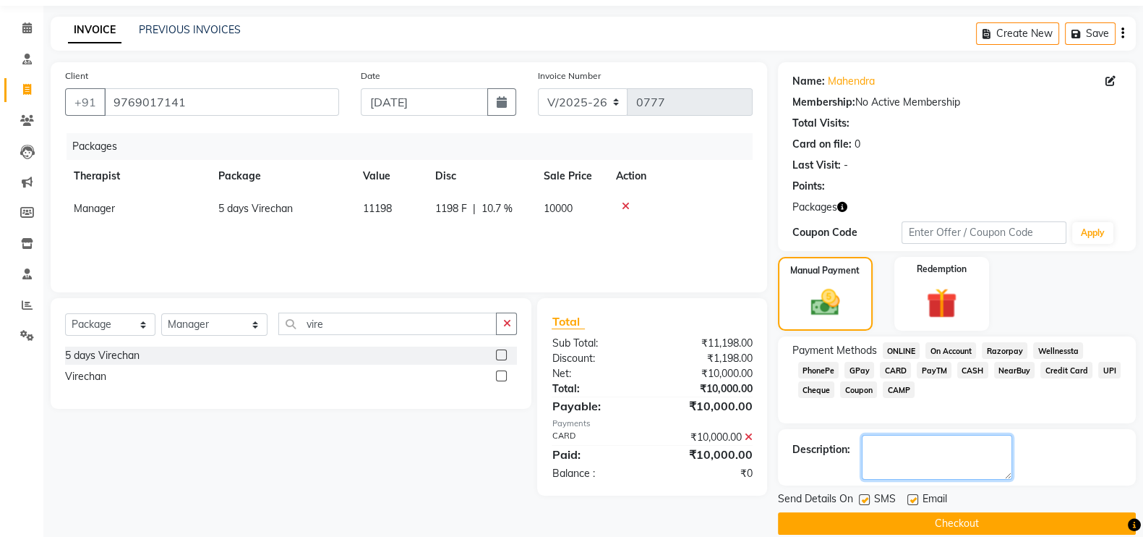
click at [913, 468] on textarea at bounding box center [937, 457] width 150 height 45
type textarea "to be cancel"
click at [946, 521] on button "Checkout" at bounding box center [957, 523] width 358 height 22
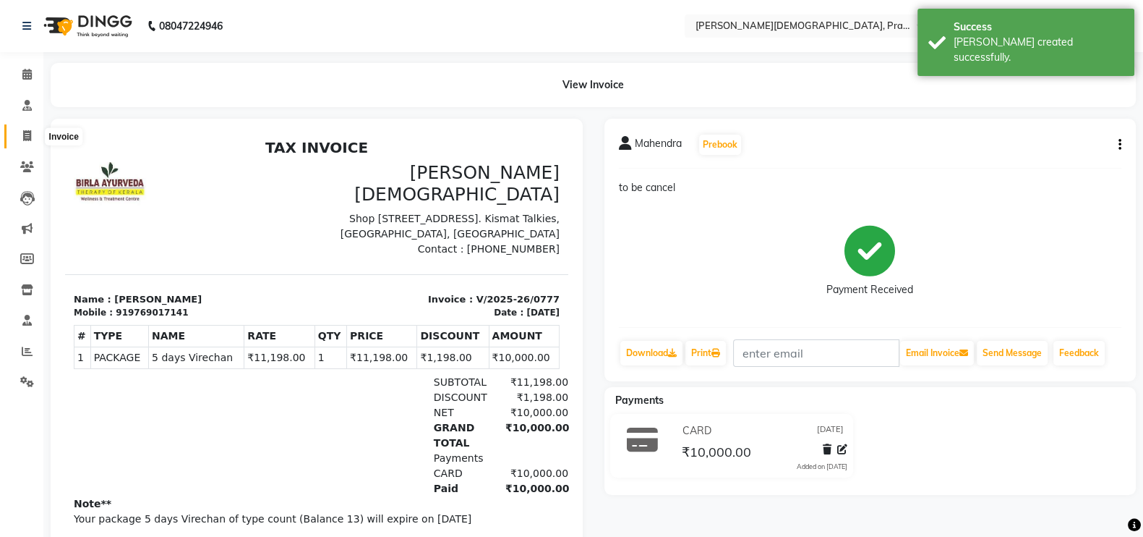
click at [25, 132] on icon at bounding box center [27, 135] width 8 height 11
select select "service"
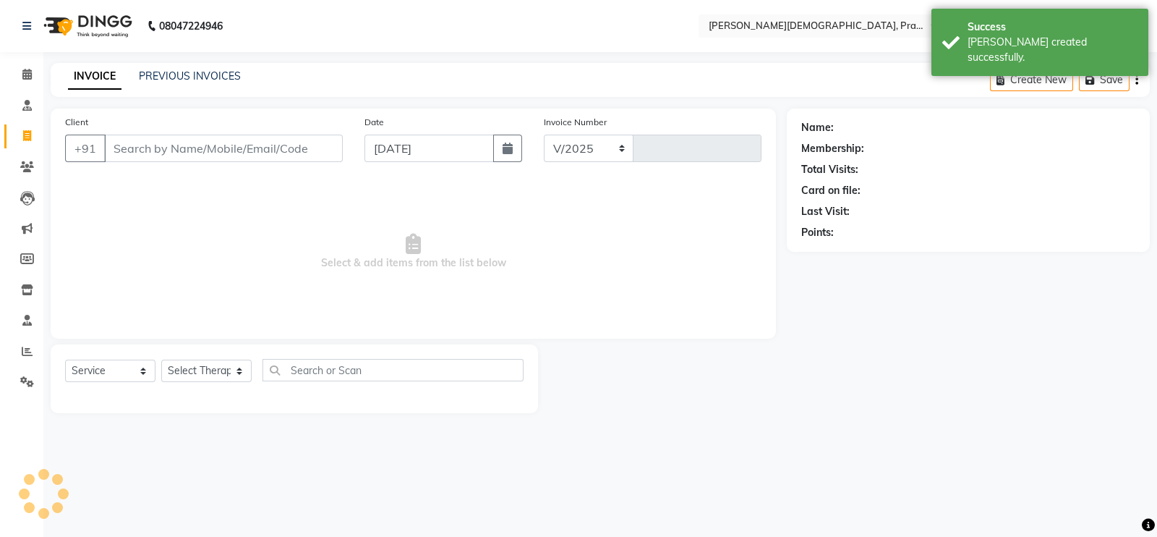
select select "6818"
type input "0778"
click at [160, 150] on input "Client" at bounding box center [223, 147] width 239 height 27
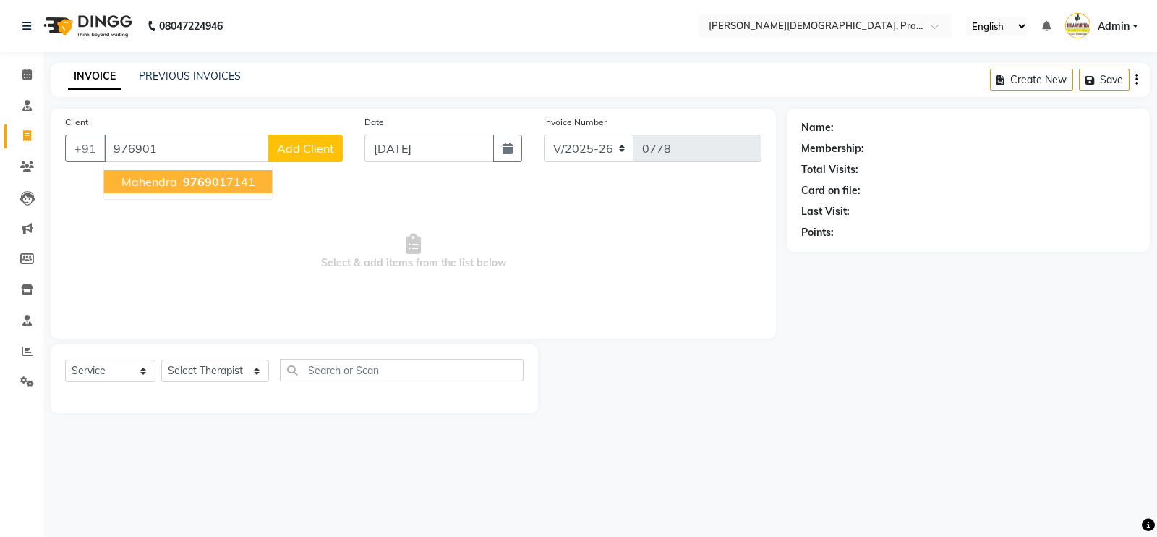
click at [171, 186] on span "Mahendra" at bounding box center [149, 181] width 56 height 14
type input "9769017141"
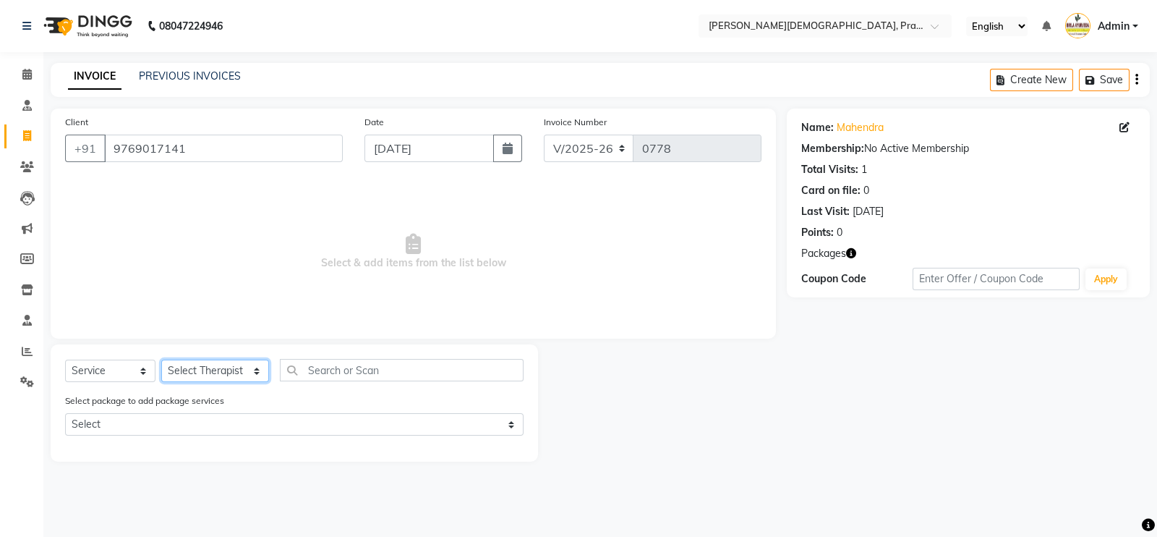
click at [206, 362] on select "Select Therapist Abhijeet Jadhav Amrutha Anita Khatke Anjana Surendra Kalyani A…" at bounding box center [215, 370] width 108 height 22
select select "56998"
click at [161, 360] on select "Select Therapist Abhijeet Jadhav Amrutha Anita Khatke Anjana Surendra Kalyani A…" at bounding box center [215, 370] width 108 height 22
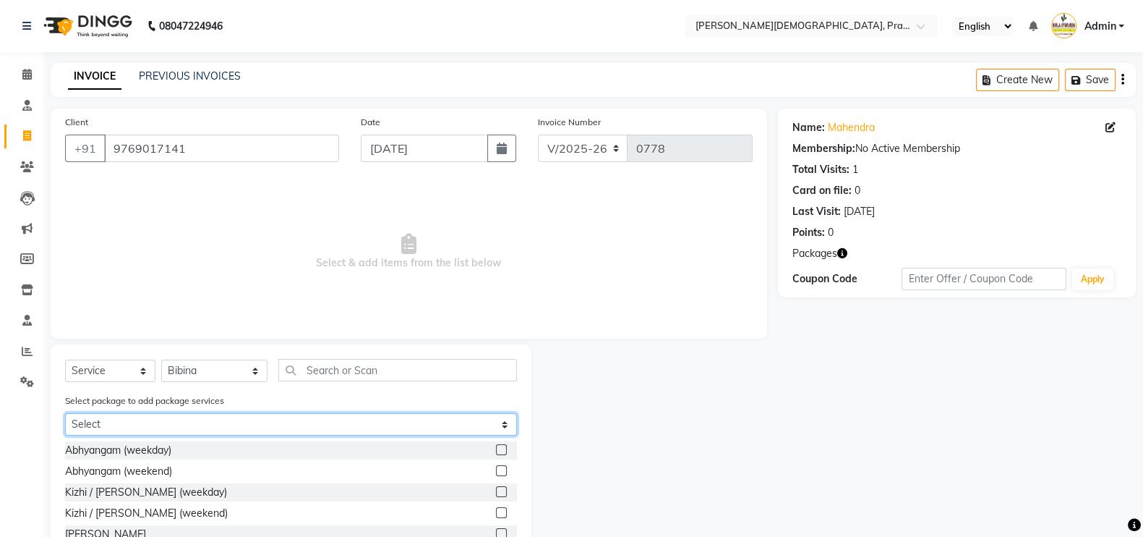
click at [154, 428] on select "Select 5 days Virechan" at bounding box center [291, 424] width 452 height 22
select select "1: Object"
click at [65, 414] on select "Select 5 days Virechan" at bounding box center [291, 424] width 452 height 22
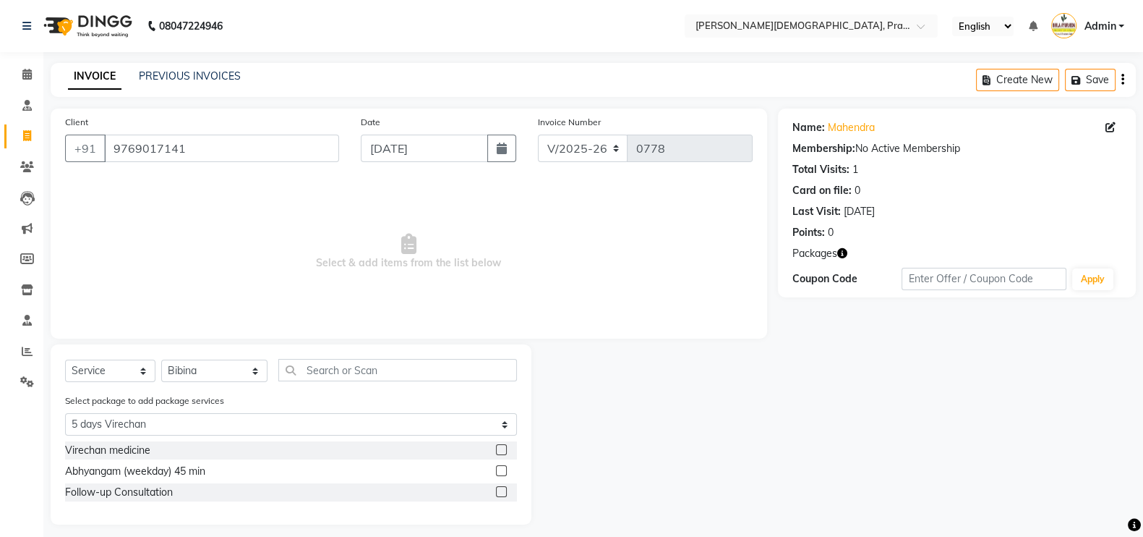
click at [499, 446] on label at bounding box center [501, 449] width 11 height 11
click at [499, 446] on input "checkbox" at bounding box center [500, 449] width 9 height 9
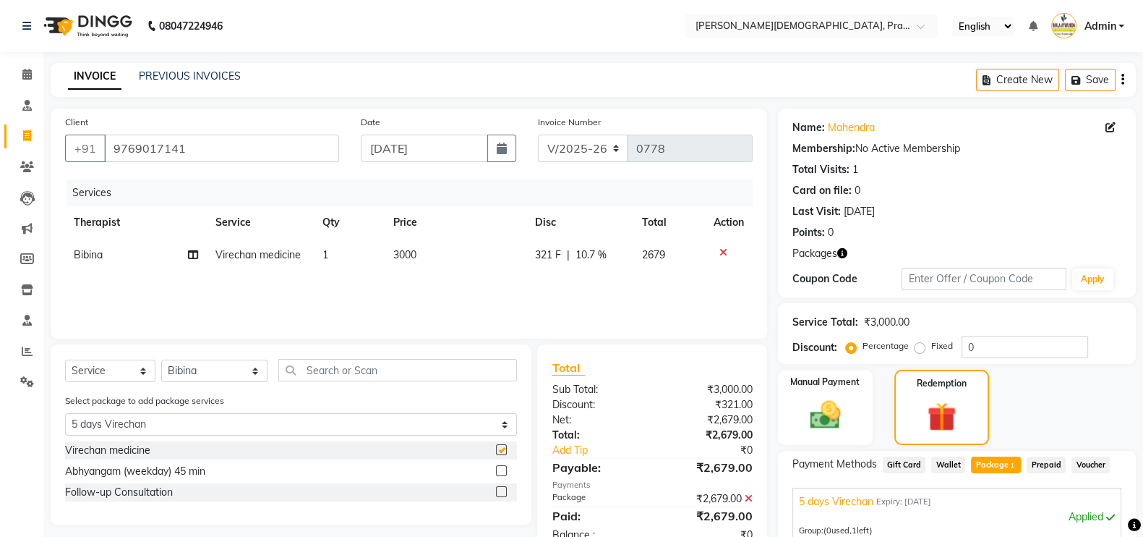
checkbox input "false"
click at [506, 470] on label at bounding box center [501, 470] width 11 height 11
click at [505, 470] on input "checkbox" at bounding box center [500, 470] width 9 height 9
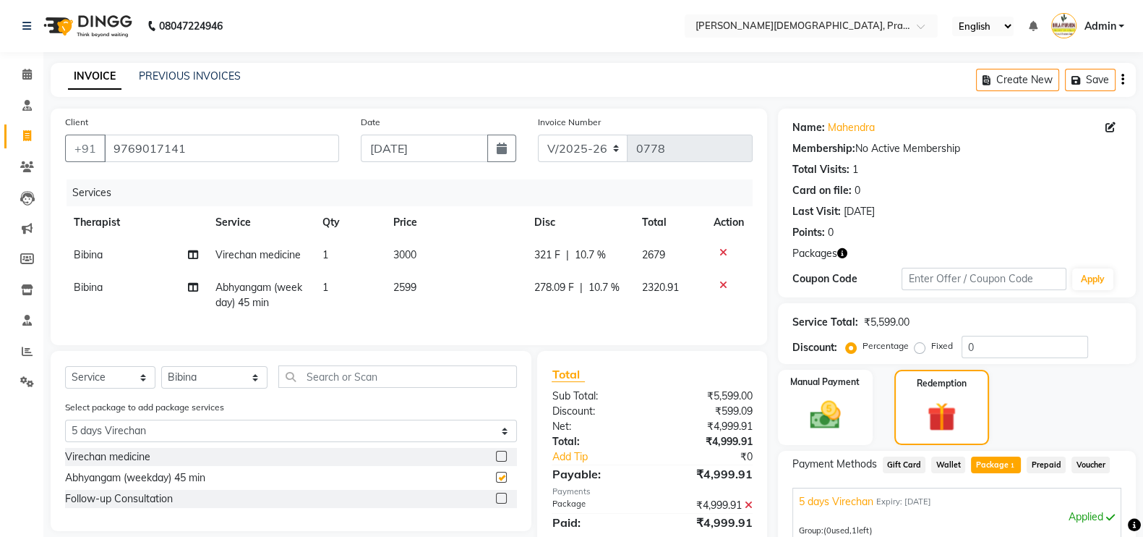
checkbox input "false"
click at [504, 503] on label at bounding box center [501, 497] width 11 height 11
click at [504, 503] on input "checkbox" at bounding box center [500, 498] width 9 height 9
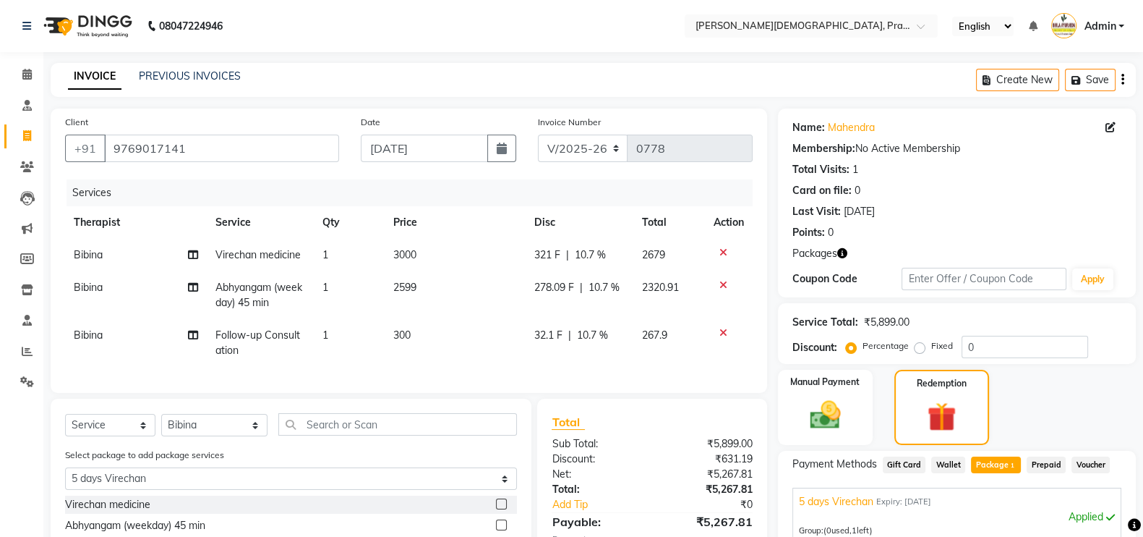
checkbox input "false"
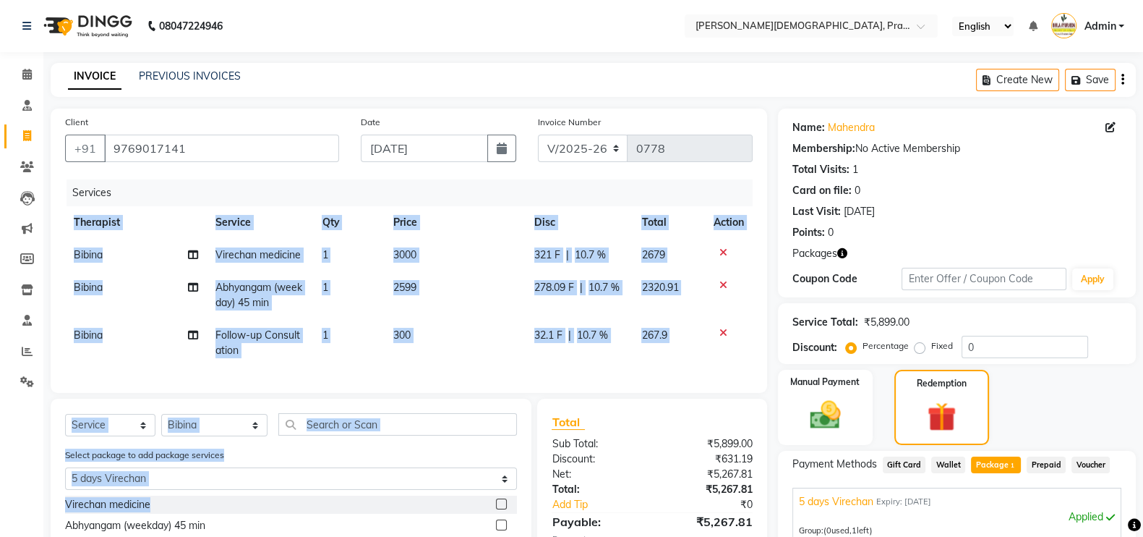
drag, startPoint x: 504, startPoint y: 511, endPoint x: 645, endPoint y: 376, distance: 195.4
click at [645, 376] on div "Client +91 9769017141 Date 04-09-2025 Invoice Number V/2025 V/2025-26 0778 Serv…" at bounding box center [409, 421] width 738 height 626
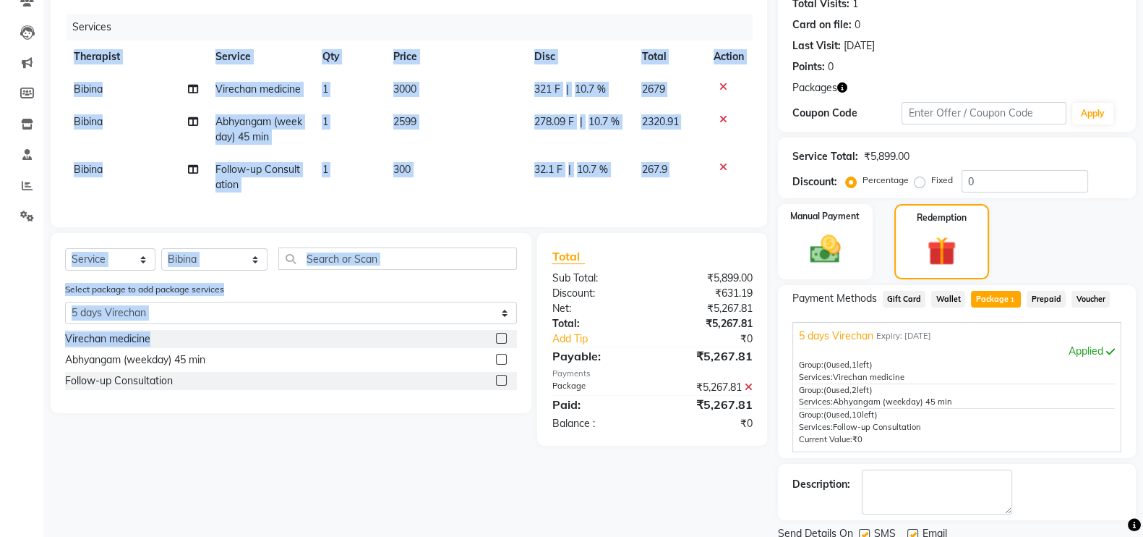
scroll to position [218, 0]
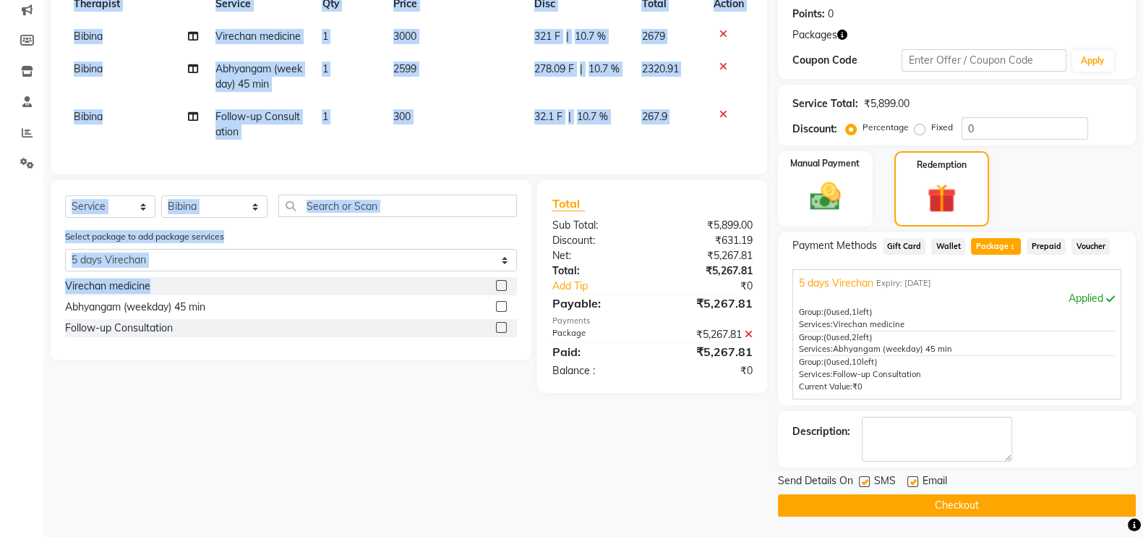
click at [965, 502] on button "Checkout" at bounding box center [957, 505] width 358 height 22
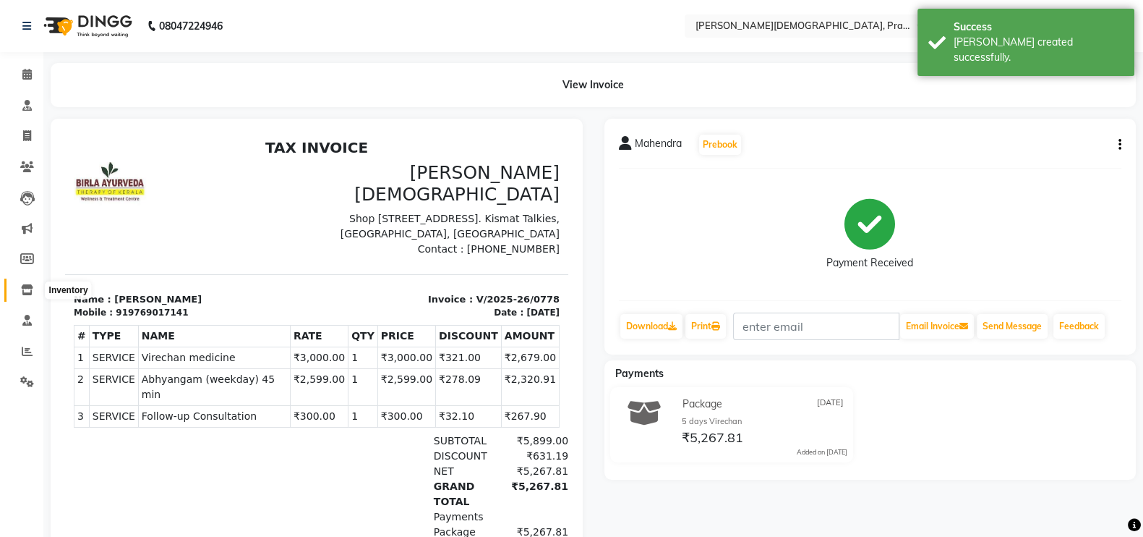
click at [31, 289] on icon at bounding box center [27, 289] width 12 height 11
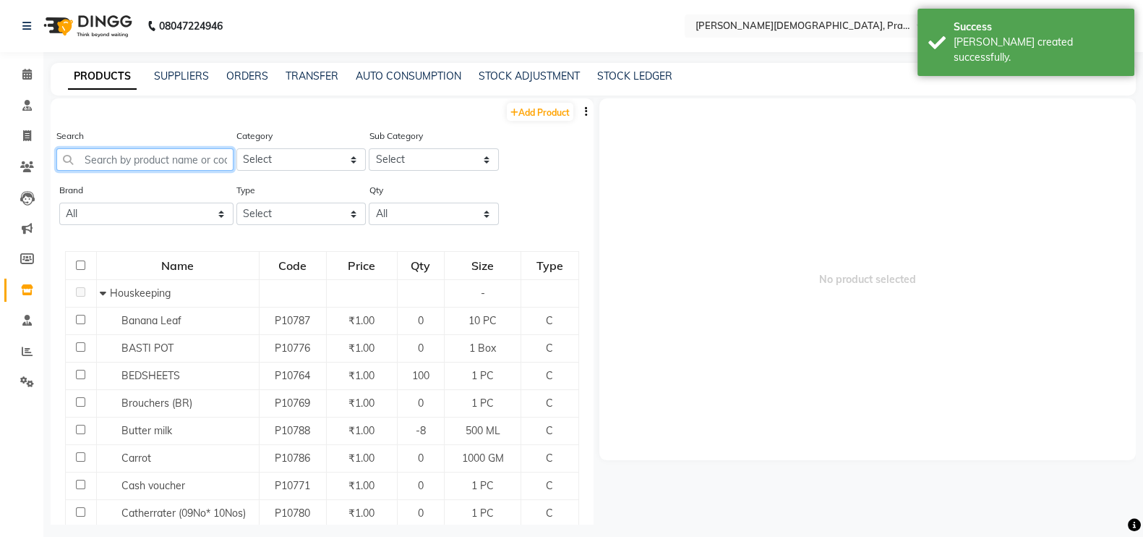
click at [167, 151] on input "text" at bounding box center [144, 159] width 177 height 22
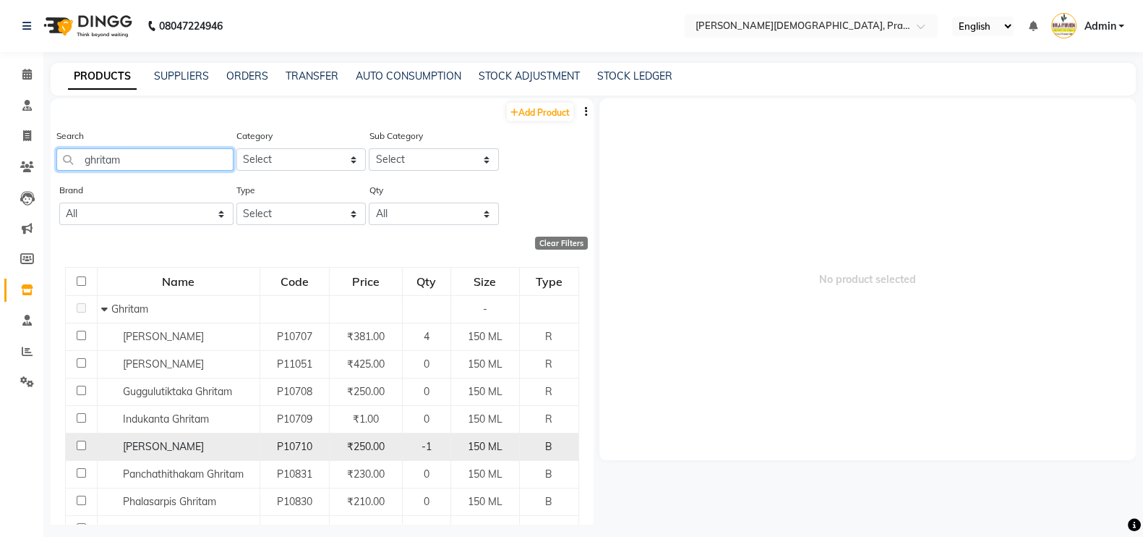
type input "ghritam"
click at [166, 449] on span "Mahathikthaka Ghritam" at bounding box center [163, 446] width 81 height 13
select select
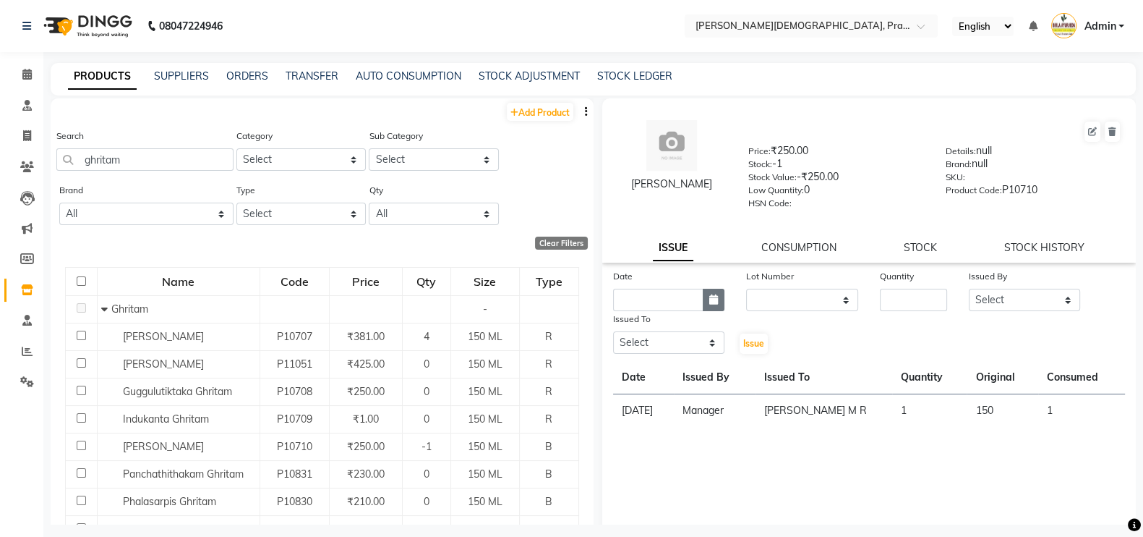
click at [708, 311] on button "button" at bounding box center [714, 300] width 22 height 22
select select "9"
select select "2025"
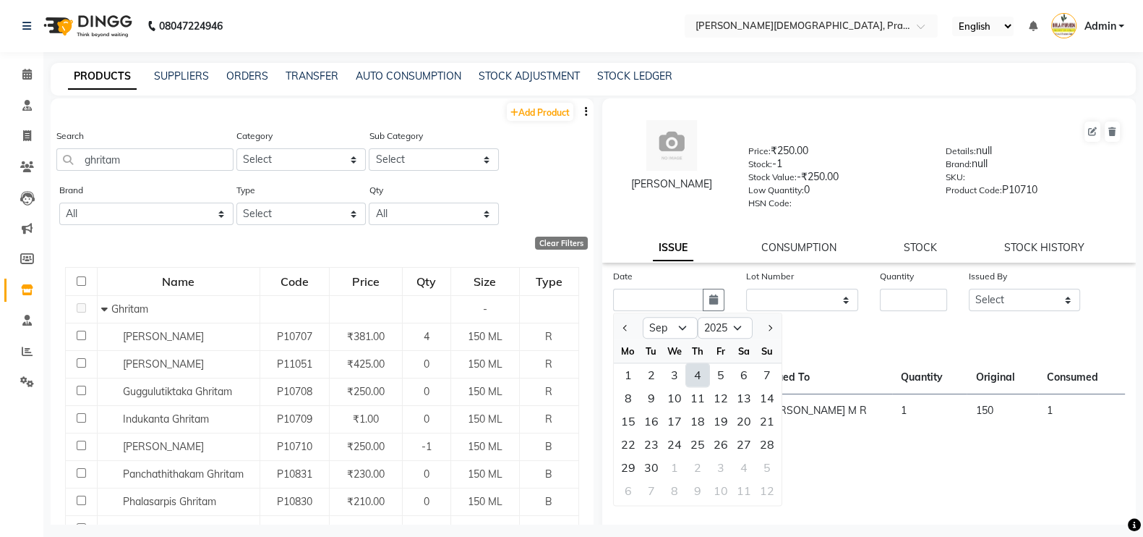
click at [691, 377] on div "4" at bounding box center [697, 374] width 23 height 23
type input "[DATE]"
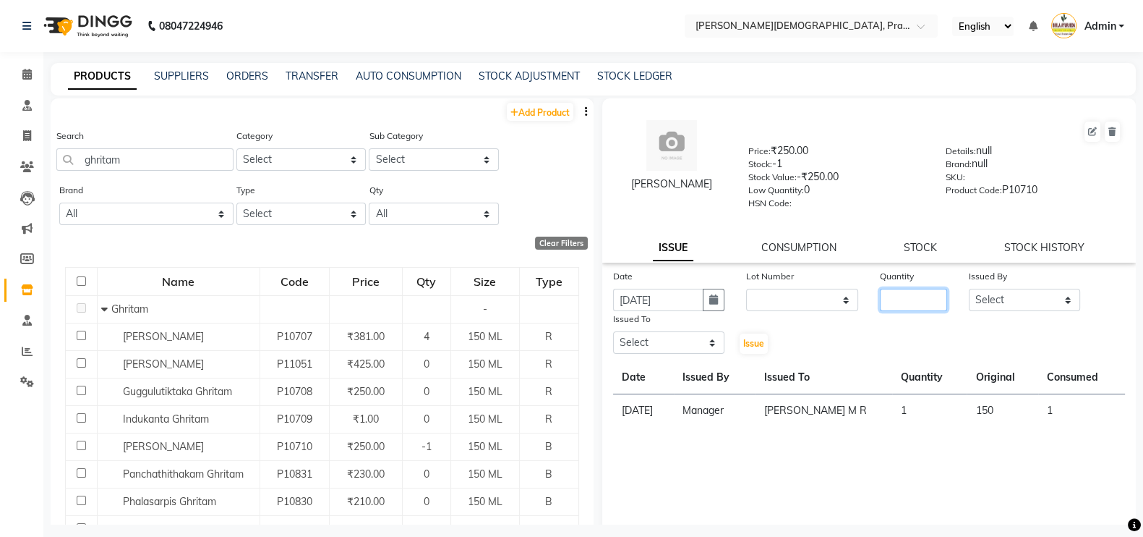
click at [888, 302] on input "number" at bounding box center [913, 300] width 67 height 22
type input "1"
click at [1040, 304] on select "Select Abhijeet Jadhav Amrutha Anita Khatke Anjana Surendra Kalyani Aparna Avta…" at bounding box center [1025, 300] width 112 height 22
select select "53444"
click at [969, 294] on select "Select Abhijeet Jadhav Amrutha Anita Khatke Anjana Surendra Kalyani Aparna Avta…" at bounding box center [1025, 300] width 112 height 22
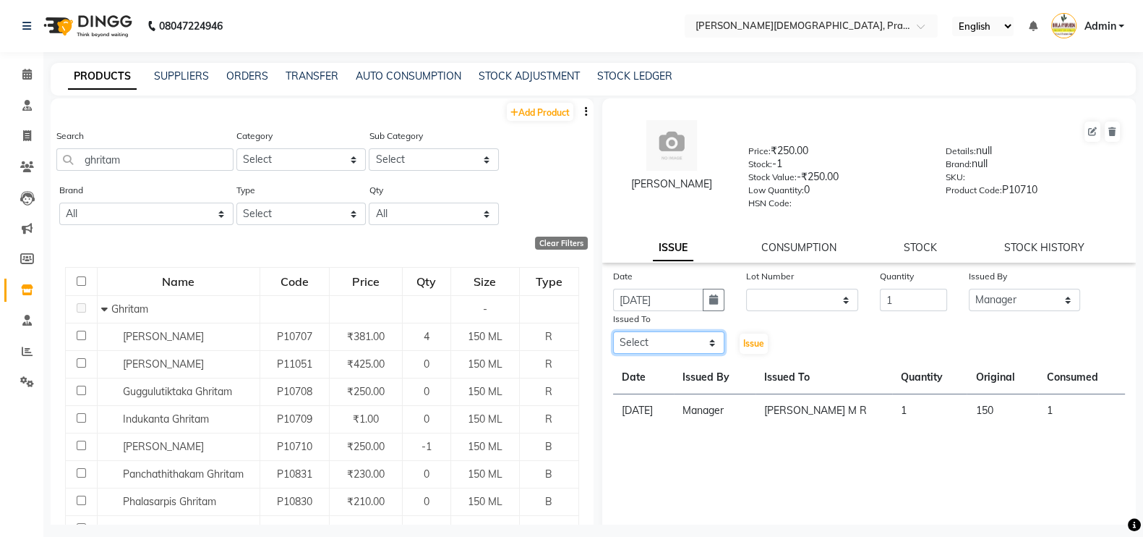
click at [695, 348] on select "Select Abhijeet Jadhav Amrutha Anita Khatke Anjana Surendra Kalyani Aparna Avta…" at bounding box center [669, 342] width 112 height 22
select select "53452"
click at [613, 338] on select "Select Abhijeet Jadhav Amrutha Anita Khatke Anjana Surendra Kalyani Aparna Avta…" at bounding box center [669, 342] width 112 height 22
click at [750, 345] on span "Issue" at bounding box center [753, 343] width 21 height 11
select select
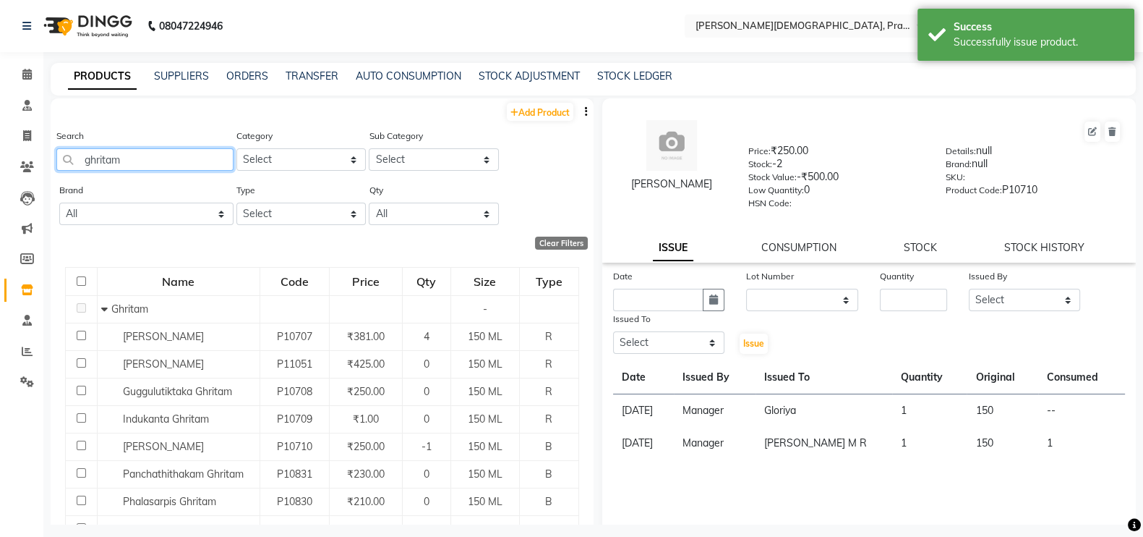
click at [189, 167] on input "ghritam" at bounding box center [144, 159] width 177 height 22
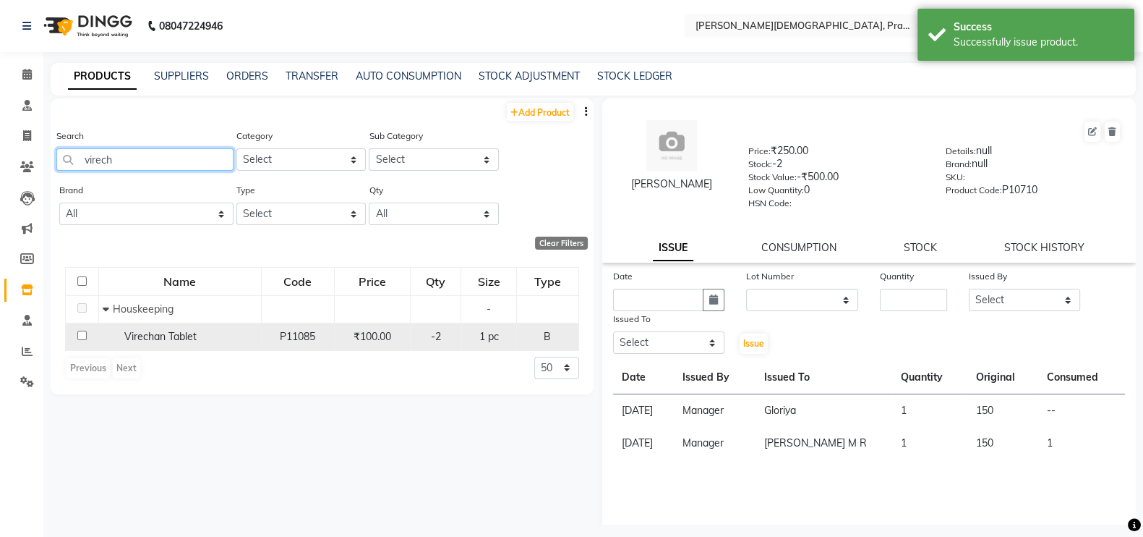
type input "virech"
click at [166, 341] on span "Virechan Tablet" at bounding box center [160, 336] width 72 height 13
select select
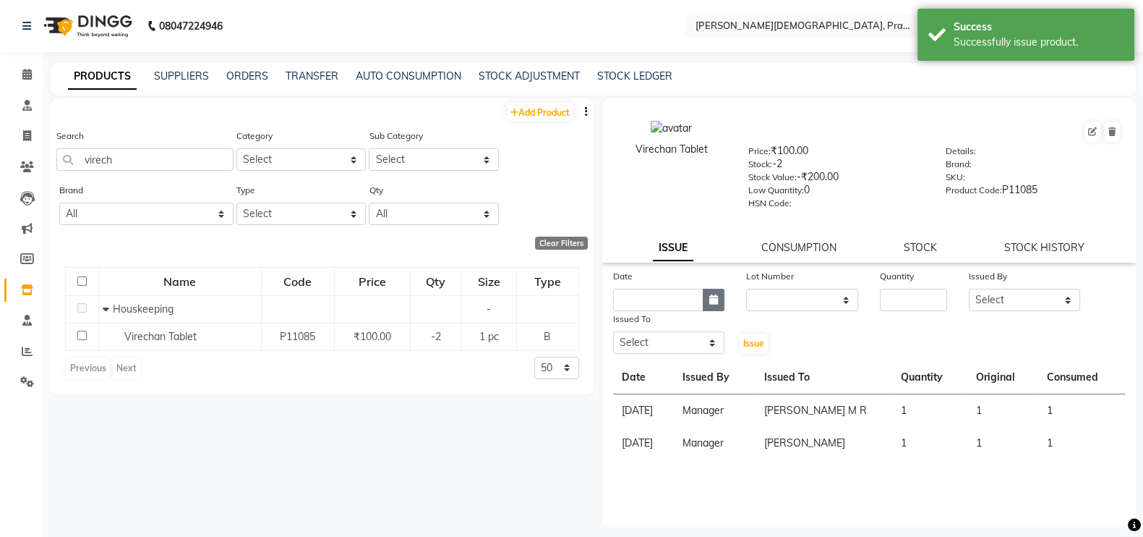
click at [716, 307] on button "button" at bounding box center [714, 300] width 22 height 22
select select "9"
select select "2025"
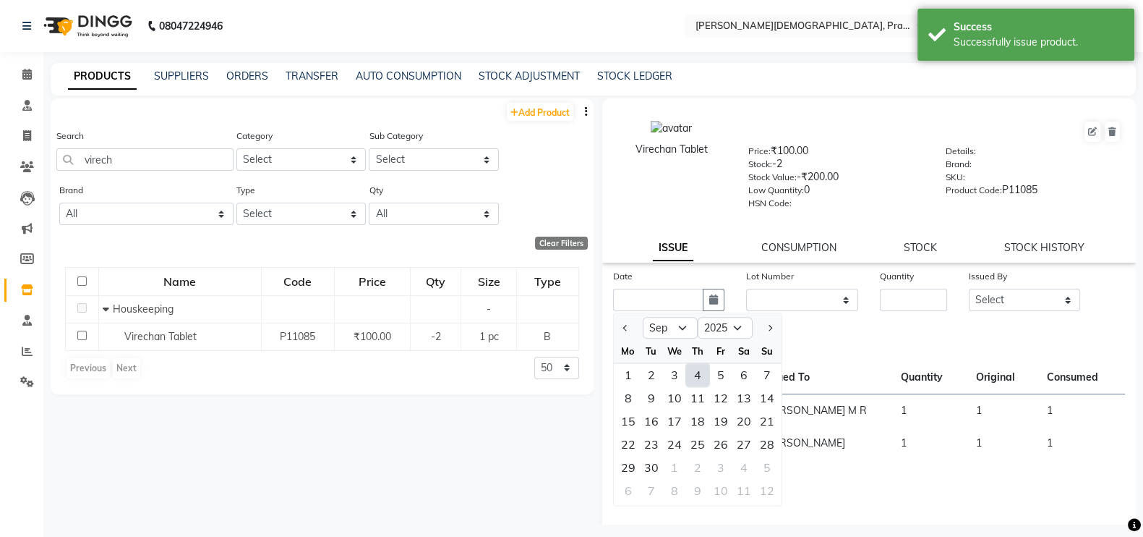
click at [696, 383] on div "4" at bounding box center [697, 374] width 23 height 23
type input "[DATE]"
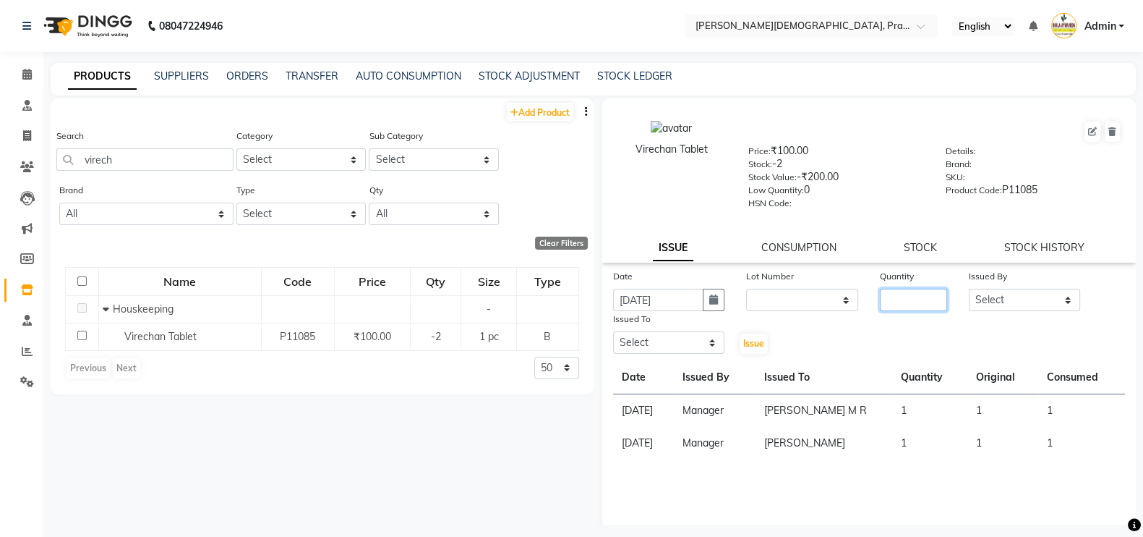
click at [900, 307] on input "number" at bounding box center [913, 300] width 67 height 22
type input "1"
click at [1012, 311] on select "Select Abhijeet Jadhav Amrutha Anita Khatke Anjana Surendra Kalyani Aparna Avta…" at bounding box center [1025, 300] width 112 height 22
select select "53444"
click at [969, 294] on select "Select Abhijeet Jadhav Amrutha Anita Khatke Anjana Surendra Kalyani Aparna Avta…" at bounding box center [1025, 300] width 112 height 22
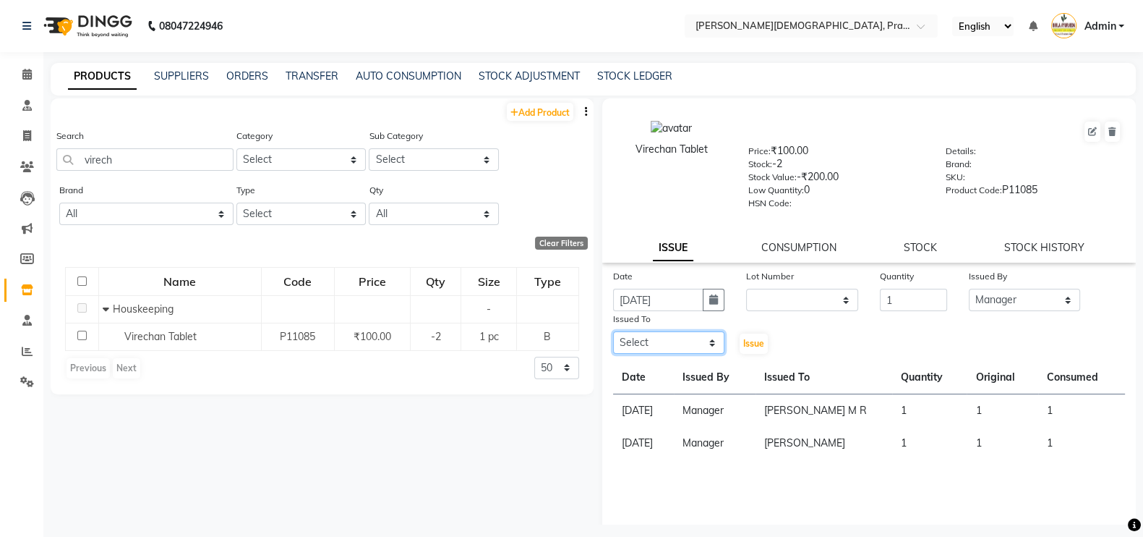
click at [687, 350] on select "Select Abhijeet Jadhav Amrutha Anita Khatke Anjana Surendra Kalyani Aparna Avta…" at bounding box center [669, 342] width 112 height 22
select select "53452"
click at [613, 338] on select "Select Abhijeet Jadhav Amrutha Anita Khatke Anjana Surendra Kalyani Aparna Avta…" at bounding box center [669, 342] width 112 height 22
click at [753, 349] on span "Issue" at bounding box center [753, 343] width 21 height 11
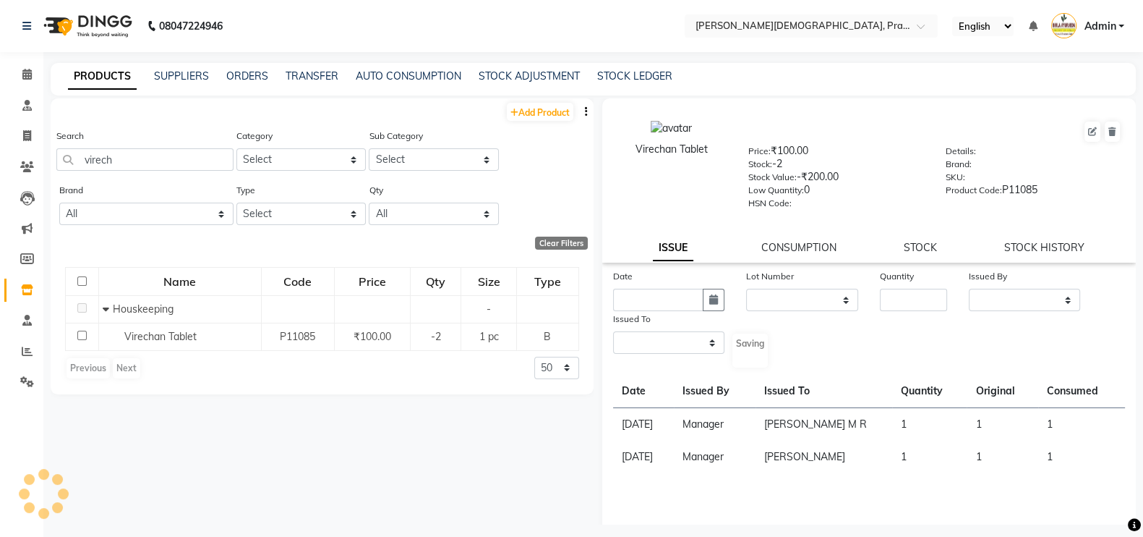
select select
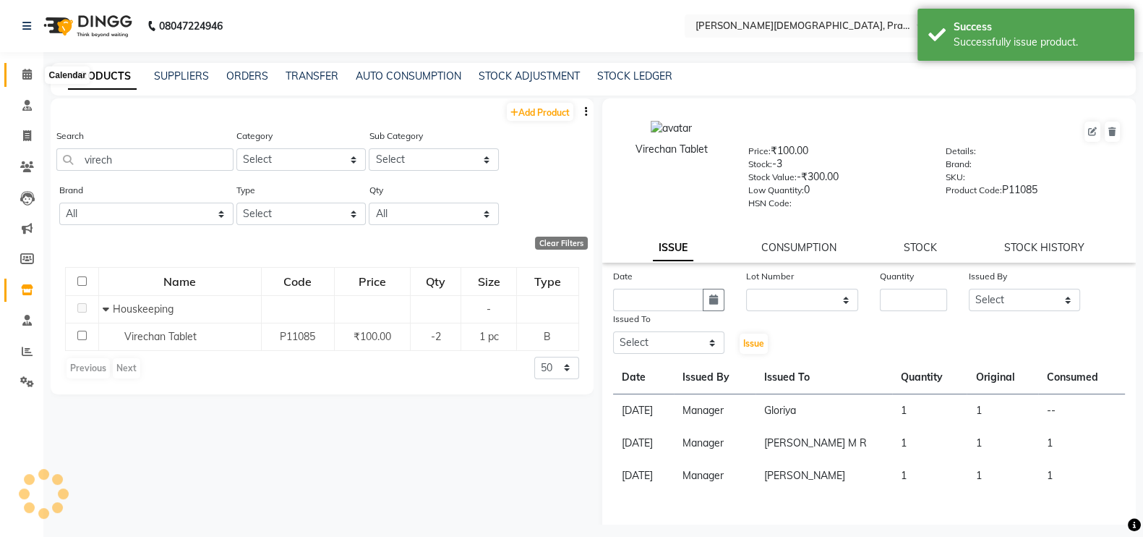
click at [25, 74] on icon at bounding box center [26, 74] width 9 height 11
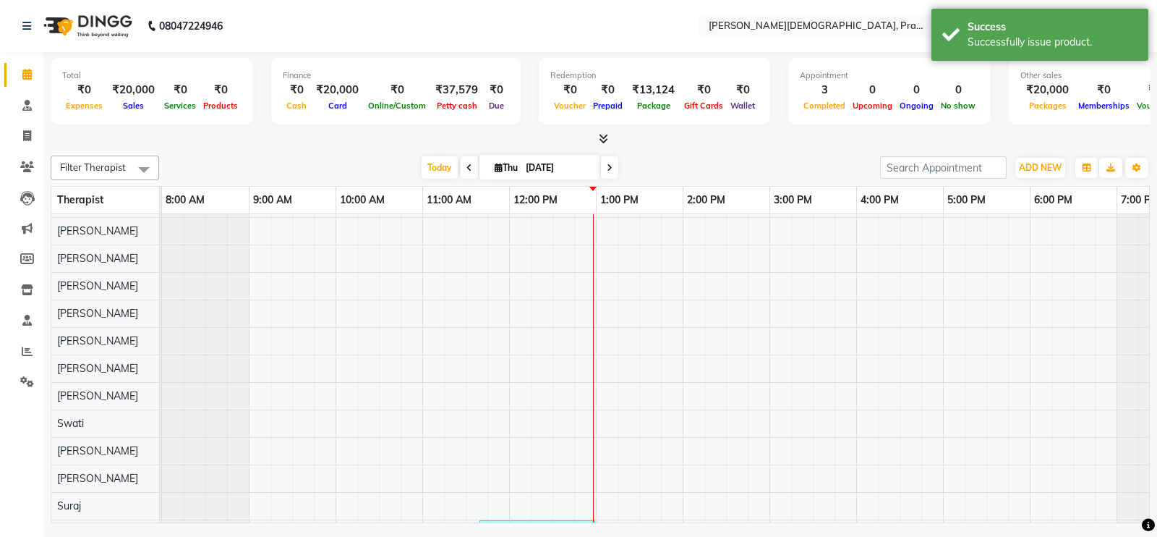
scroll to position [688, 0]
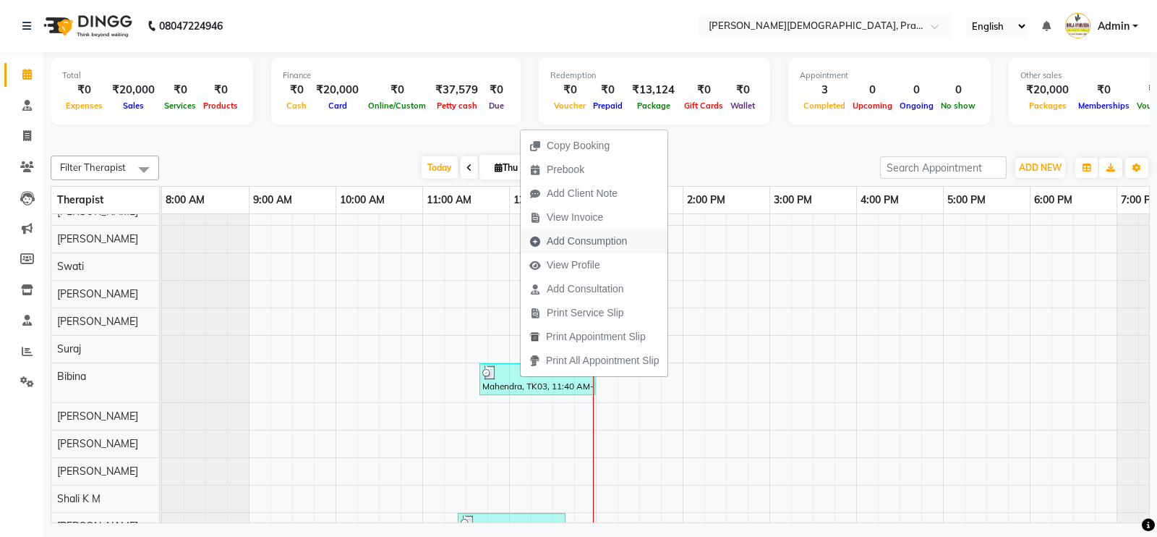
click at [571, 242] on span "Add Consumption" at bounding box center [587, 241] width 80 height 15
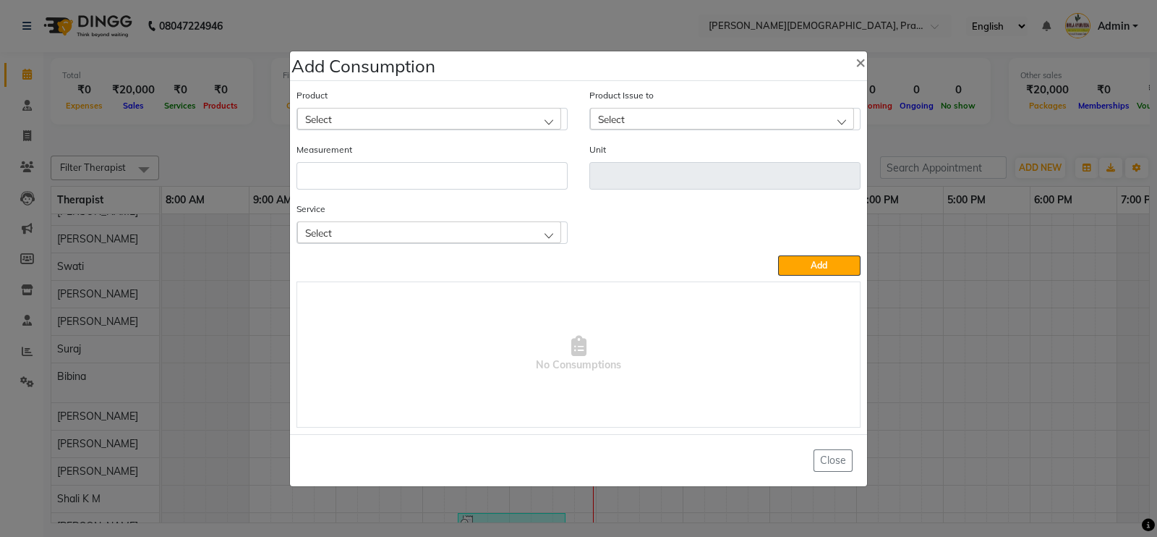
click at [455, 122] on div "Select" at bounding box center [429, 119] width 264 height 22
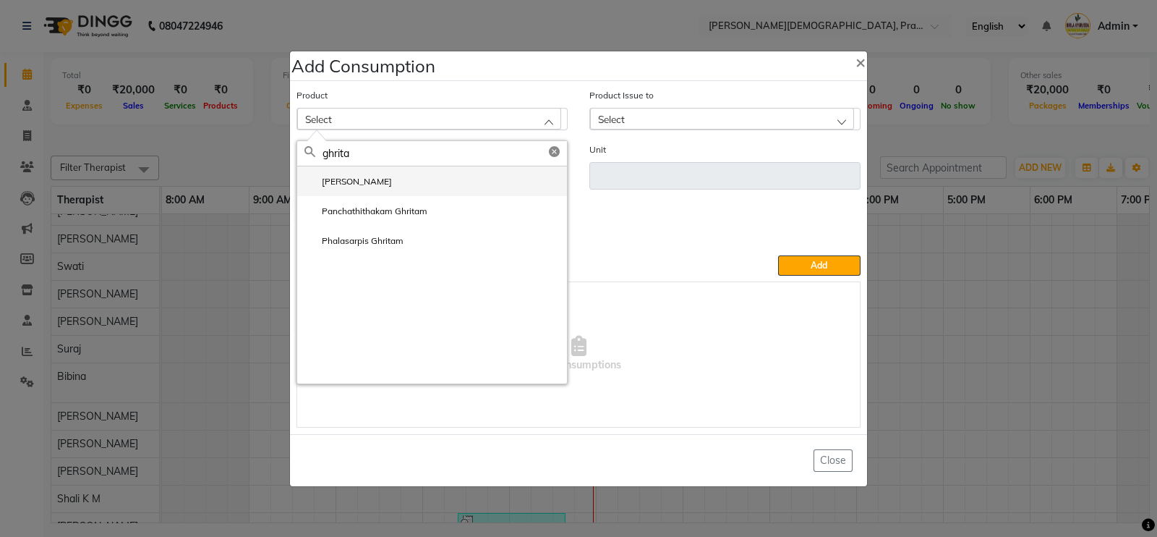
type input "ghrita"
click at [373, 187] on label "Mahathikthaka Ghritam" at bounding box center [347, 181] width 87 height 13
type input "ML"
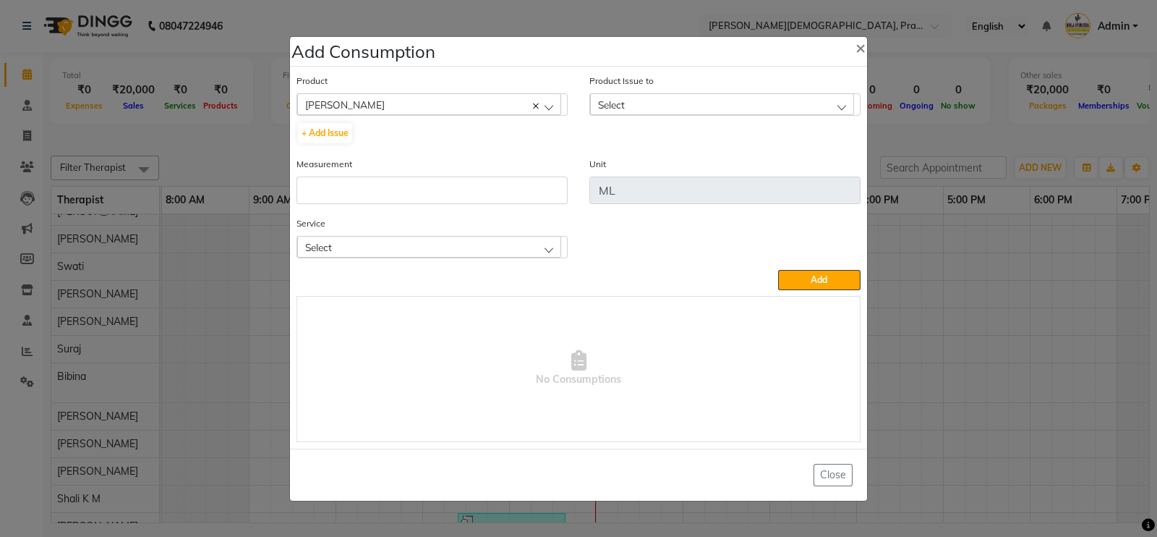
click at [666, 103] on div "Select" at bounding box center [722, 104] width 264 height 22
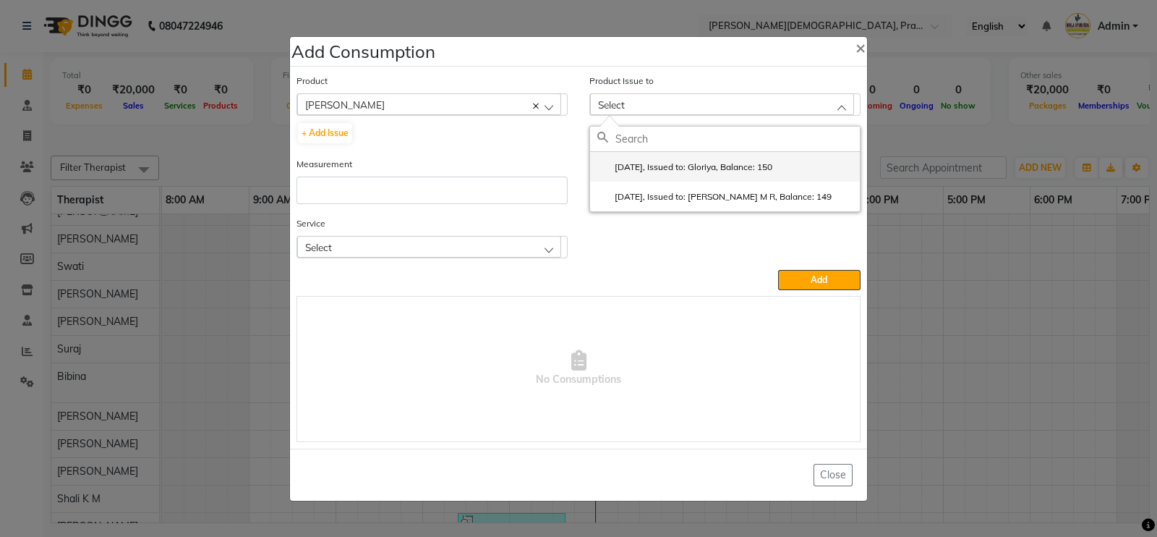
click at [662, 178] on li "2025-09-04, Issued to: Gloriya, Balance: 150" at bounding box center [725, 167] width 270 height 30
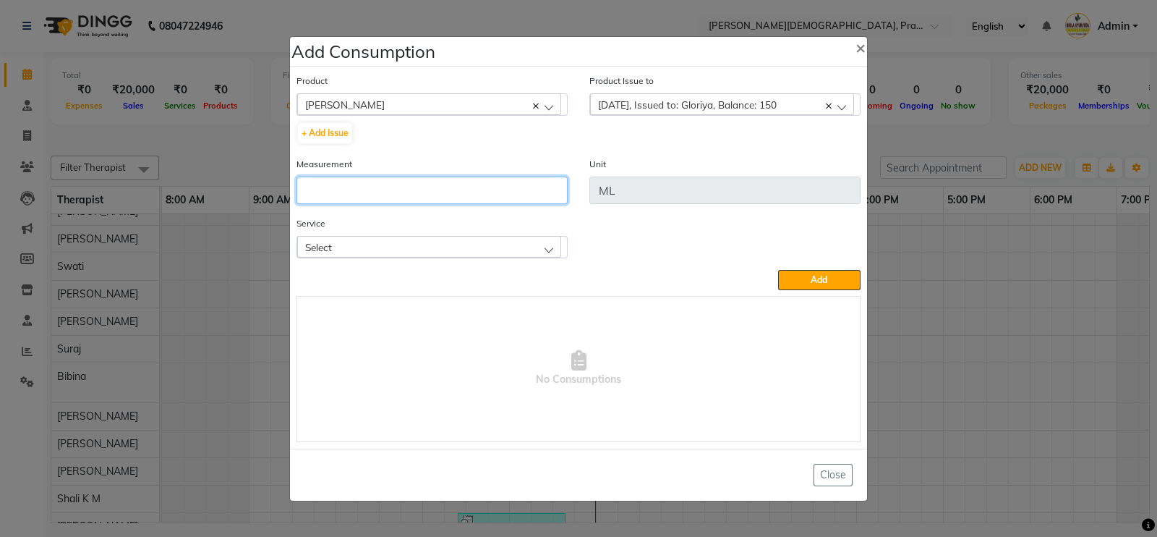
click at [458, 192] on input "number" at bounding box center [431, 189] width 271 height 27
type input "150"
click at [533, 242] on div "Select" at bounding box center [429, 247] width 264 height 22
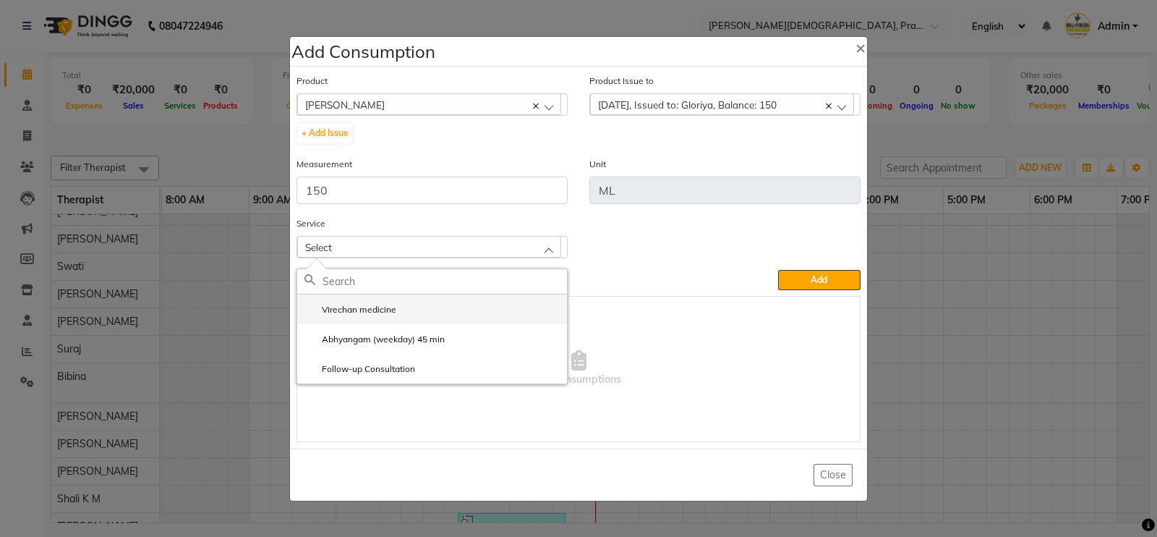
click at [387, 313] on label "Virechan medicine" at bounding box center [350, 309] width 92 height 13
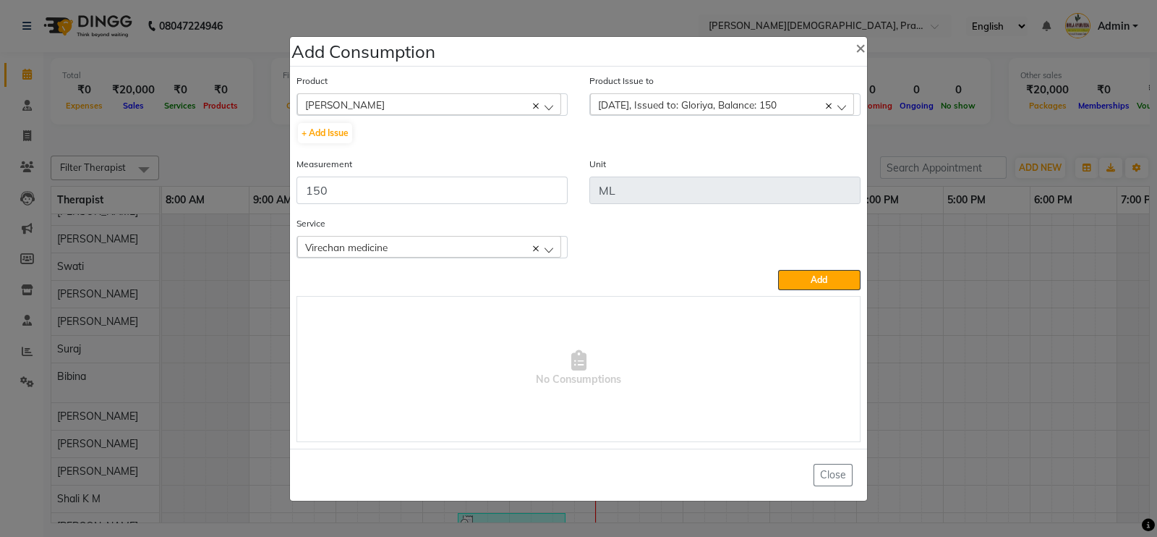
click at [470, 244] on div "Virechan medicine" at bounding box center [429, 247] width 264 height 22
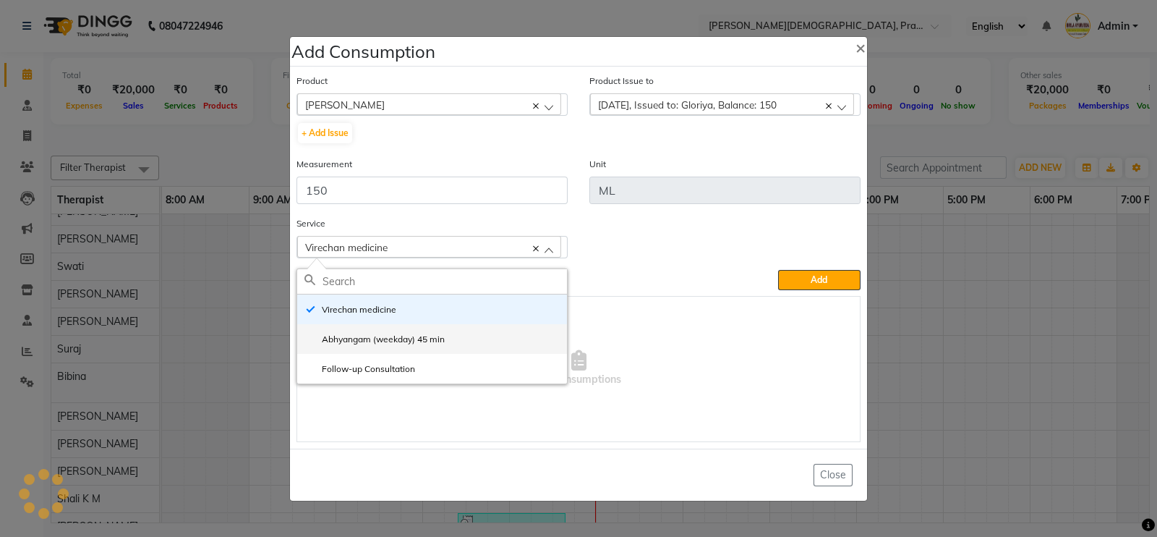
click at [393, 336] on label "Abhyangam (weekday) 45 min" at bounding box center [374, 339] width 140 height 13
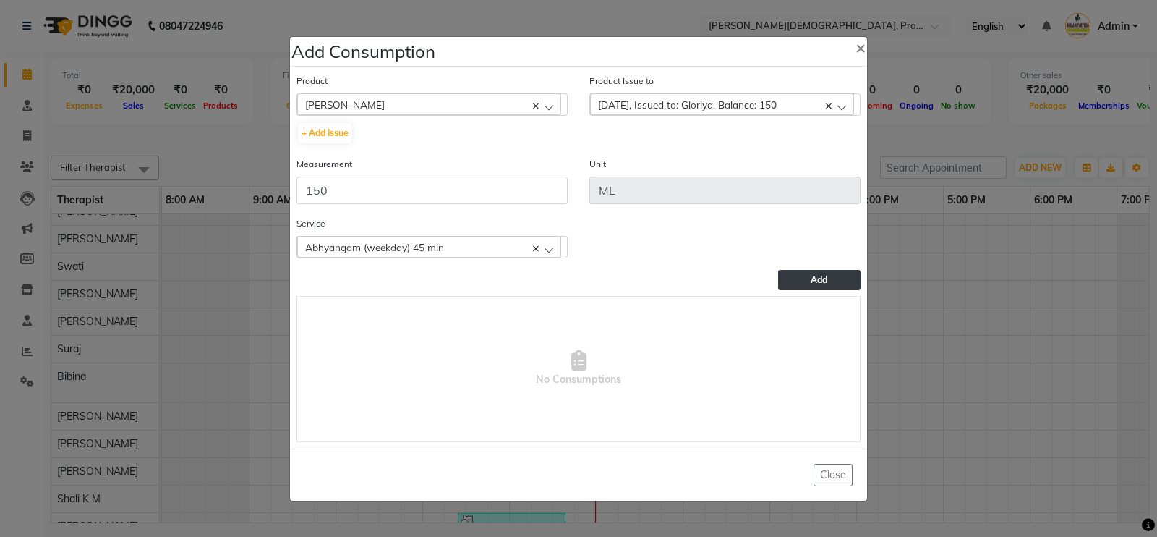
click at [823, 280] on span "Add" at bounding box center [819, 279] width 17 height 11
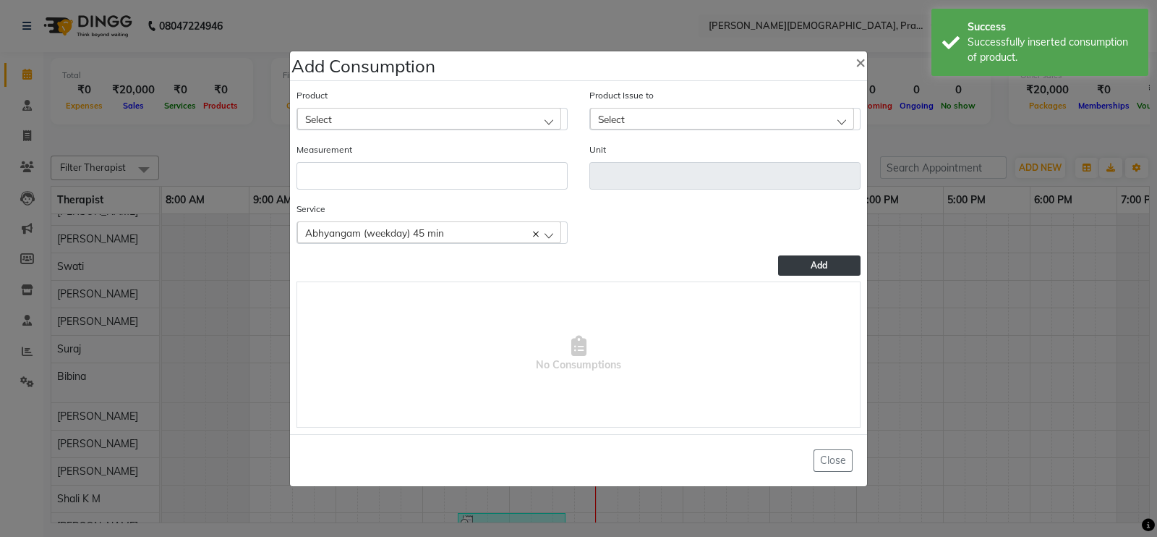
click at [419, 119] on div "Select" at bounding box center [429, 119] width 264 height 22
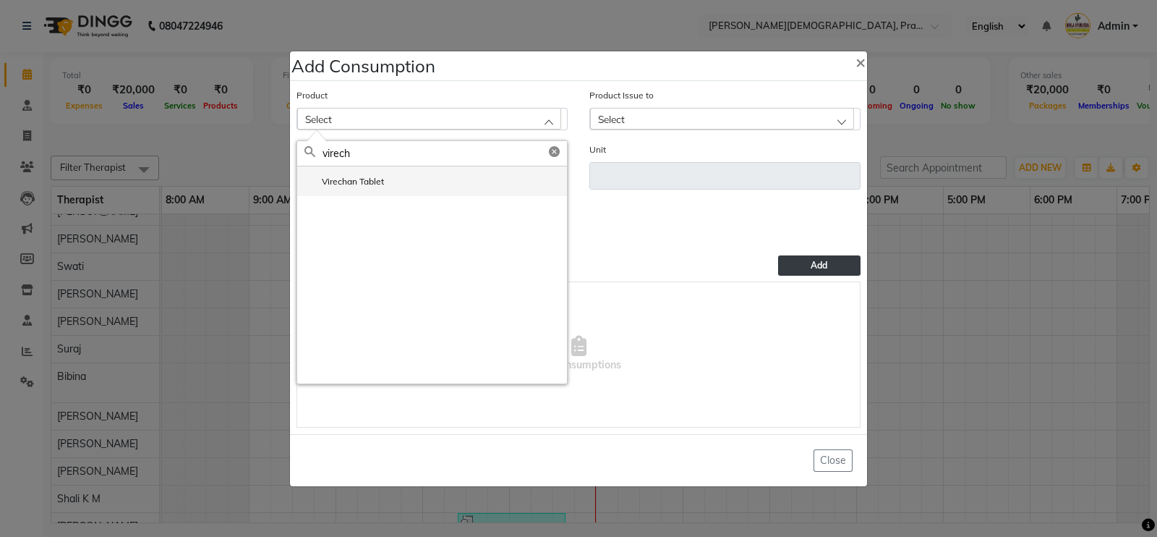
type input "virech"
click at [362, 182] on label "Virechan Tablet" at bounding box center [344, 181] width 80 height 13
type input "pc"
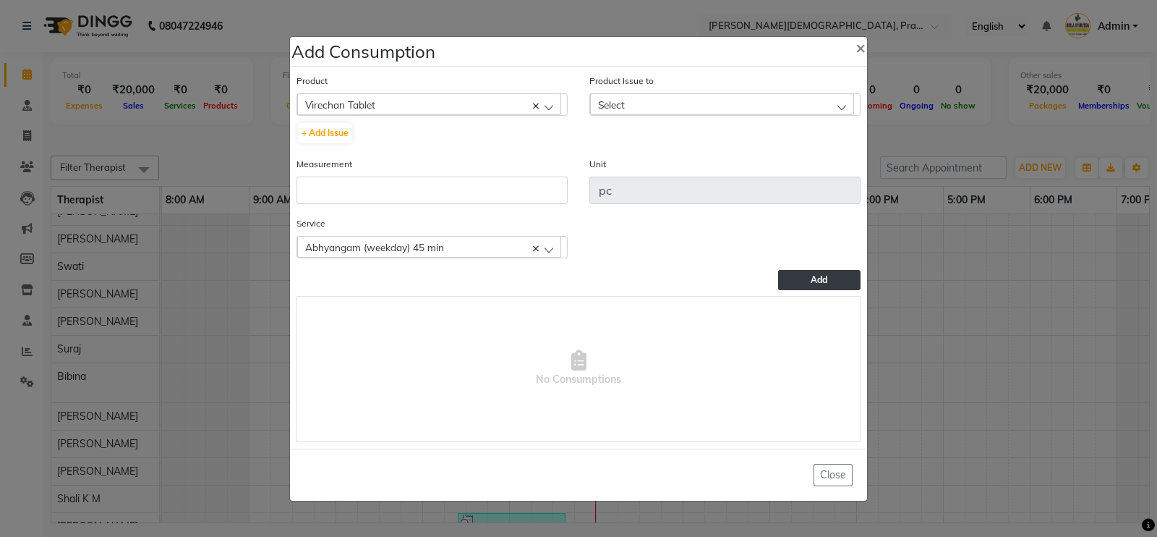
click at [644, 106] on div "Select" at bounding box center [722, 104] width 264 height 22
click at [638, 164] on label "2025-09-04, Issued to: Gloriya, Balance: 1" at bounding box center [679, 167] width 165 height 13
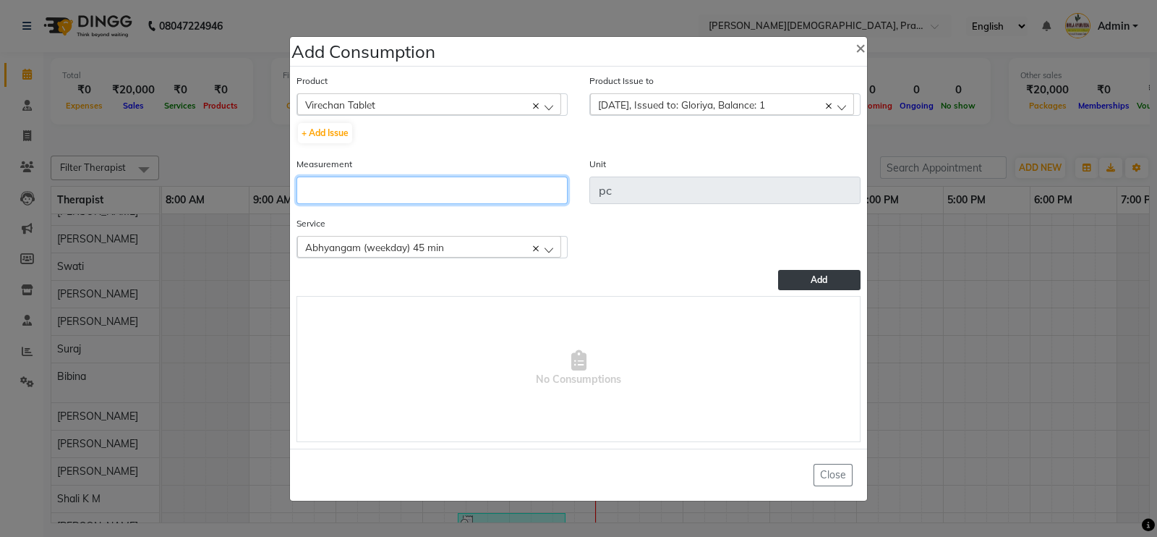
click at [508, 195] on input "number" at bounding box center [431, 189] width 271 height 27
type input "1"
click at [819, 276] on span "Add" at bounding box center [819, 279] width 17 height 11
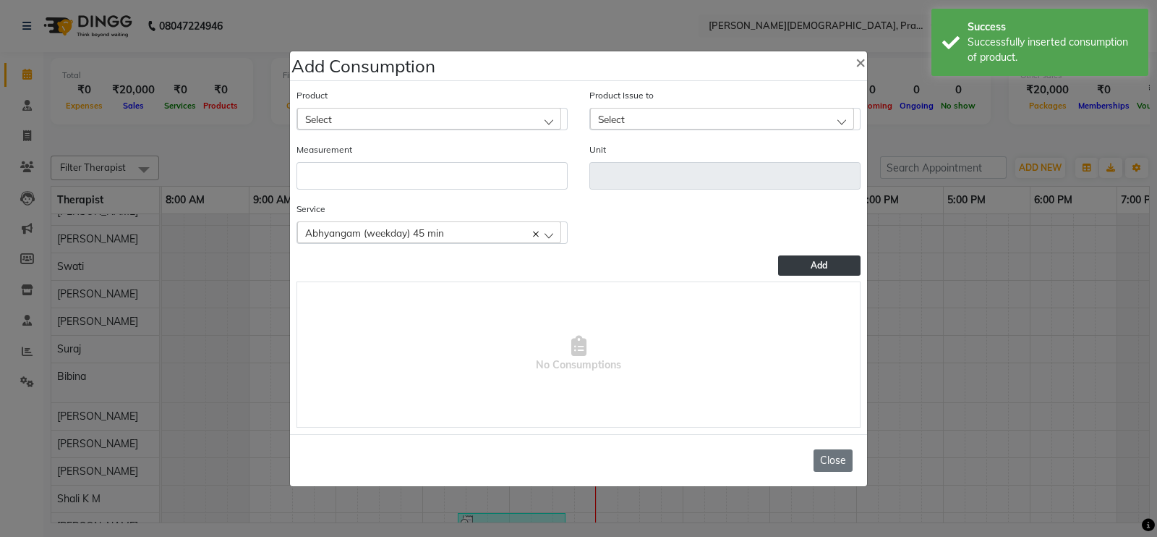
click at [829, 456] on button "Close" at bounding box center [832, 460] width 39 height 22
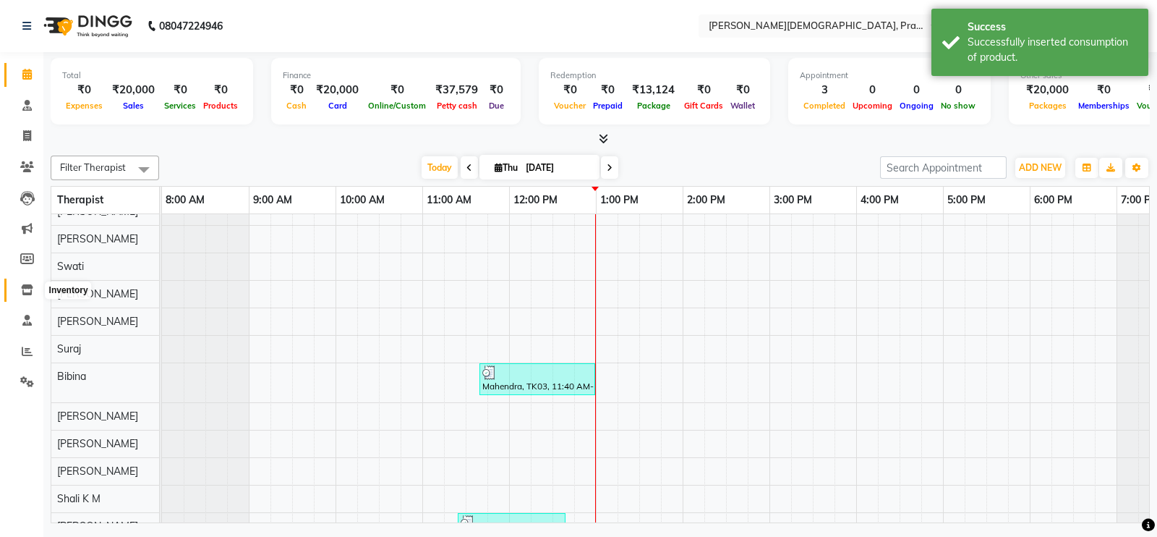
click at [25, 294] on icon at bounding box center [27, 289] width 12 height 11
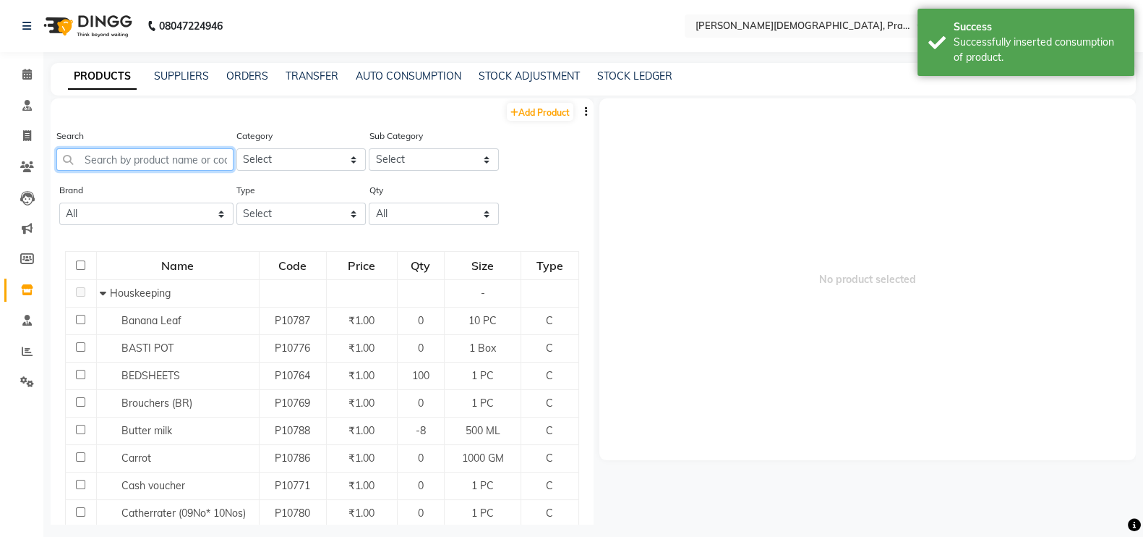
click at [127, 164] on input "text" at bounding box center [144, 159] width 177 height 22
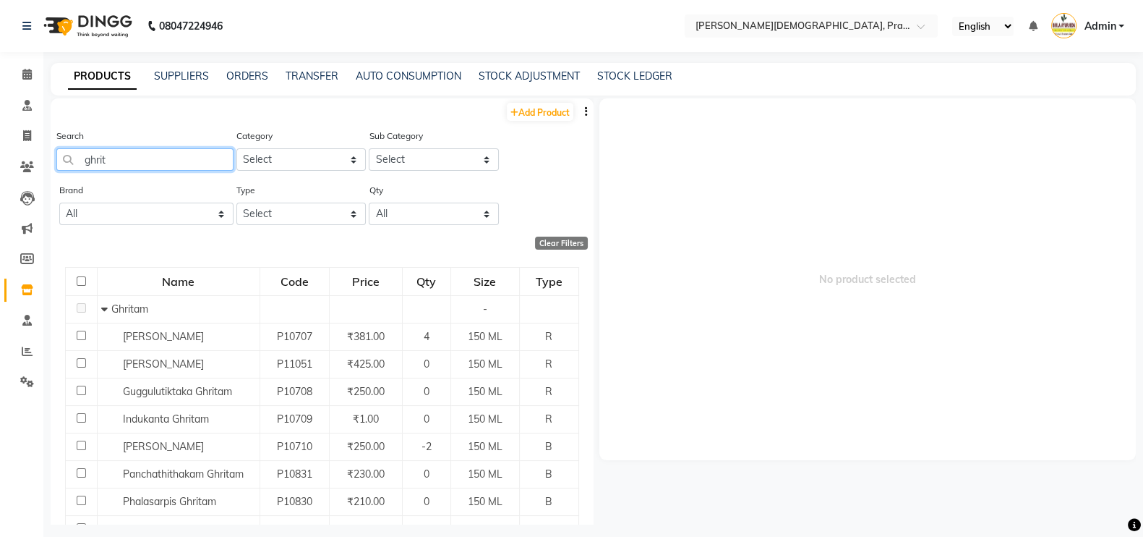
click at [119, 161] on input "ghrit" at bounding box center [144, 159] width 177 height 22
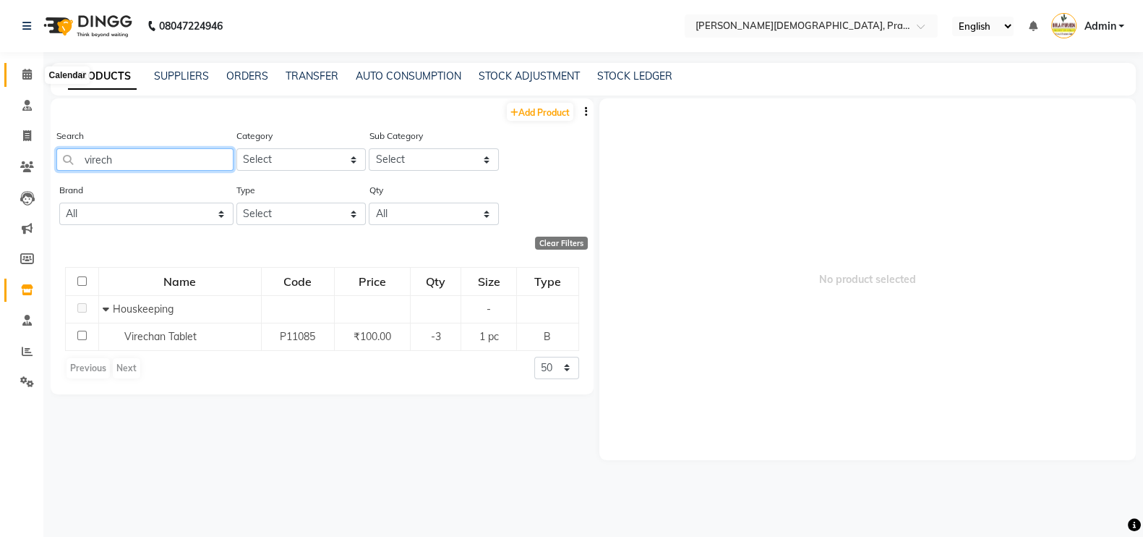
type input "virech"
click at [27, 81] on span at bounding box center [26, 75] width 25 height 17
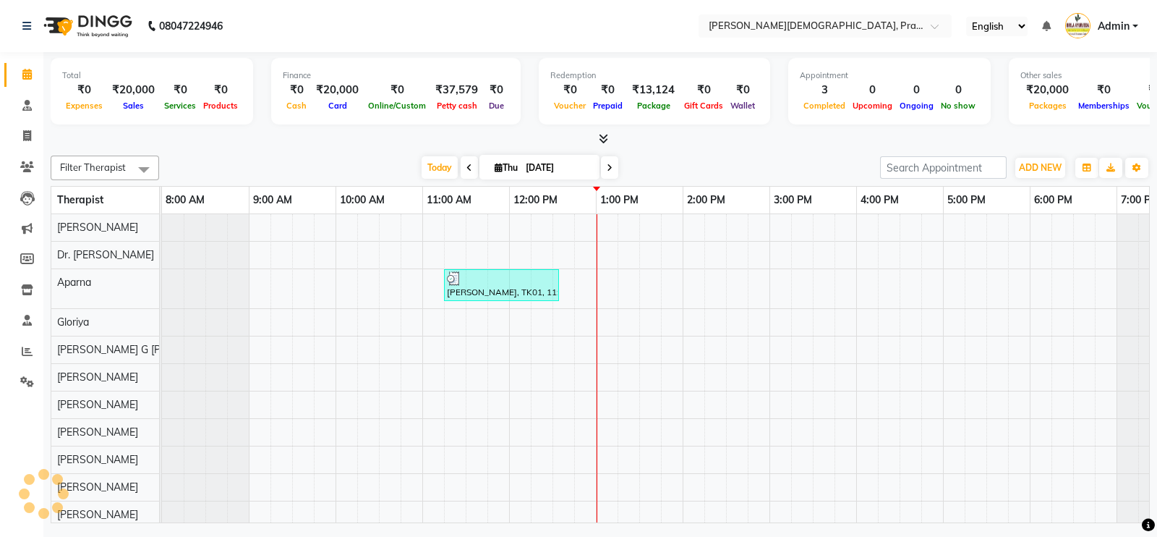
scroll to position [19, 0]
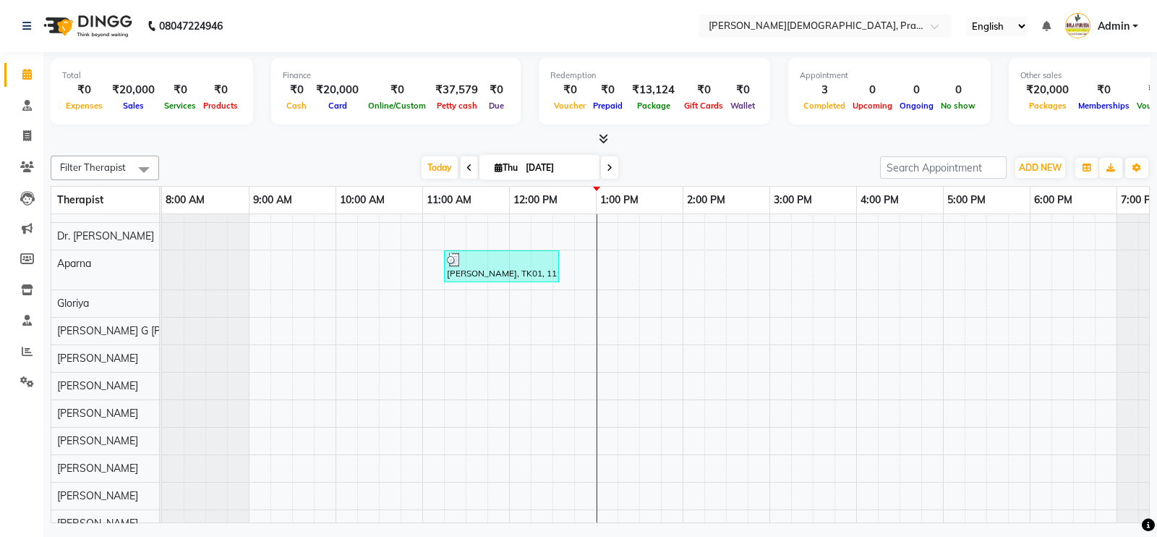
click at [30, 69] on icon at bounding box center [26, 74] width 9 height 11
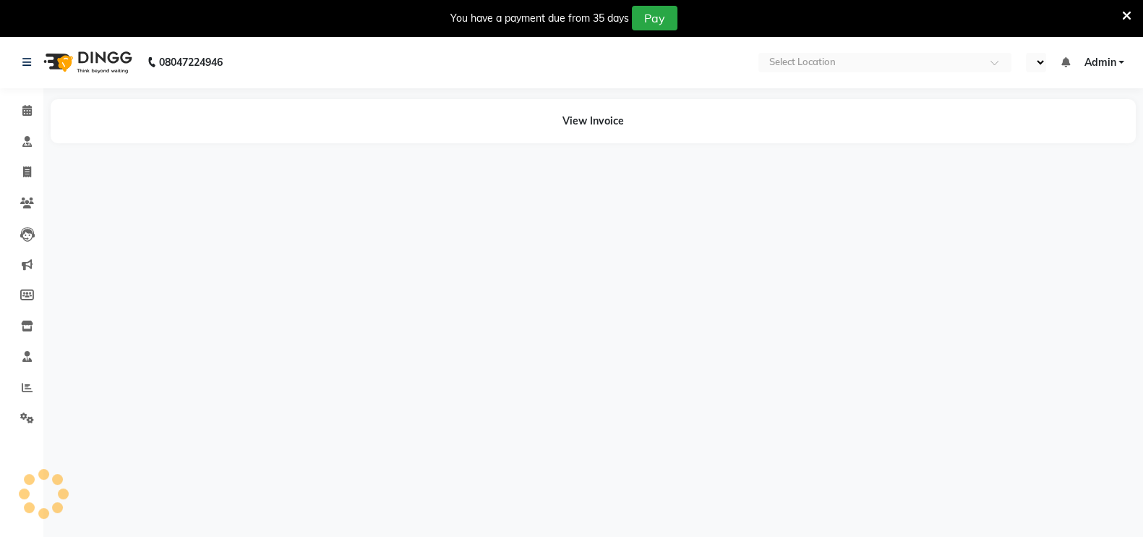
select select "en"
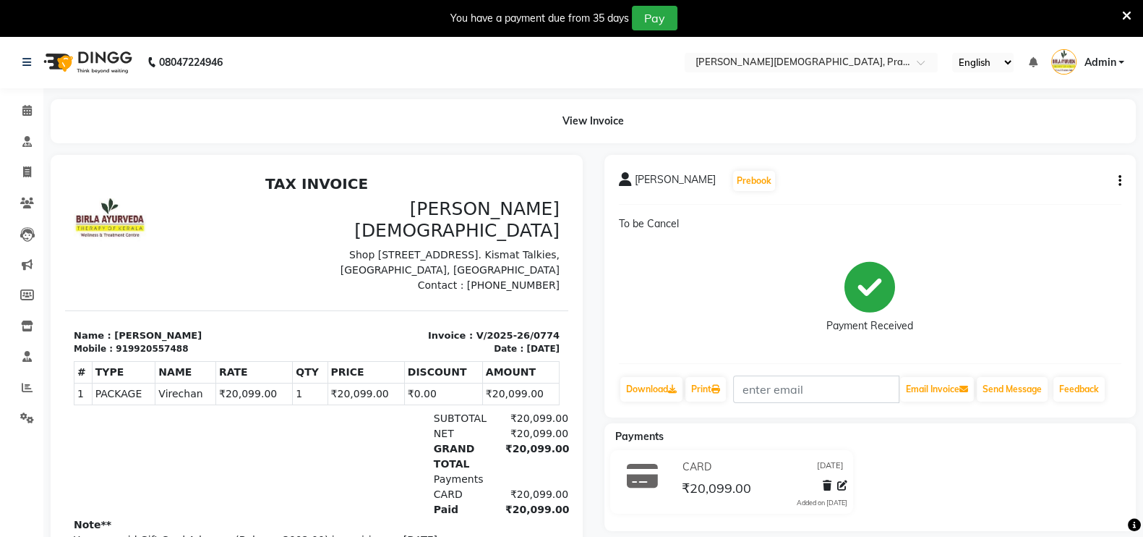
click at [1120, 181] on icon "button" at bounding box center [1120, 181] width 3 height 1
click at [1065, 190] on div "Edit Invoice" at bounding box center [1061, 190] width 72 height 18
select select "service"
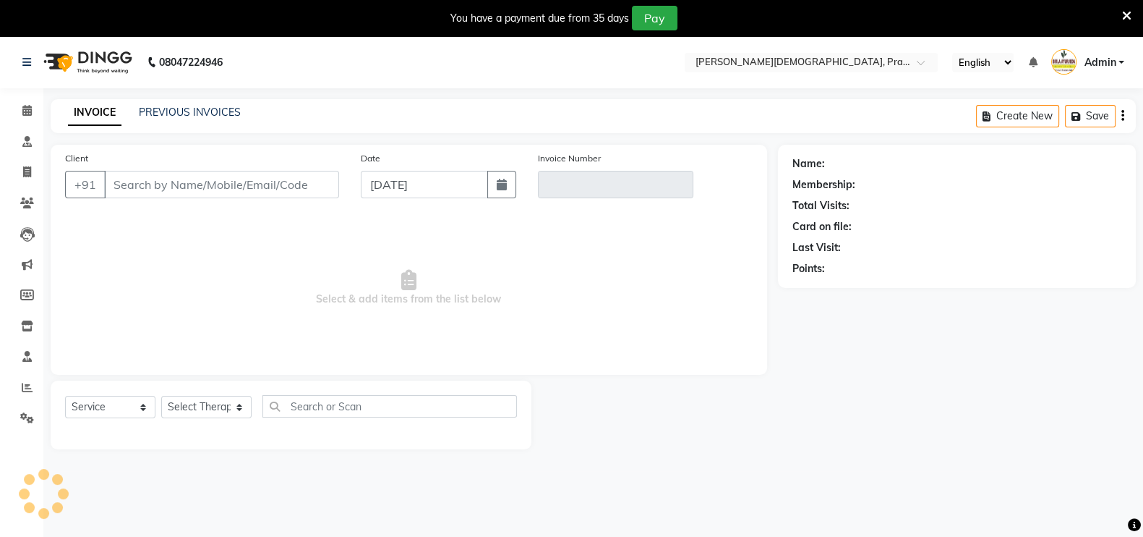
scroll to position [35, 0]
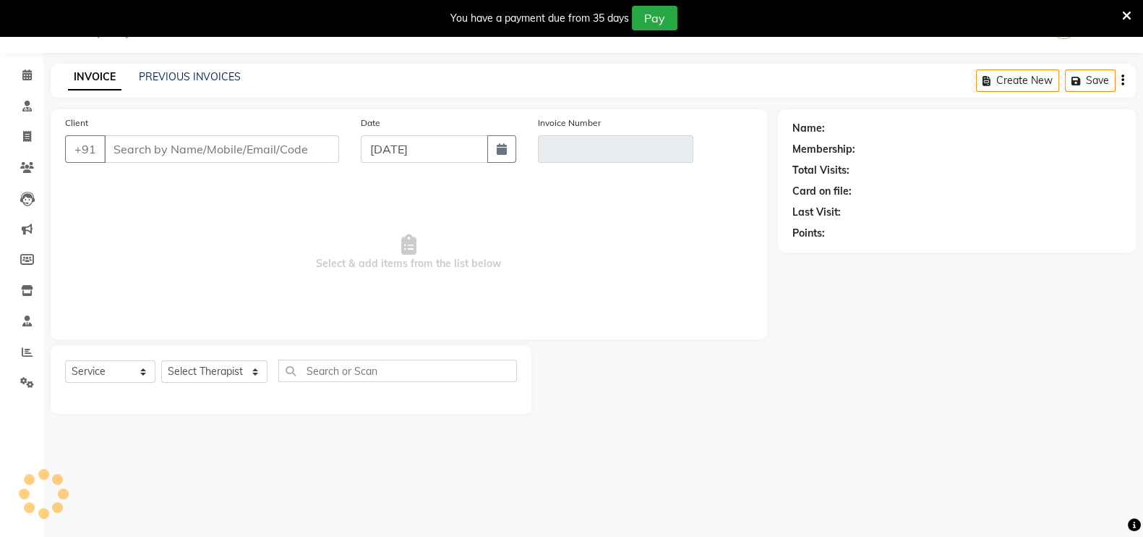
type input "9920557488"
type input "V/2025-26/0774"
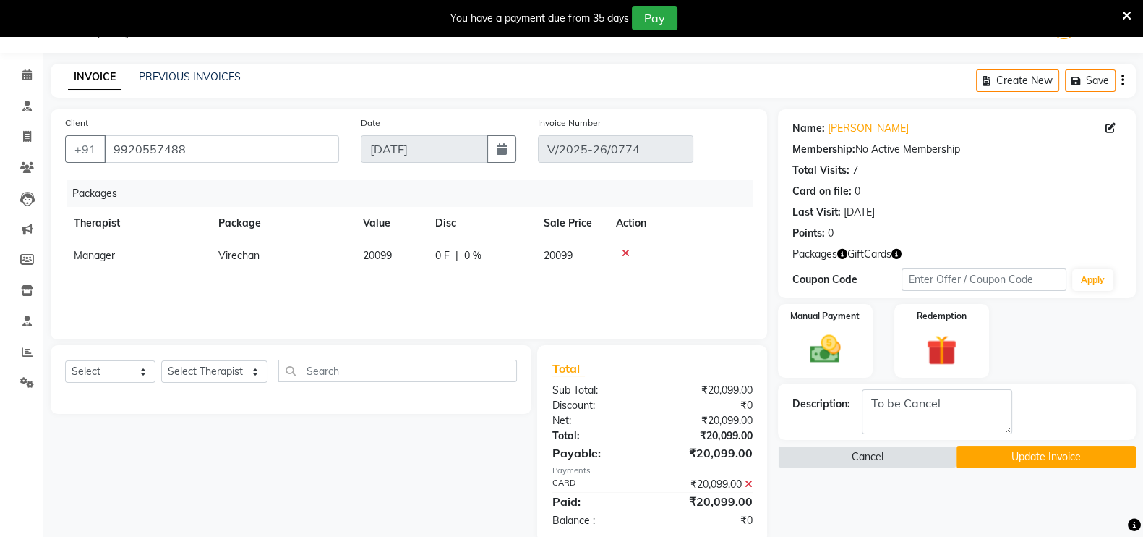
click at [625, 252] on icon at bounding box center [626, 253] width 8 height 10
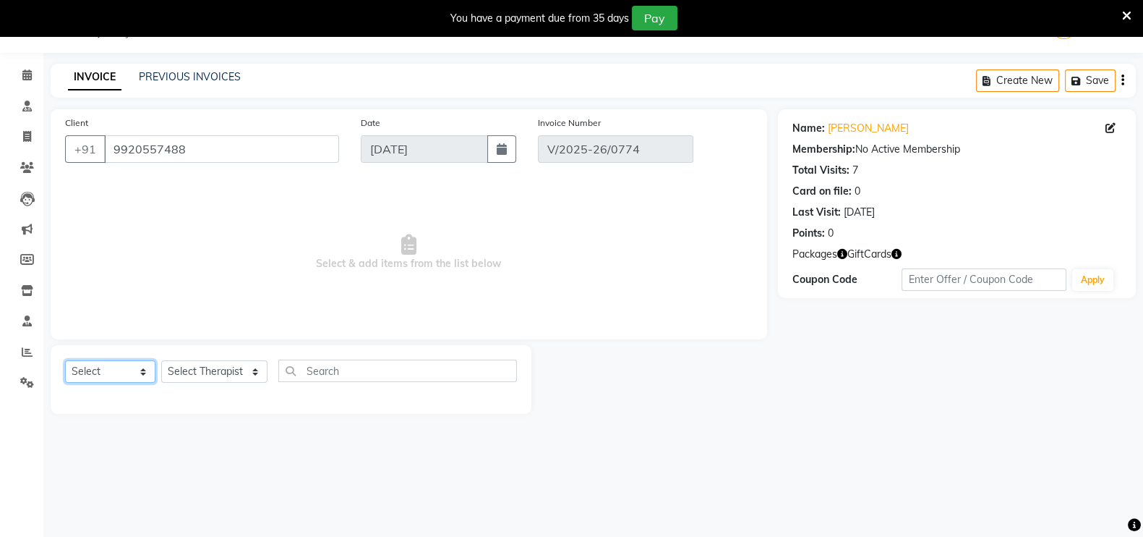
click at [137, 369] on select "Select Service Product Membership Package Voucher Prepaid Gift Card" at bounding box center [110, 371] width 90 height 22
select select "package"
click at [65, 360] on select "Select Service Product Membership Package Voucher Prepaid Gift Card" at bounding box center [110, 371] width 90 height 22
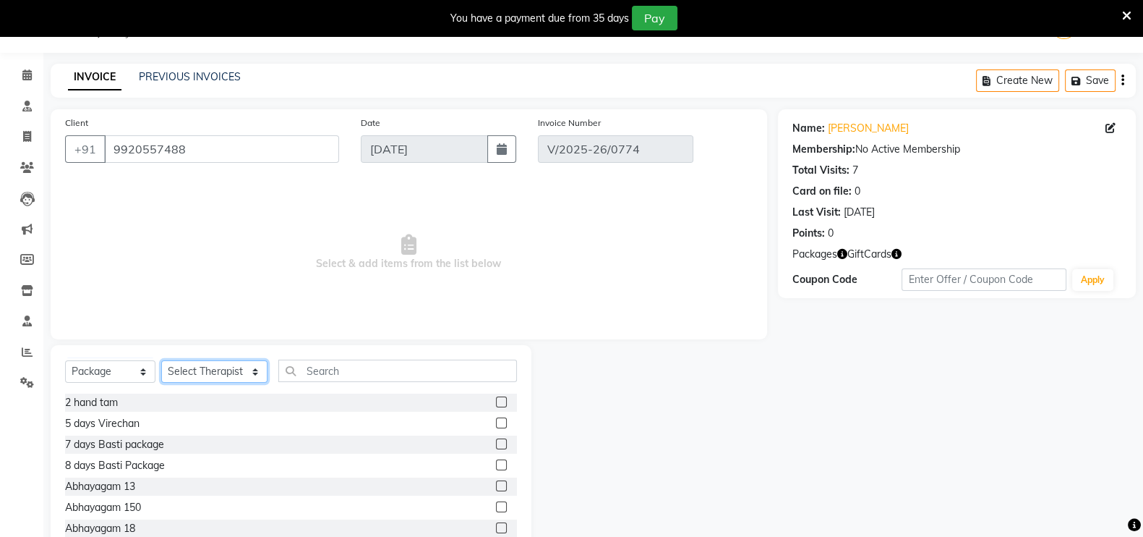
click at [231, 367] on select "Select Therapist [PERSON_NAME] [PERSON_NAME] [PERSON_NAME] [PERSON_NAME] Aparna…" at bounding box center [214, 371] width 106 height 22
select select "53444"
click at [161, 360] on select "Select Therapist [PERSON_NAME] [PERSON_NAME] [PERSON_NAME] [PERSON_NAME] Aparna…" at bounding box center [214, 371] width 106 height 22
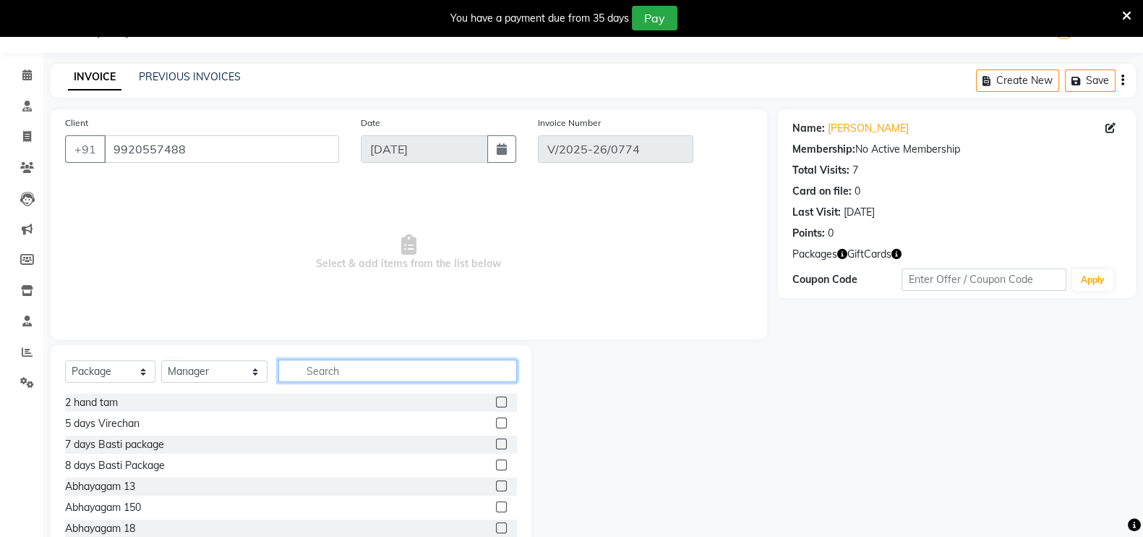
click at [342, 364] on input "text" at bounding box center [397, 370] width 239 height 22
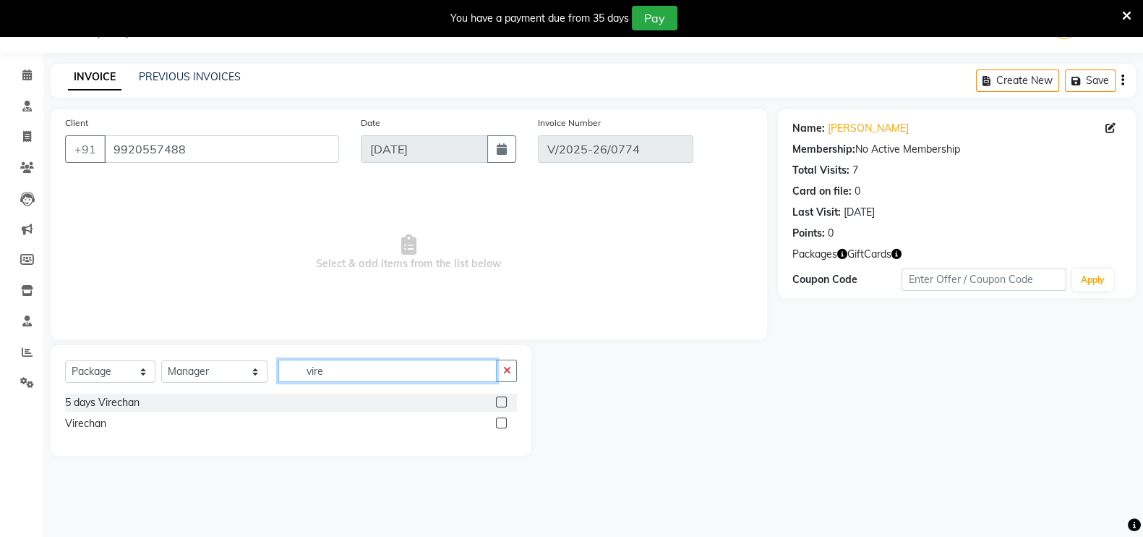
type input "vire"
click at [500, 400] on label at bounding box center [501, 401] width 11 height 11
click at [500, 400] on input "checkbox" at bounding box center [500, 402] width 9 height 9
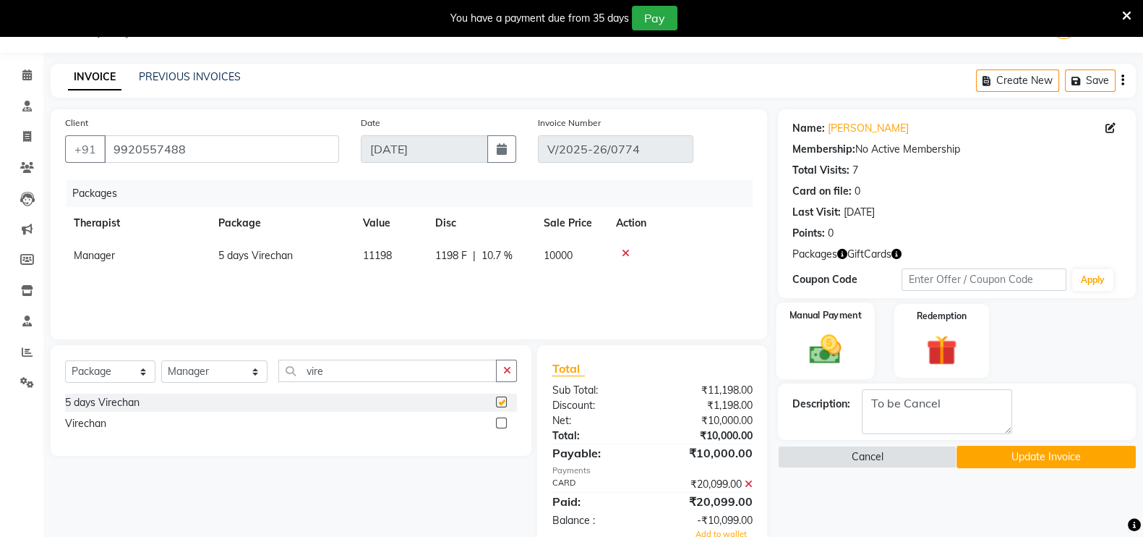
checkbox input "false"
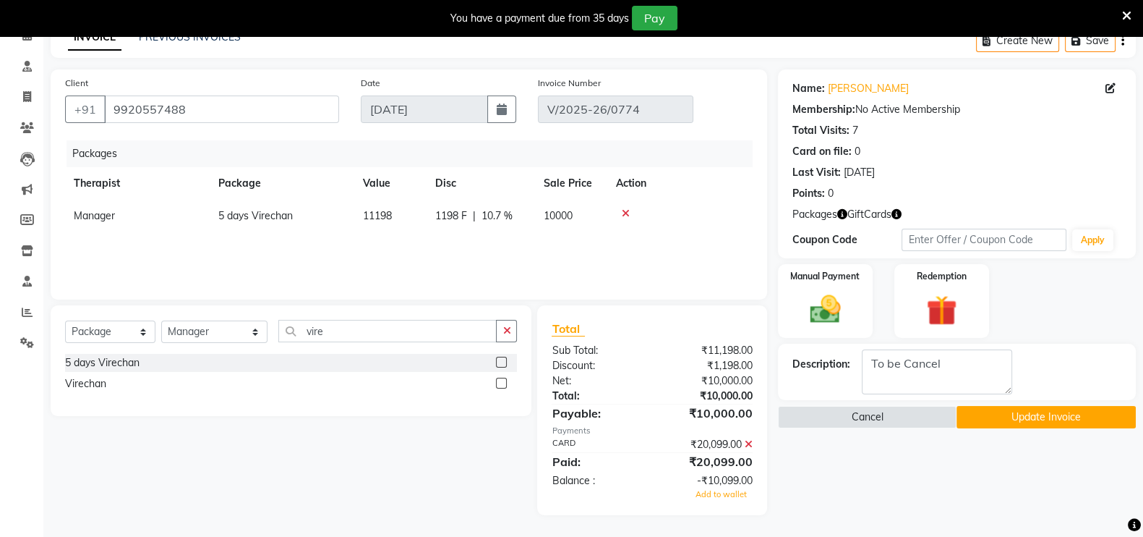
click at [745, 445] on icon at bounding box center [749, 444] width 8 height 10
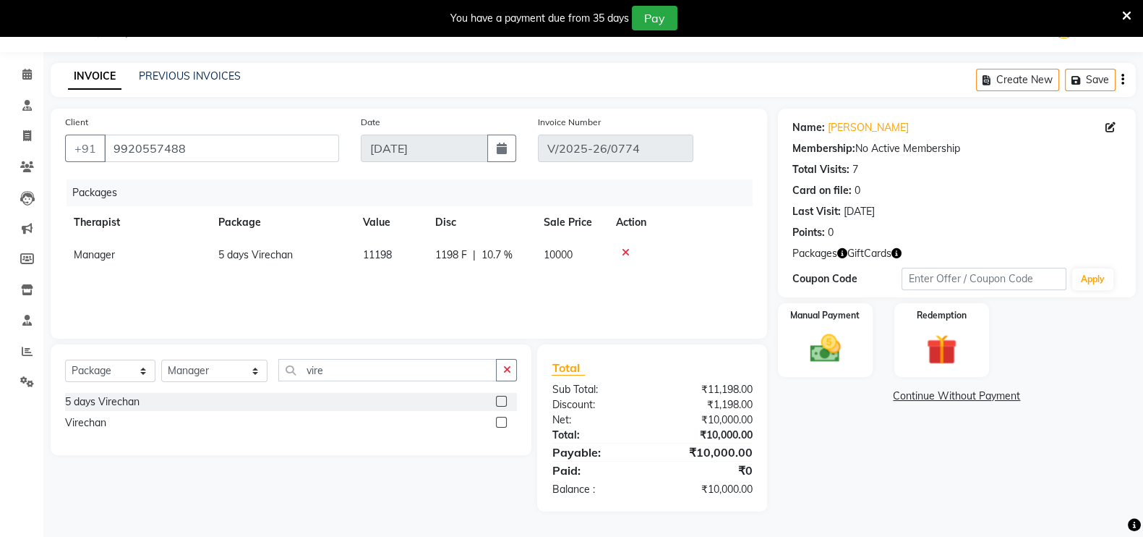
scroll to position [35, 0]
click at [838, 351] on img at bounding box center [825, 348] width 51 height 36
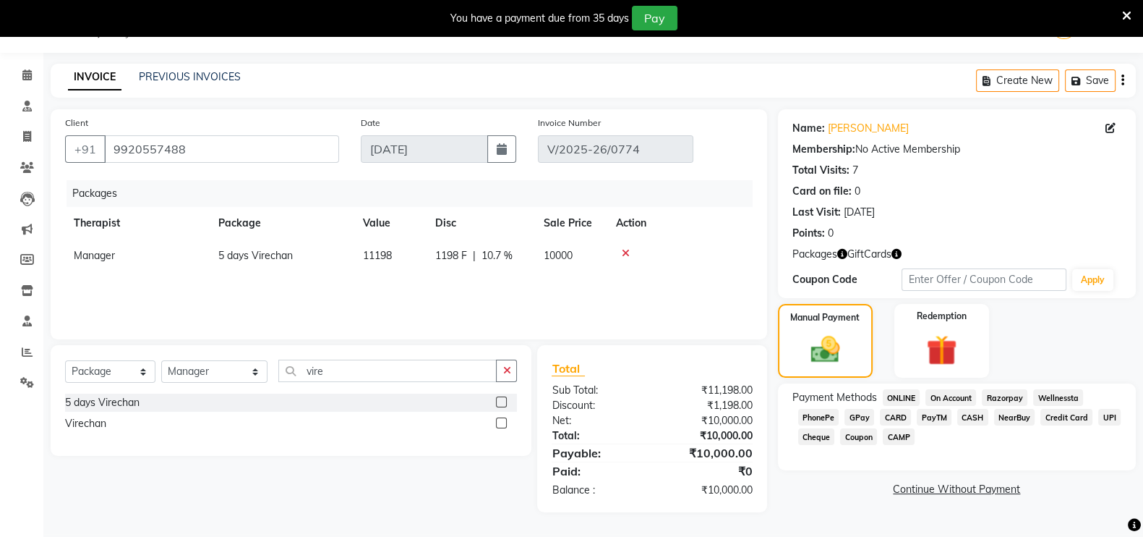
click at [900, 418] on span "CARD" at bounding box center [895, 417] width 31 height 17
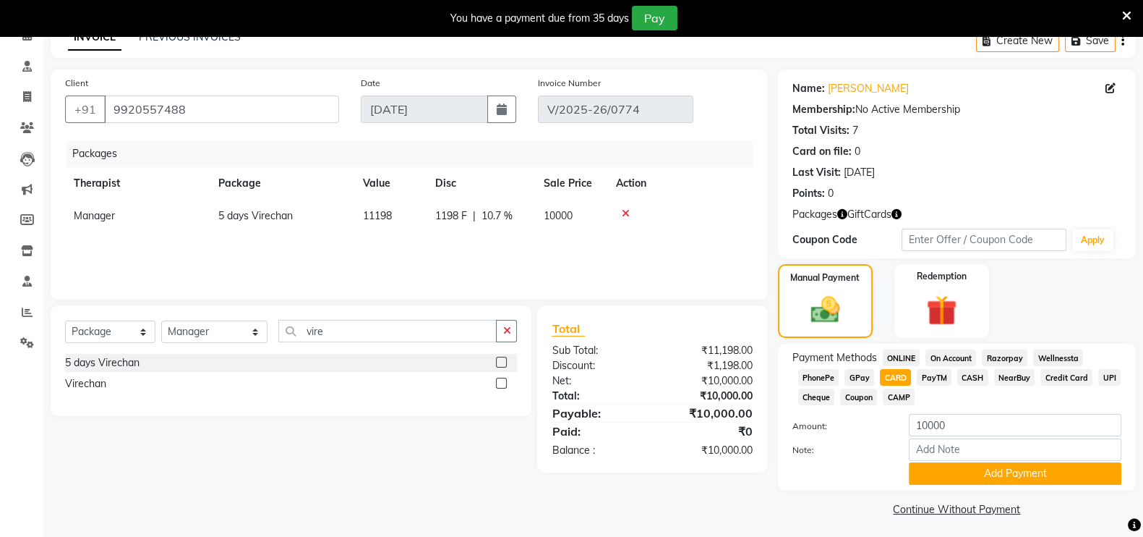
scroll to position [82, 0]
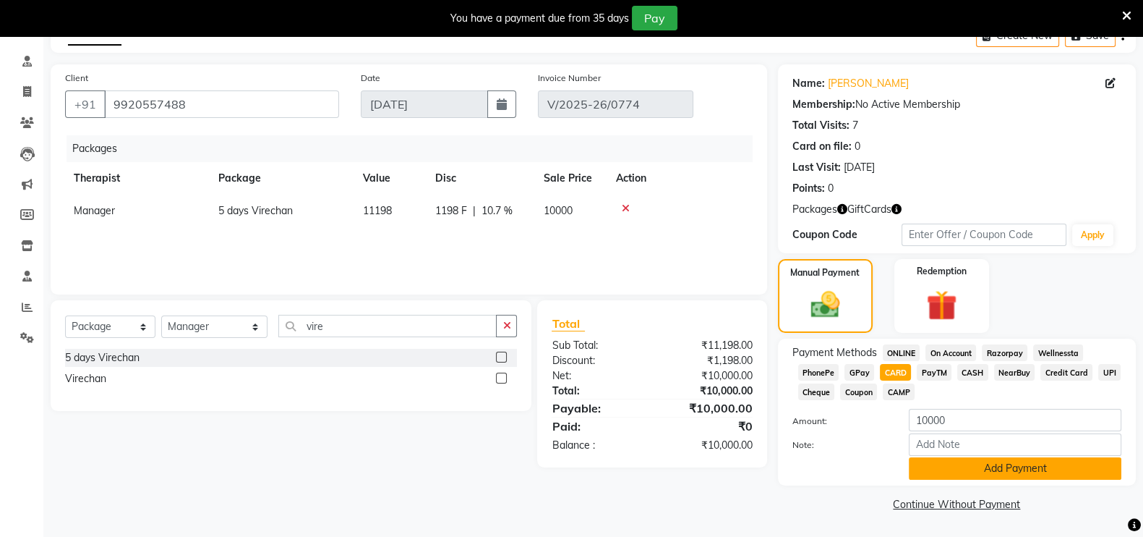
click at [994, 461] on button "Add Payment" at bounding box center [1015, 468] width 213 height 22
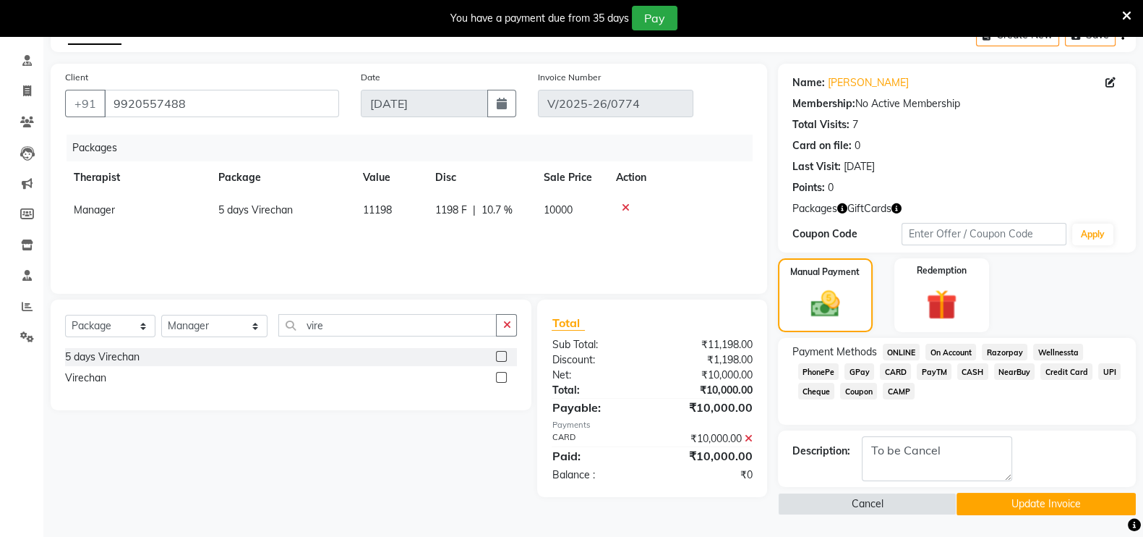
scroll to position [80, 0]
click at [1016, 494] on button "Update Invoice" at bounding box center [1046, 504] width 179 height 22
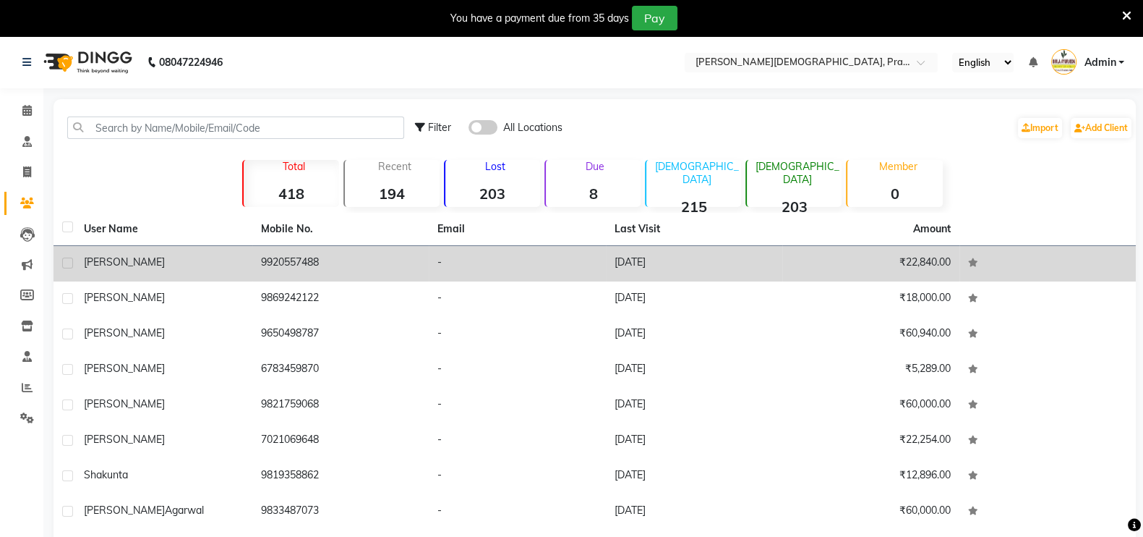
click at [309, 265] on td "9920557488" at bounding box center [340, 263] width 177 height 35
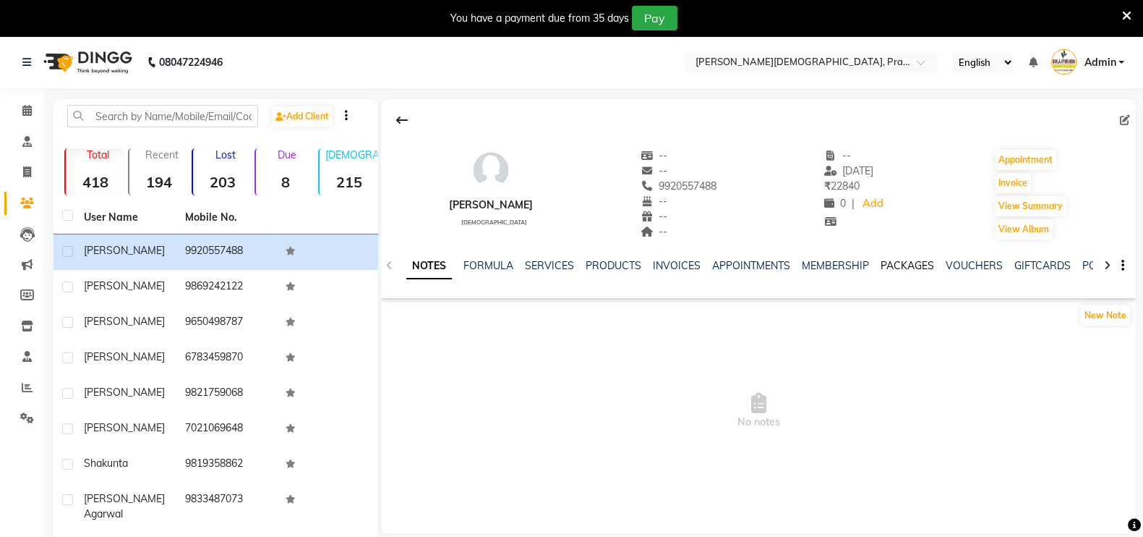
click at [925, 262] on link "PACKAGES" at bounding box center [908, 265] width 54 height 13
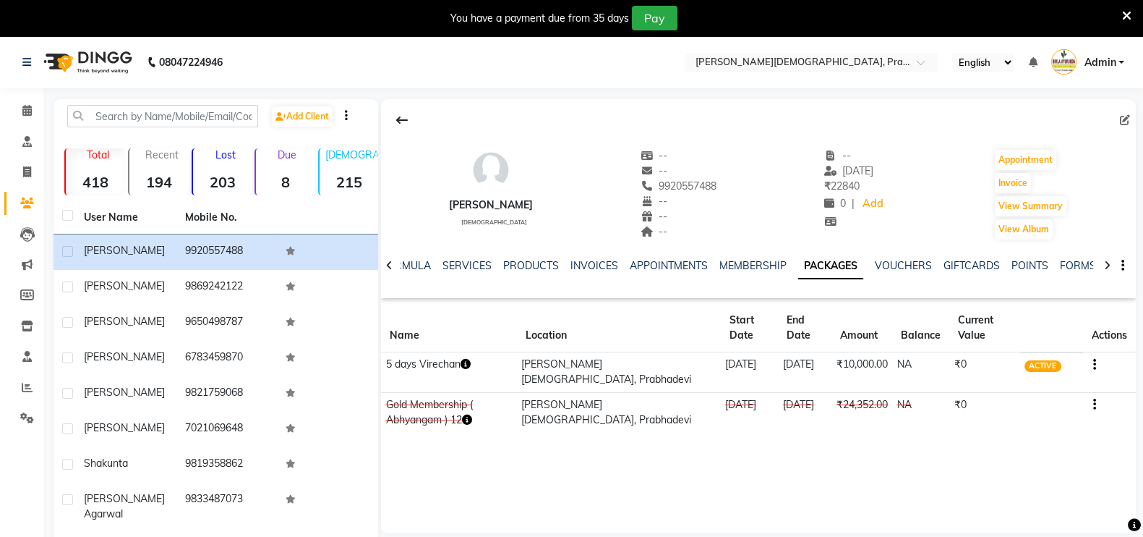
click at [467, 366] on icon "button" at bounding box center [465, 364] width 10 height 10
